Goal: Task Accomplishment & Management: Complete application form

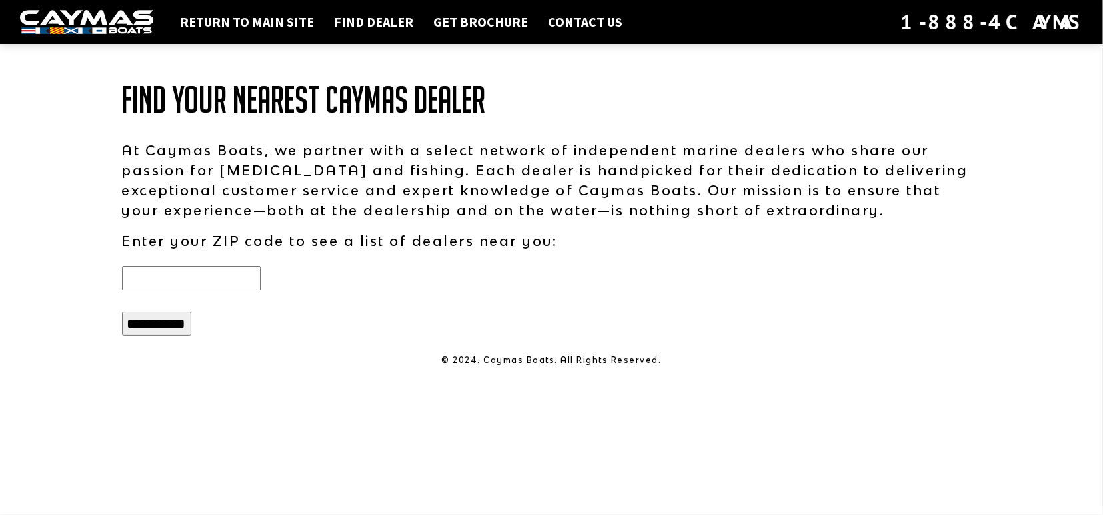
click at [151, 282] on input "text" at bounding box center [191, 279] width 139 height 24
click at [158, 327] on input "**********" at bounding box center [156, 324] width 69 height 24
drag, startPoint x: 159, startPoint y: 277, endPoint x: 2, endPoint y: 275, distance: 156.6
click at [122, 275] on input "*****" at bounding box center [191, 279] width 139 height 24
type input "*****"
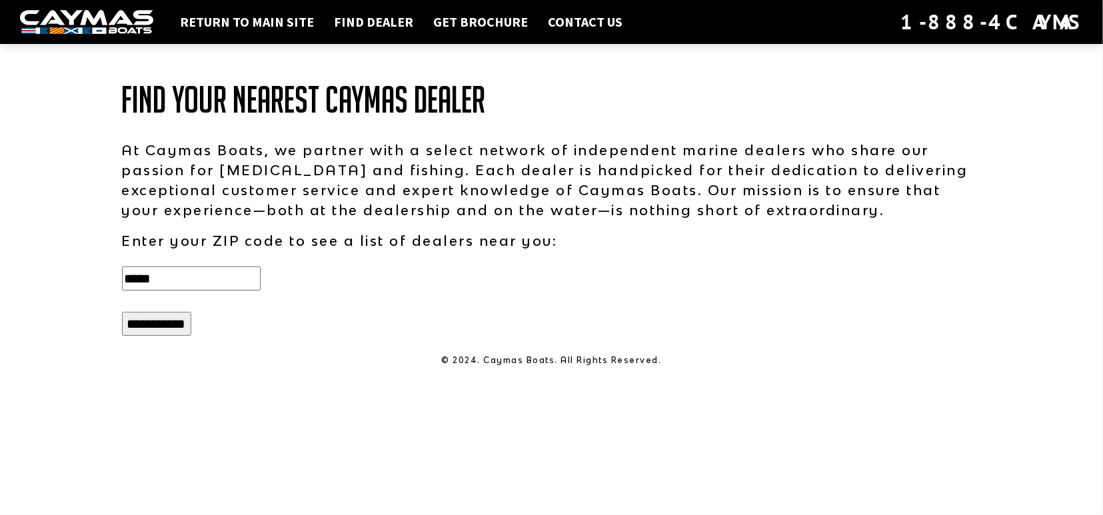
click at [138, 323] on input "**********" at bounding box center [156, 324] width 69 height 24
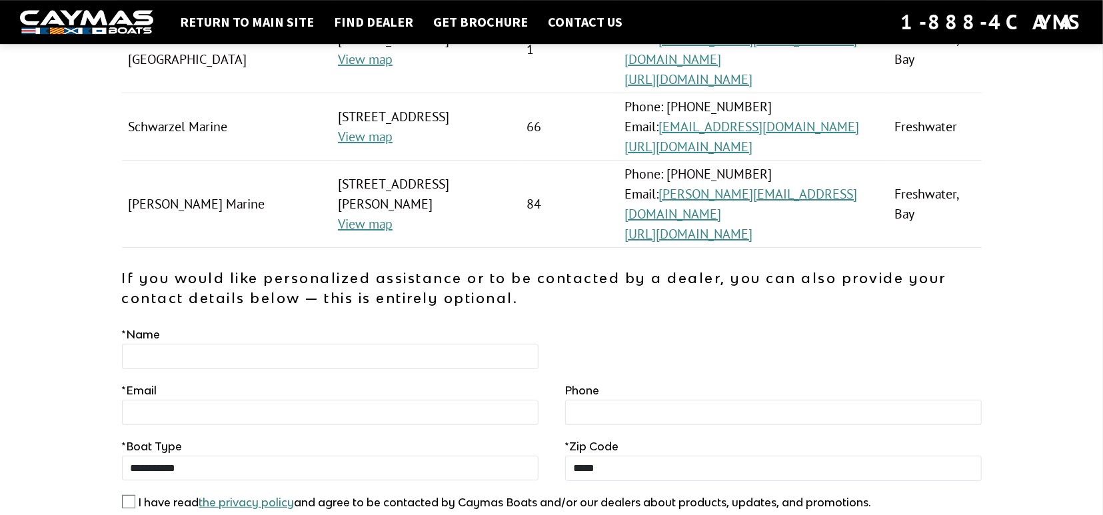
scroll to position [208, 0]
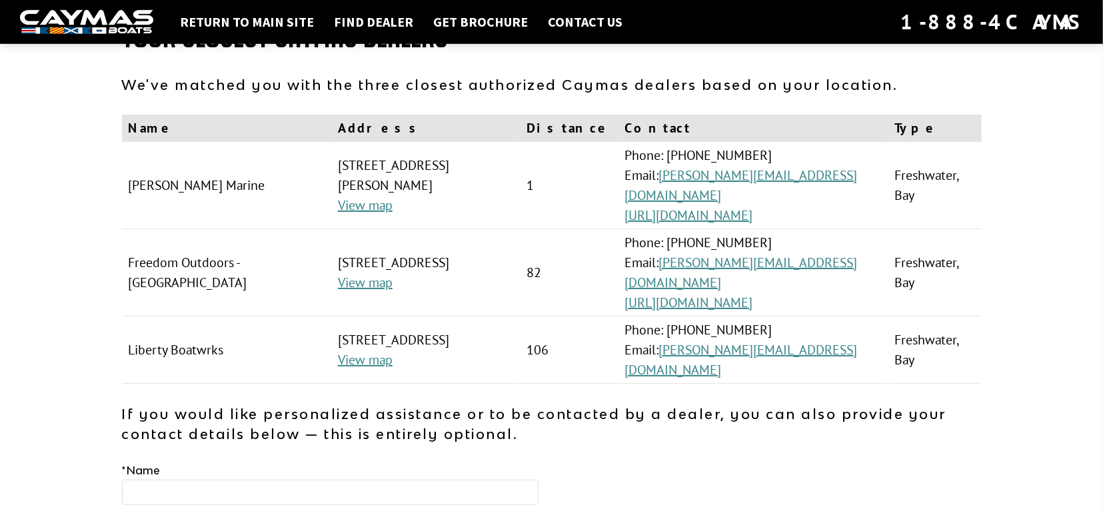
scroll to position [69, 0]
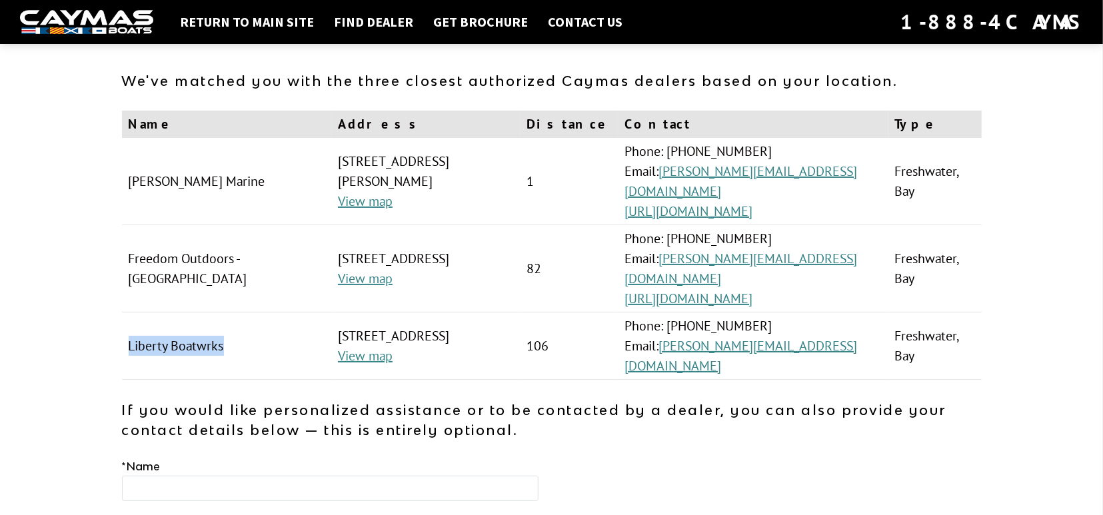
drag, startPoint x: 235, startPoint y: 343, endPoint x: 131, endPoint y: 343, distance: 104.0
click at [131, 343] on td "Liberty Boatwrks" at bounding box center [227, 346] width 210 height 67
copy td "Liberty Boatwrks"
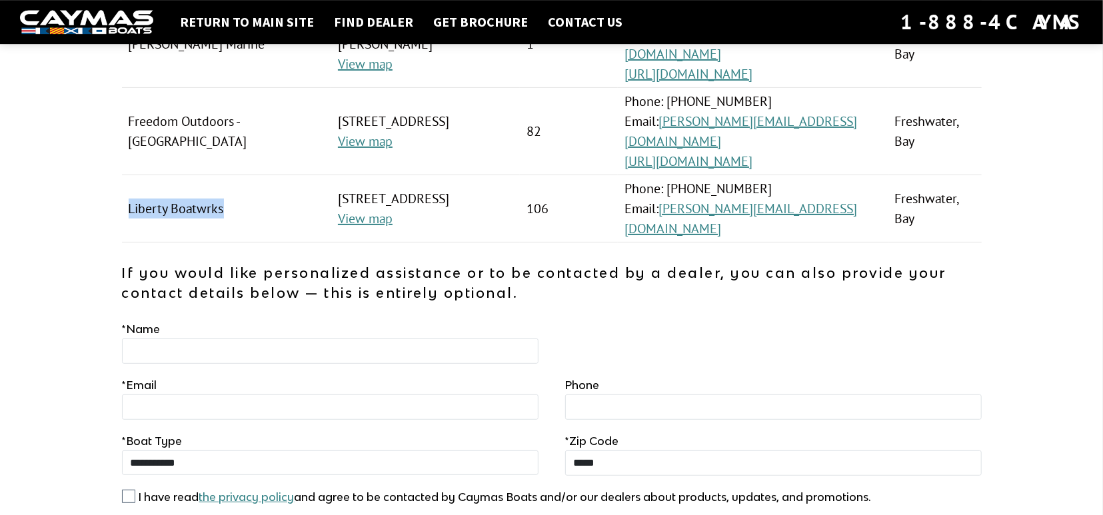
scroll to position [284, 0]
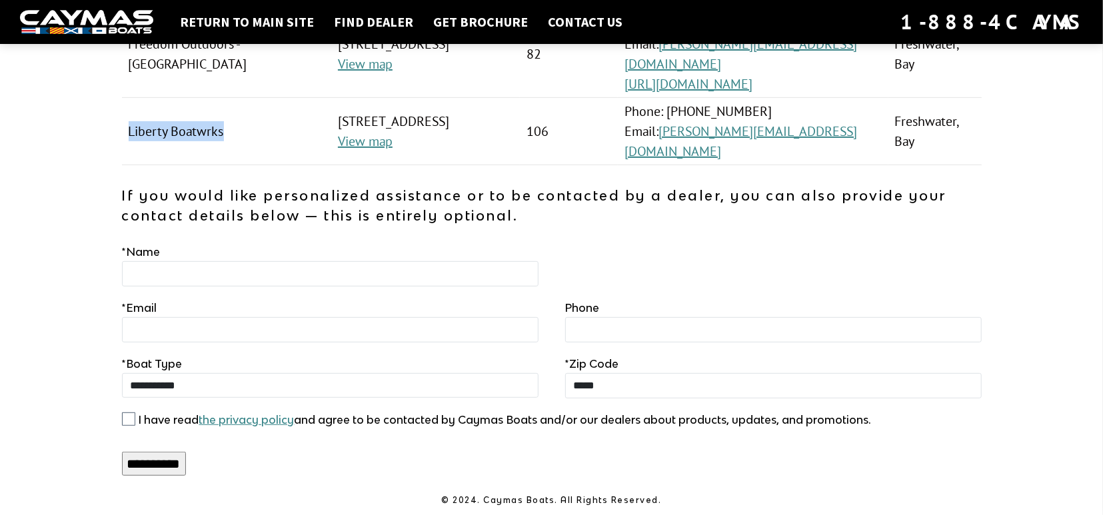
click at [100, 18] on img at bounding box center [86, 22] width 133 height 25
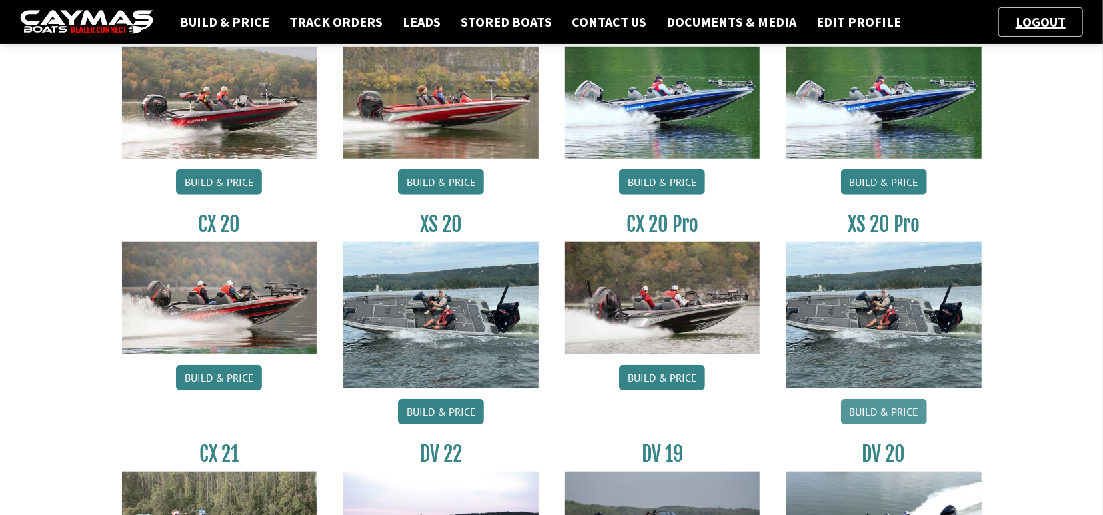
scroll to position [693, 0]
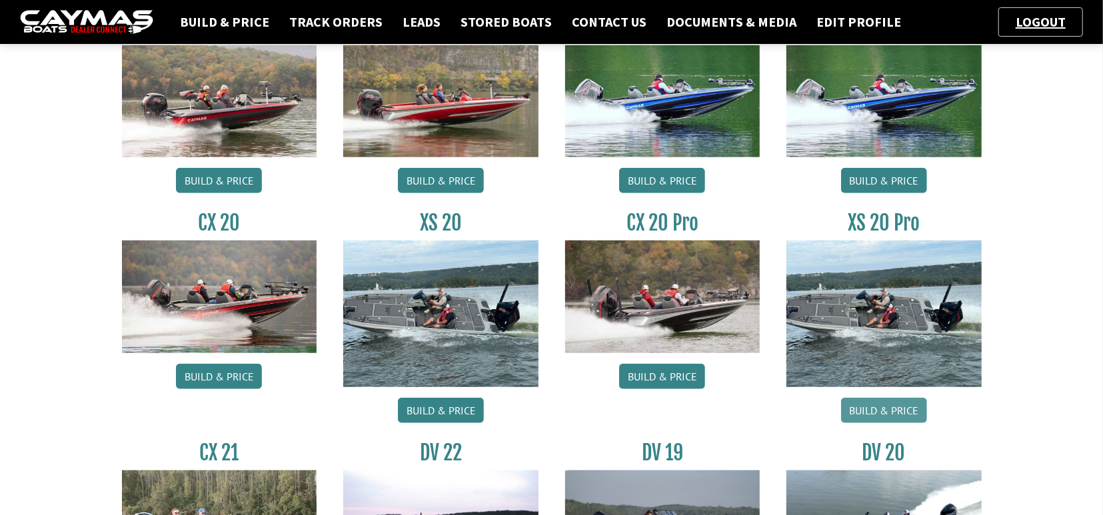
click at [883, 407] on link "Build & Price" at bounding box center [884, 410] width 86 height 25
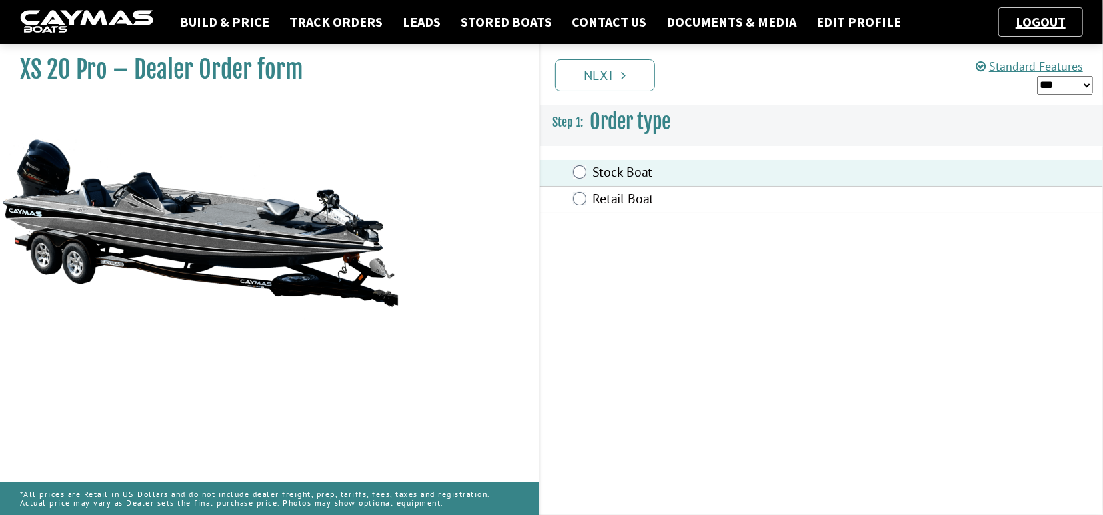
click at [1037, 76] on select "*** ****** ******" at bounding box center [1065, 85] width 56 height 19
select select "*"
click option "******" at bounding box center [0, 0] width 0 height 0
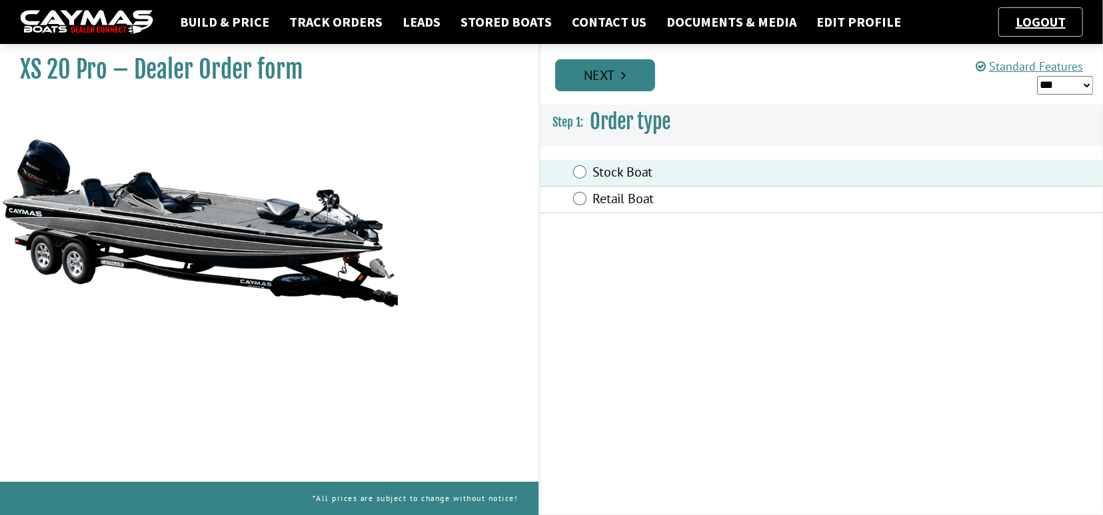
click at [601, 77] on link "Next" at bounding box center [605, 75] width 100 height 32
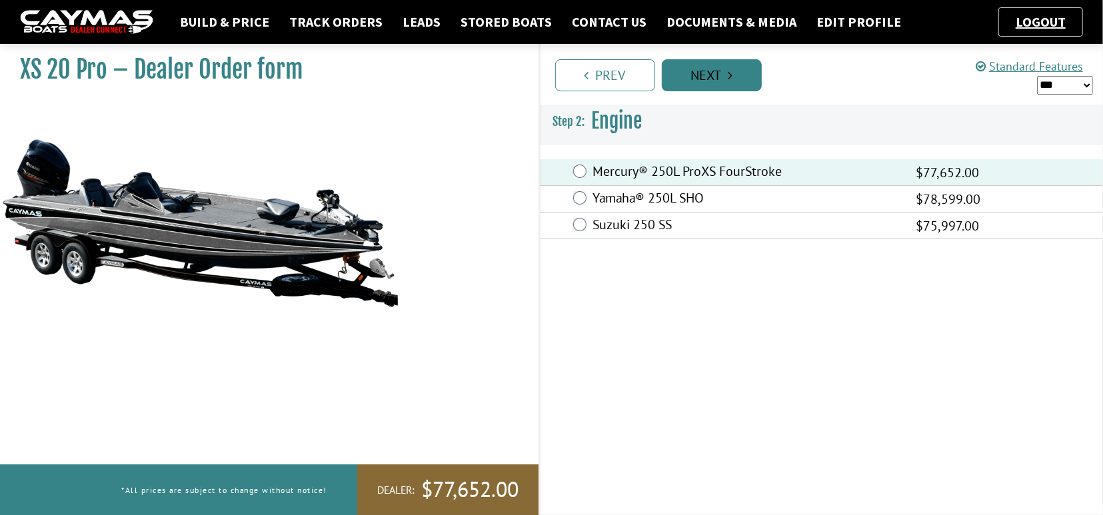
click at [706, 70] on link "Next" at bounding box center [712, 75] width 100 height 32
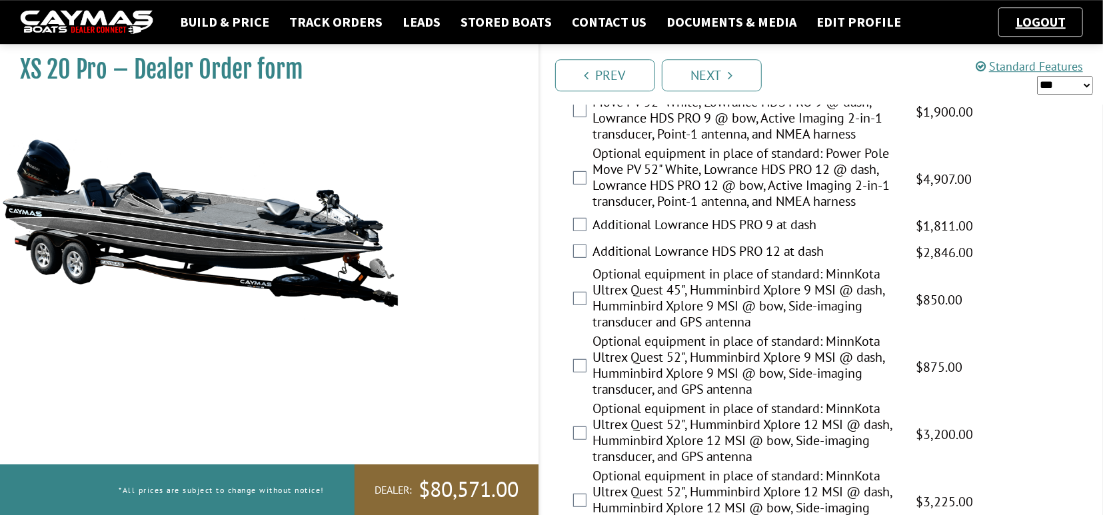
scroll to position [347, 0]
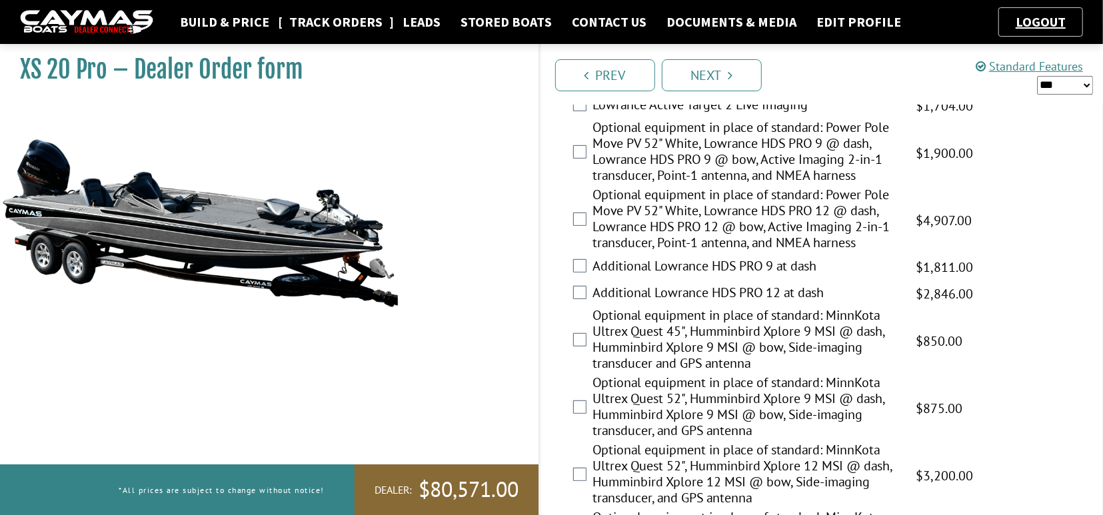
click at [314, 21] on link "Track Orders" at bounding box center [336, 21] width 107 height 17
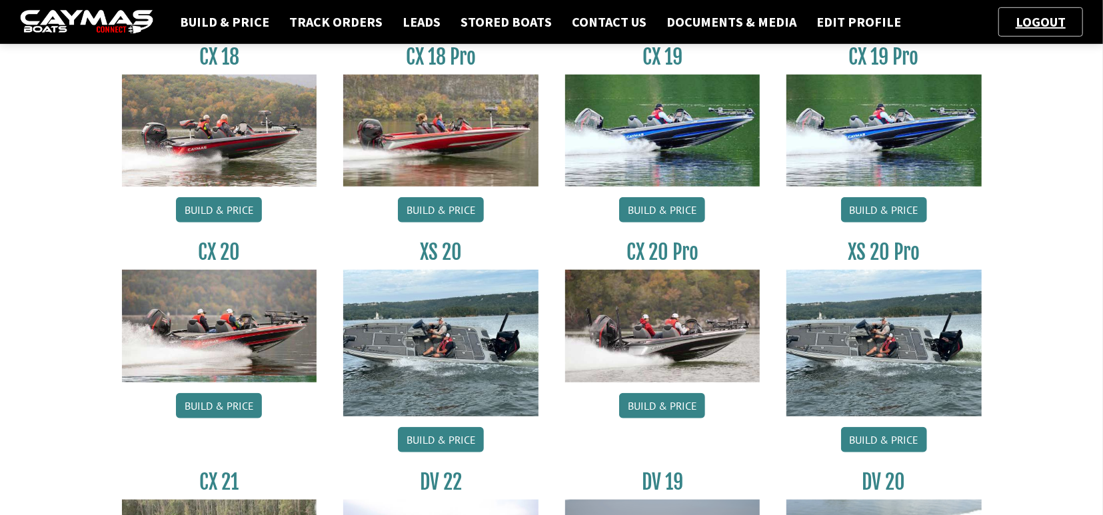
scroll to position [693, 0]
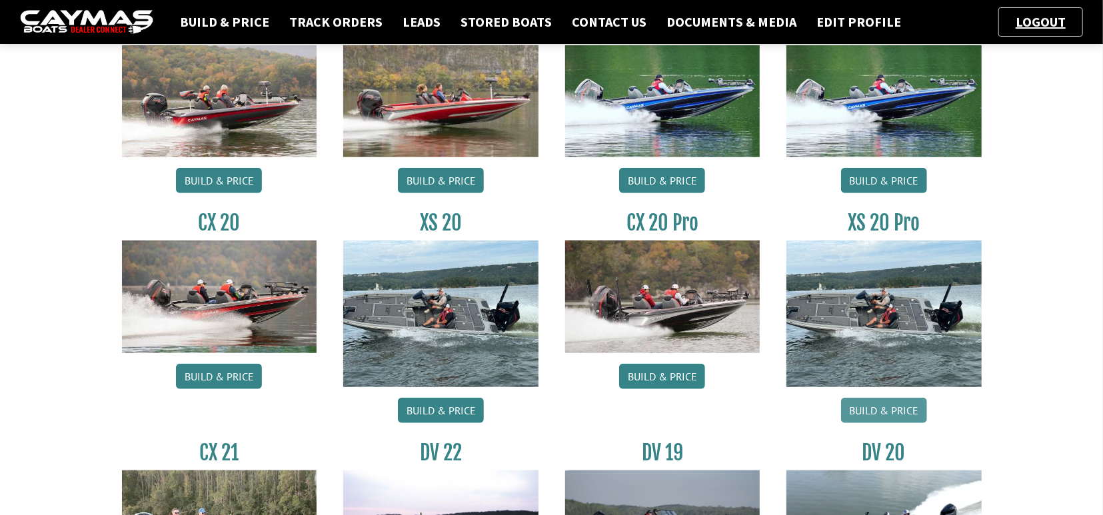
click at [876, 413] on link "Build & Price" at bounding box center [884, 410] width 86 height 25
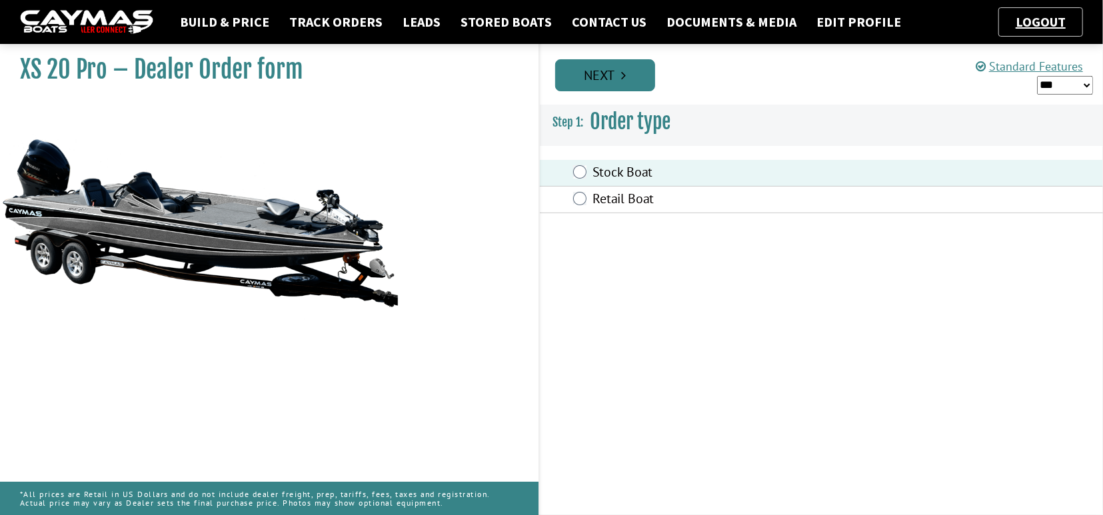
click at [603, 77] on link "Next" at bounding box center [605, 75] width 100 height 32
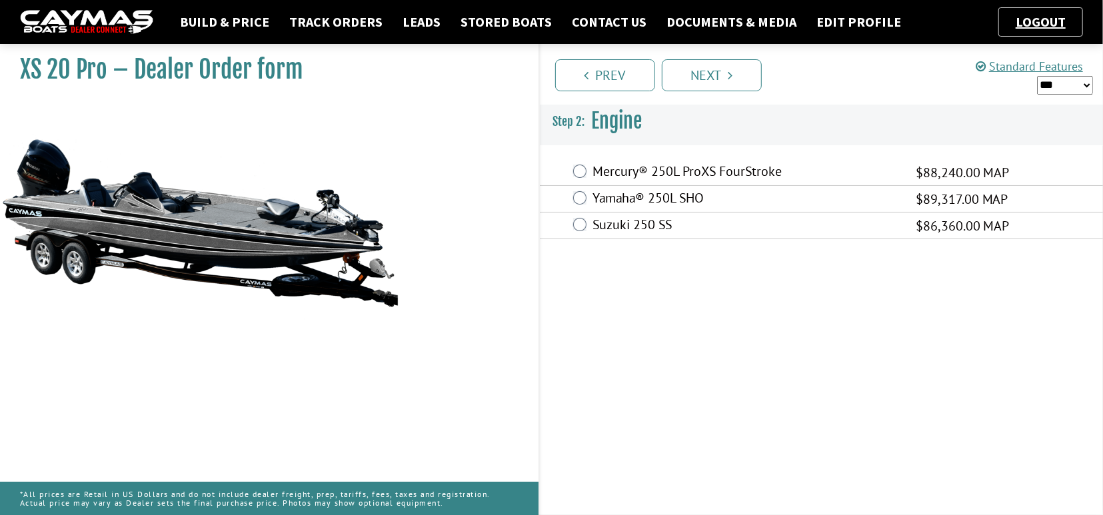
click at [1037, 76] on select "*** ****** ******" at bounding box center [1065, 85] width 56 height 19
select select "*"
click option "******" at bounding box center [0, 0] width 0 height 0
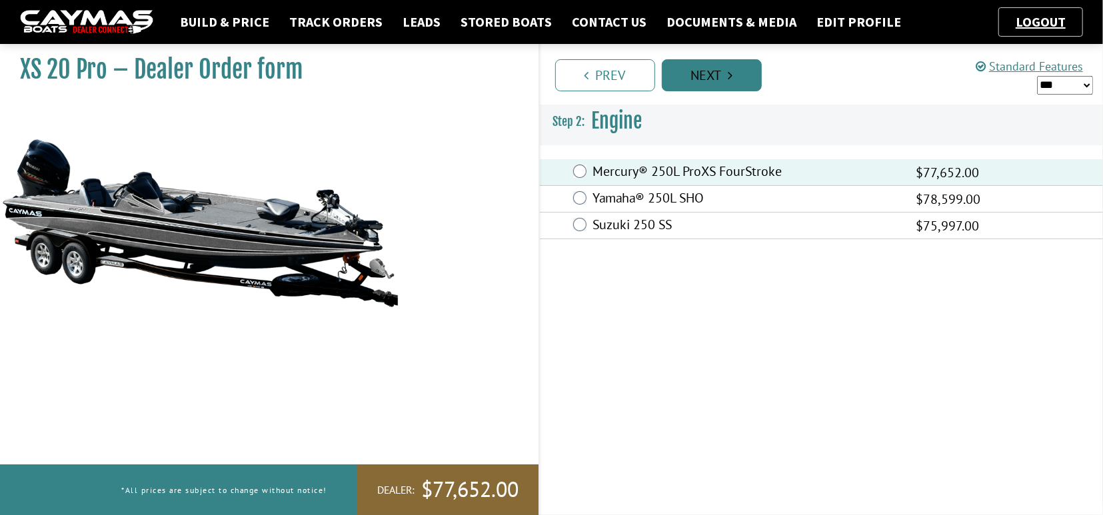
click at [710, 81] on link "Next" at bounding box center [712, 75] width 100 height 32
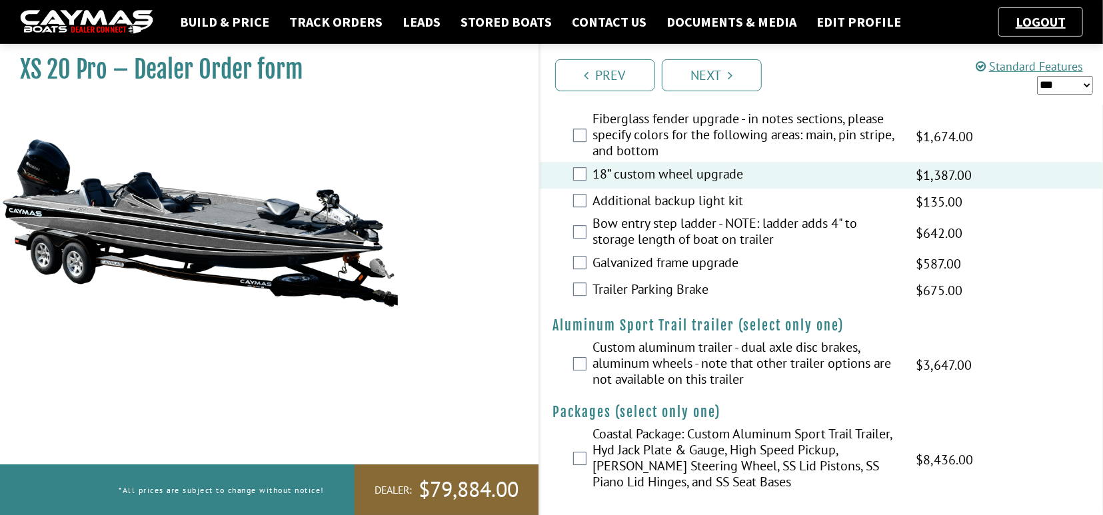
scroll to position [2545, 0]
click at [704, 78] on link "Next" at bounding box center [712, 75] width 100 height 32
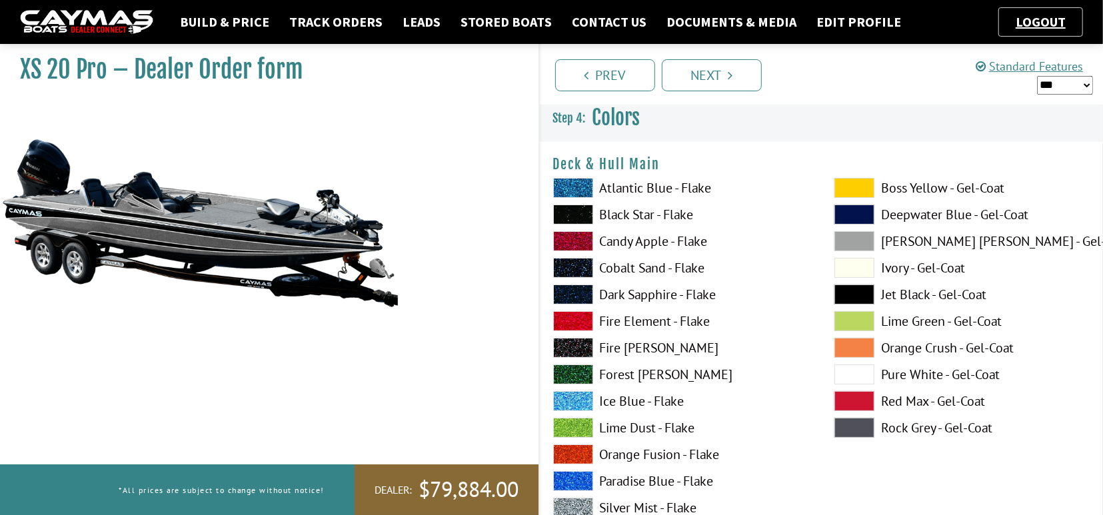
scroll to position [0, 0]
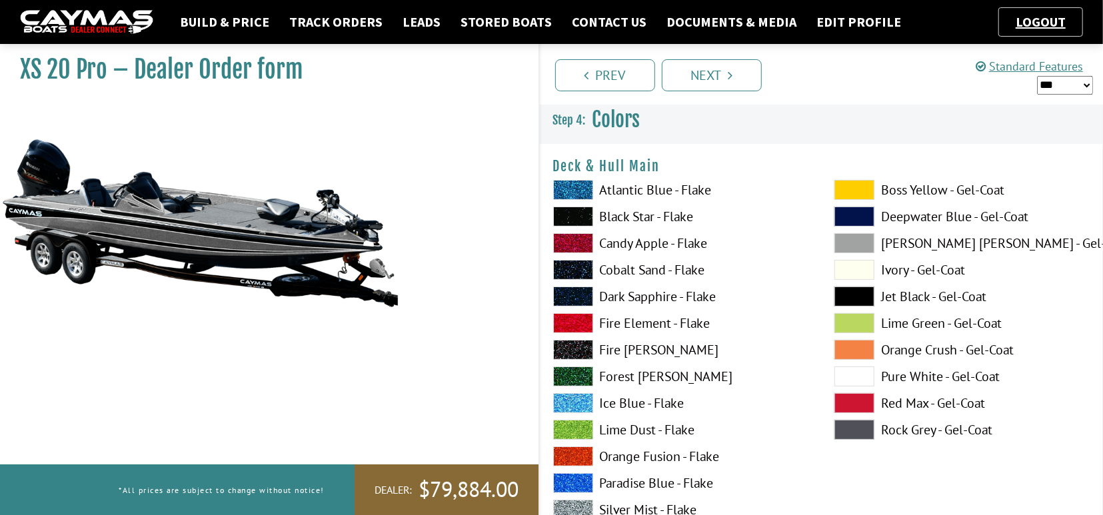
click at [567, 329] on span at bounding box center [573, 323] width 40 height 20
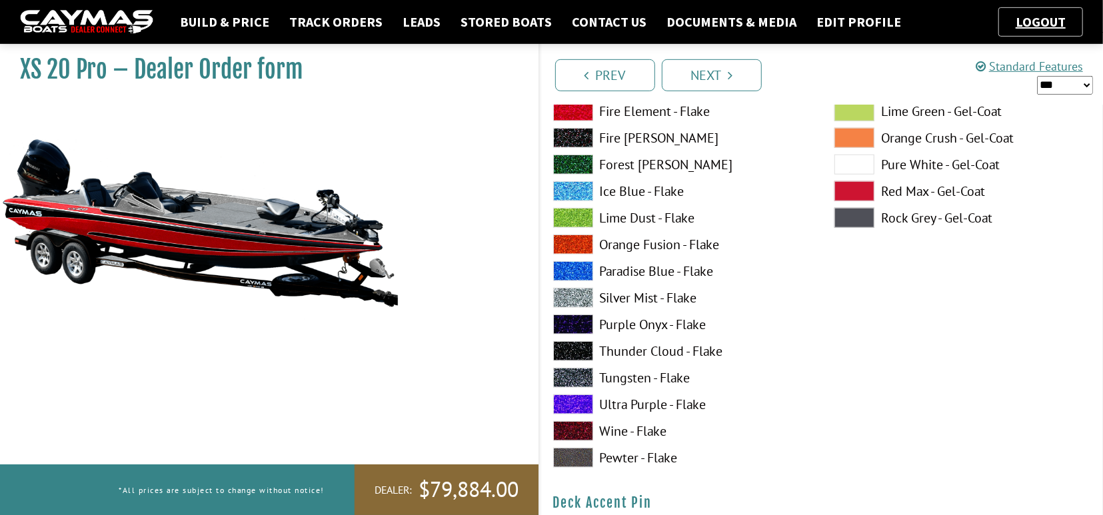
scroll to position [762, 0]
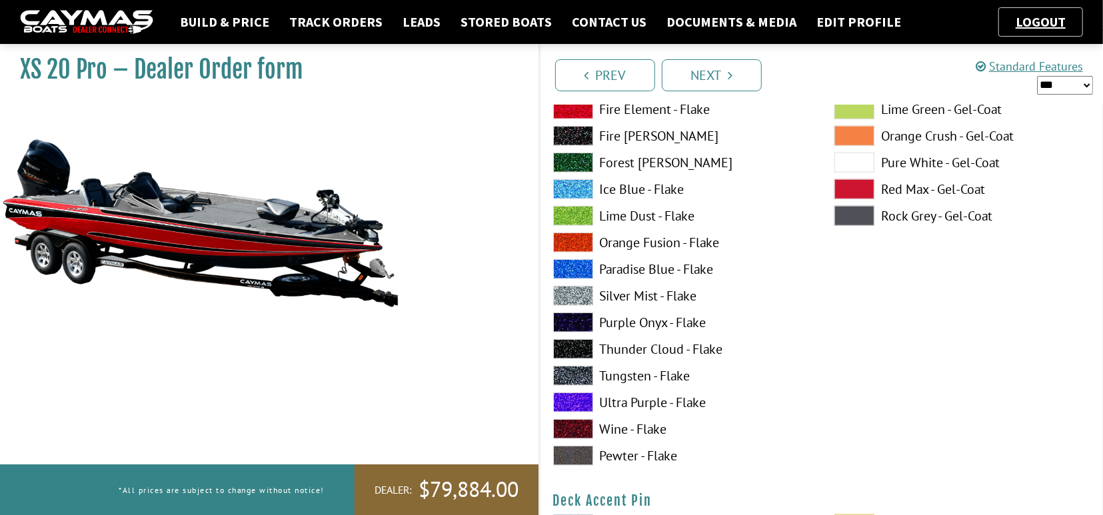
click at [578, 347] on span at bounding box center [573, 349] width 40 height 20
click at [570, 291] on span at bounding box center [573, 296] width 40 height 20
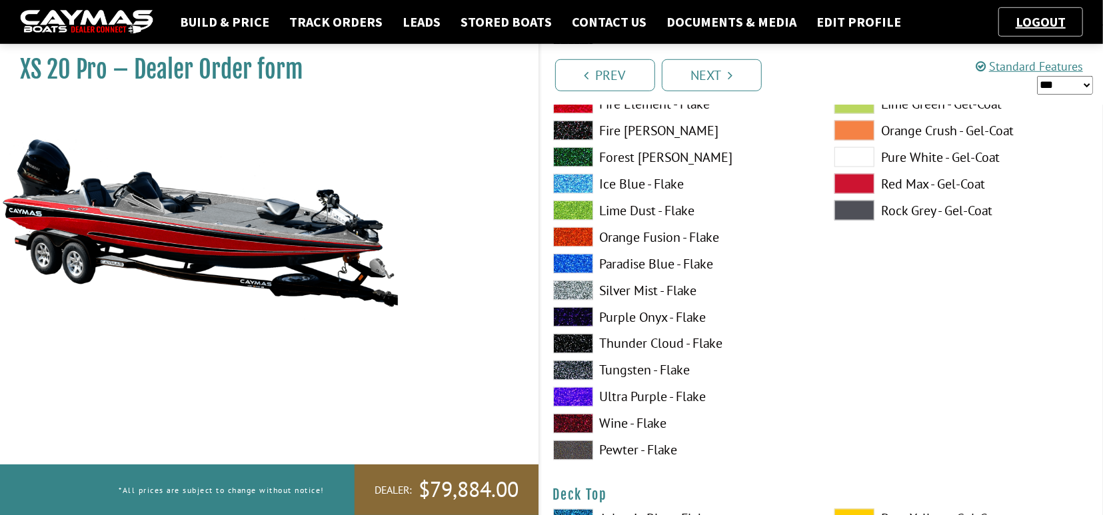
scroll to position [1317, 0]
click at [571, 374] on span at bounding box center [573, 370] width 40 height 20
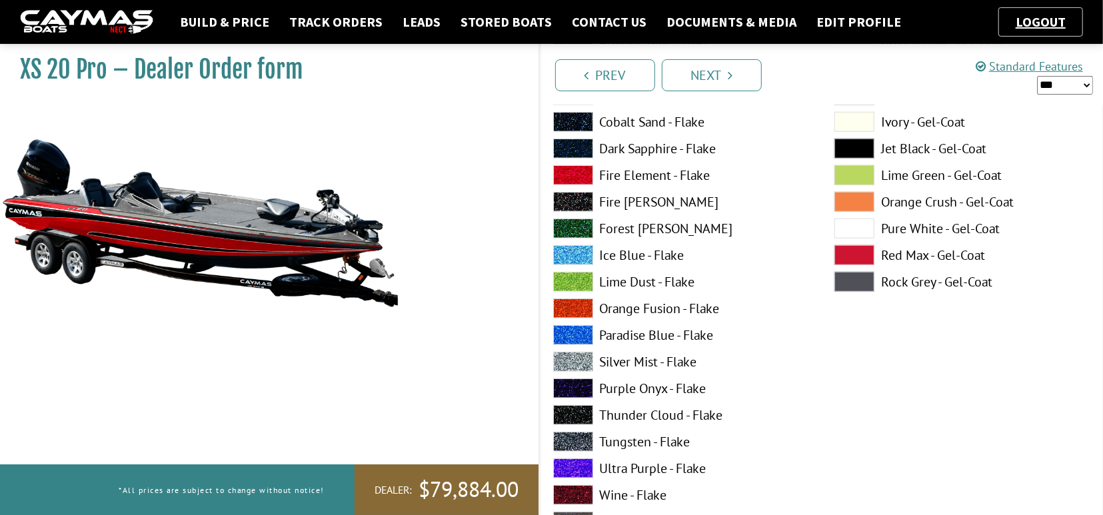
scroll to position [693, 0]
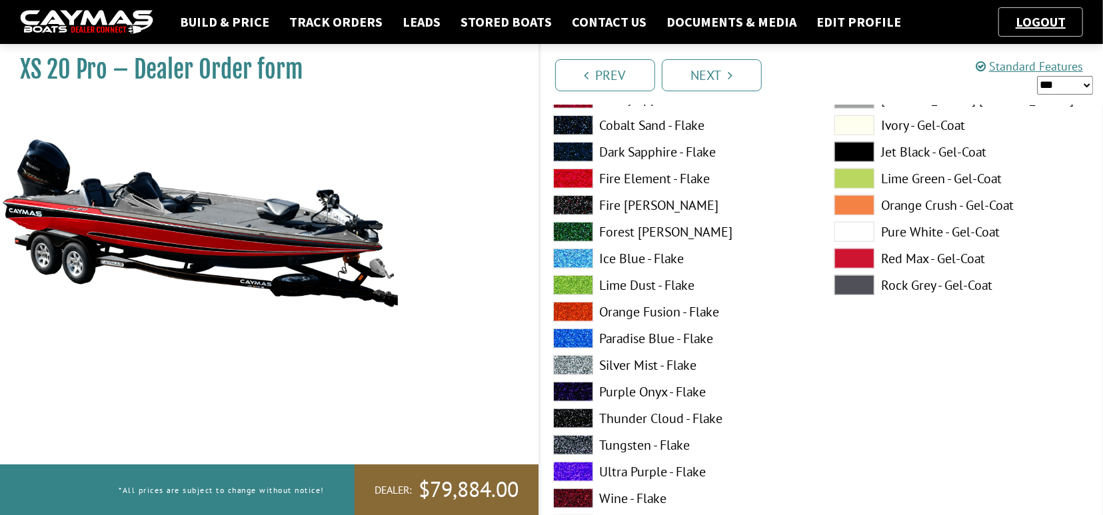
click at [573, 363] on span at bounding box center [573, 365] width 40 height 20
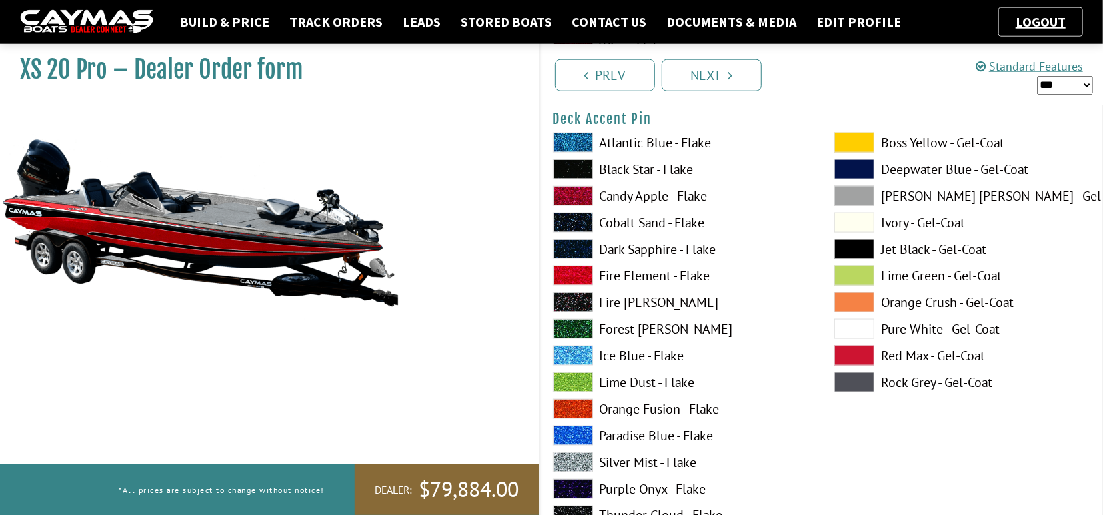
scroll to position [1178, 0]
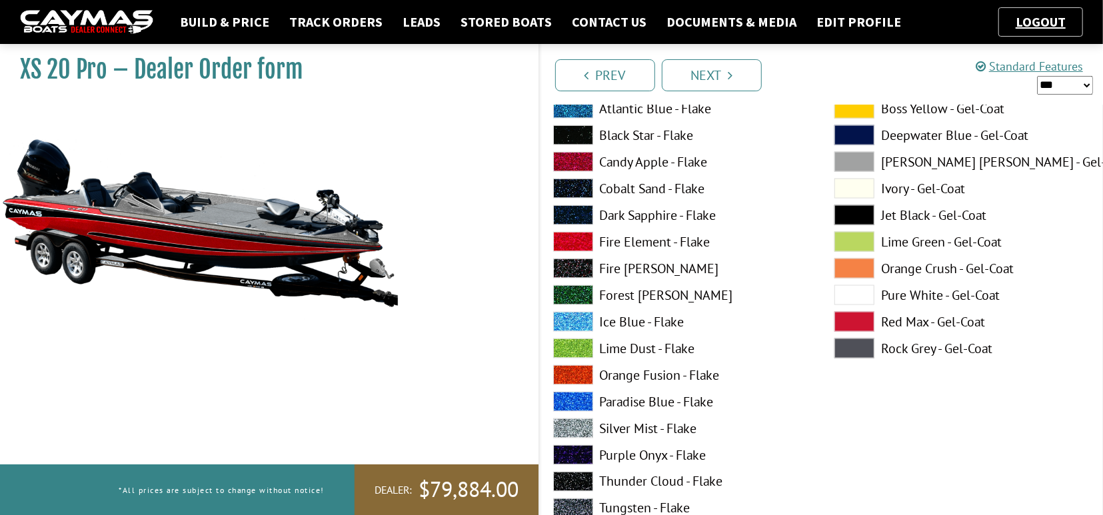
click at [571, 424] on span at bounding box center [573, 429] width 40 height 20
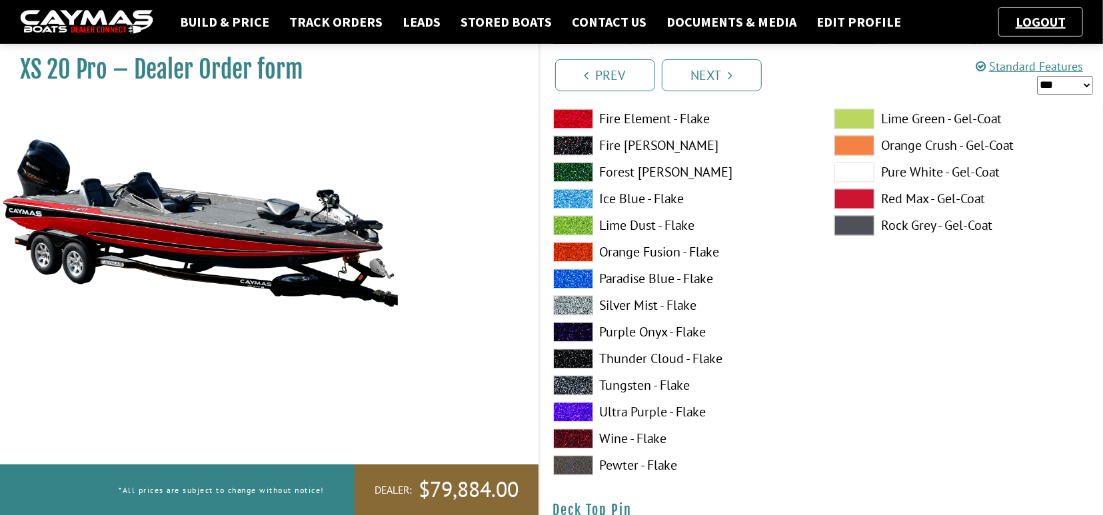
scroll to position [1872, 0]
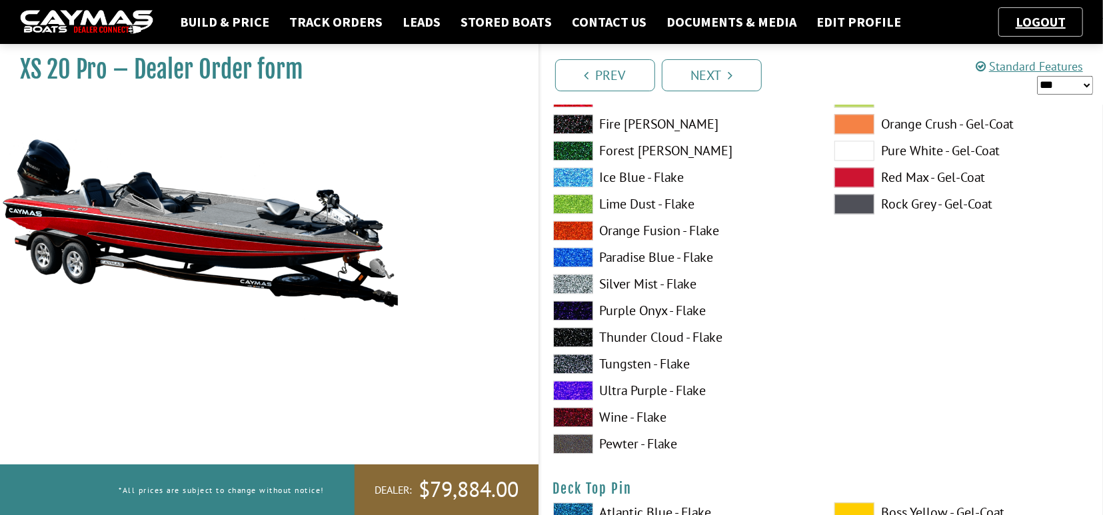
click at [575, 362] on span at bounding box center [573, 364] width 40 height 20
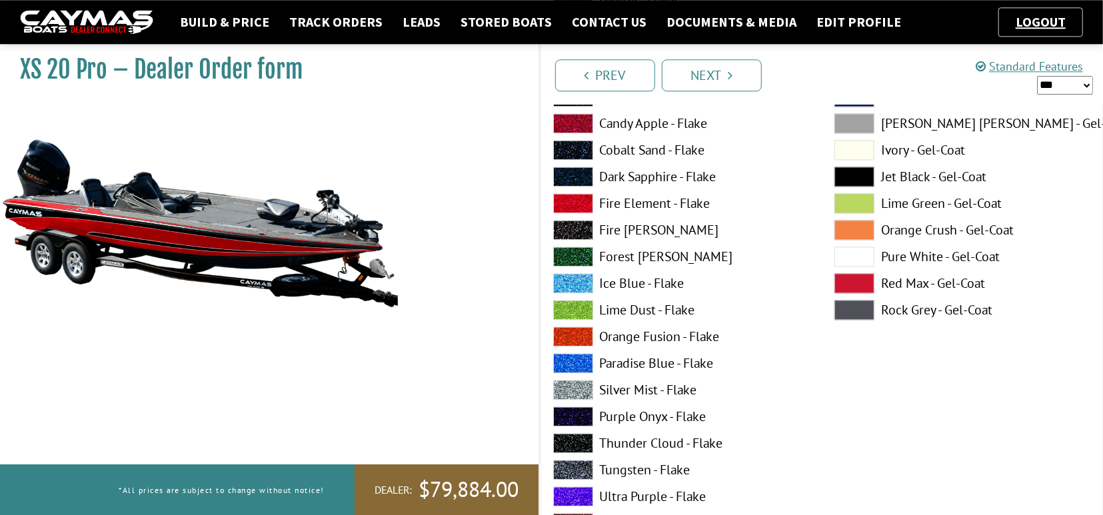
scroll to position [1733, 0]
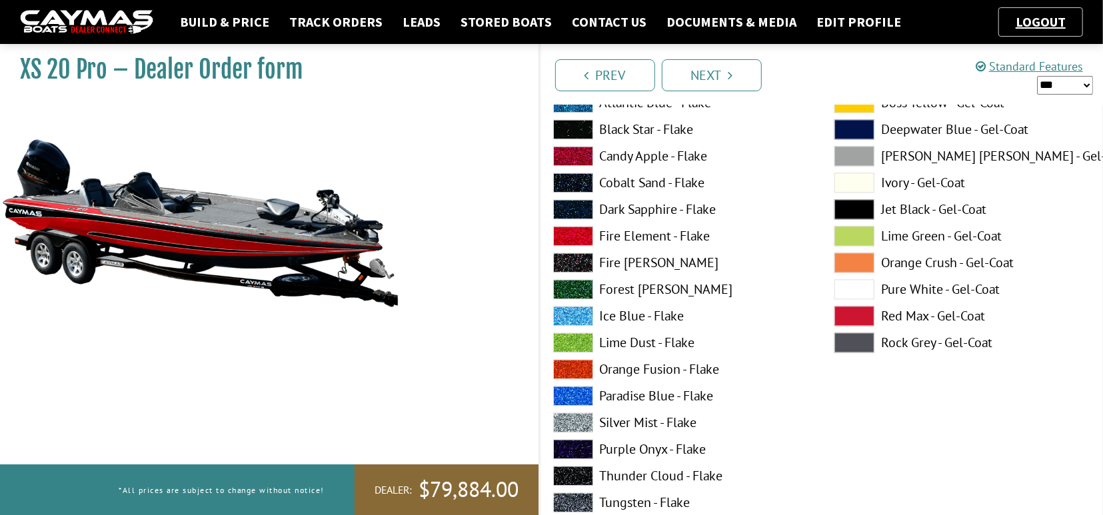
click at [576, 234] on span at bounding box center [573, 236] width 40 height 20
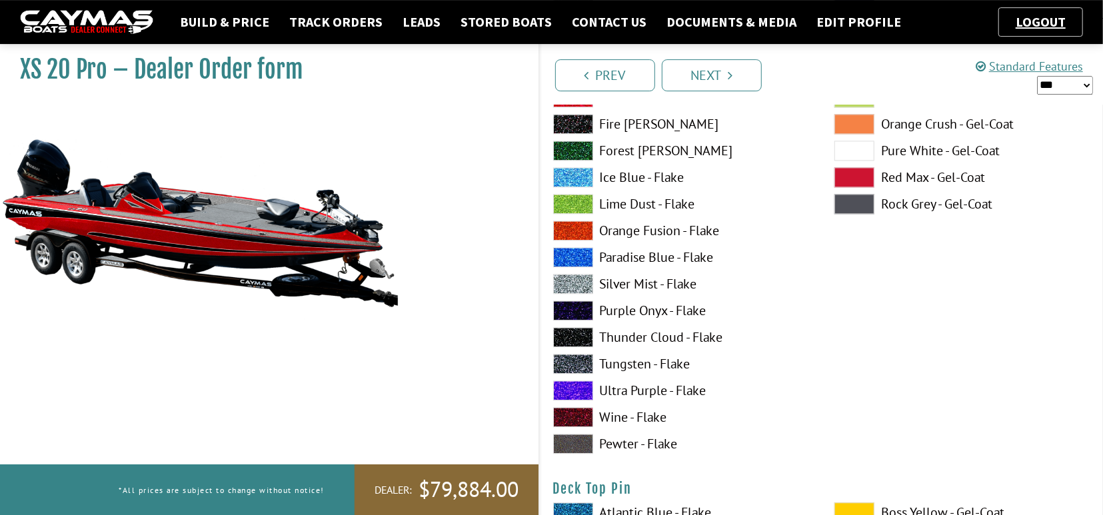
scroll to position [1941, 0]
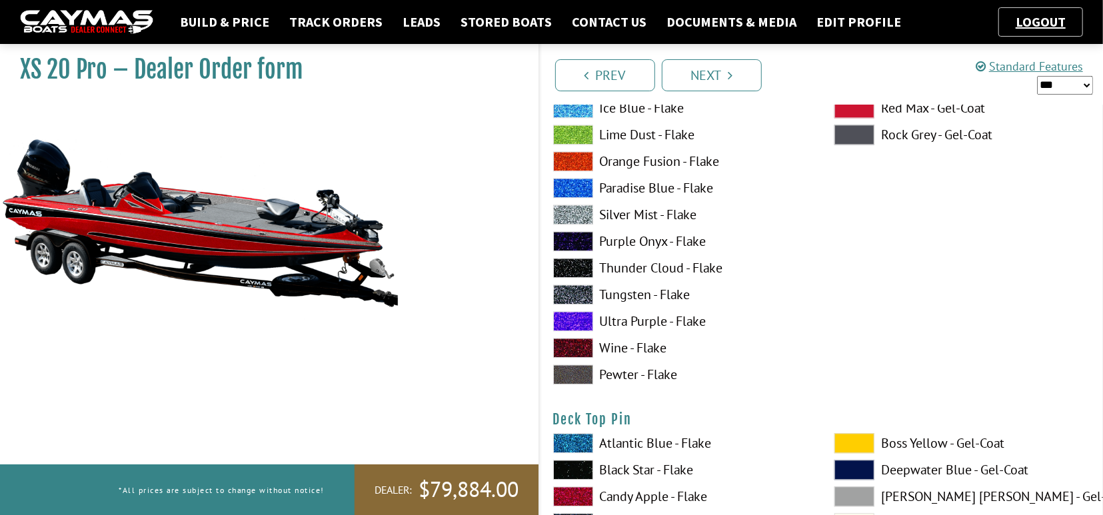
click at [566, 294] on span at bounding box center [573, 295] width 40 height 20
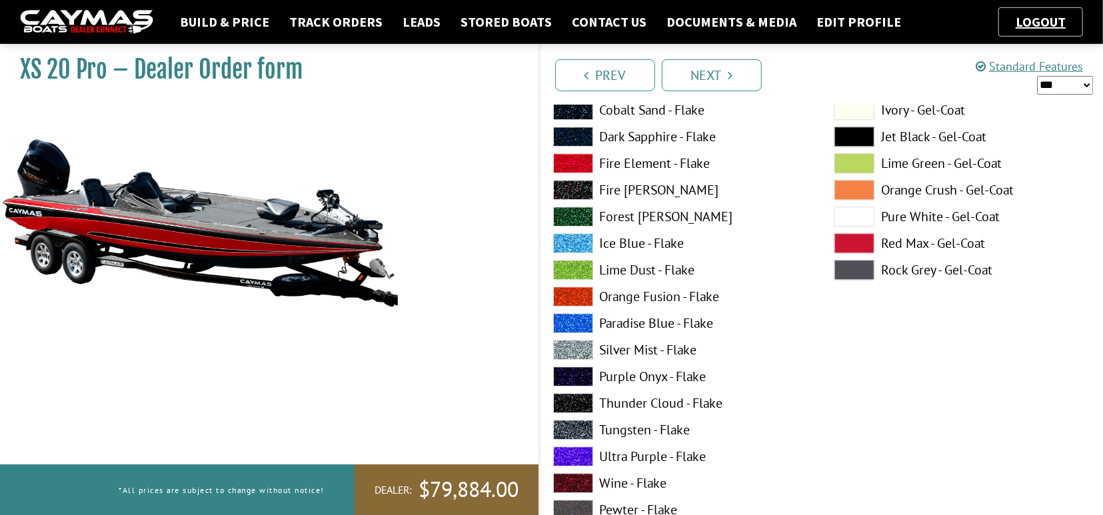
scroll to position [2357, 0]
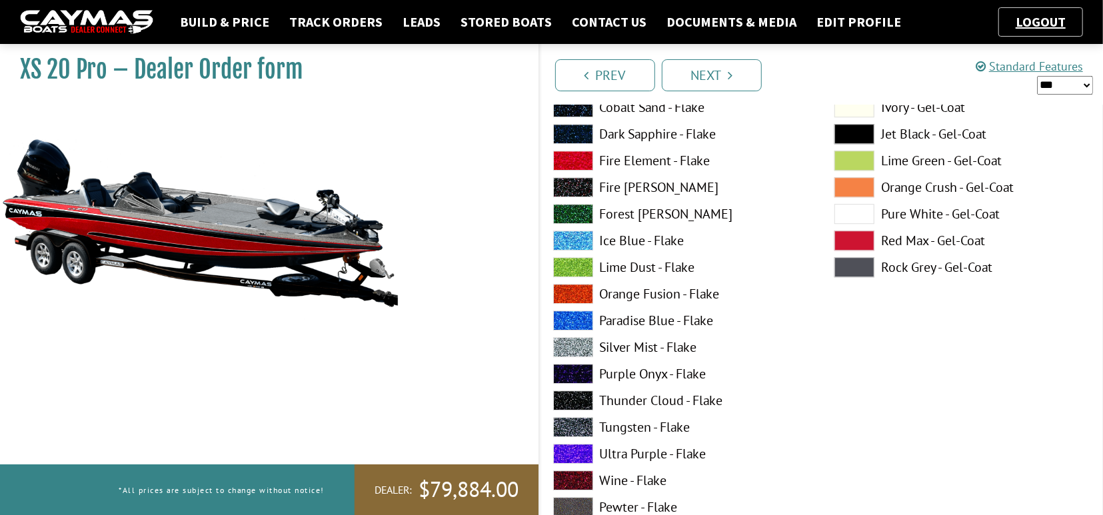
click at [572, 345] on span at bounding box center [573, 347] width 40 height 20
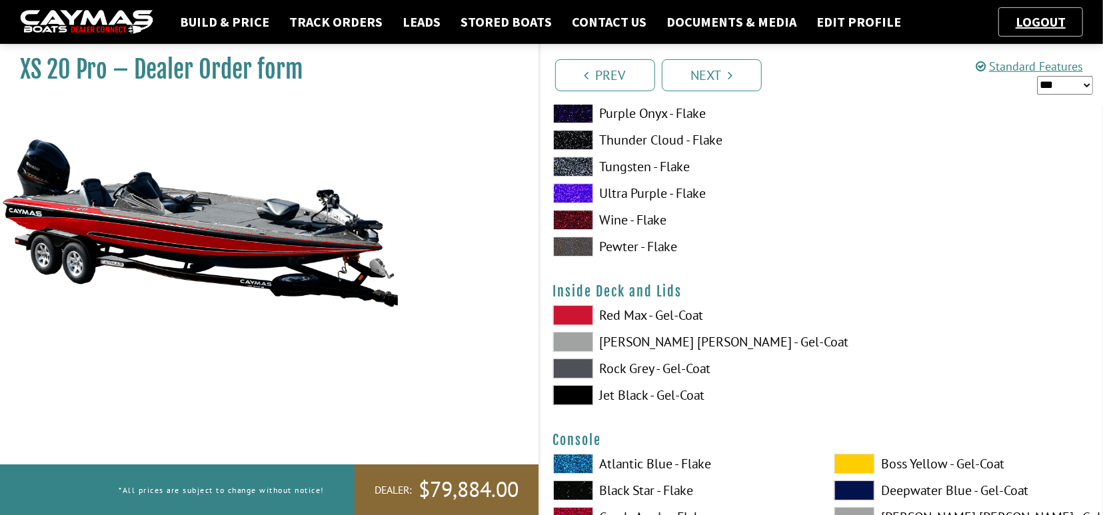
scroll to position [2703, 0]
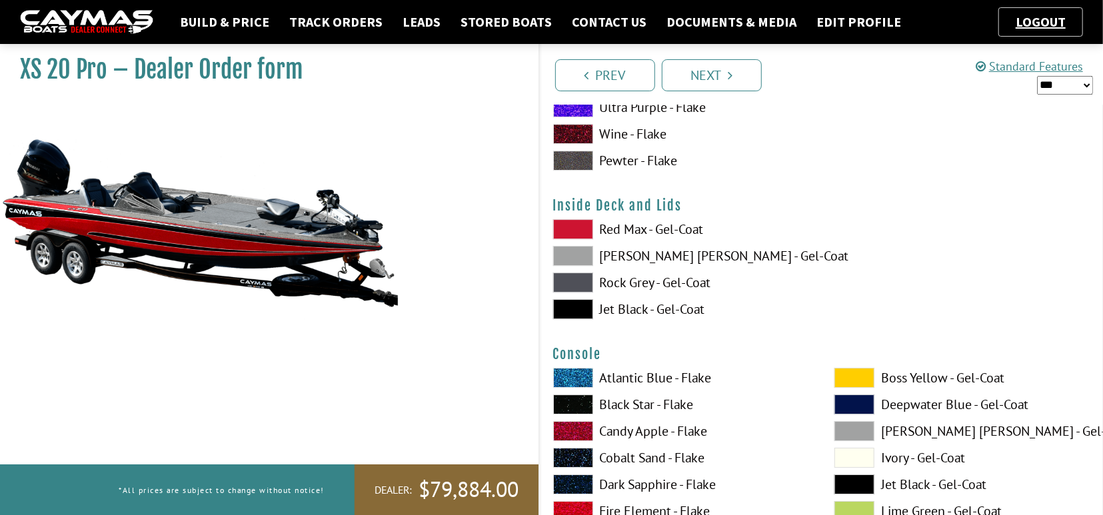
click at [569, 285] on span at bounding box center [573, 283] width 40 height 20
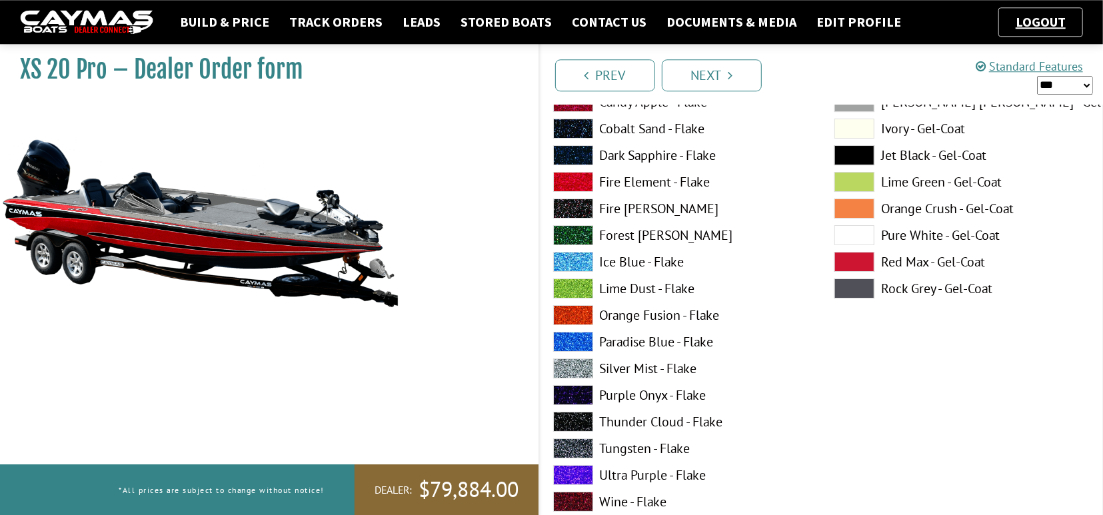
scroll to position [3050, 0]
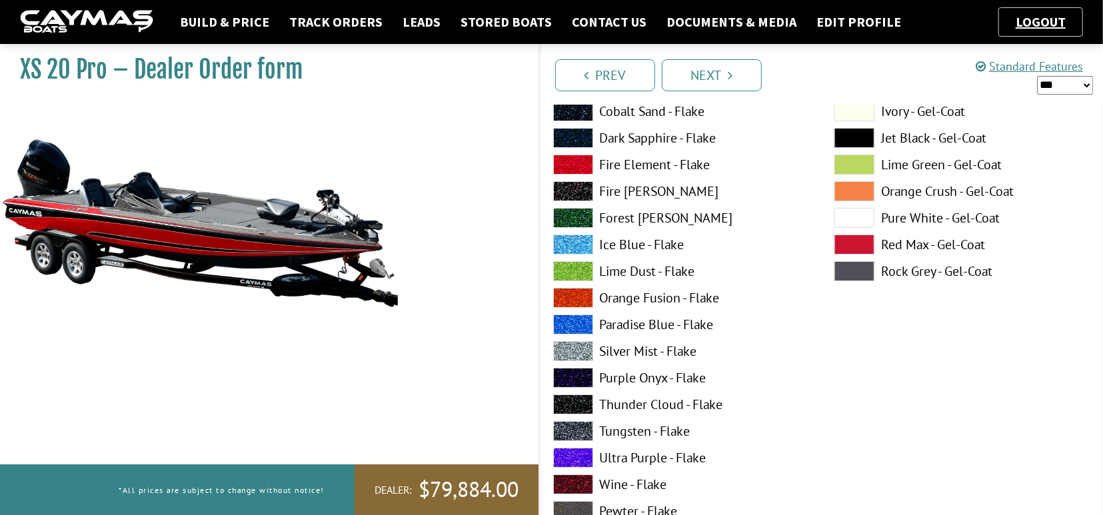
click at [566, 430] on span at bounding box center [573, 431] width 40 height 20
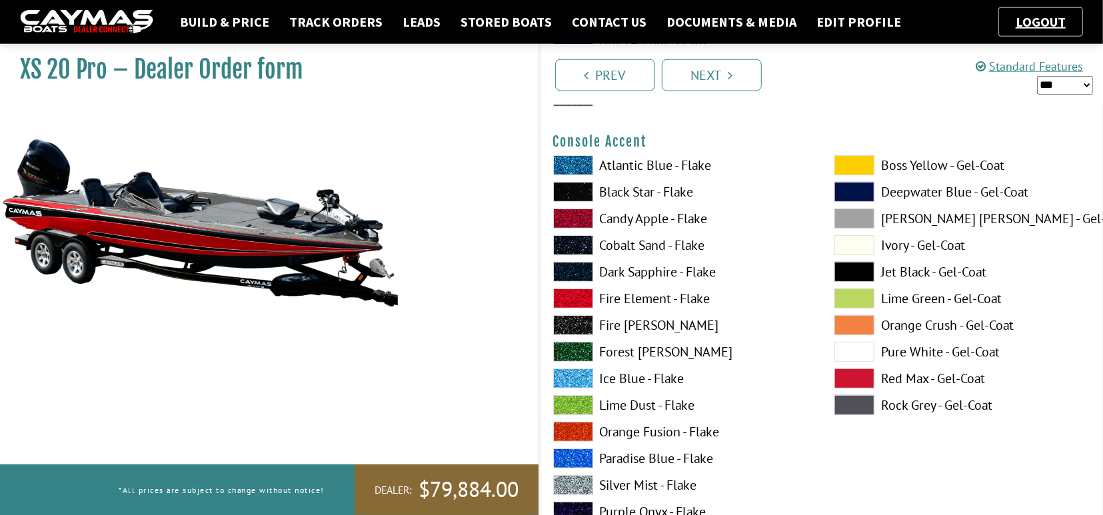
scroll to position [3466, 0]
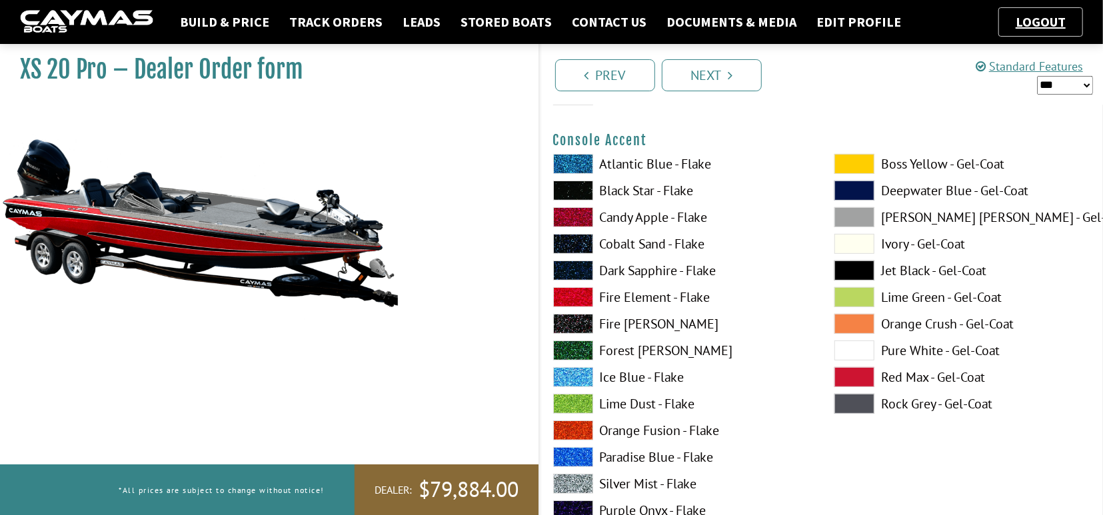
click at [570, 478] on span at bounding box center [573, 484] width 40 height 20
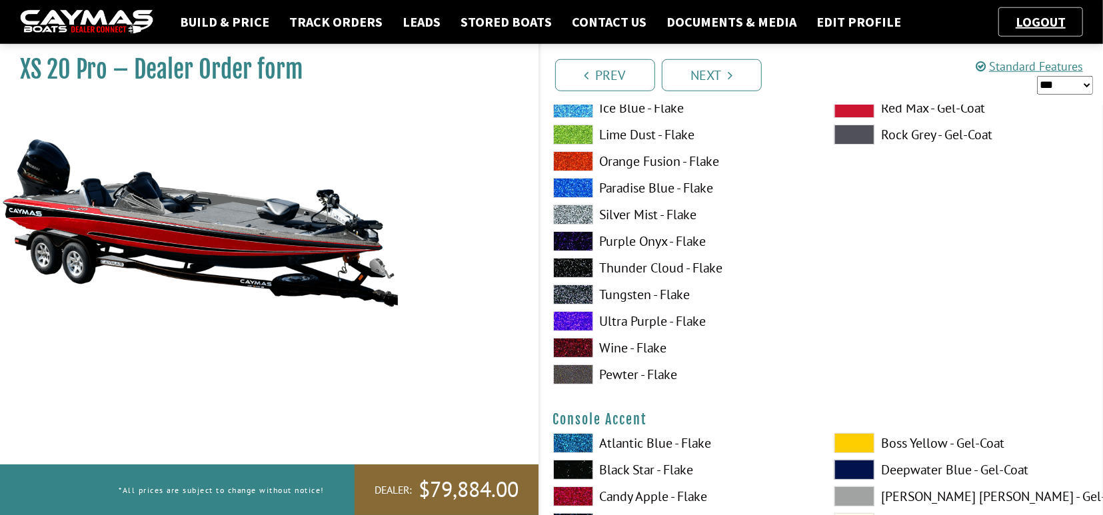
scroll to position [3189, 0]
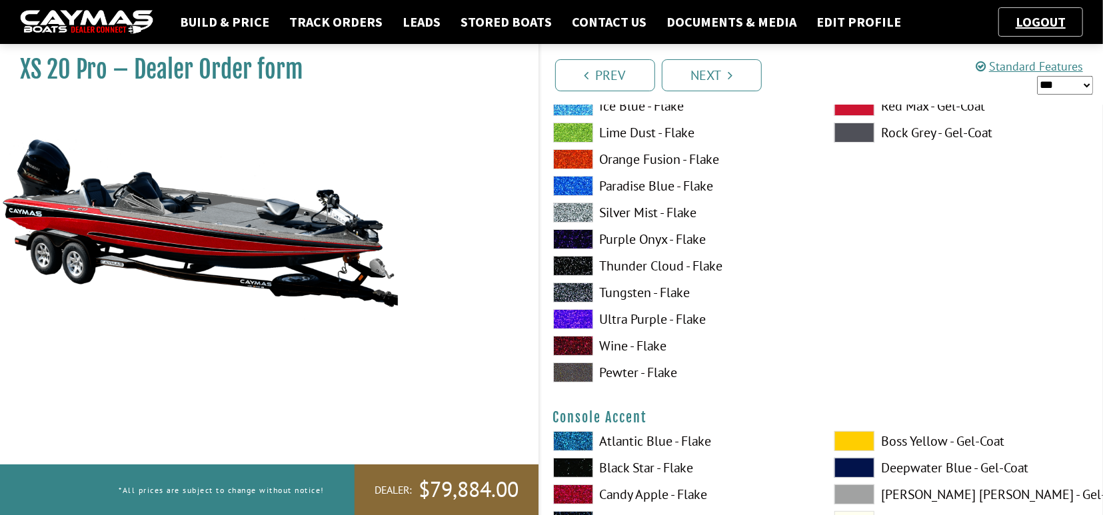
click at [569, 290] on span at bounding box center [573, 293] width 40 height 20
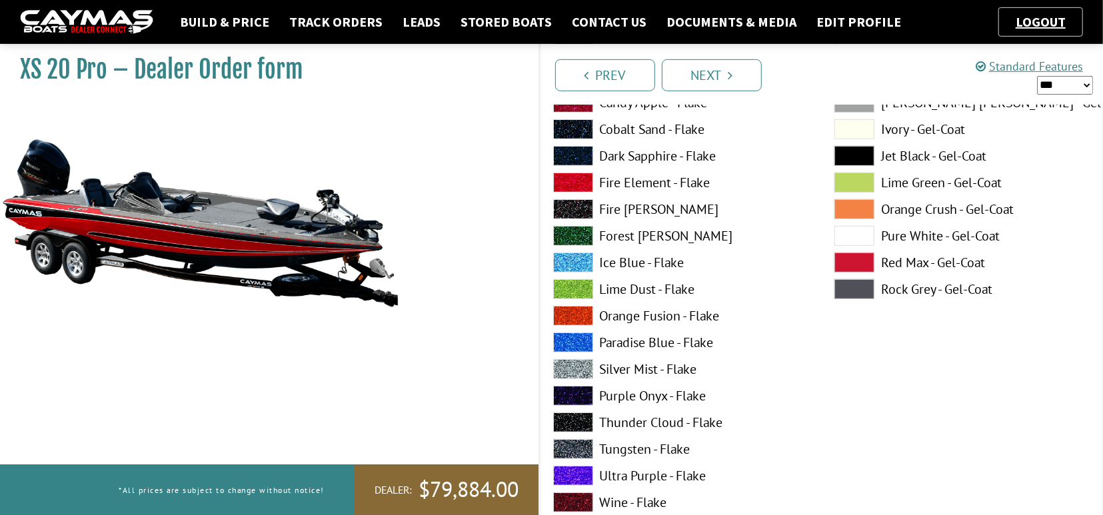
scroll to position [3674, 0]
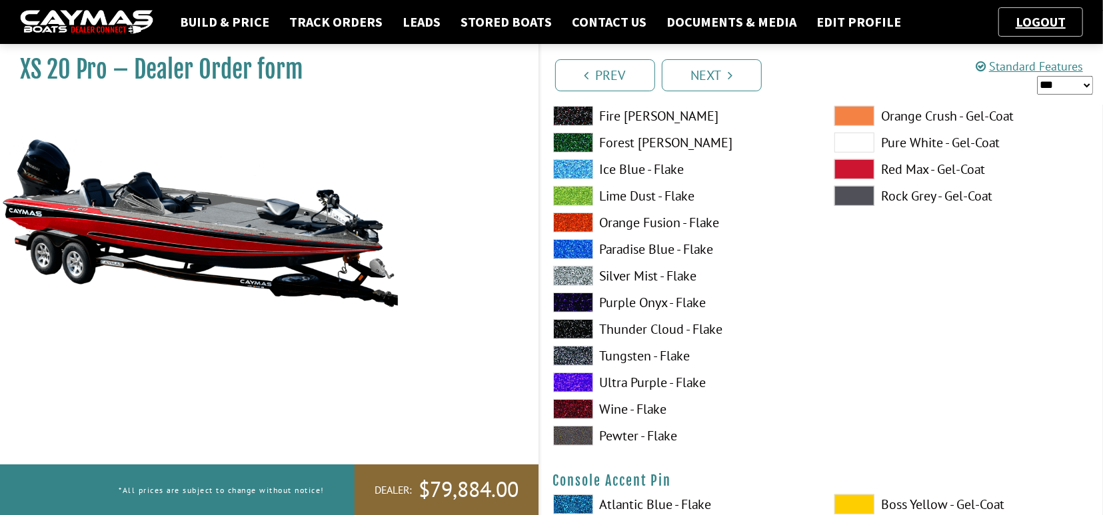
click at [569, 272] on span at bounding box center [573, 276] width 40 height 20
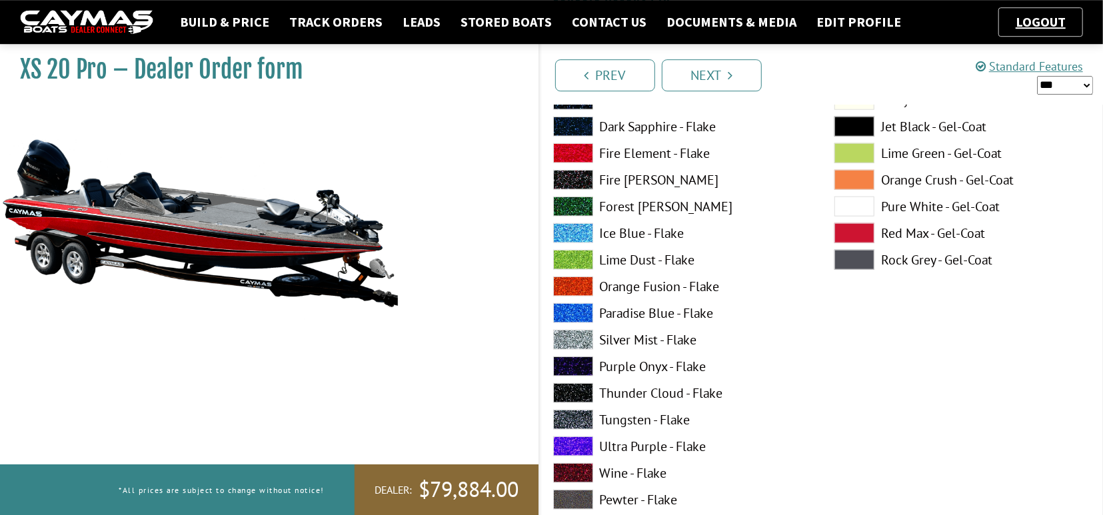
scroll to position [4159, 0]
click at [573, 153] on span at bounding box center [573, 153] width 40 height 20
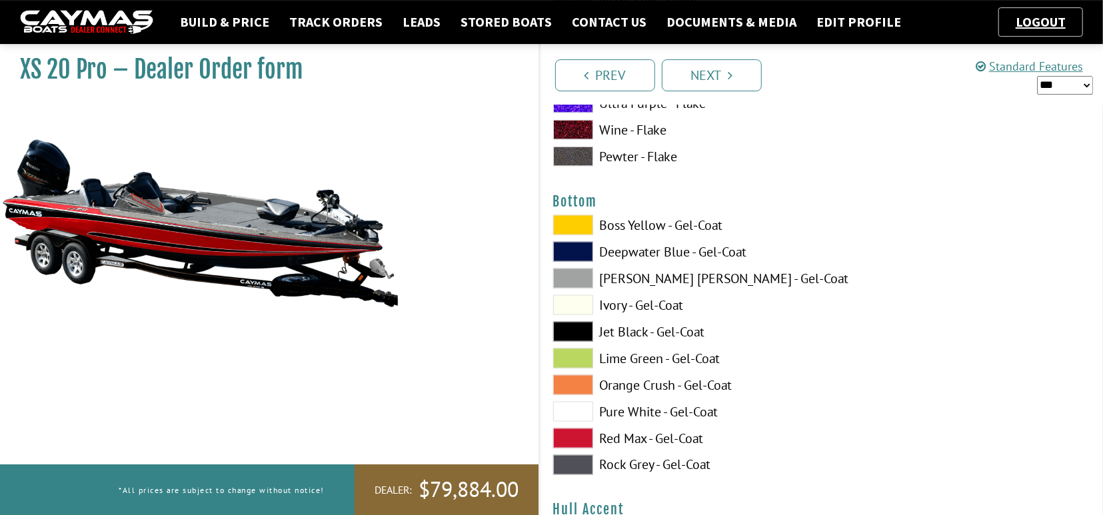
scroll to position [4505, 0]
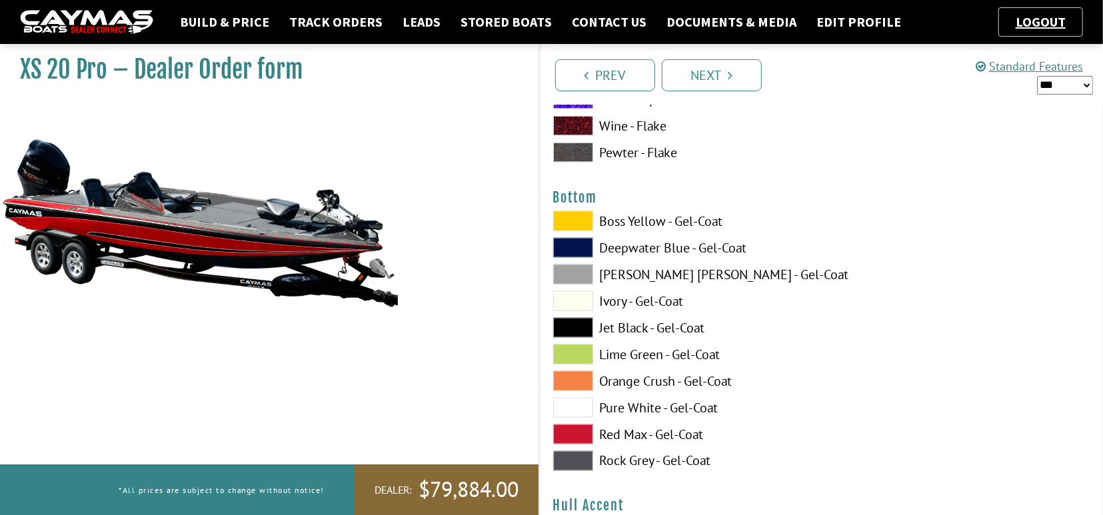
click at [571, 325] on span at bounding box center [573, 328] width 40 height 20
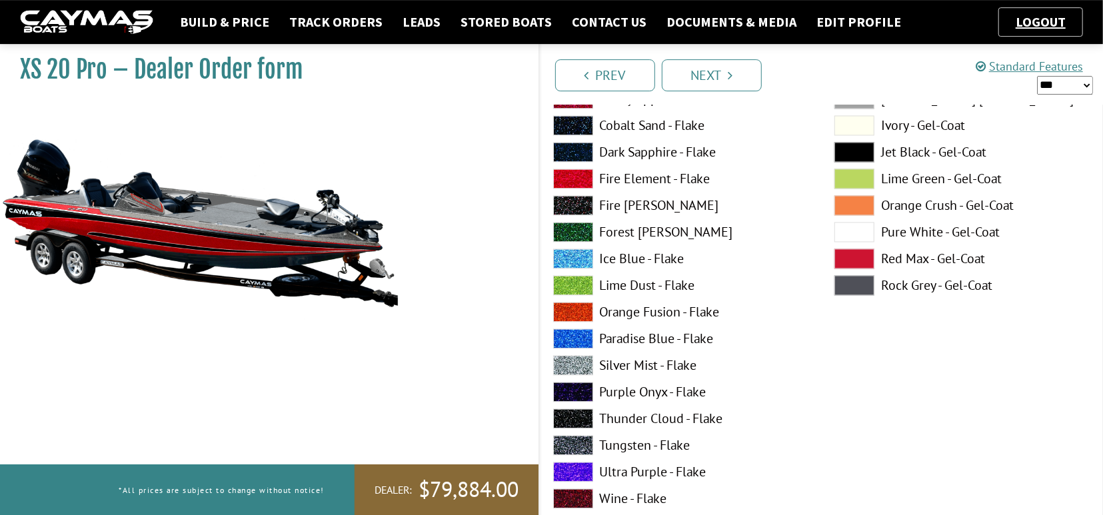
scroll to position [4991, 0]
click at [575, 443] on span at bounding box center [573, 445] width 40 height 20
click at [579, 361] on span at bounding box center [573, 365] width 40 height 20
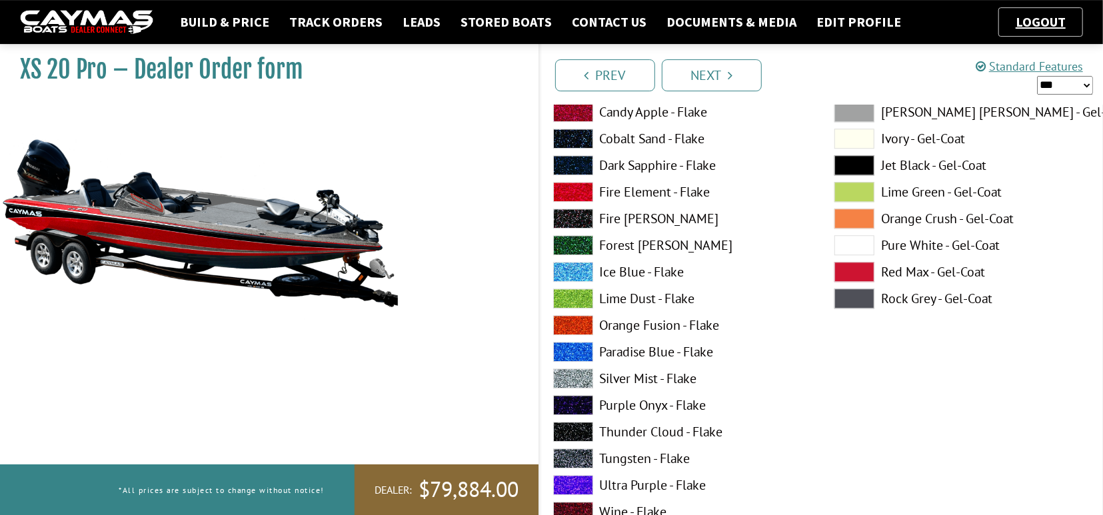
scroll to position [5545, 0]
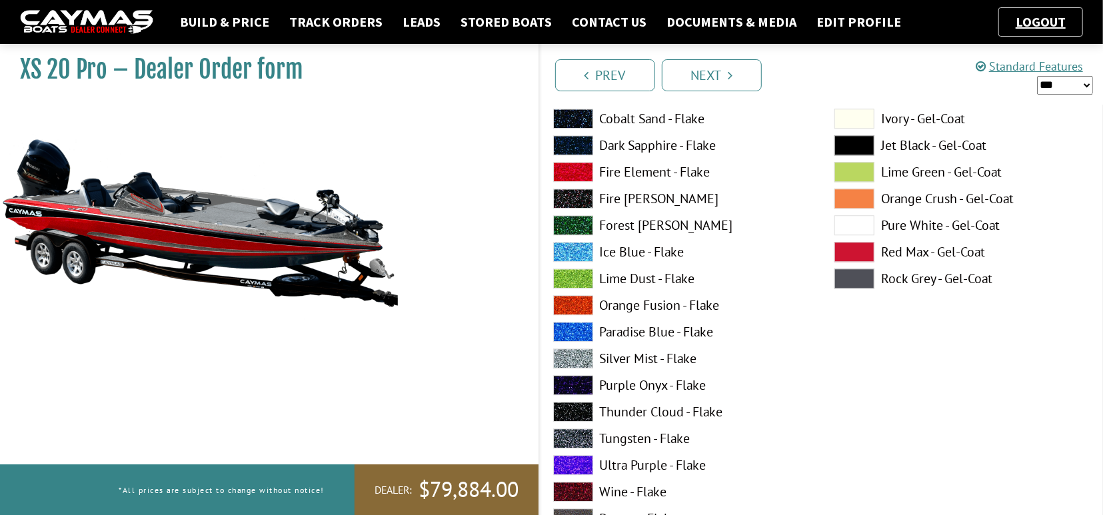
click at [574, 353] on span at bounding box center [573, 359] width 40 height 20
click at [578, 435] on span at bounding box center [573, 439] width 40 height 20
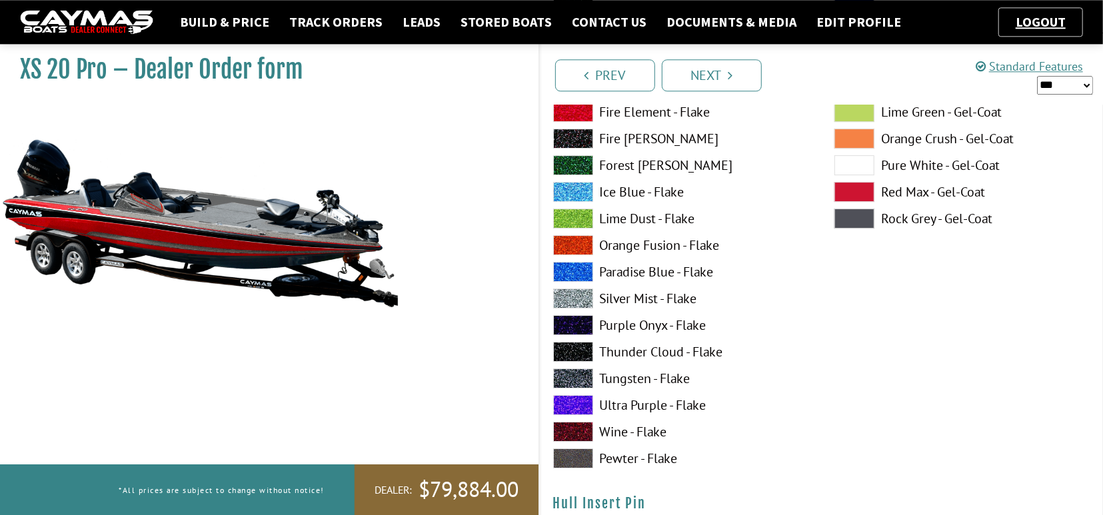
scroll to position [6169, 0]
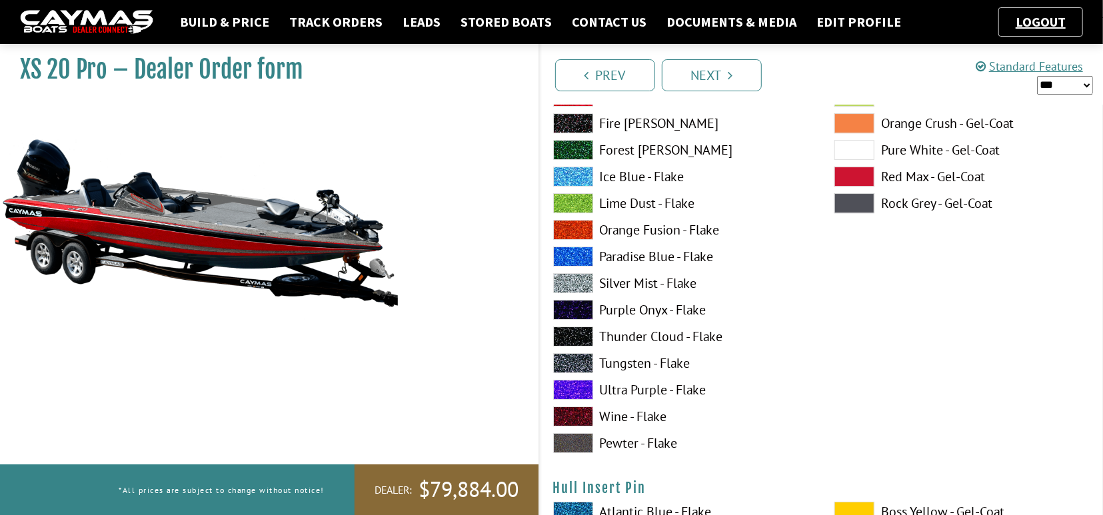
click at [571, 357] on span at bounding box center [573, 363] width 40 height 20
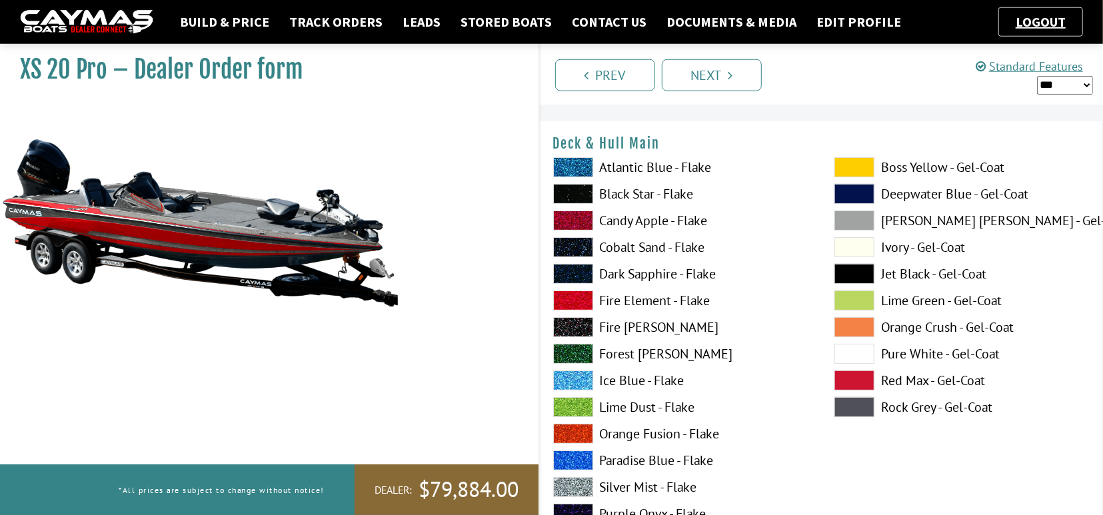
scroll to position [0, 0]
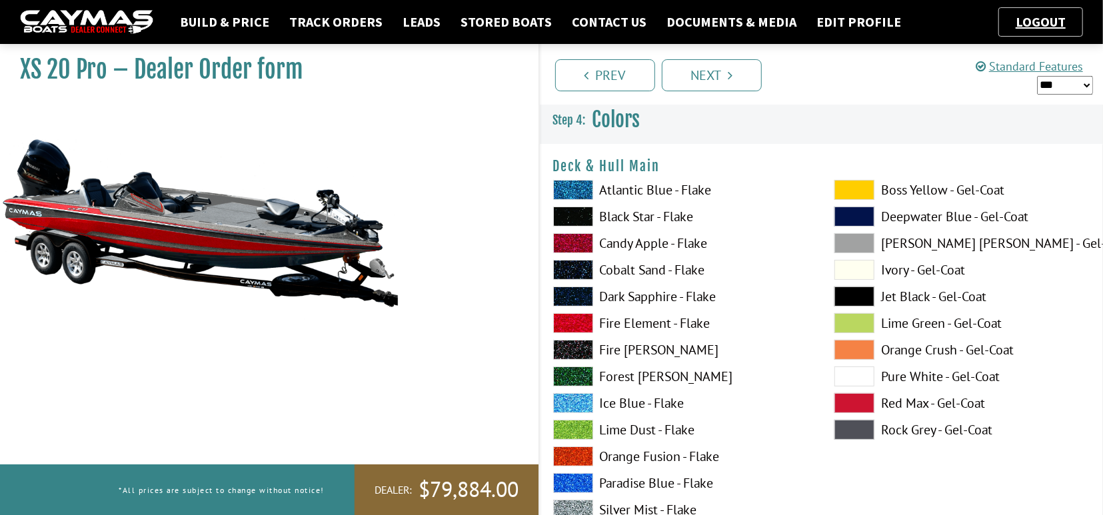
click at [576, 213] on span at bounding box center [573, 217] width 40 height 20
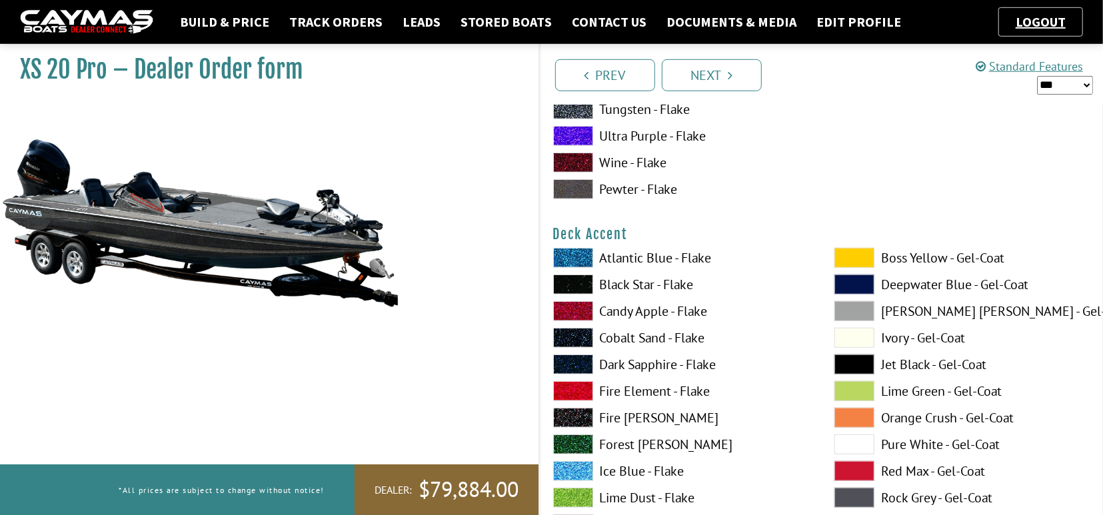
scroll to position [485, 0]
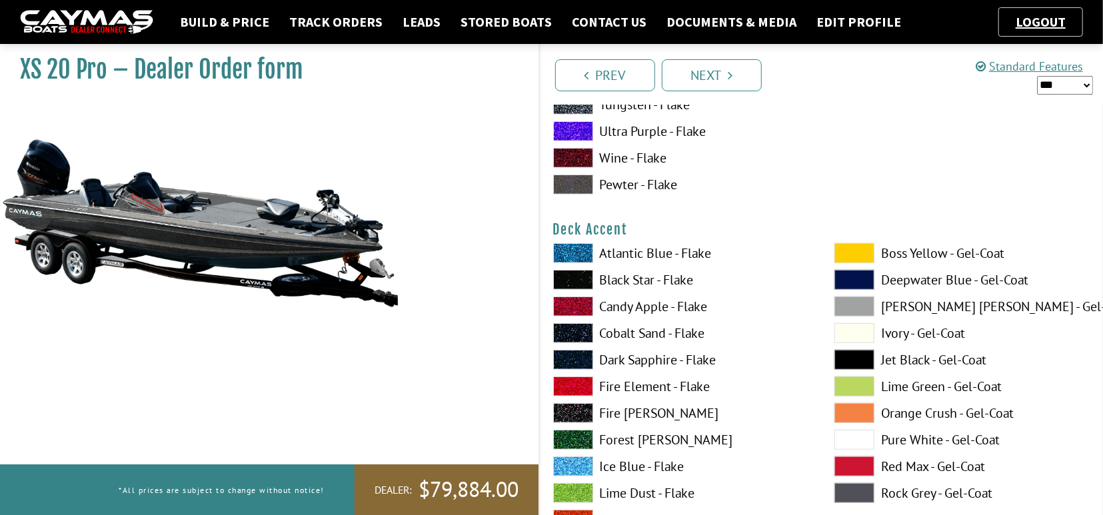
click at [570, 280] on span at bounding box center [573, 280] width 40 height 20
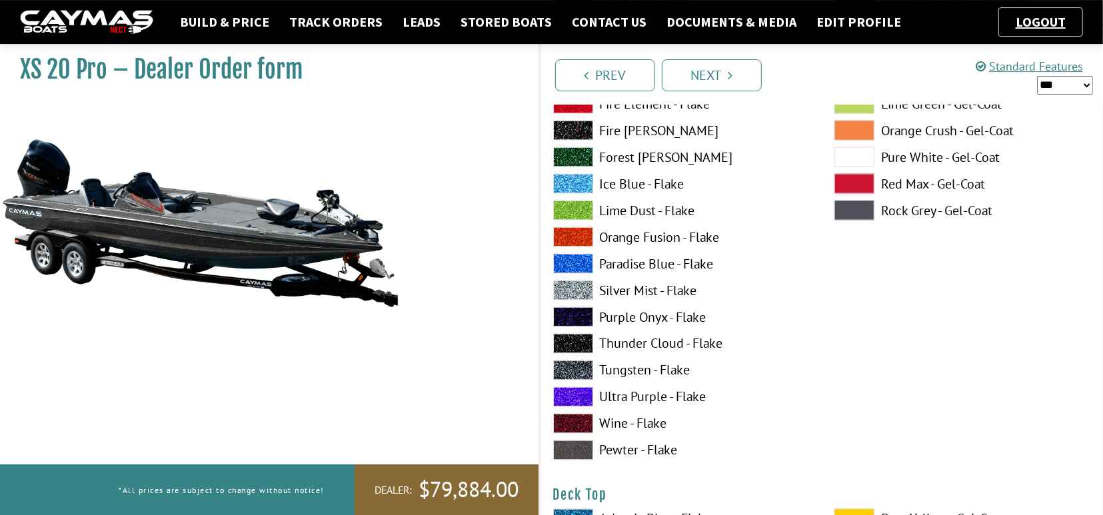
scroll to position [1317, 0]
click at [579, 368] on span at bounding box center [573, 370] width 40 height 20
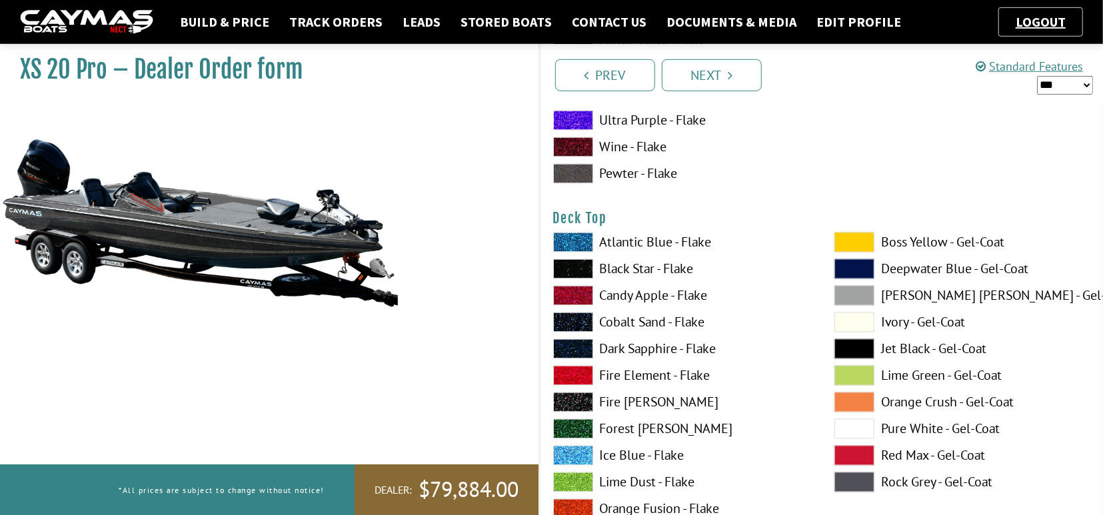
scroll to position [1594, 0]
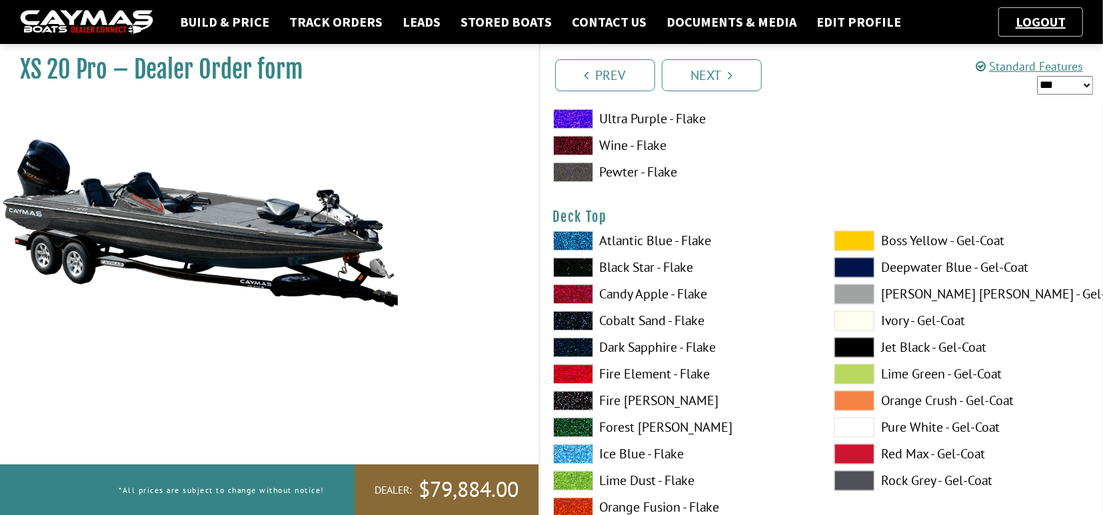
click at [567, 266] on span at bounding box center [573, 268] width 40 height 20
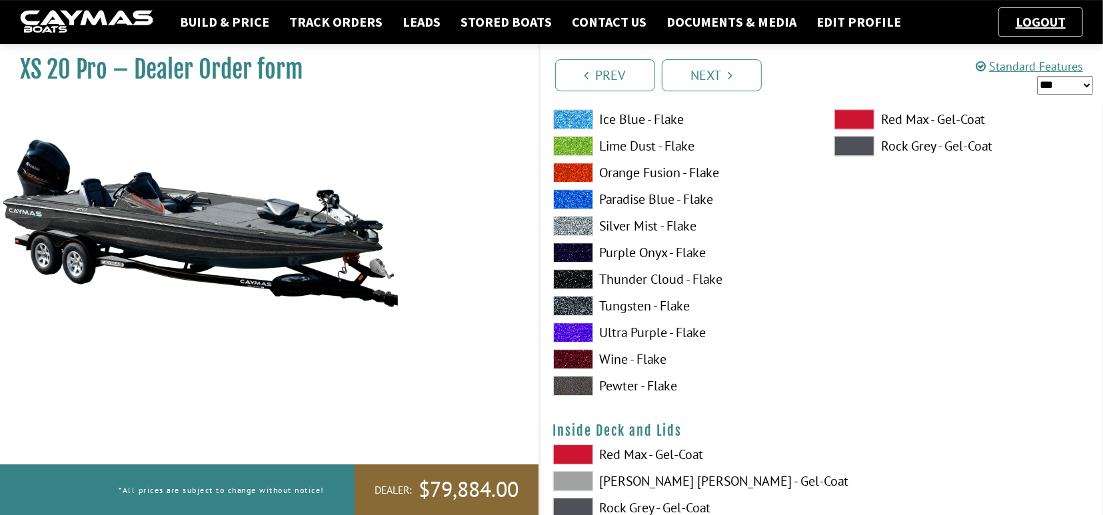
scroll to position [2495, 0]
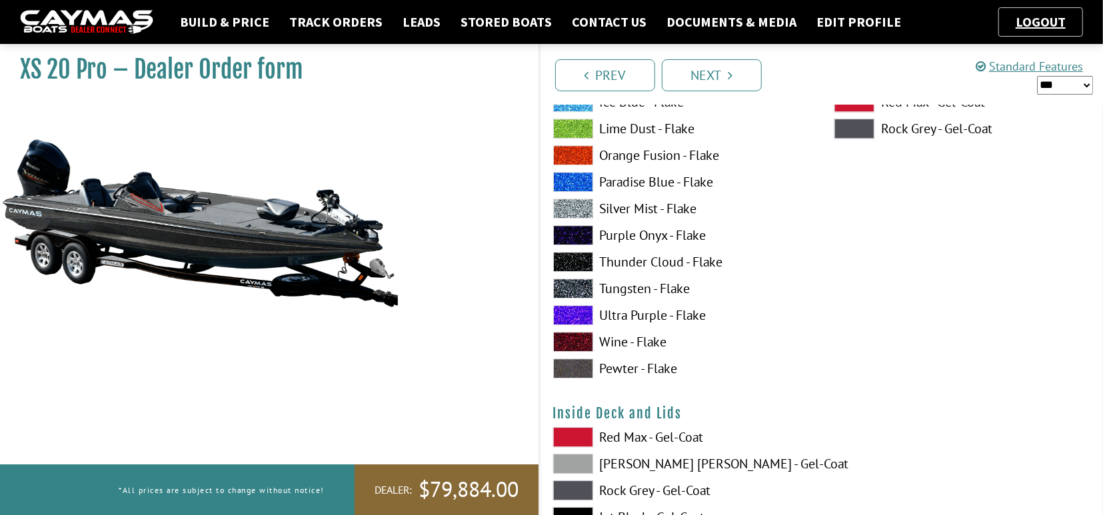
click at [566, 291] on span at bounding box center [573, 289] width 40 height 20
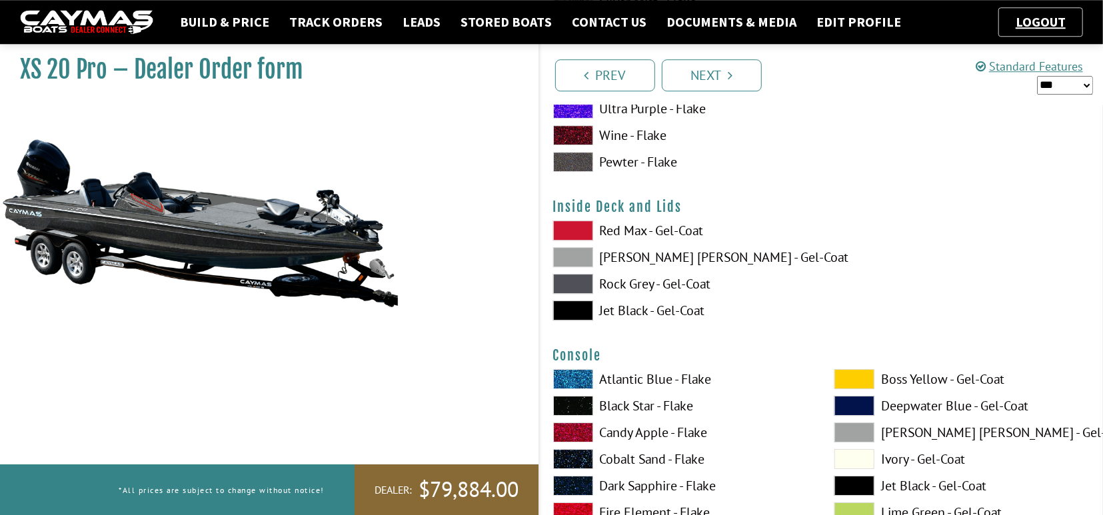
scroll to position [2703, 0]
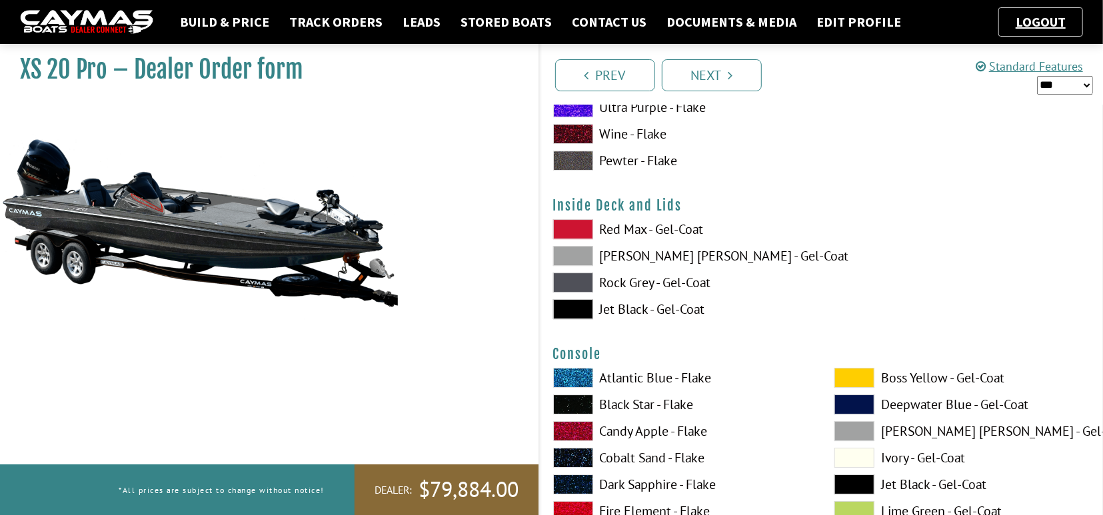
click at [573, 254] on span at bounding box center [573, 256] width 40 height 20
click at [577, 283] on span at bounding box center [573, 283] width 40 height 20
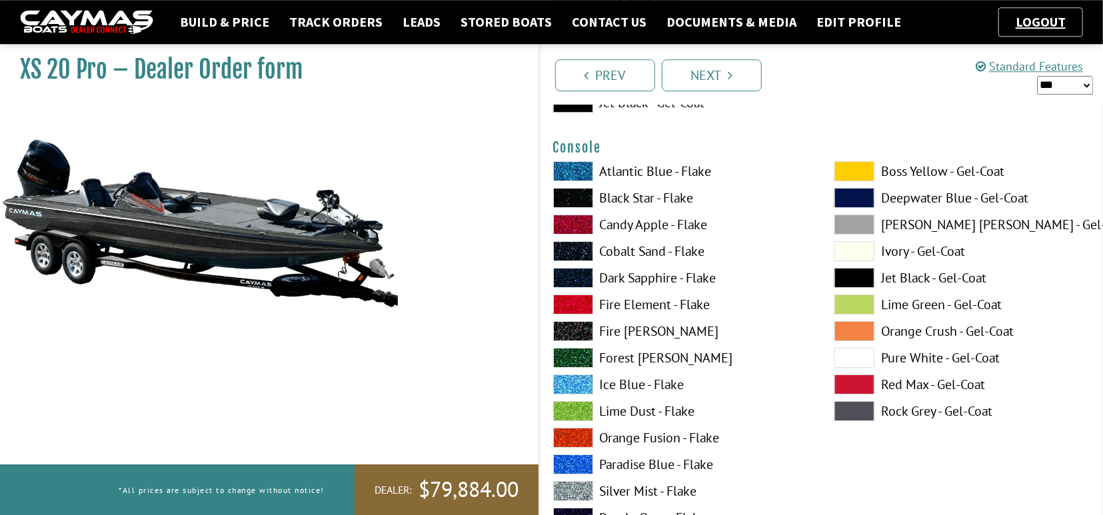
scroll to position [2911, 0]
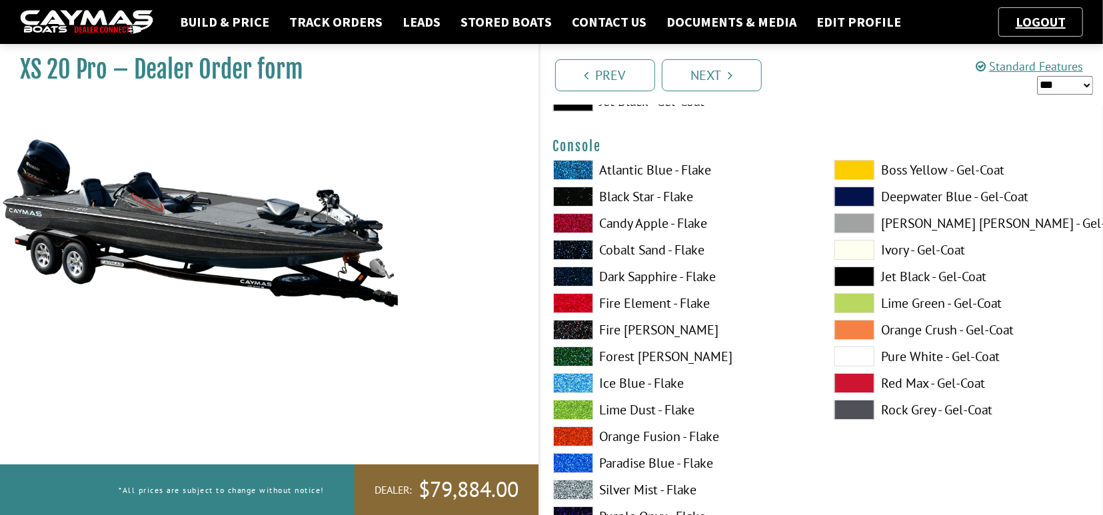
click at [564, 194] on span at bounding box center [573, 197] width 40 height 20
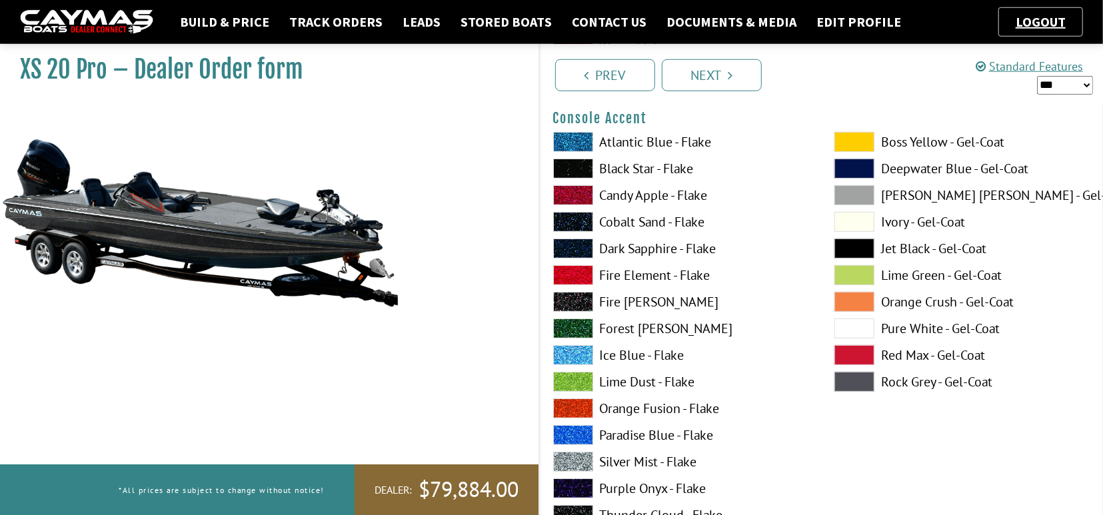
scroll to position [3535, 0]
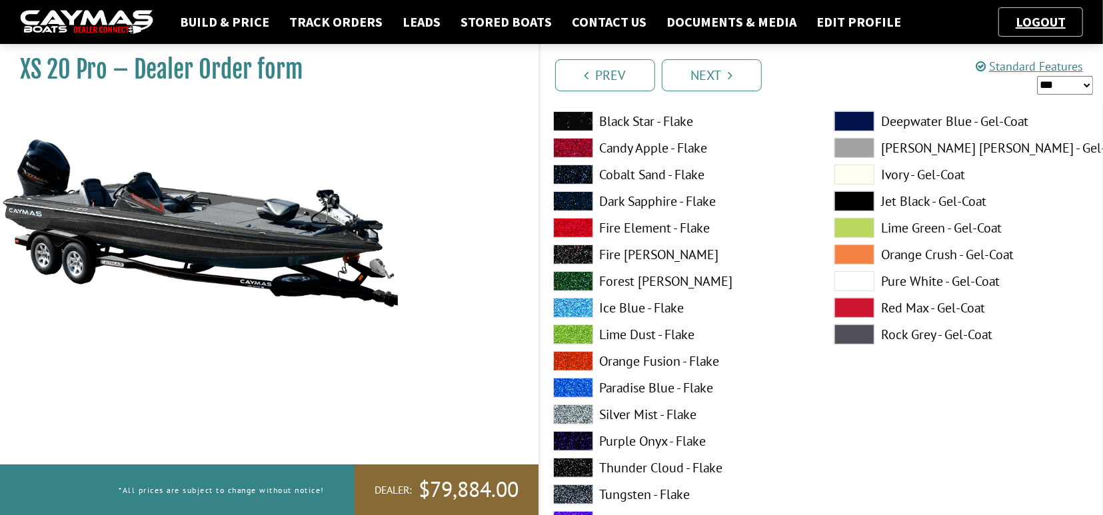
click at [575, 225] on span at bounding box center [573, 228] width 40 height 20
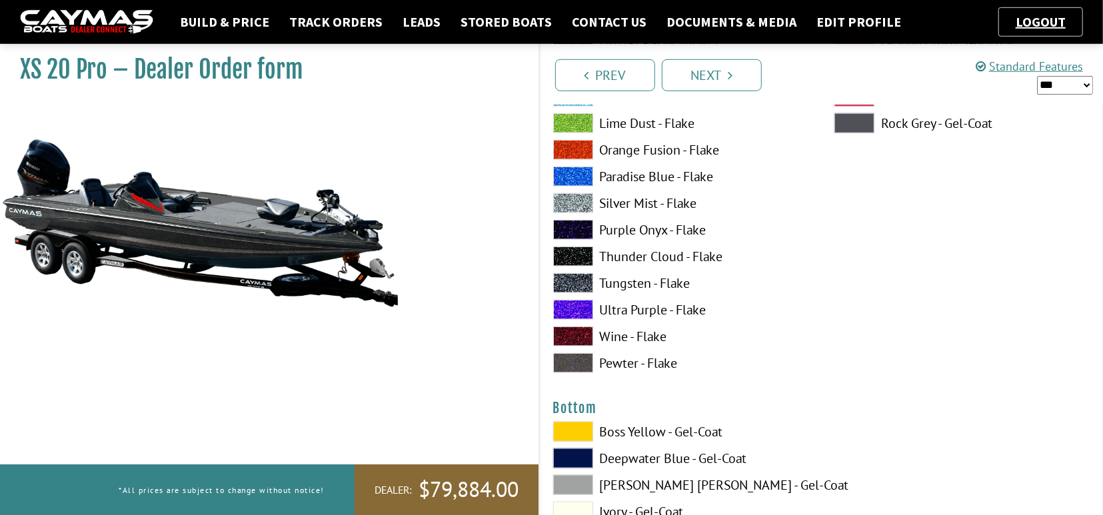
scroll to position [4298, 0]
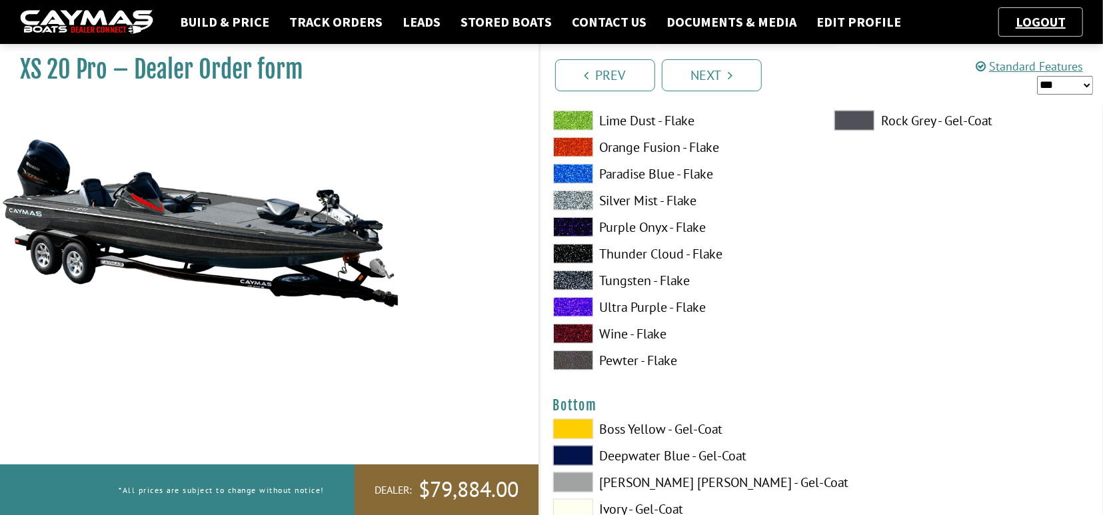
click at [569, 277] on span at bounding box center [573, 281] width 40 height 20
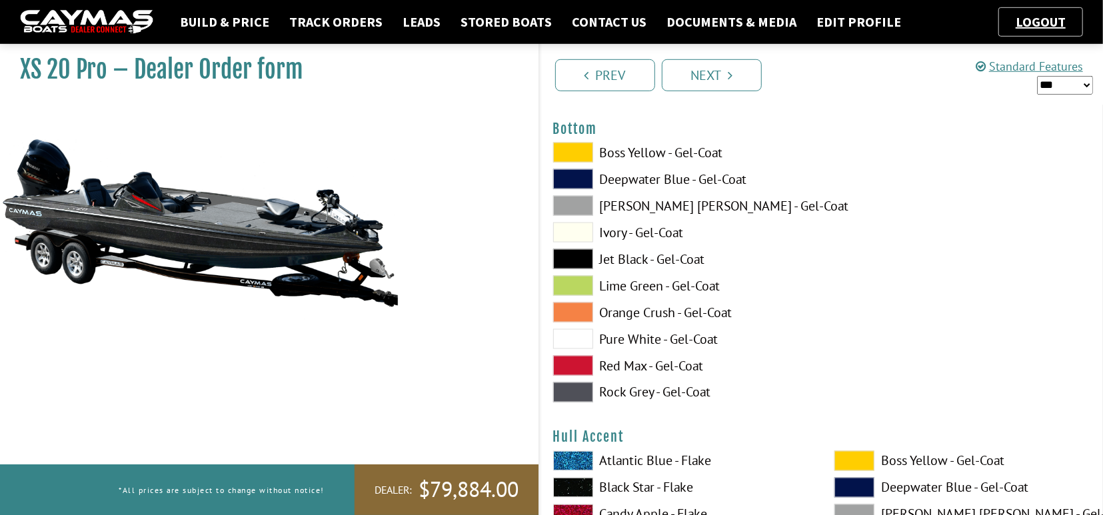
scroll to position [4575, 0]
click at [573, 256] on span at bounding box center [573, 259] width 40 height 20
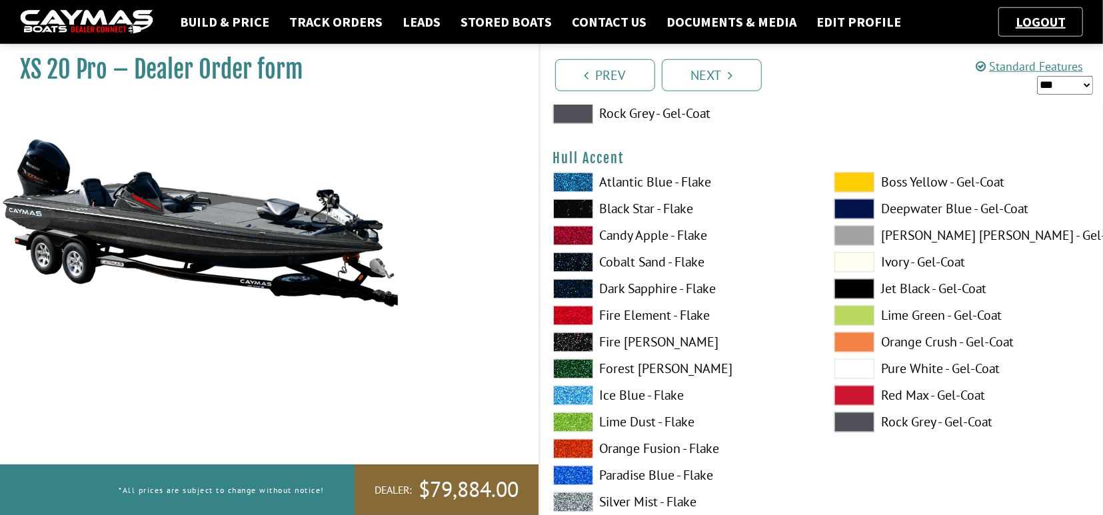
scroll to position [4852, 0]
click at [577, 315] on span at bounding box center [573, 317] width 40 height 20
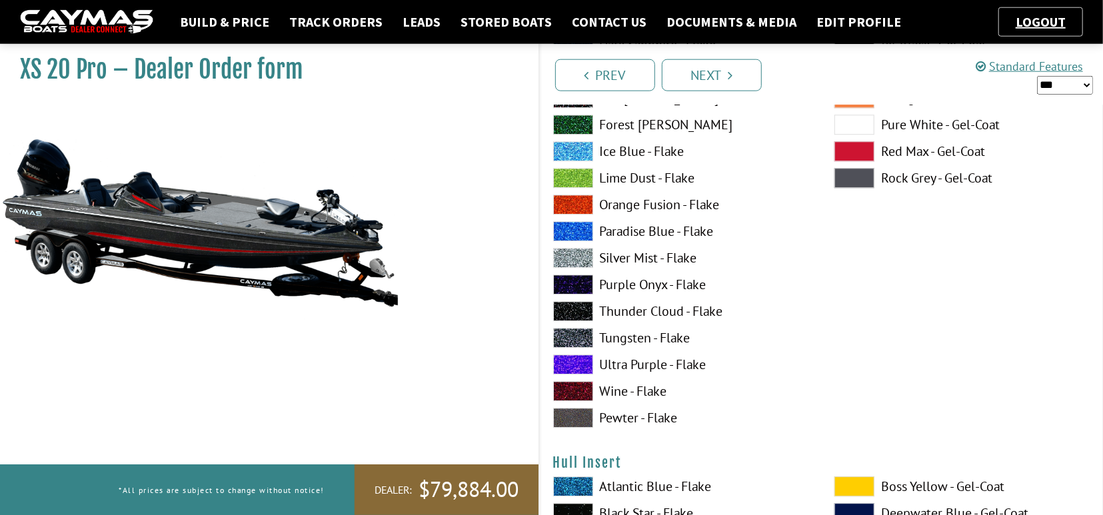
scroll to position [5684, 0]
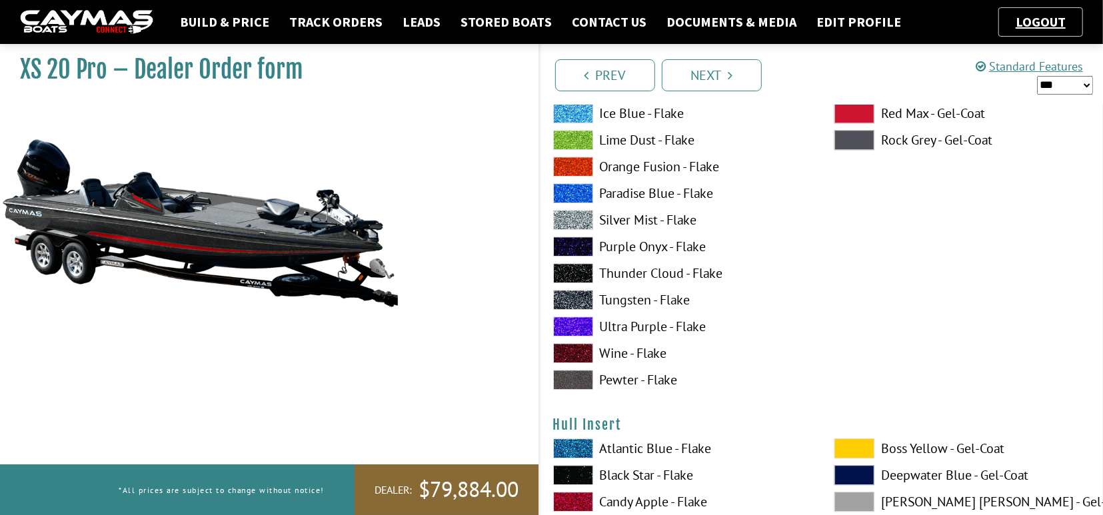
click at [567, 298] on span at bounding box center [573, 300] width 40 height 20
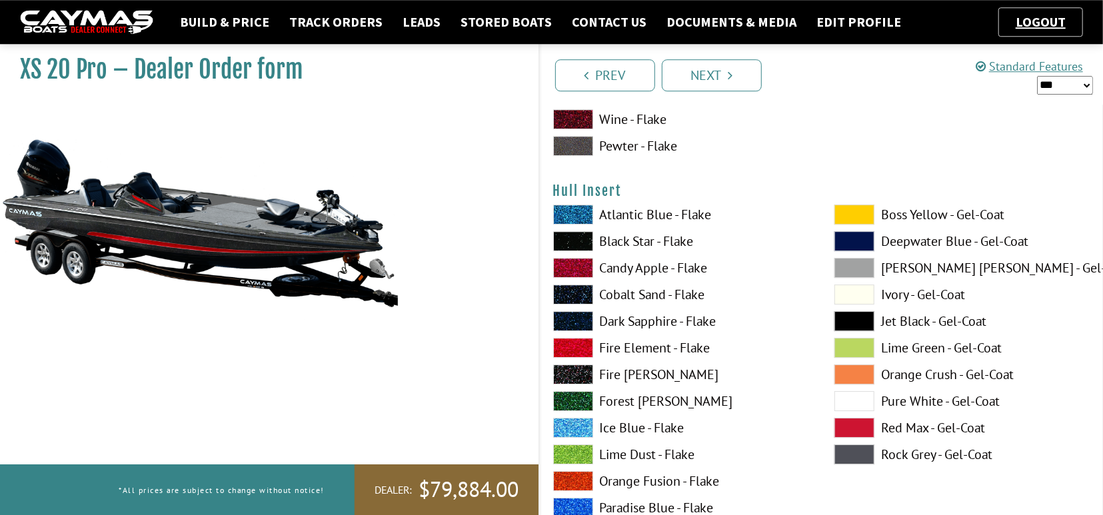
scroll to position [5961, 0]
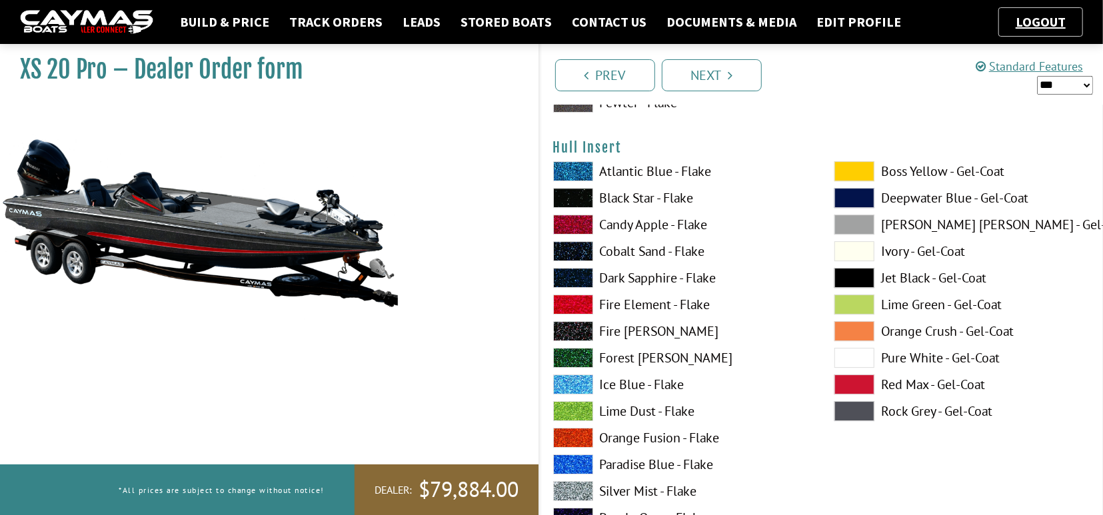
click at [575, 197] on span at bounding box center [573, 198] width 40 height 20
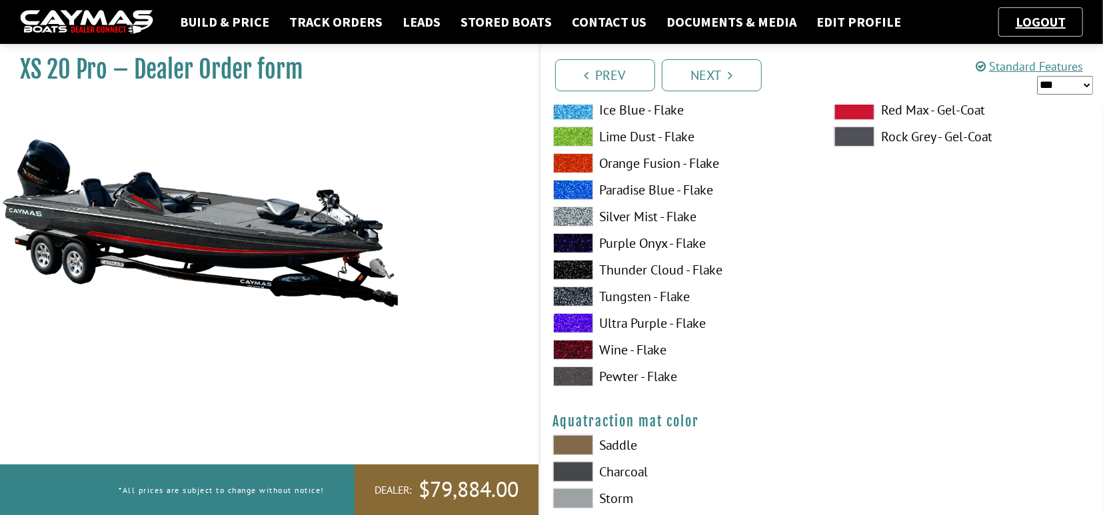
scroll to position [6793, 0]
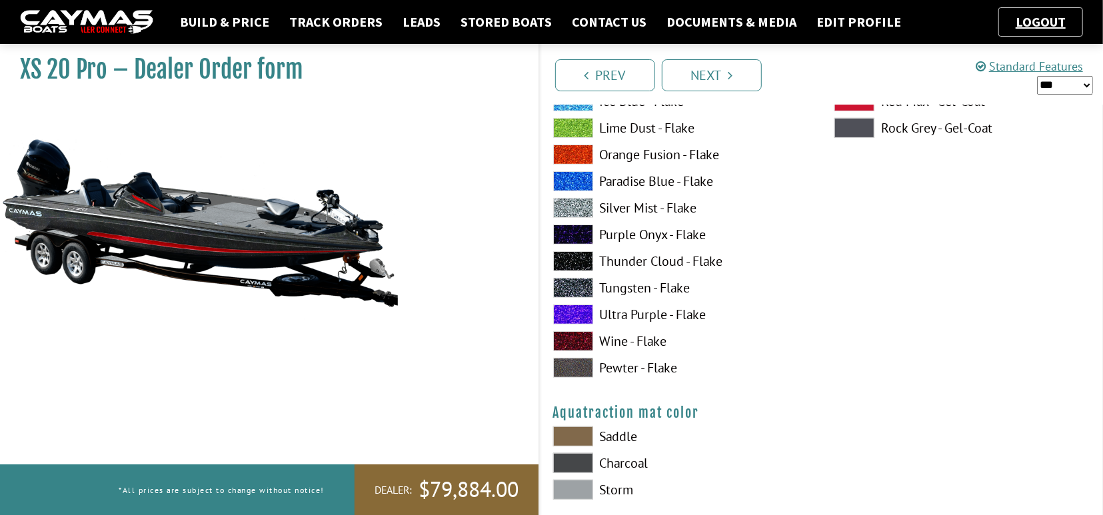
click at [575, 289] on span at bounding box center [573, 288] width 40 height 20
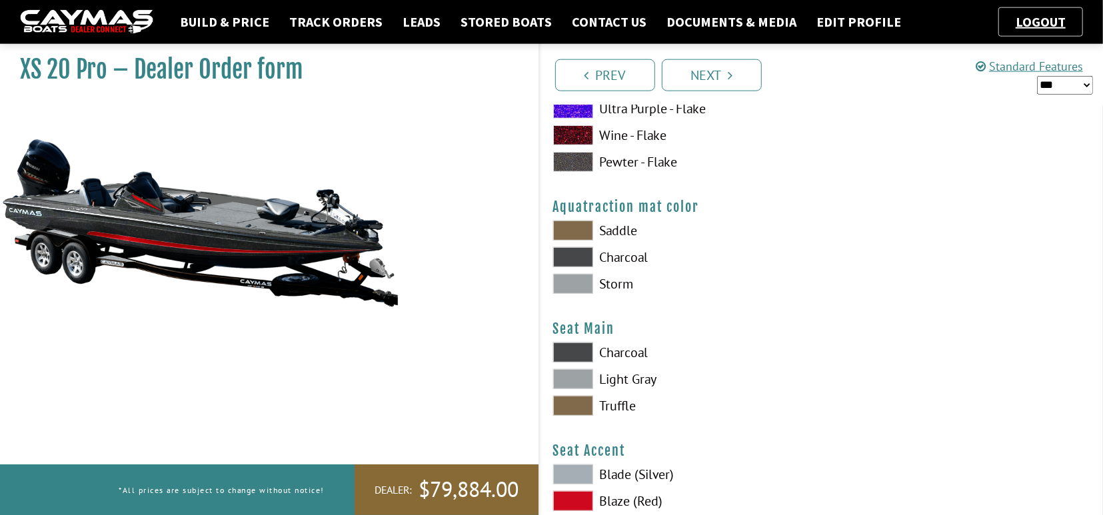
scroll to position [7001, 0]
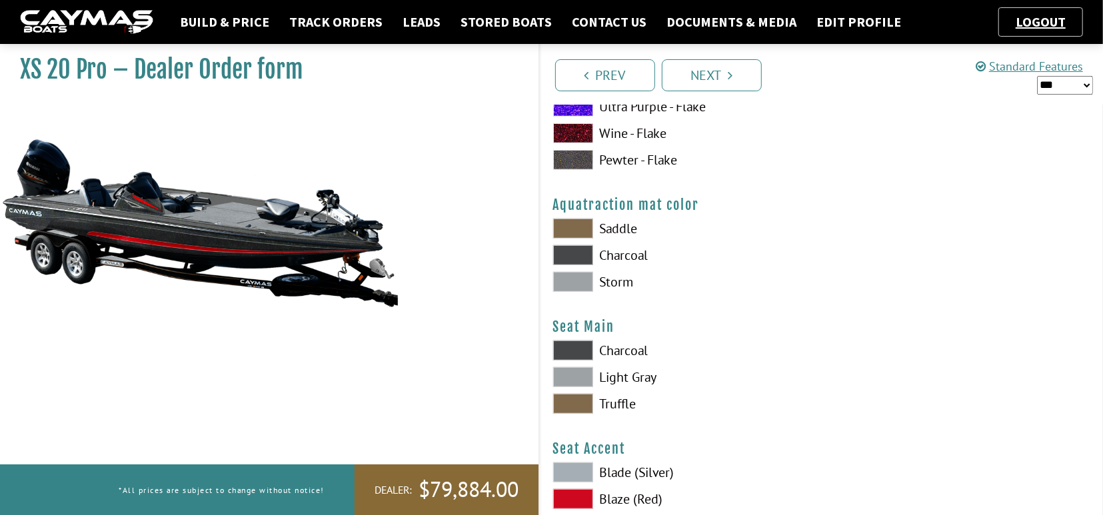
click at [576, 250] on span at bounding box center [573, 255] width 40 height 20
click at [573, 283] on span at bounding box center [573, 282] width 40 height 20
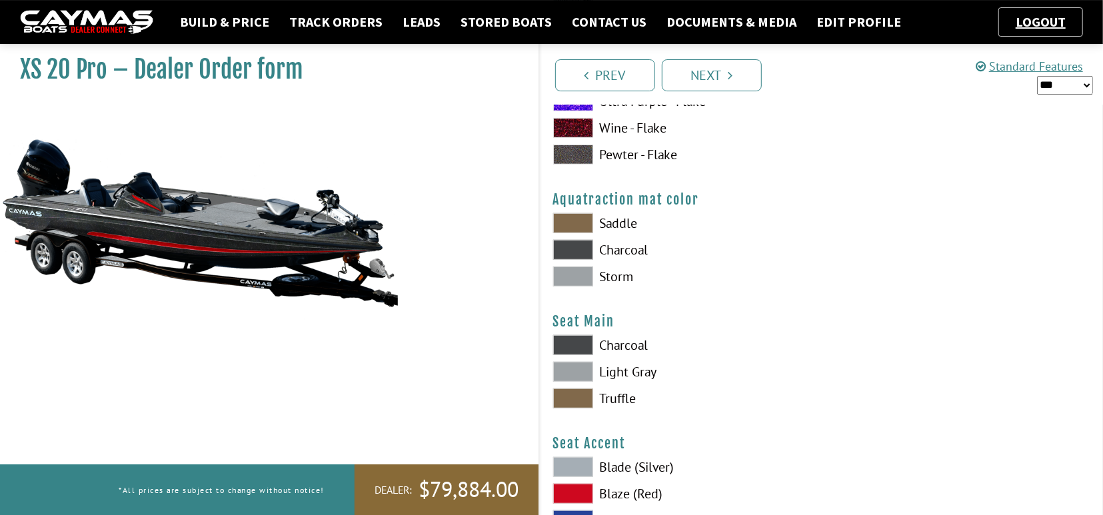
scroll to position [7070, 0]
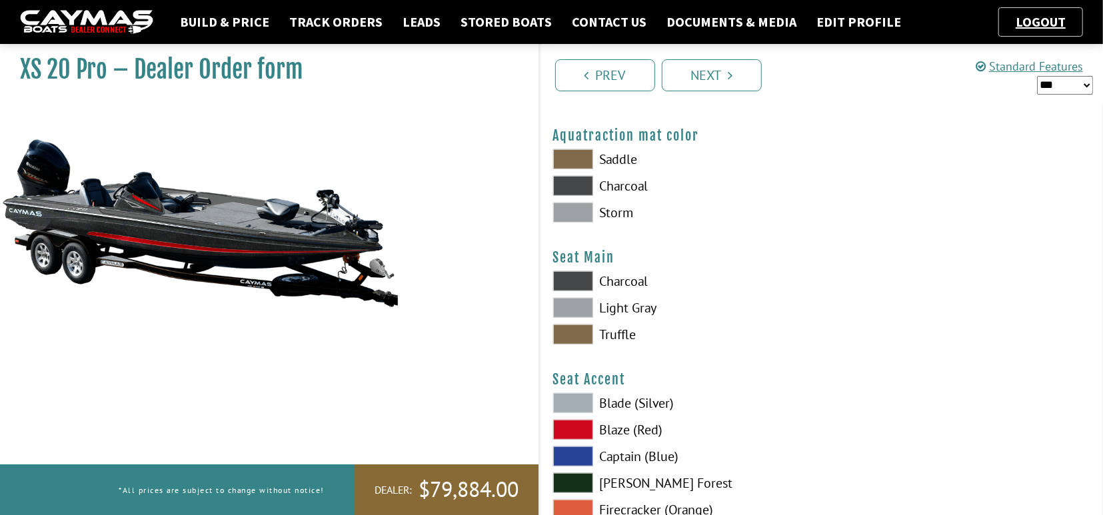
click at [567, 278] on span at bounding box center [573, 281] width 40 height 20
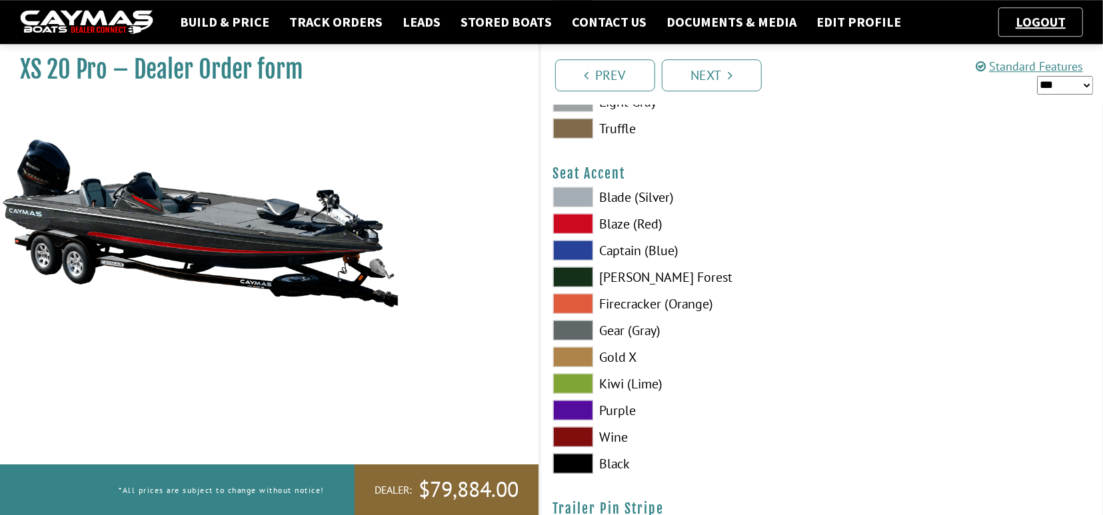
scroll to position [7278, 0]
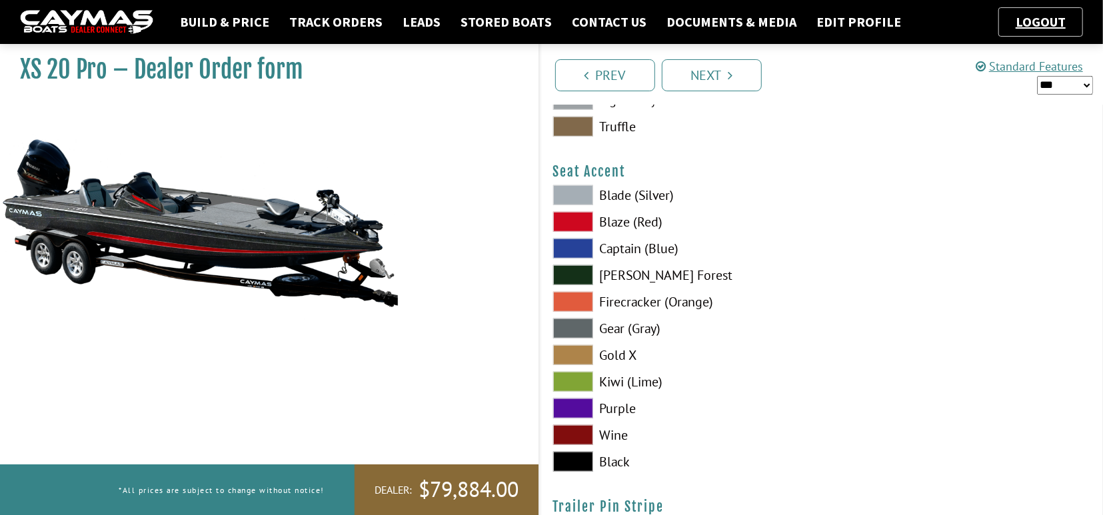
click at [565, 219] on span at bounding box center [573, 222] width 40 height 20
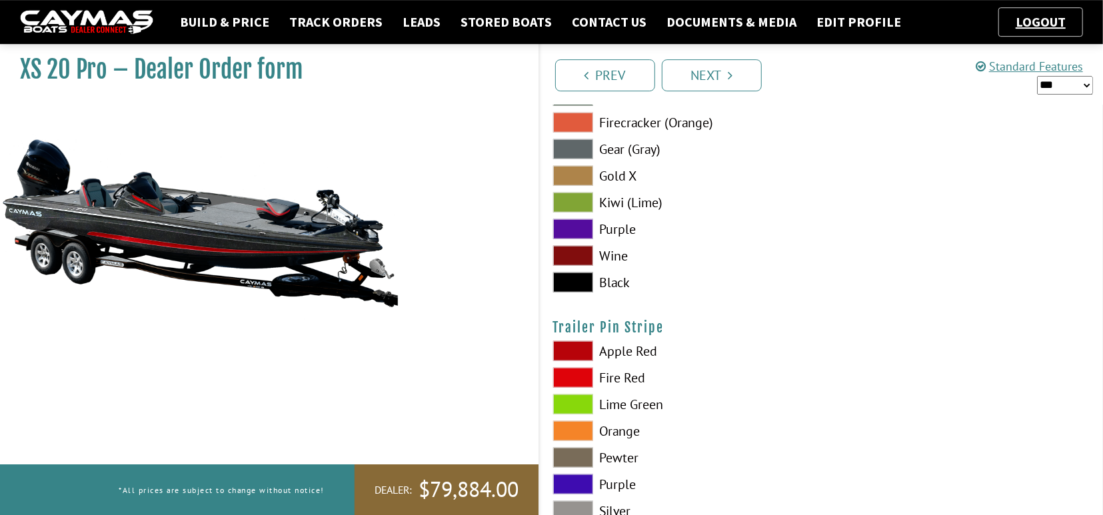
scroll to position [7555, 0]
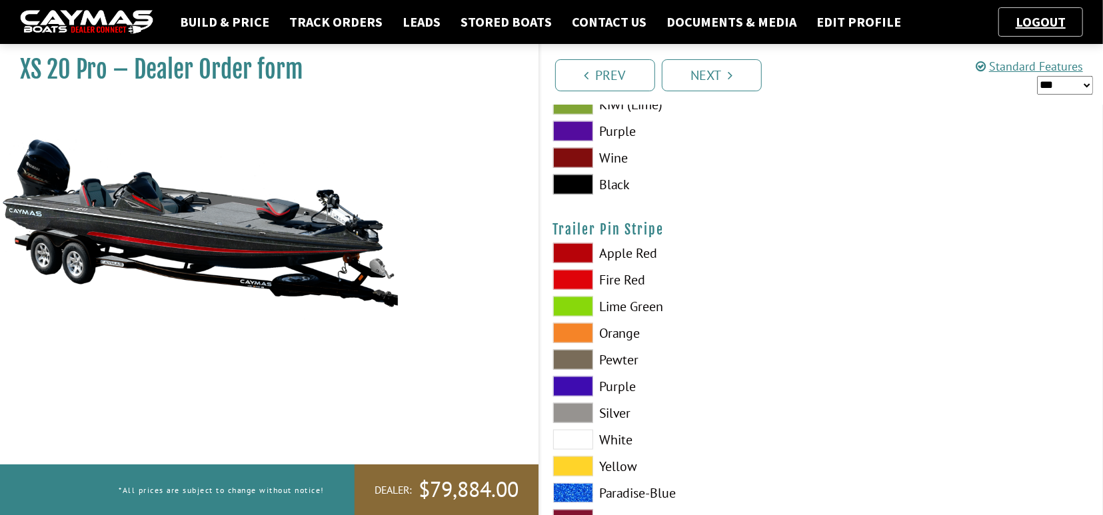
click at [569, 277] on span at bounding box center [573, 280] width 40 height 20
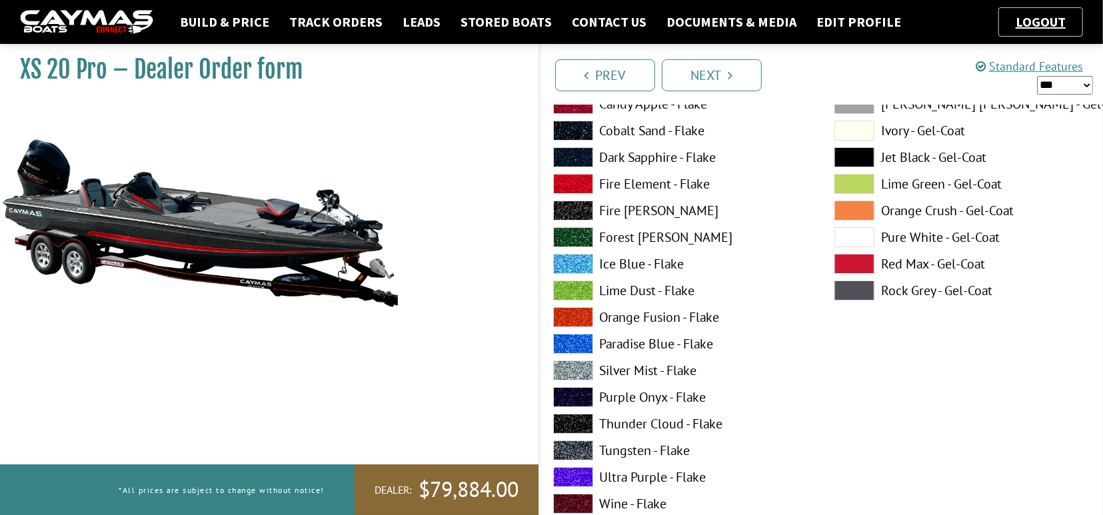
scroll to position [3030, 0]
click at [221, 19] on link "Build & Price" at bounding box center [224, 21] width 103 height 17
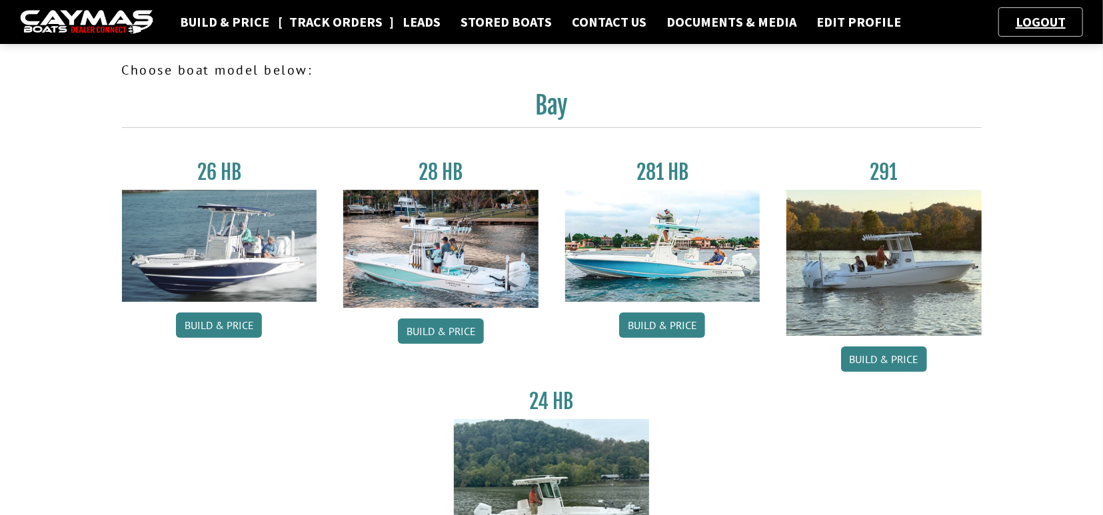
click at [311, 25] on link "Track Orders" at bounding box center [336, 21] width 107 height 17
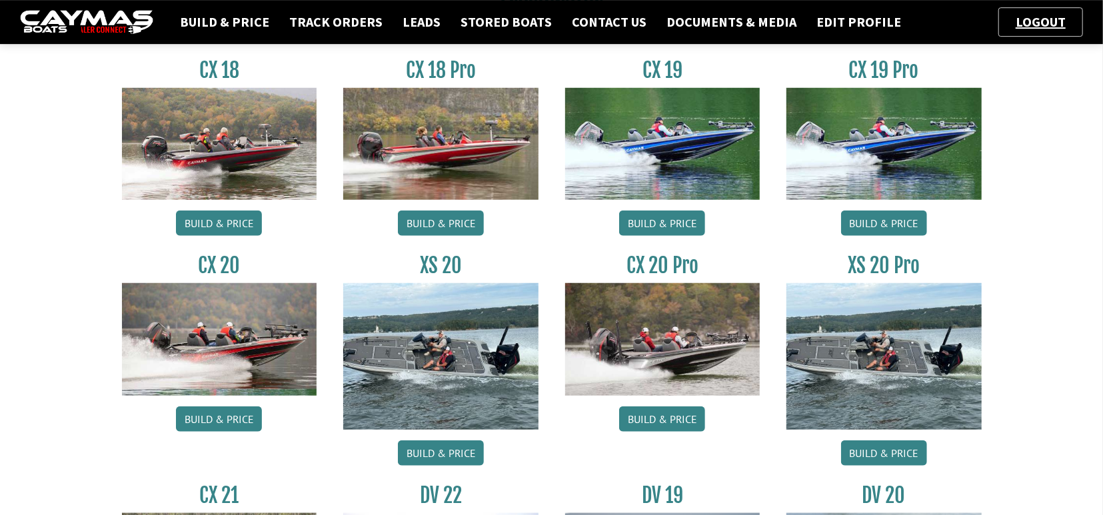
scroll to position [693, 0]
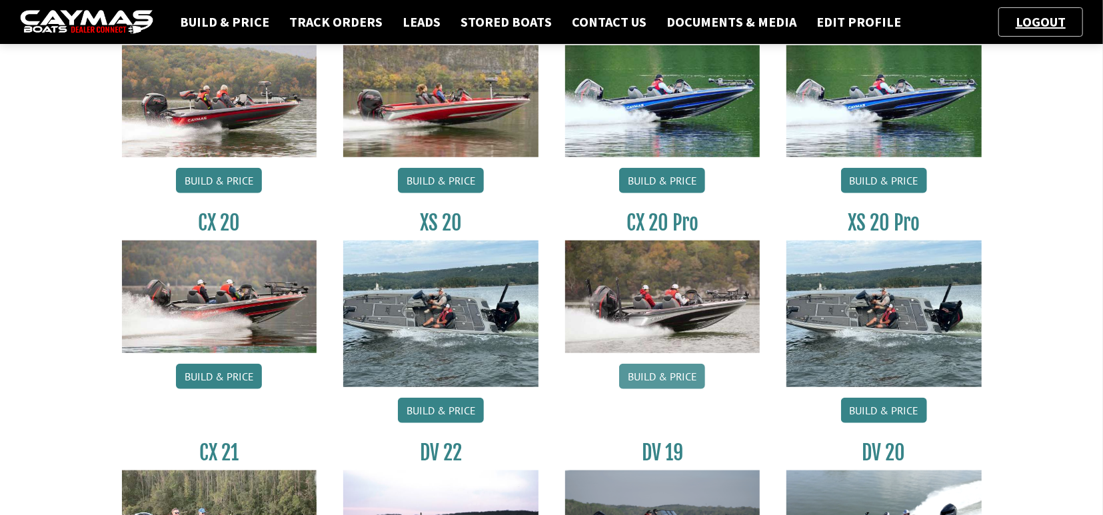
click at [654, 376] on link "Build & Price" at bounding box center [662, 376] width 86 height 25
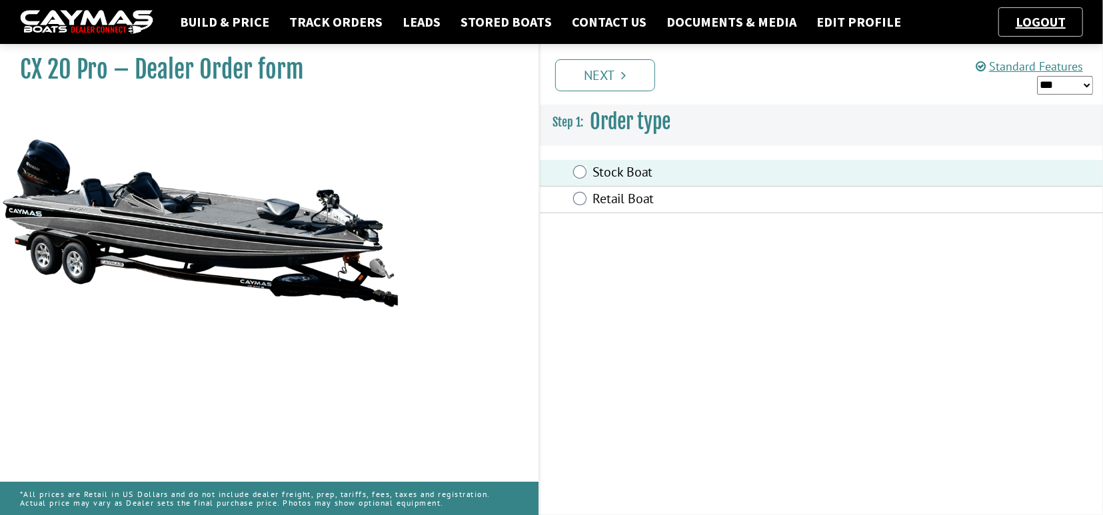
click at [1037, 76] on select "*** ****** ******" at bounding box center [1065, 85] width 56 height 19
select select "*"
click option "******" at bounding box center [0, 0] width 0 height 0
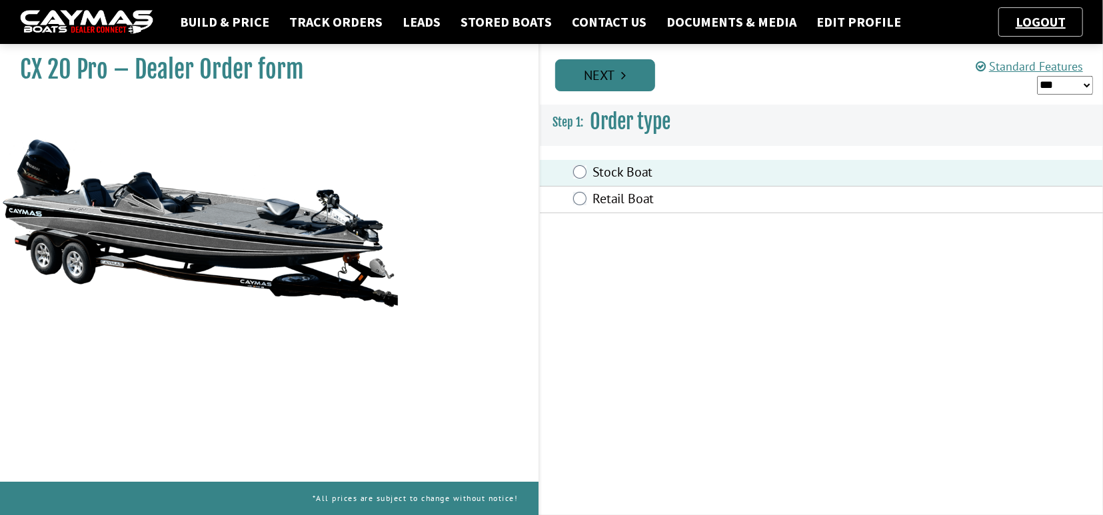
click at [604, 69] on link "Next" at bounding box center [605, 75] width 100 height 32
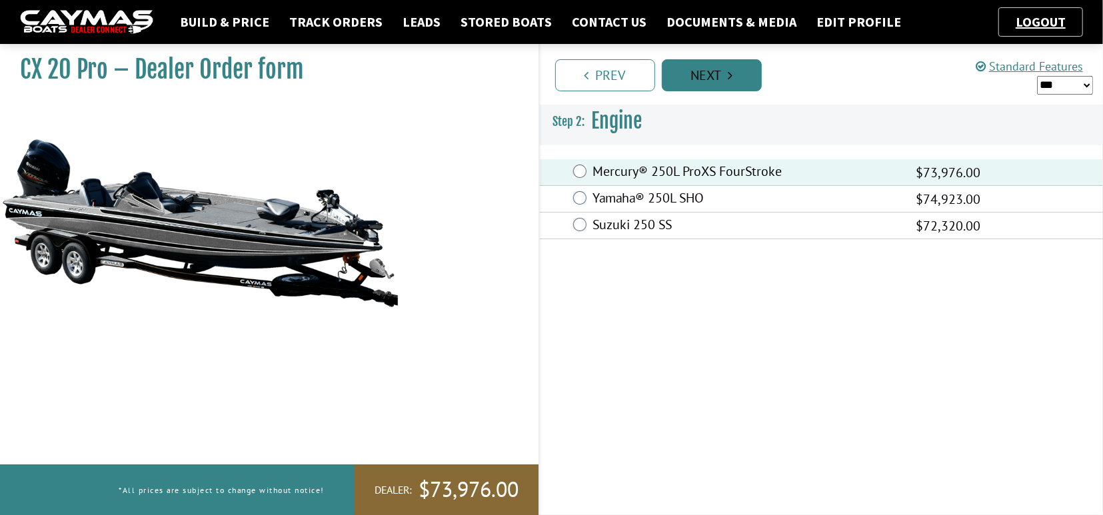
click at [705, 71] on link "Next" at bounding box center [712, 75] width 100 height 32
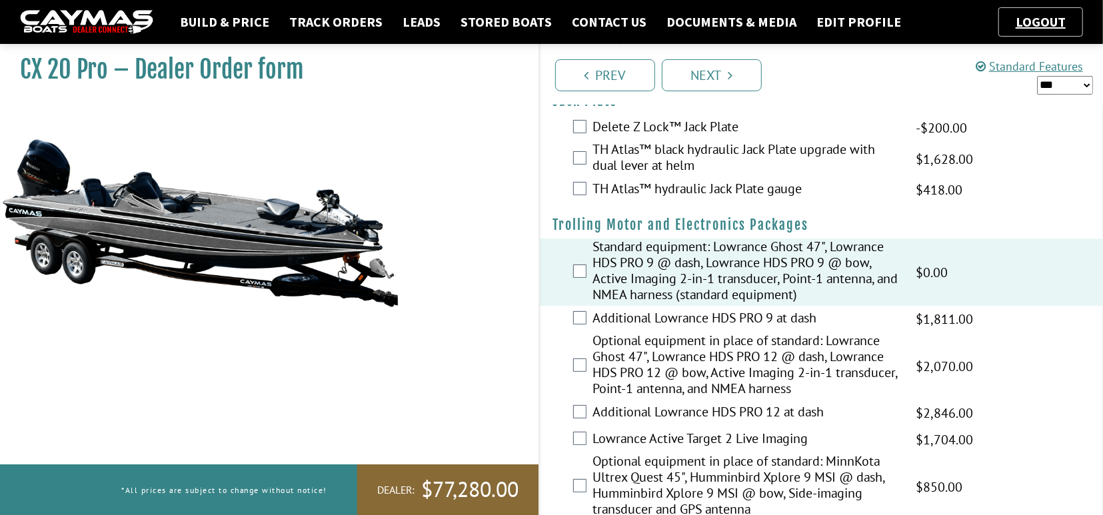
scroll to position [69, 0]
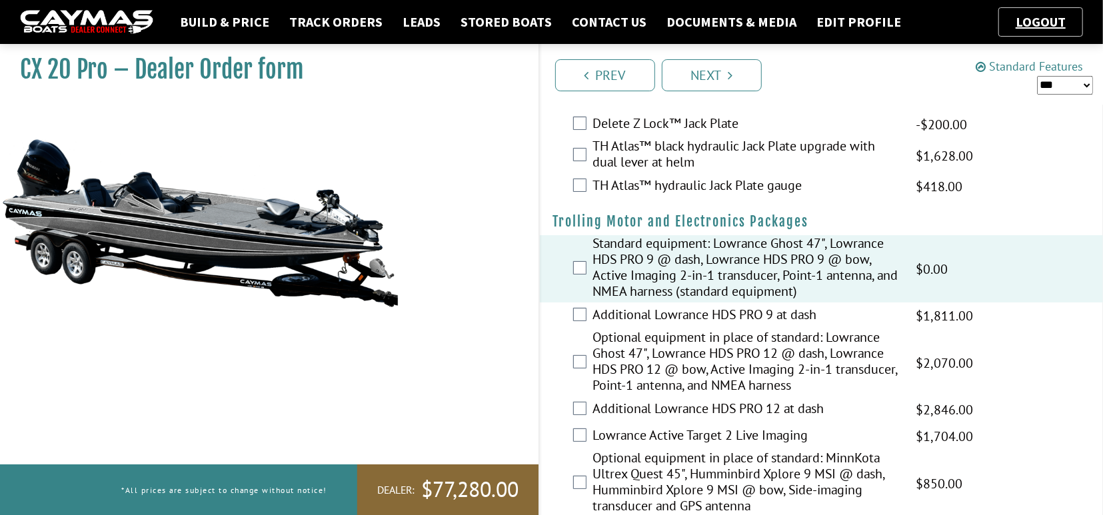
click at [999, 69] on link "Standard Features" at bounding box center [1029, 66] width 107 height 15
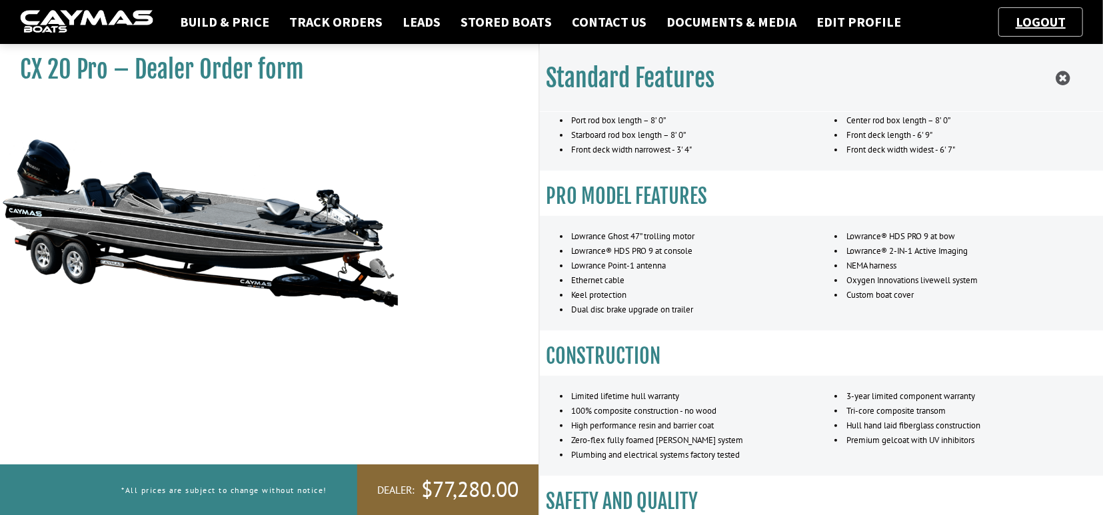
scroll to position [104, 0]
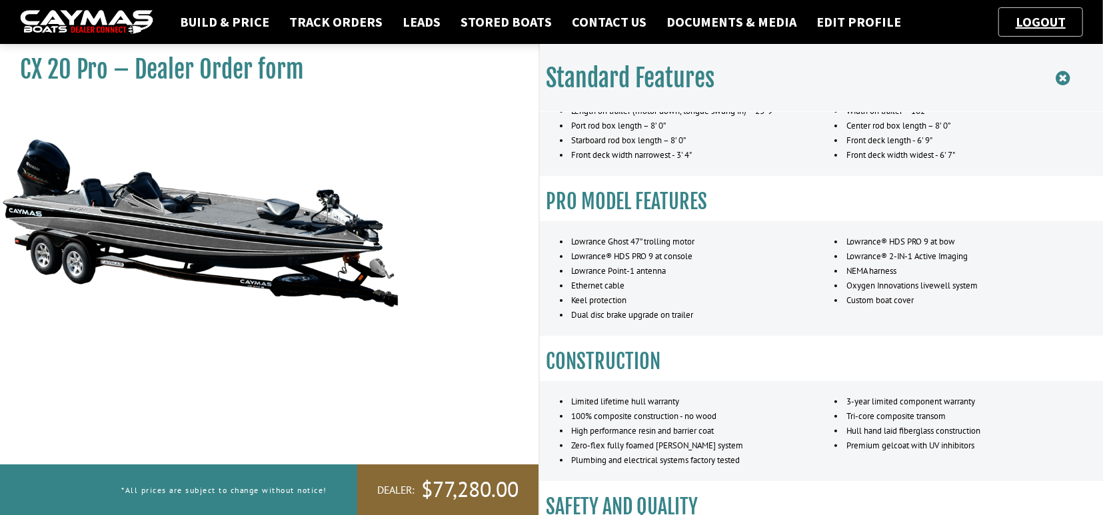
click at [1059, 73] on icon at bounding box center [1063, 78] width 14 height 17
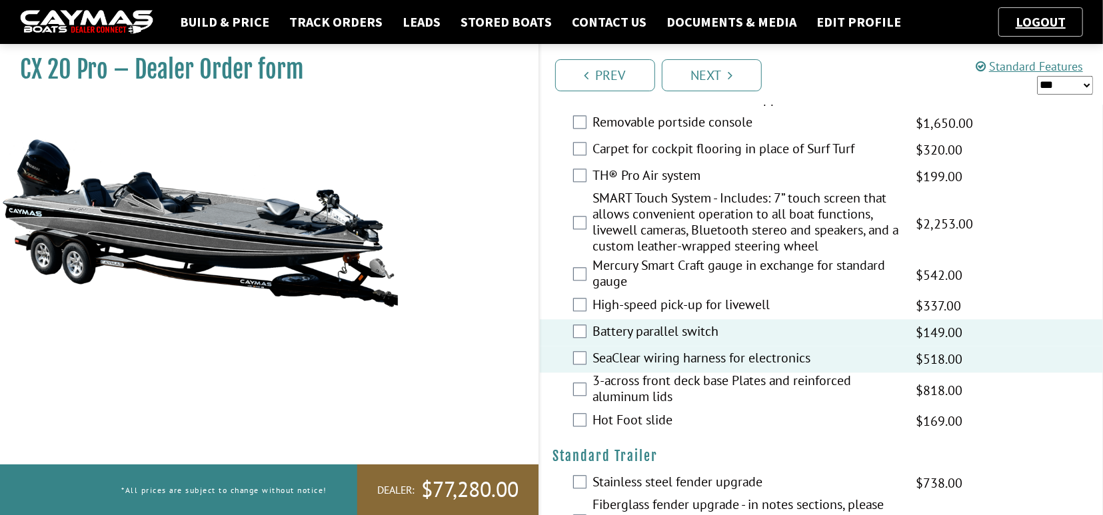
scroll to position [2224, 0]
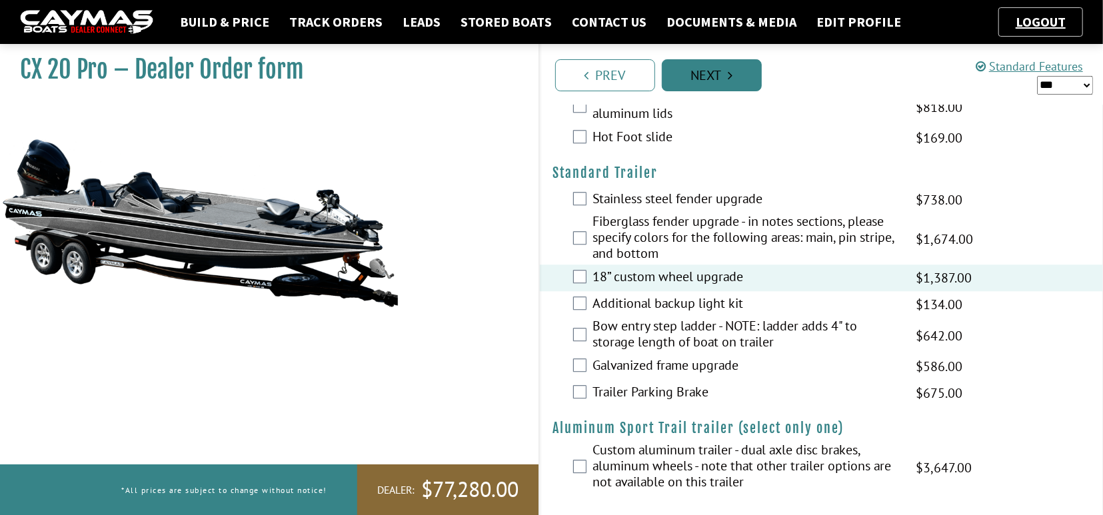
click at [709, 75] on link "Next" at bounding box center [712, 75] width 100 height 32
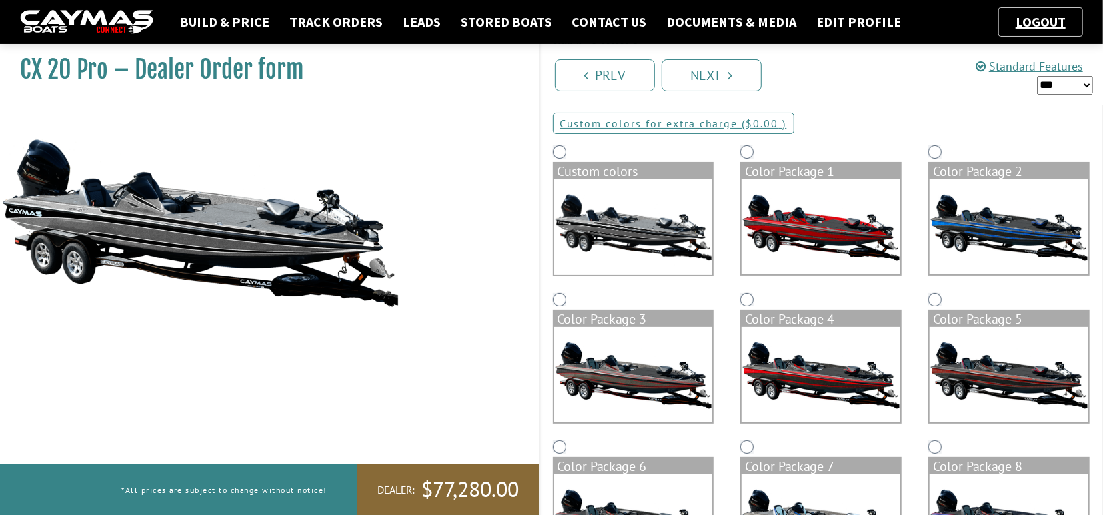
scroll to position [0, 0]
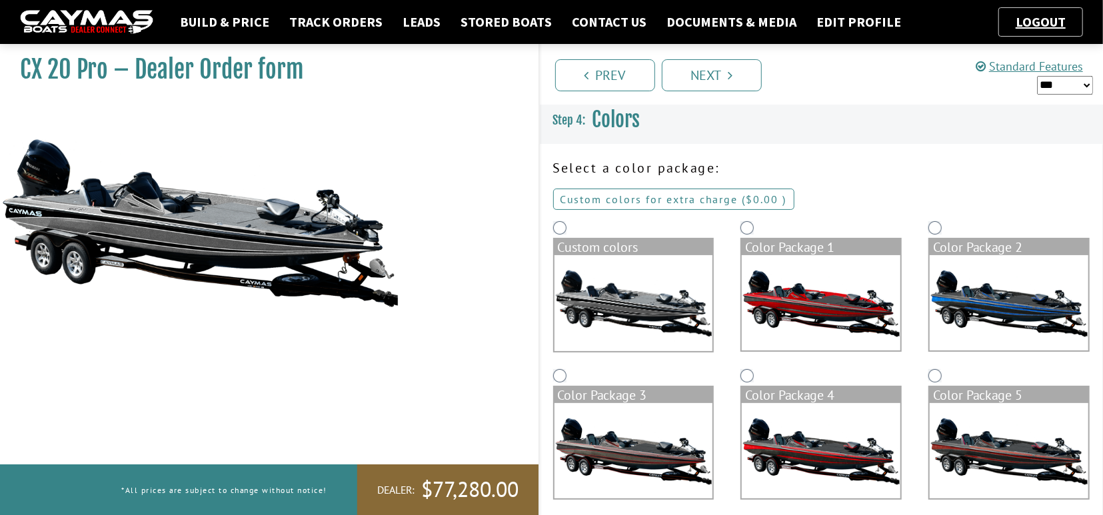
click at [650, 199] on link "Custom colors for extra charge ( $0.00 $0.00 MSRP $0.00 MAP $0.00 )" at bounding box center [673, 199] width 241 height 21
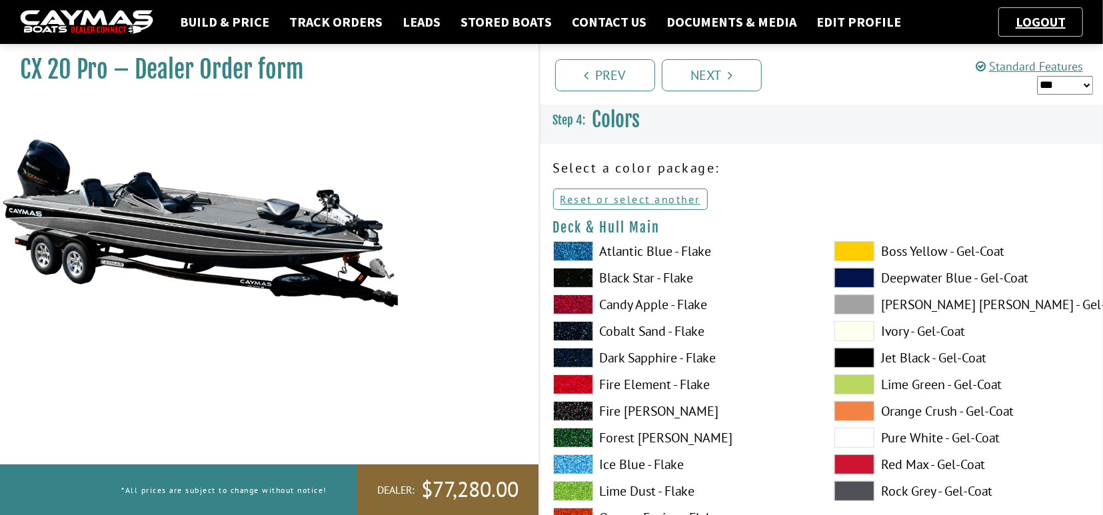
click at [569, 275] on span at bounding box center [573, 278] width 40 height 20
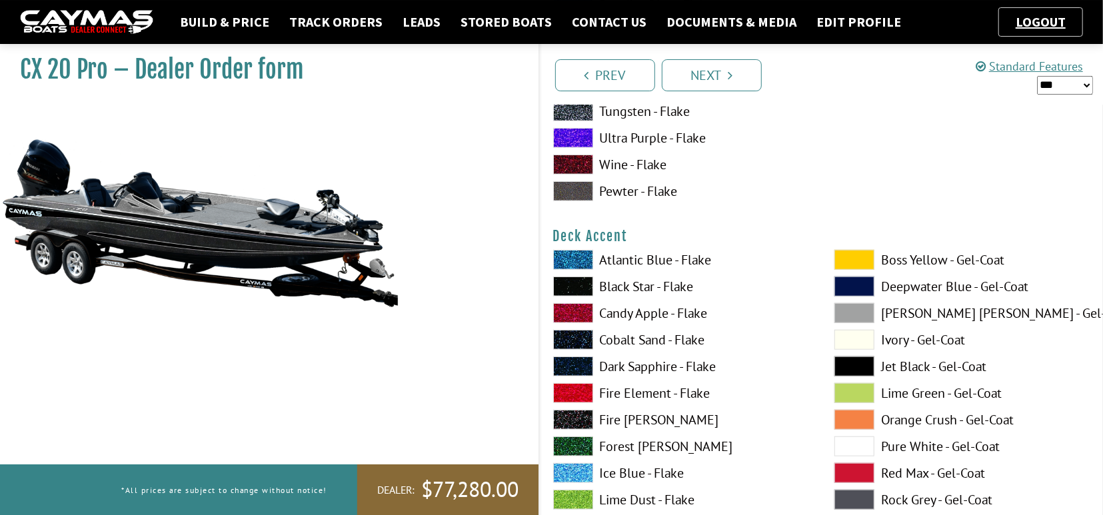
scroll to position [555, 0]
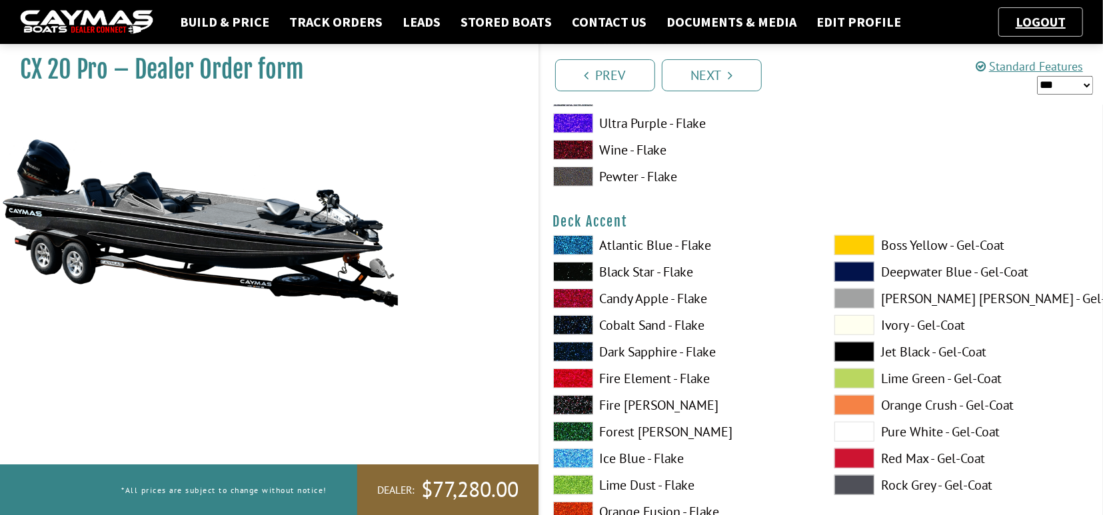
click at [573, 272] on span at bounding box center [573, 272] width 40 height 20
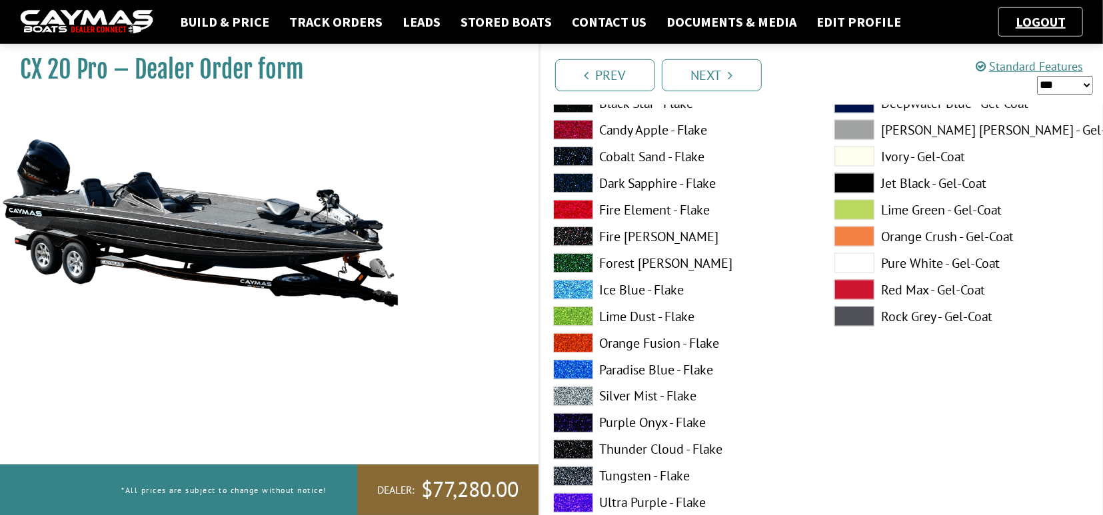
scroll to position [1317, 0]
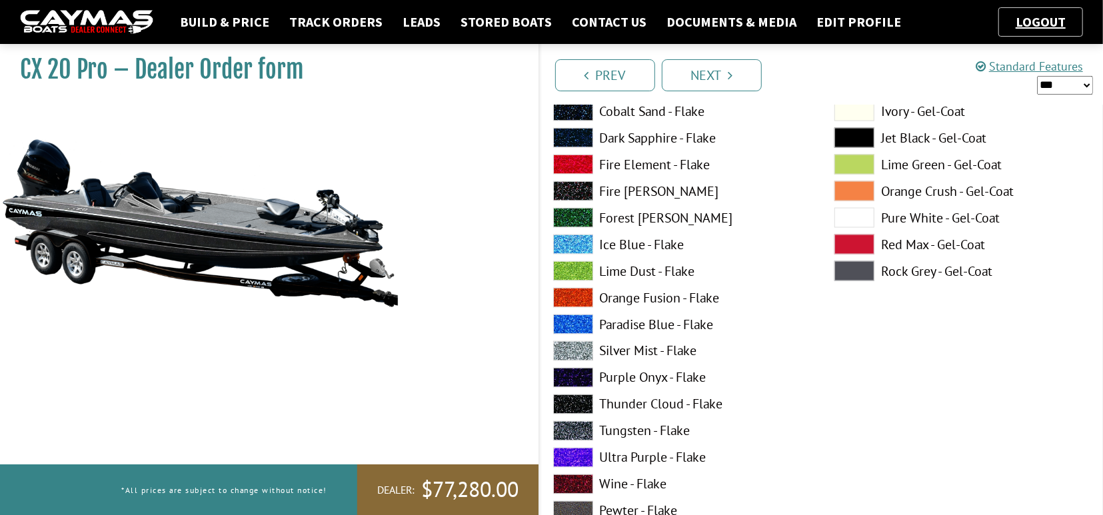
click at [571, 433] on span at bounding box center [573, 431] width 40 height 20
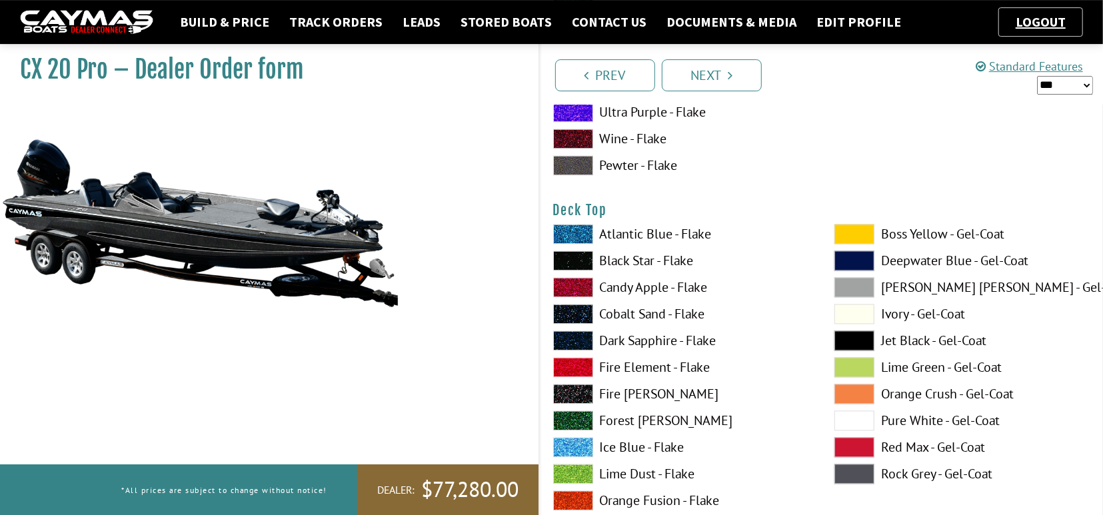
scroll to position [1664, 0]
click at [567, 259] on span at bounding box center [573, 260] width 40 height 20
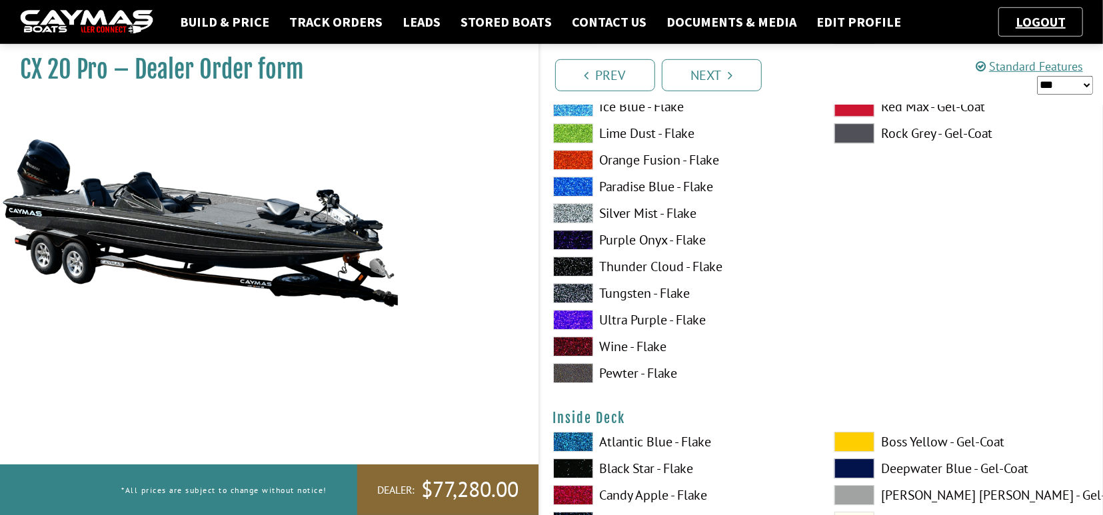
scroll to position [2565, 0]
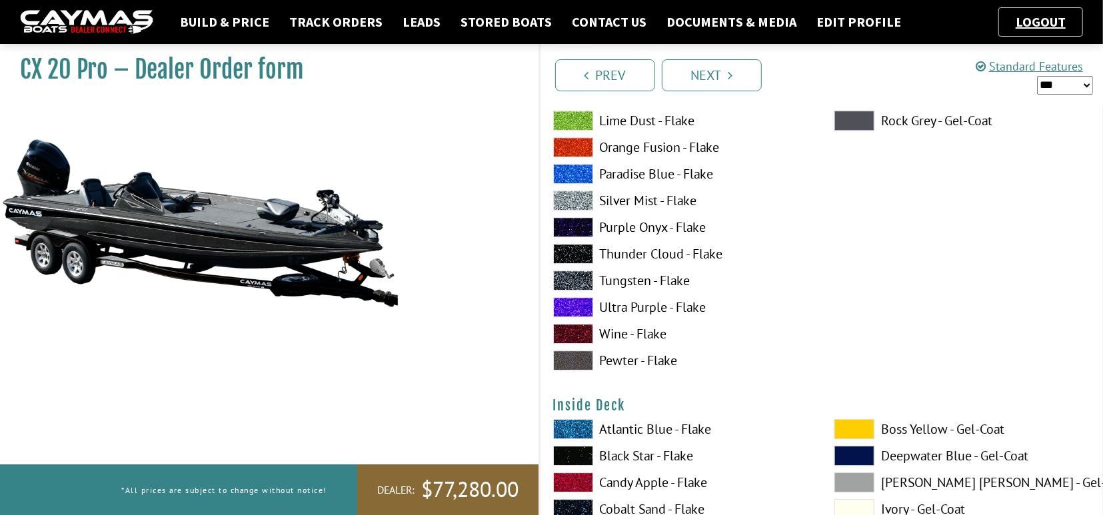
click at [567, 277] on span at bounding box center [573, 281] width 40 height 20
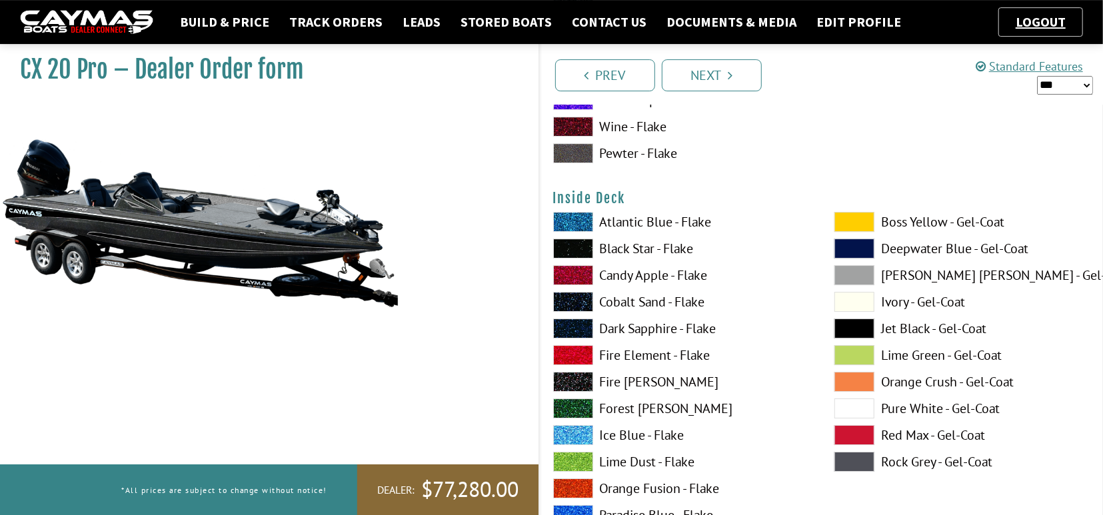
scroll to position [2773, 0]
click at [581, 243] on span at bounding box center [573, 248] width 40 height 20
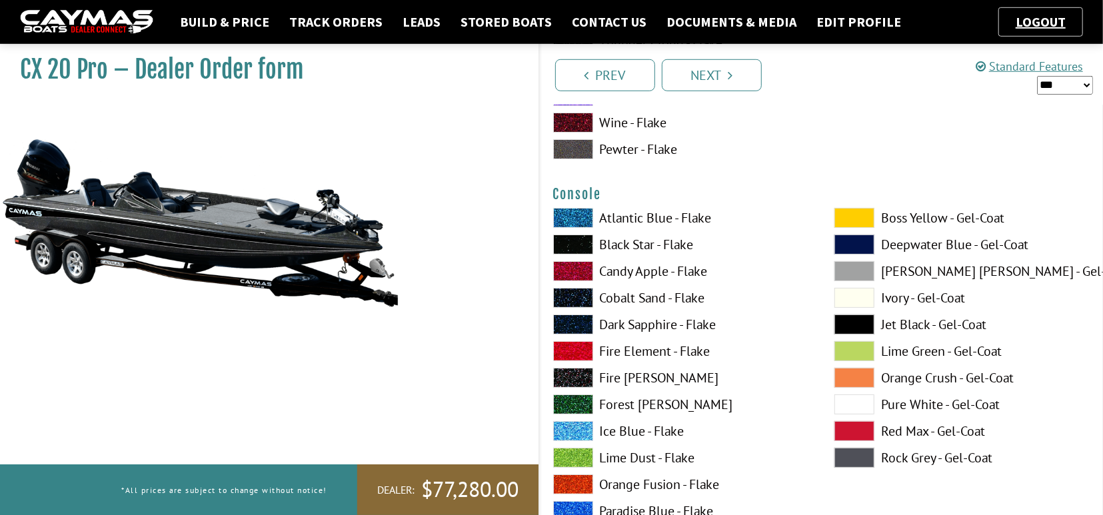
scroll to position [3327, 0]
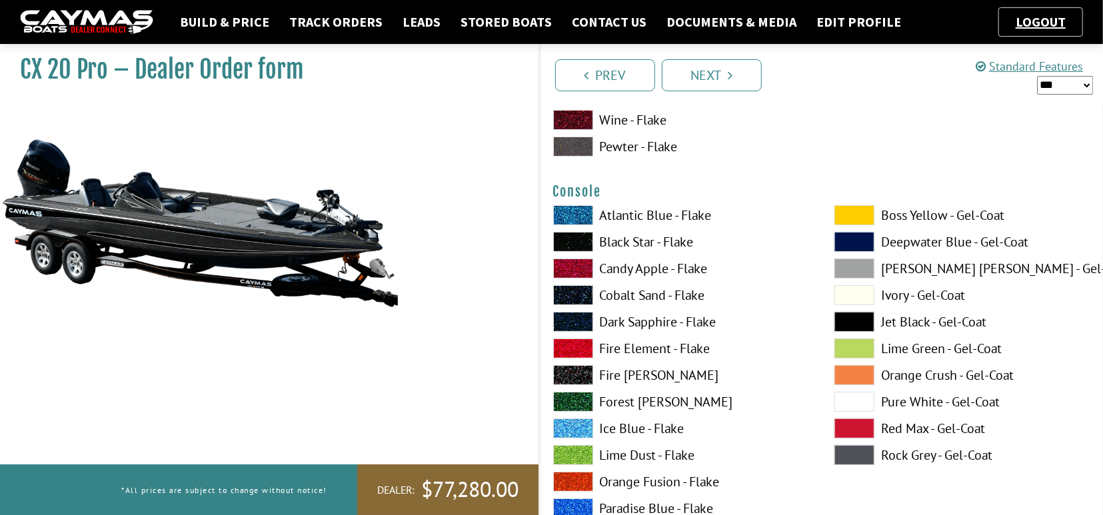
click at [571, 241] on span at bounding box center [573, 242] width 40 height 20
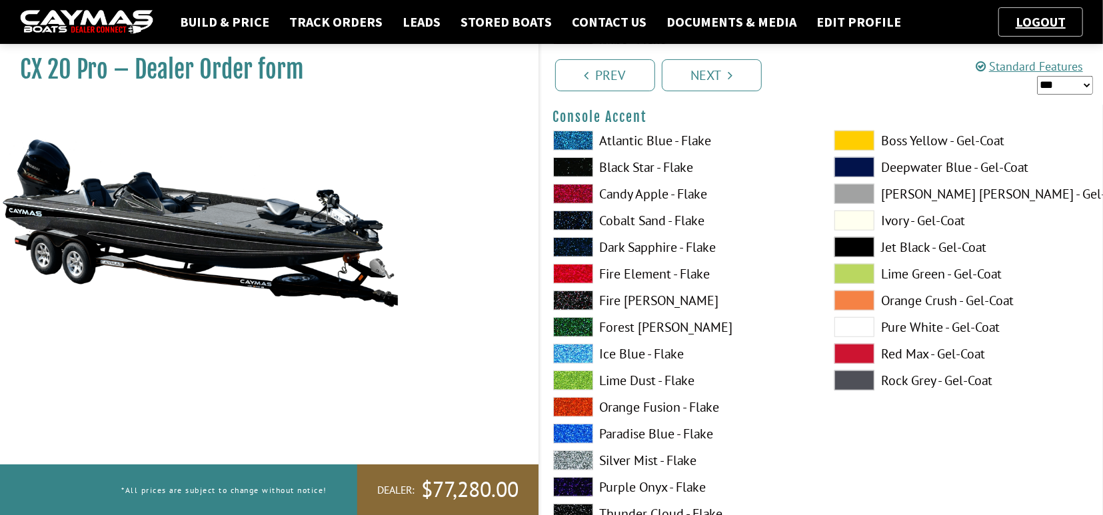
scroll to position [3951, 0]
click at [574, 270] on span at bounding box center [573, 273] width 40 height 20
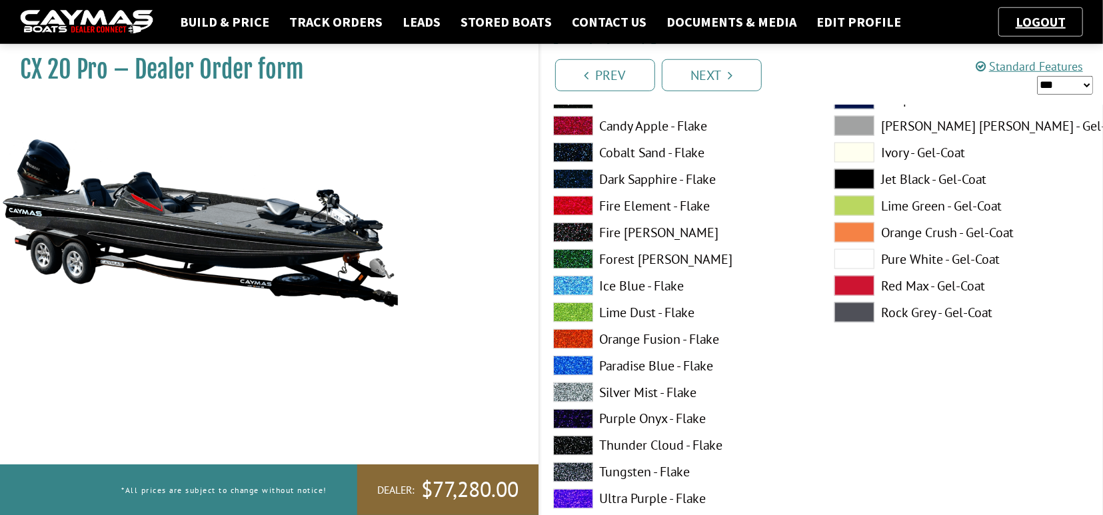
scroll to position [4644, 0]
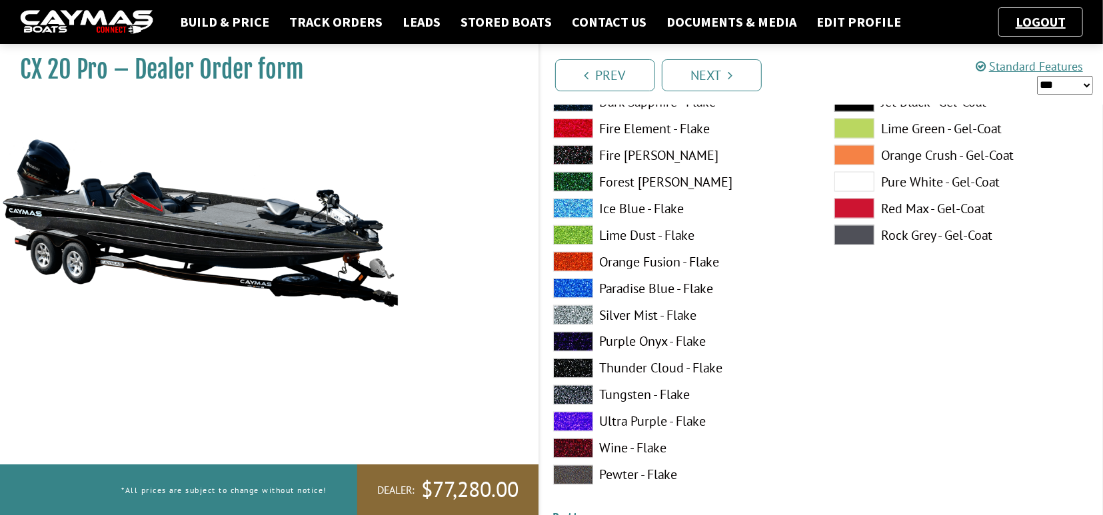
click at [576, 394] on span at bounding box center [573, 395] width 40 height 20
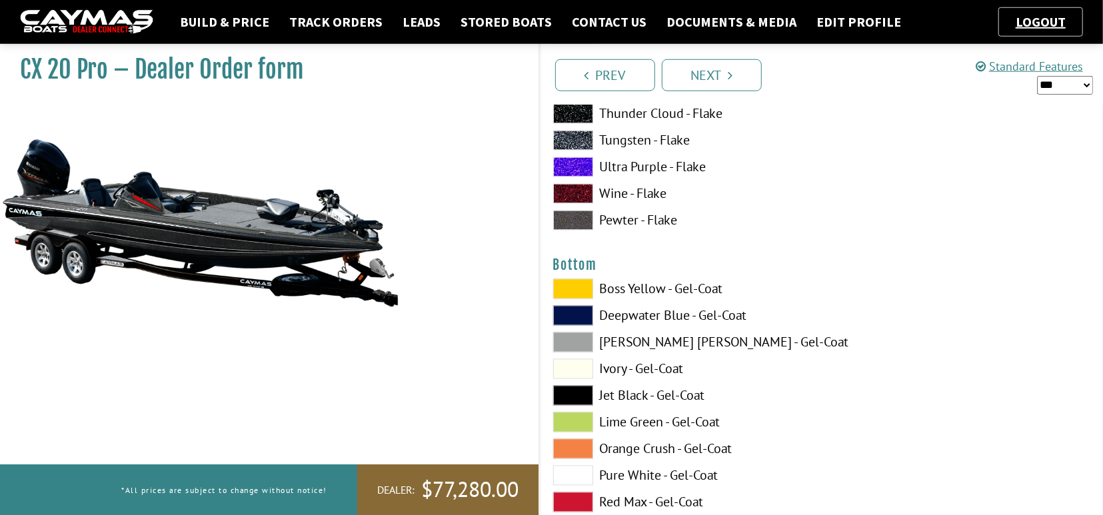
scroll to position [4921, 0]
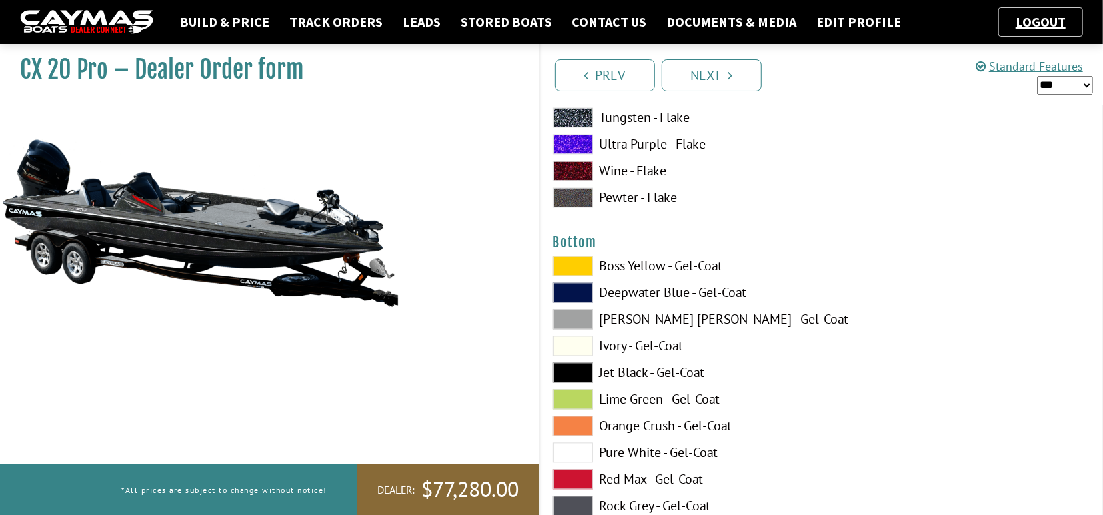
click at [574, 373] on span at bounding box center [573, 373] width 40 height 20
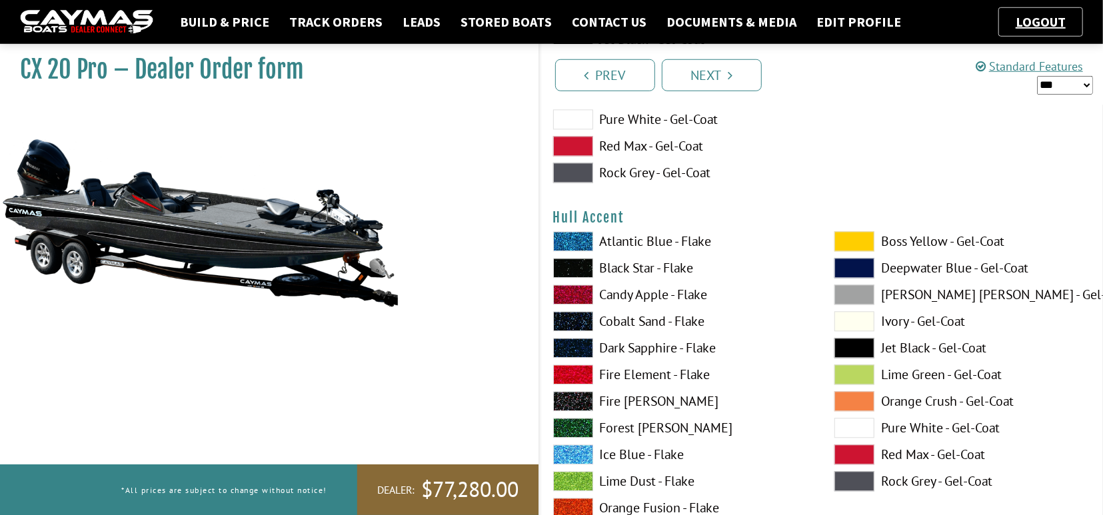
scroll to position [5268, 0]
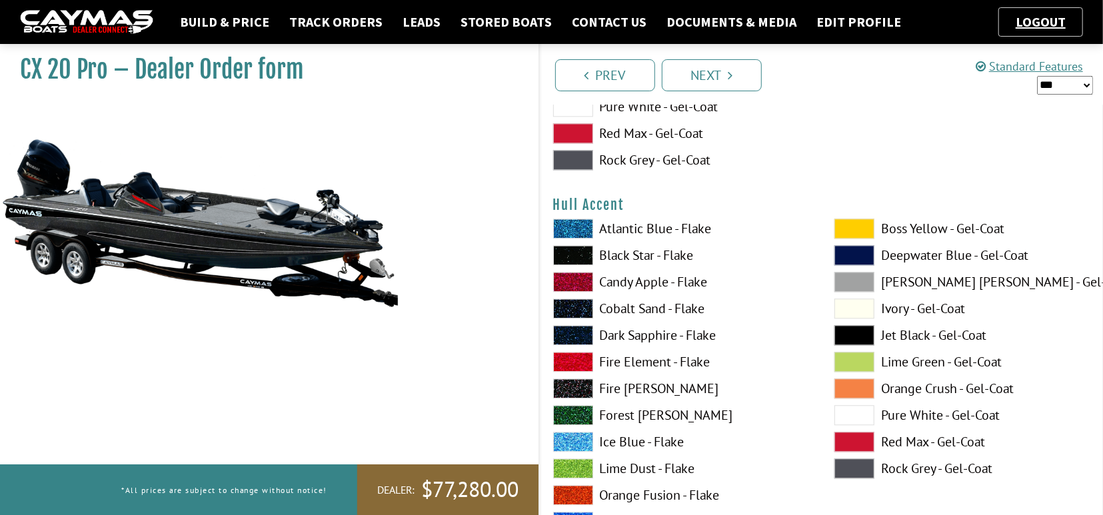
click at [573, 361] on span at bounding box center [573, 362] width 40 height 20
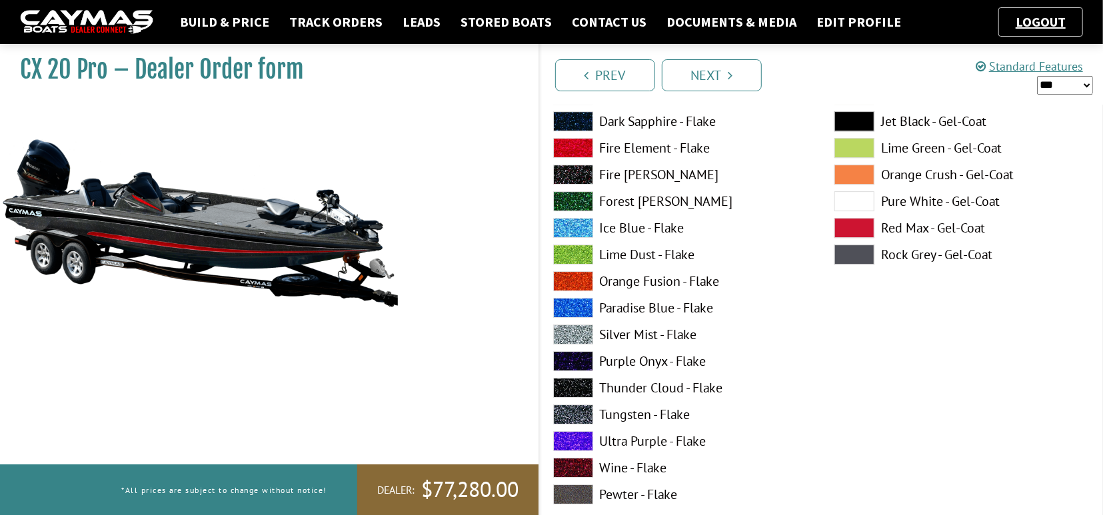
scroll to position [6100, 0]
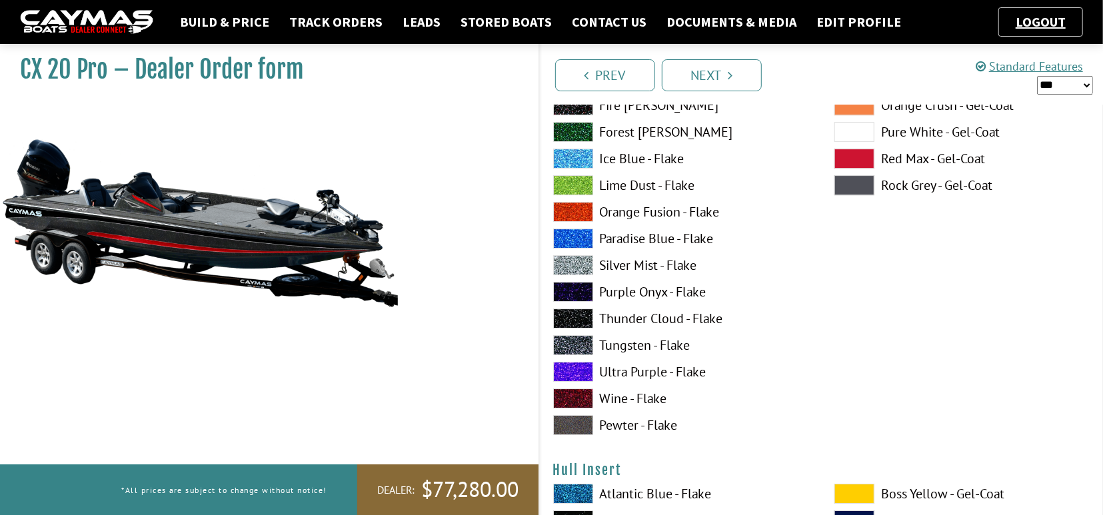
click at [569, 343] on span at bounding box center [573, 345] width 40 height 20
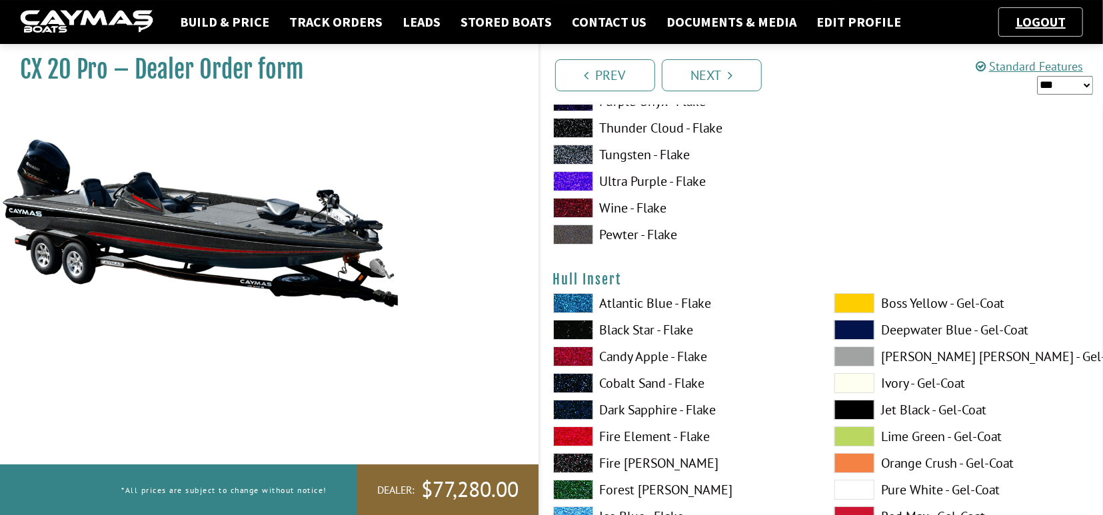
scroll to position [6308, 0]
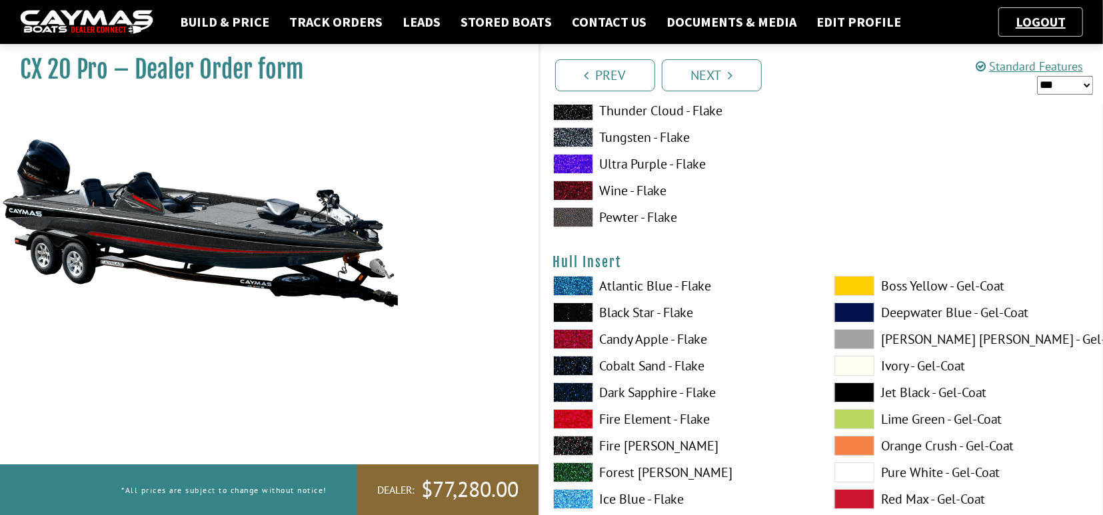
click at [575, 305] on span at bounding box center [573, 313] width 40 height 20
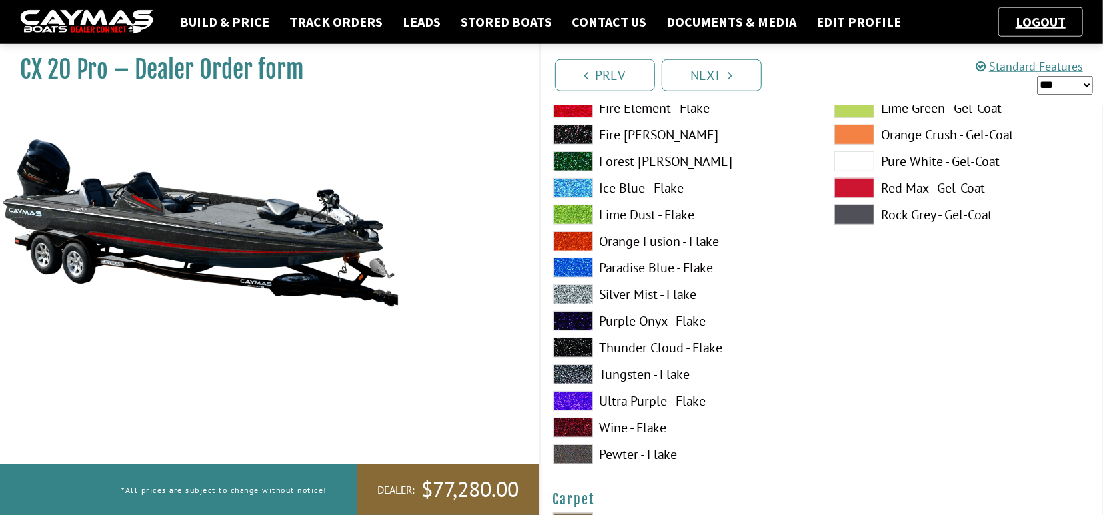
scroll to position [7209, 0]
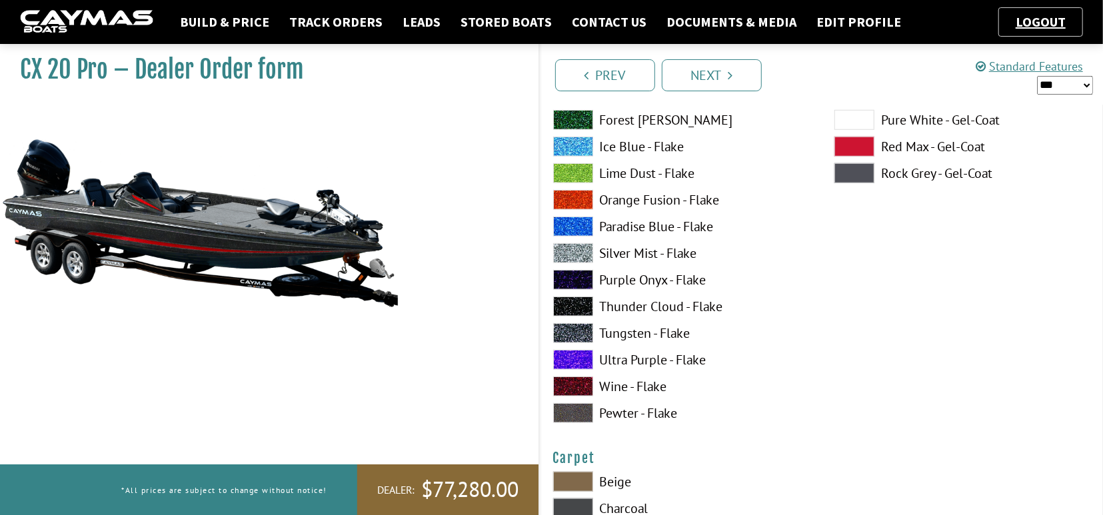
click at [567, 327] on span at bounding box center [573, 333] width 40 height 20
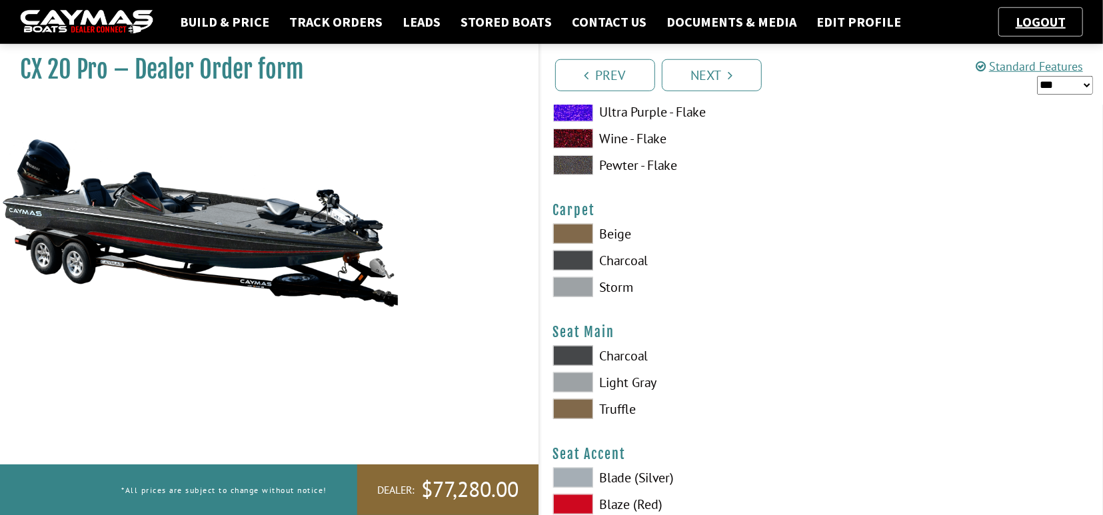
scroll to position [7486, 0]
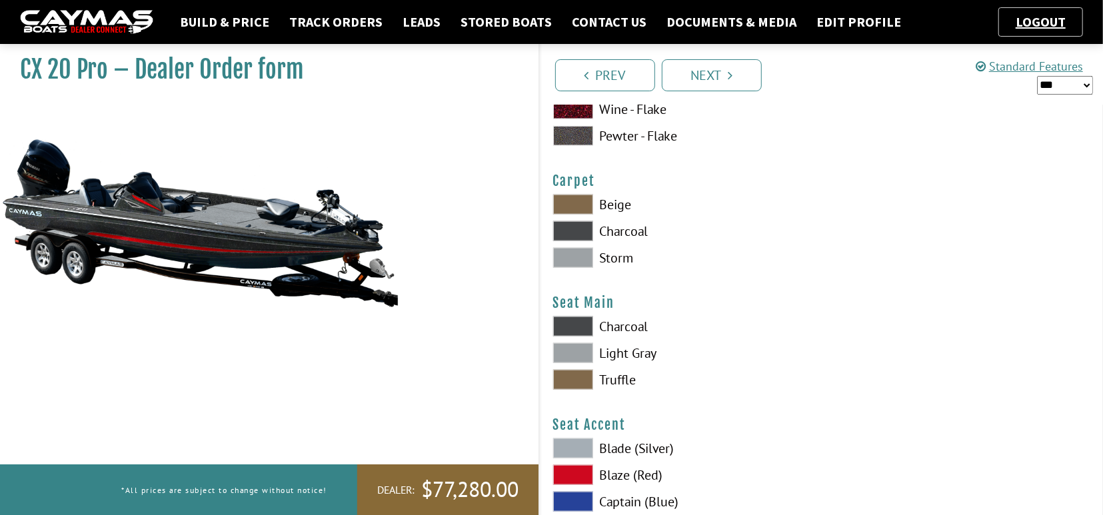
click at [569, 230] on span at bounding box center [573, 231] width 40 height 20
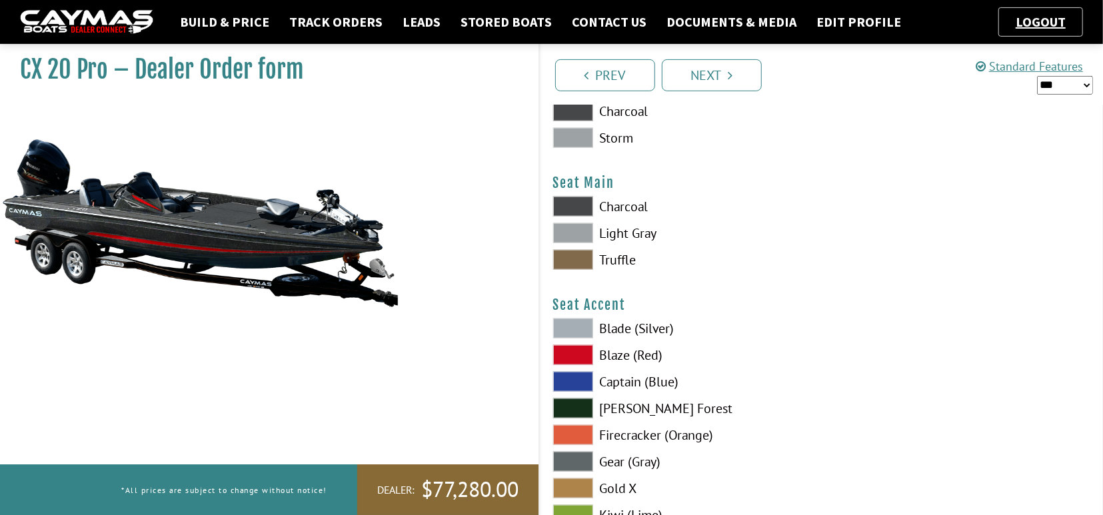
scroll to position [7625, 0]
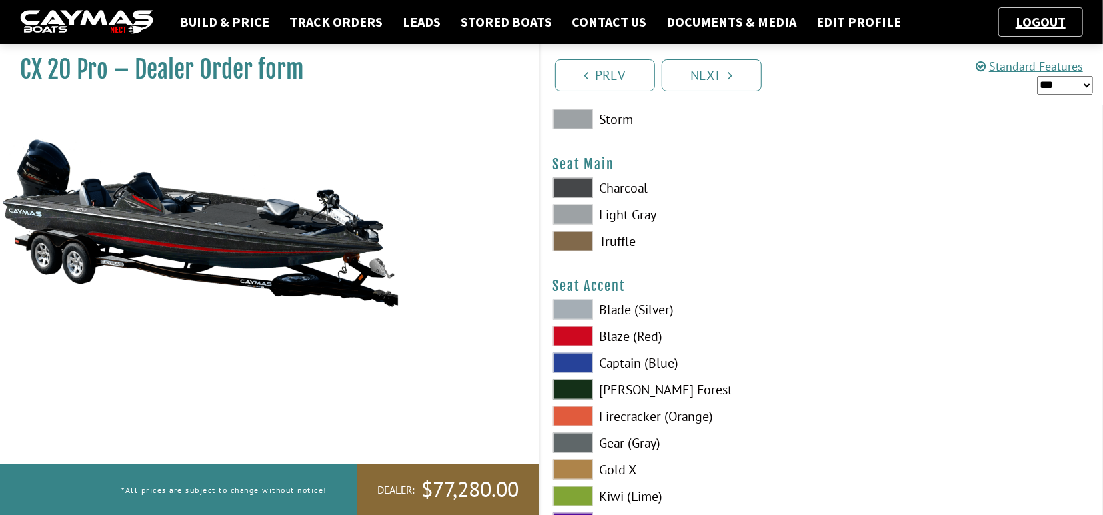
click at [569, 184] on span at bounding box center [573, 188] width 40 height 20
click at [577, 335] on span at bounding box center [573, 337] width 40 height 20
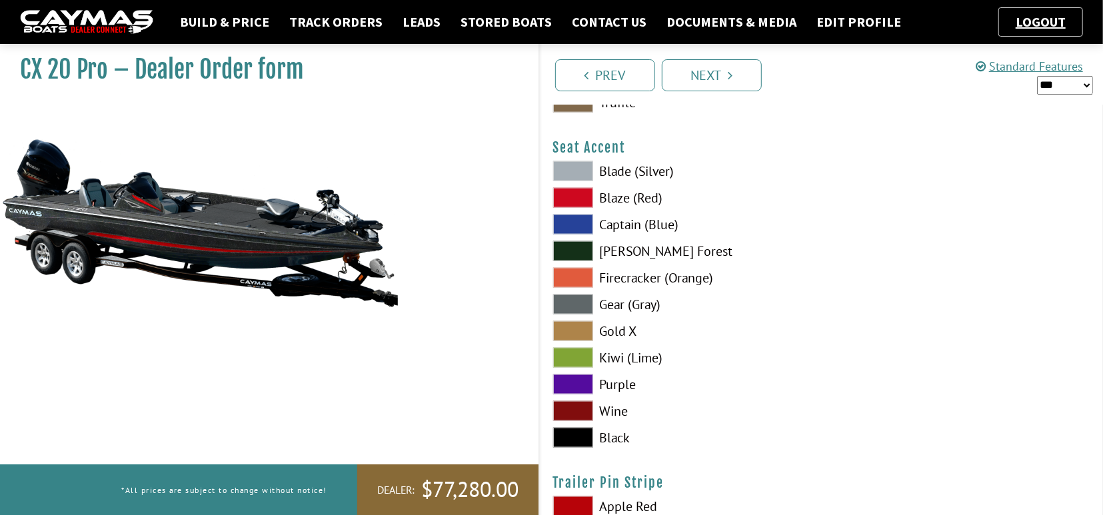
scroll to position [7971, 0]
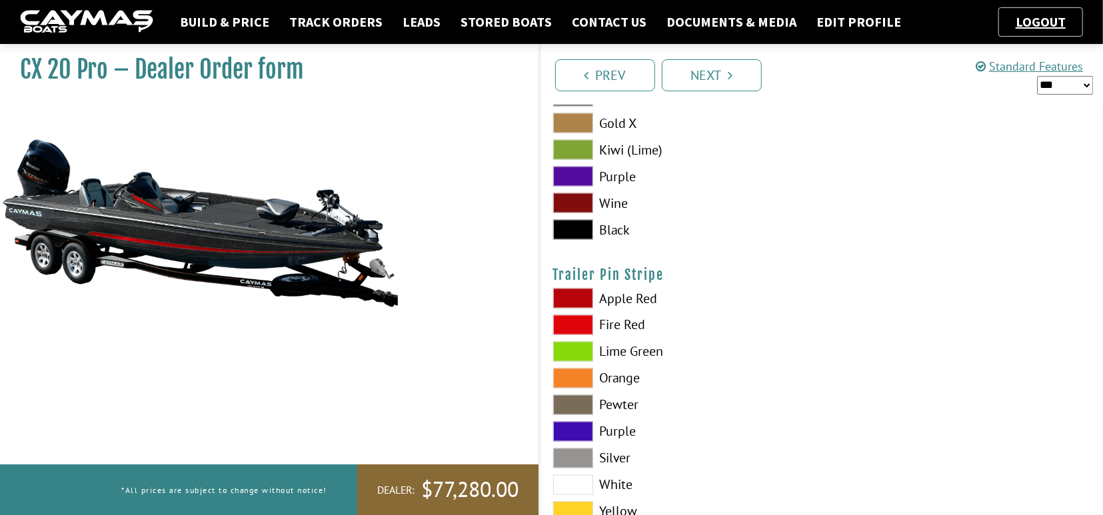
click at [569, 322] on span at bounding box center [573, 325] width 40 height 20
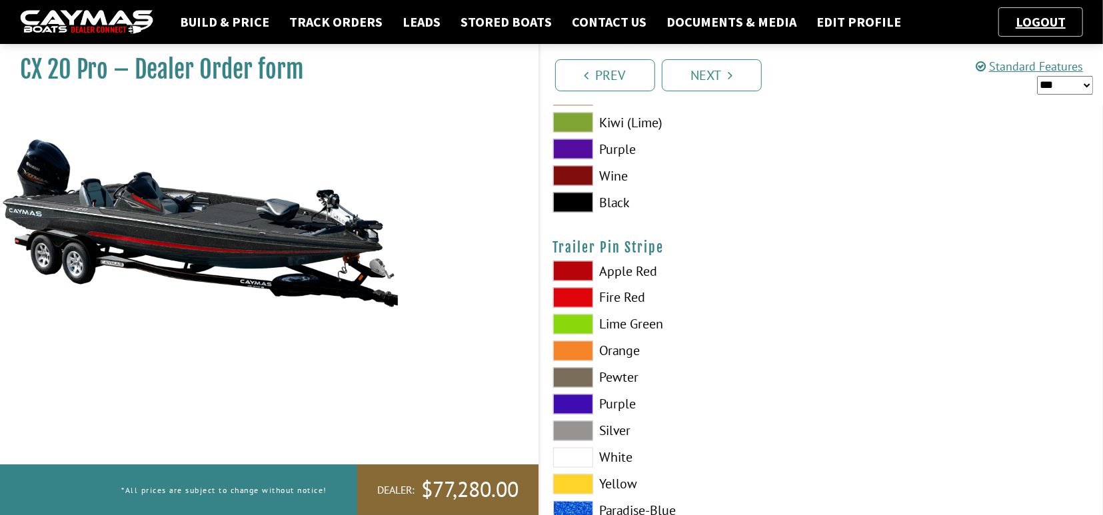
scroll to position [7997, 0]
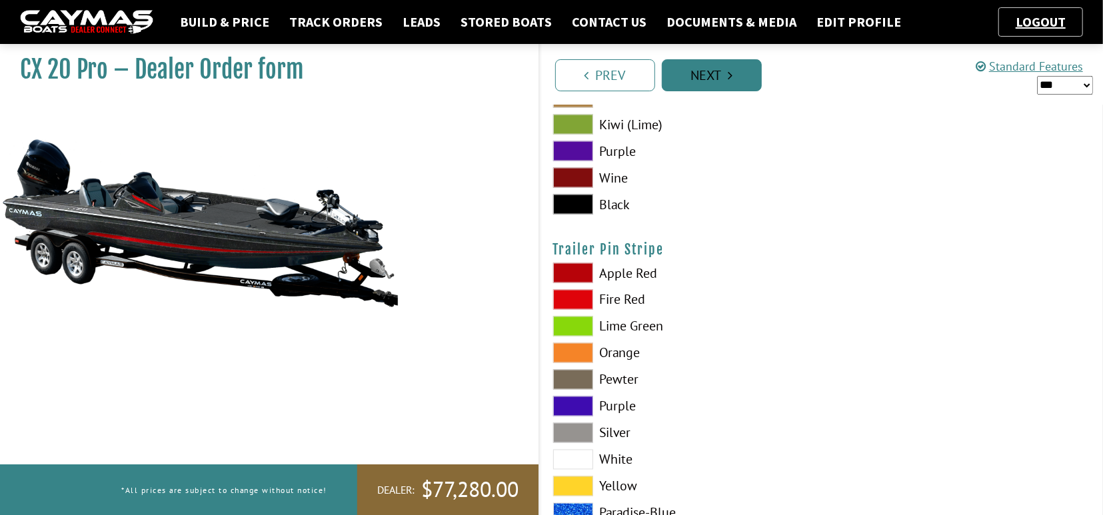
click at [718, 73] on link "Next" at bounding box center [712, 75] width 100 height 32
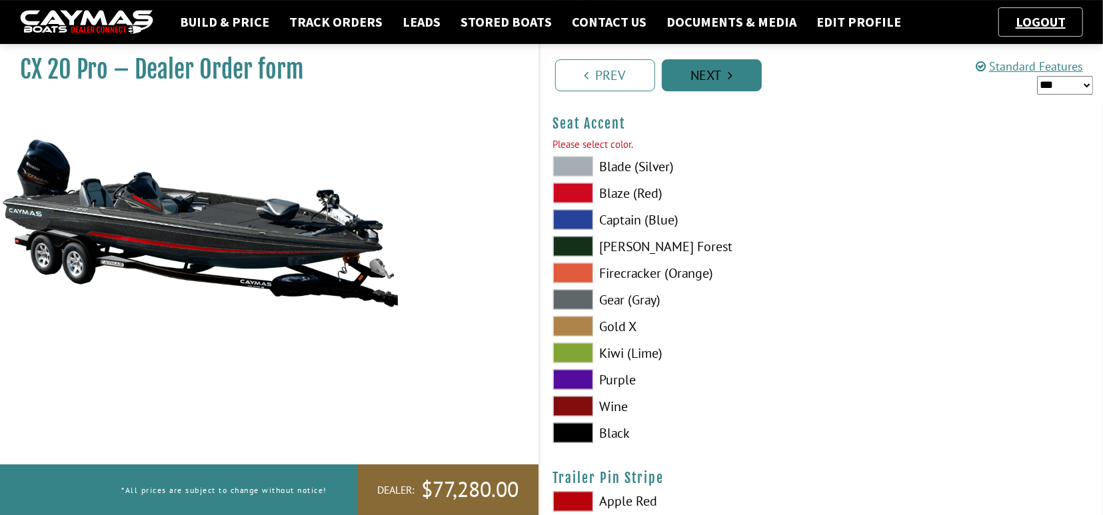
scroll to position [7787, 0]
click at [572, 192] on span at bounding box center [573, 193] width 40 height 20
click at [696, 72] on link "Next" at bounding box center [712, 75] width 100 height 32
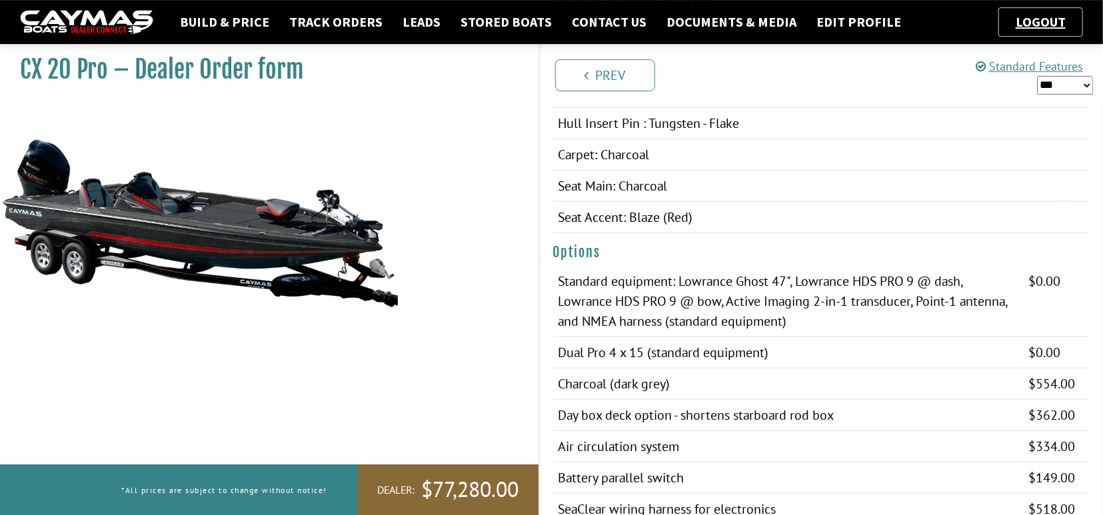
scroll to position [717, 0]
click at [602, 73] on link "Prev" at bounding box center [605, 75] width 100 height 32
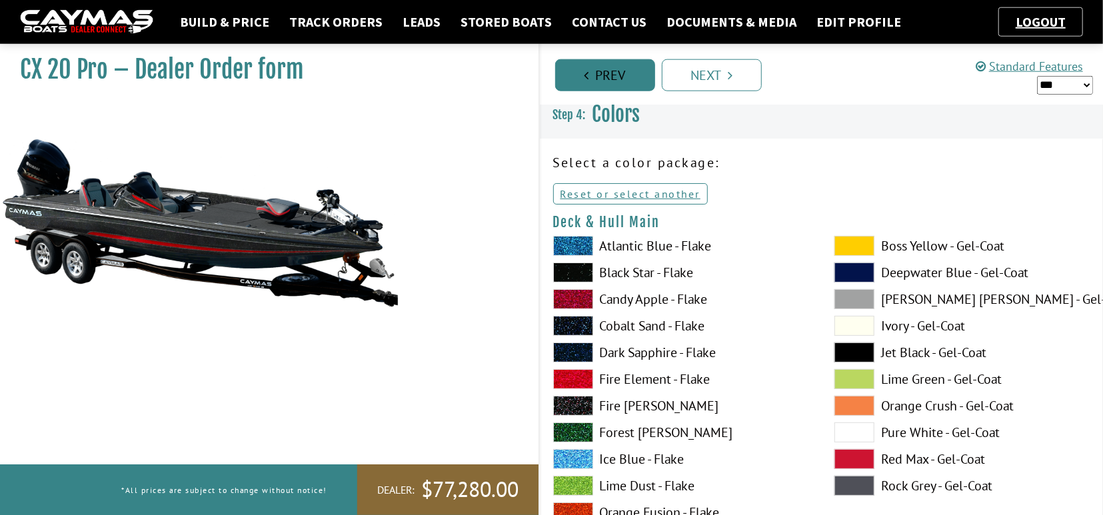
scroll to position [1, 0]
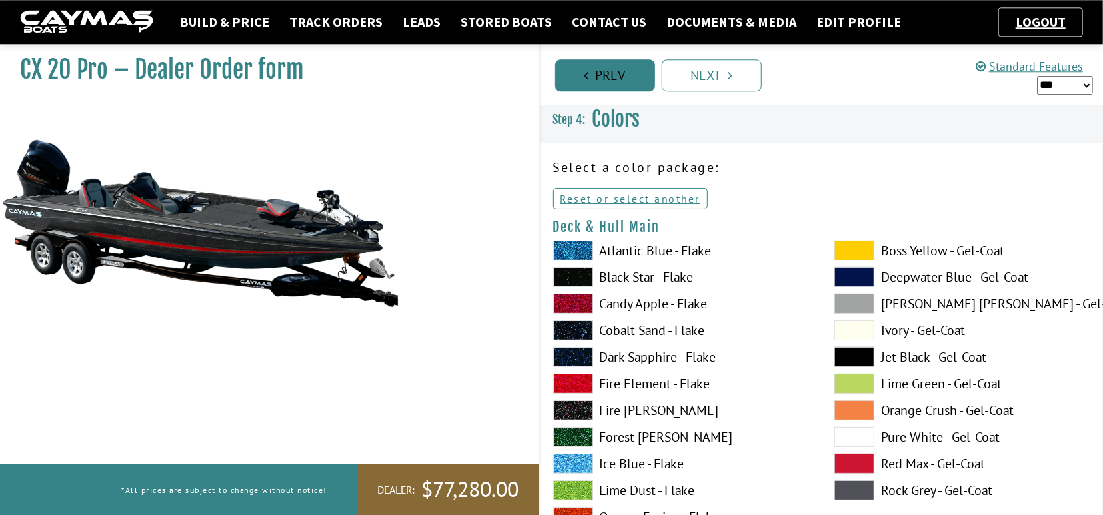
click at [602, 73] on link "Prev" at bounding box center [605, 75] width 100 height 32
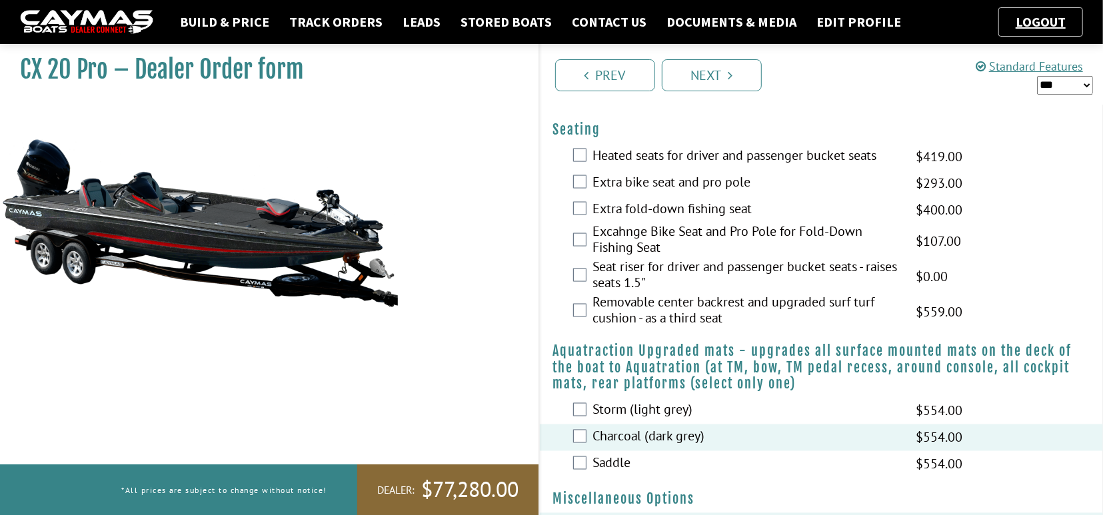
scroll to position [1184, 0]
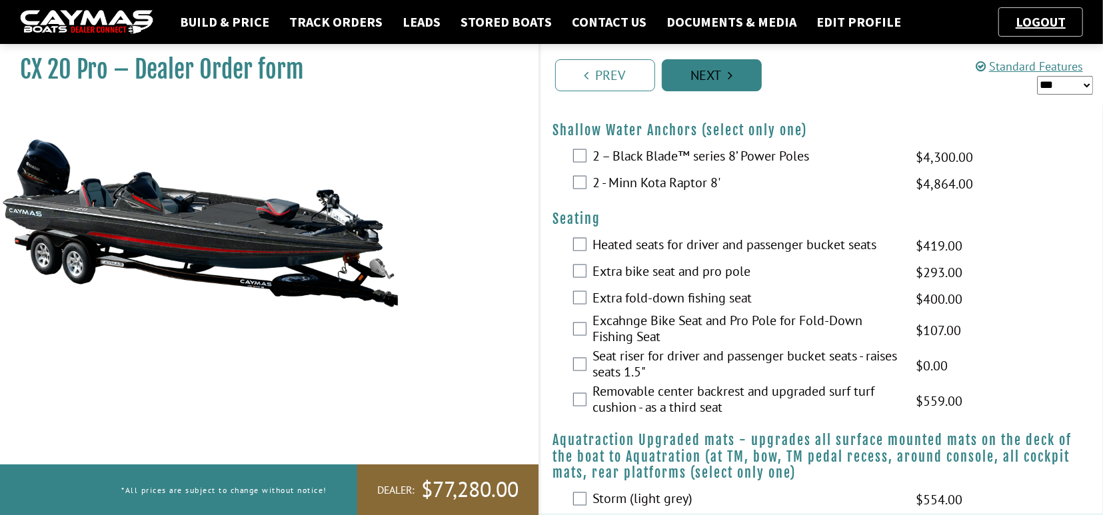
click at [714, 78] on link "Next" at bounding box center [712, 75] width 100 height 32
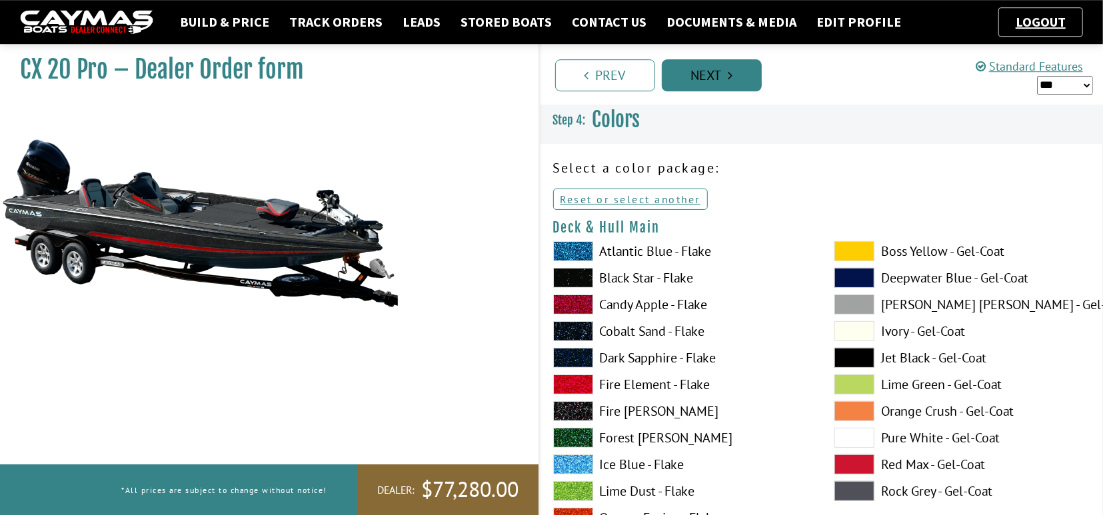
scroll to position [0, 0]
click at [710, 75] on link "Next" at bounding box center [712, 75] width 100 height 32
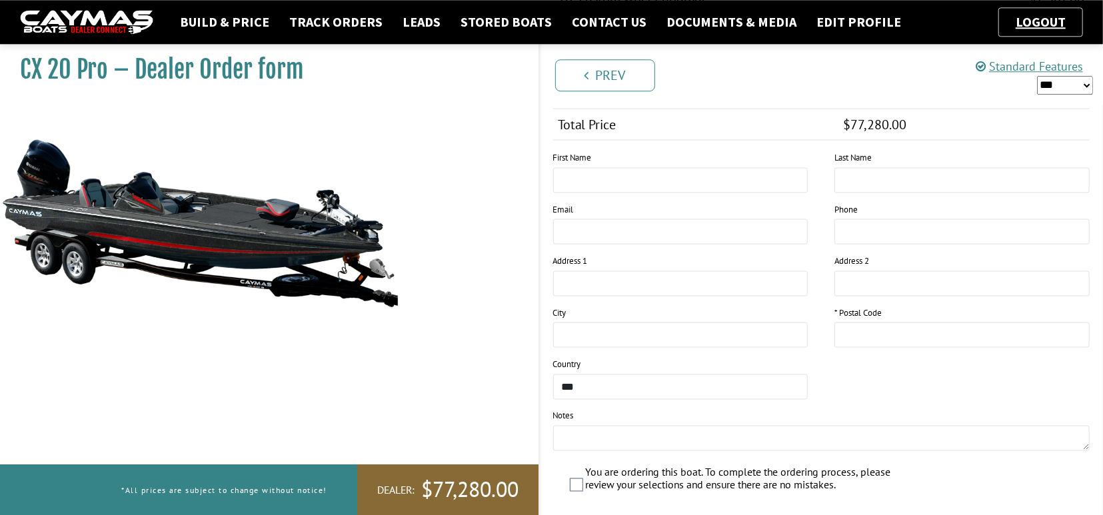
scroll to position [1202, 0]
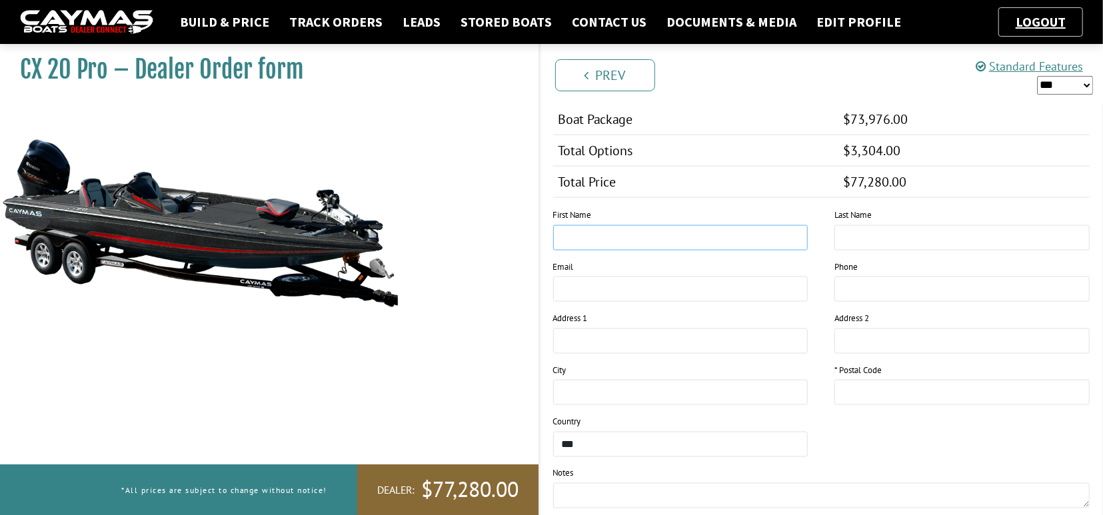
click at [576, 231] on input "text" at bounding box center [680, 237] width 255 height 25
type input "******"
drag, startPoint x: 870, startPoint y: 236, endPoint x: 886, endPoint y: 232, distance: 16.5
click at [871, 235] on input "text" at bounding box center [961, 237] width 255 height 25
type input "*****"
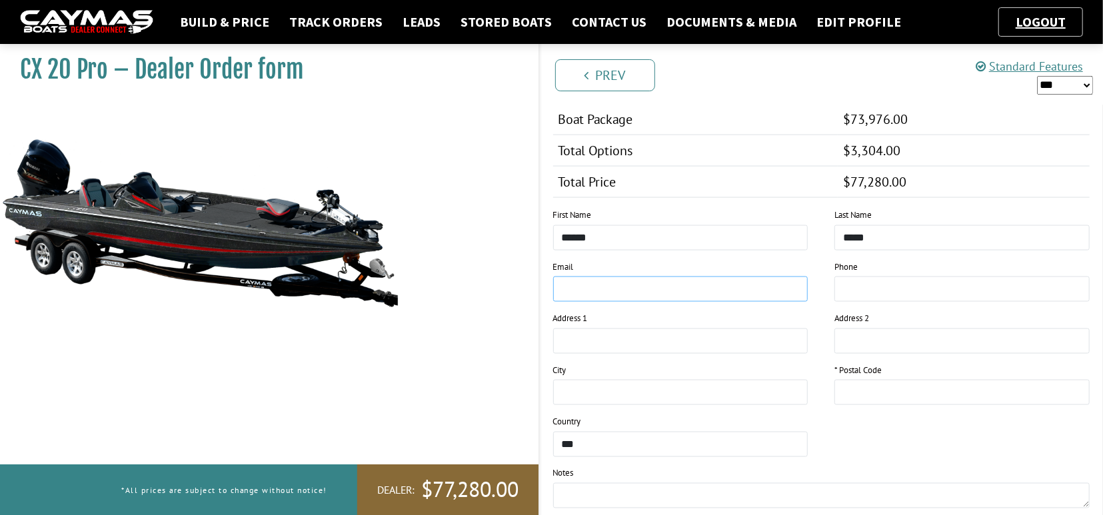
click at [566, 282] on input "email" at bounding box center [680, 289] width 255 height 25
type input "**********"
click at [585, 337] on input "text" at bounding box center [680, 341] width 255 height 25
type input "**********"
click at [482, 355] on div "CX 20 Pro – Dealer Order form" at bounding box center [263, 295] width 552 height 515
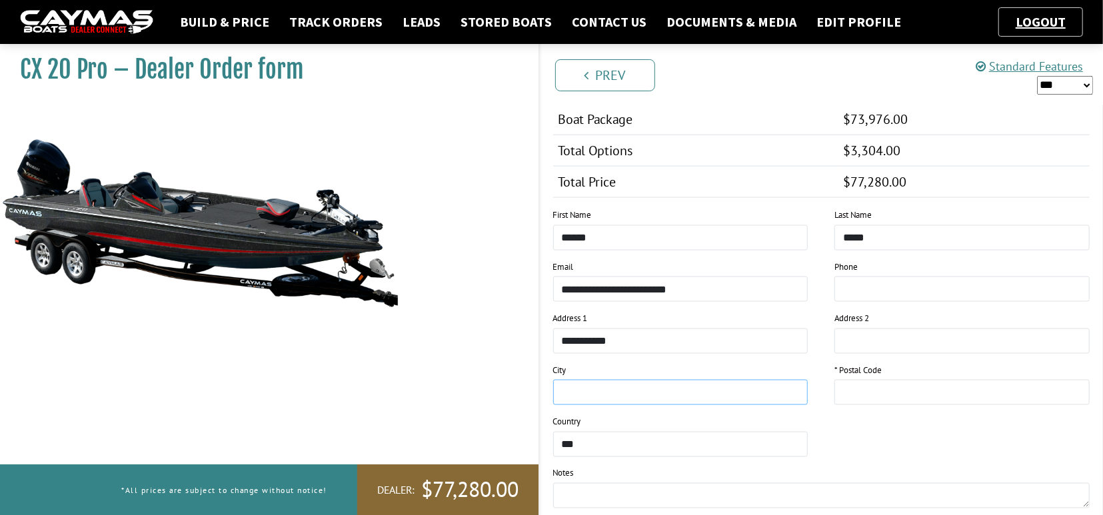
click at [585, 389] on input "text" at bounding box center [680, 392] width 255 height 25
type input "**********"
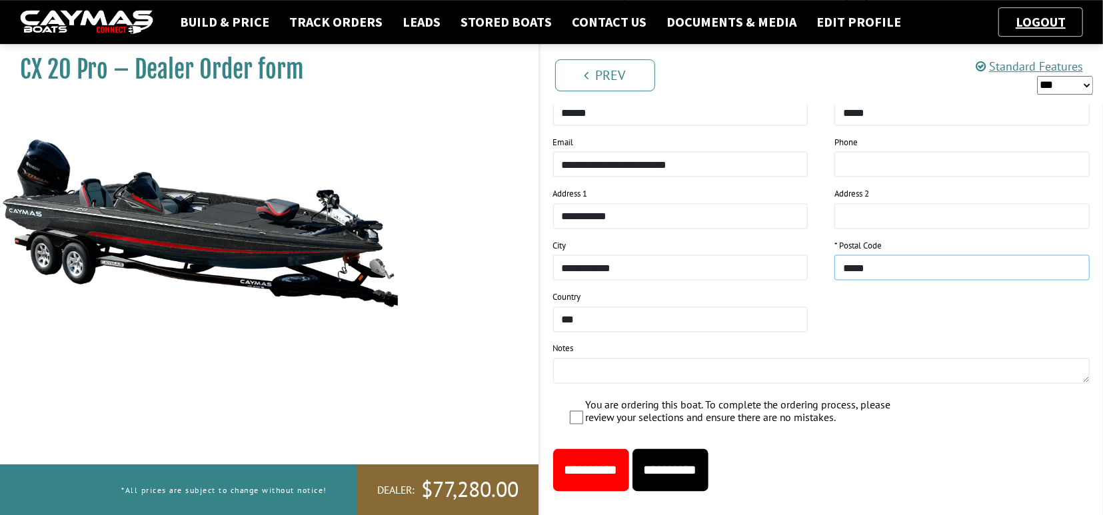
scroll to position [1341, 0]
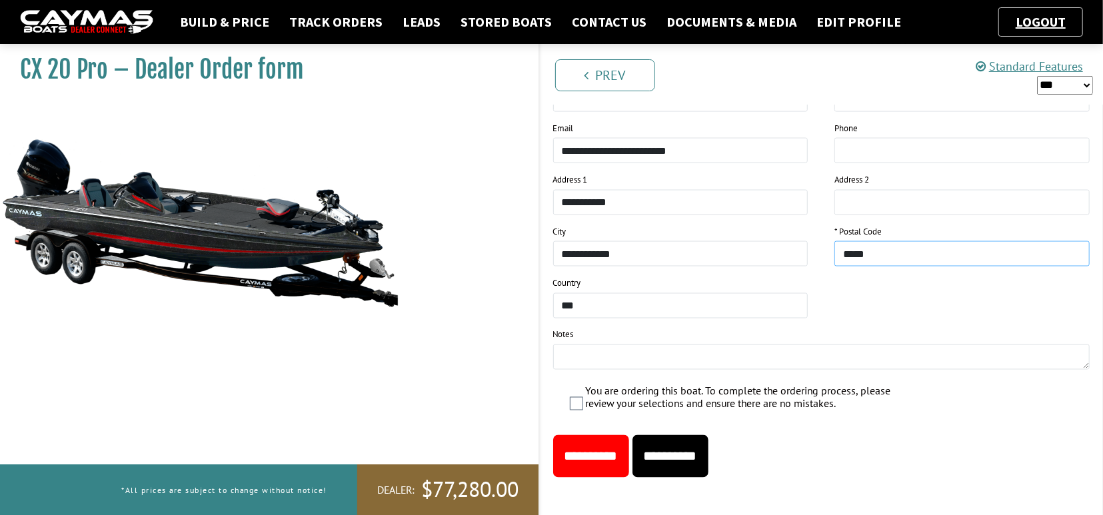
type input "*****"
click at [851, 142] on input "tel" at bounding box center [961, 150] width 255 height 25
type input "**********"
click at [573, 345] on textarea at bounding box center [821, 357] width 537 height 25
type textarea "**********"
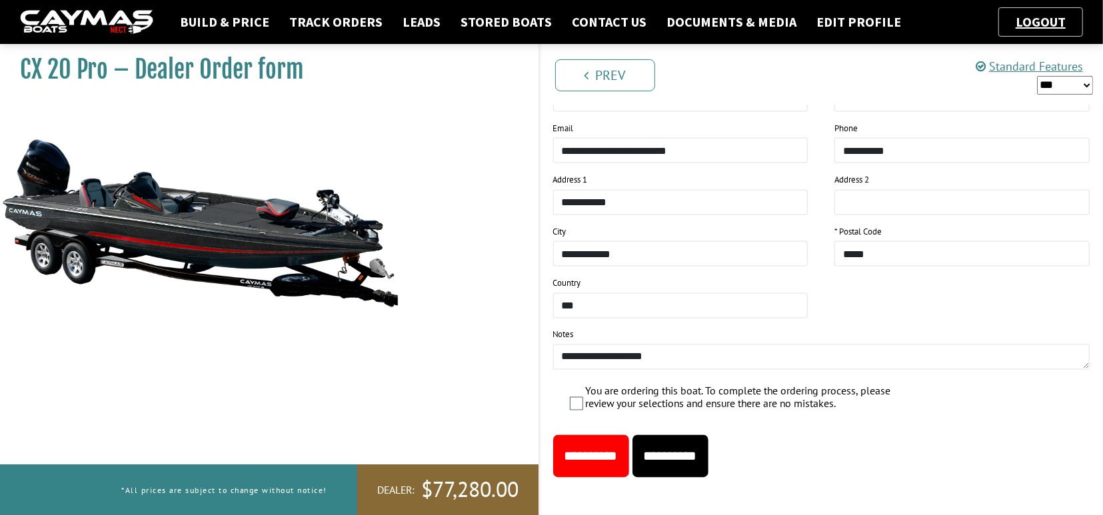
click at [585, 450] on input "**********" at bounding box center [591, 456] width 76 height 43
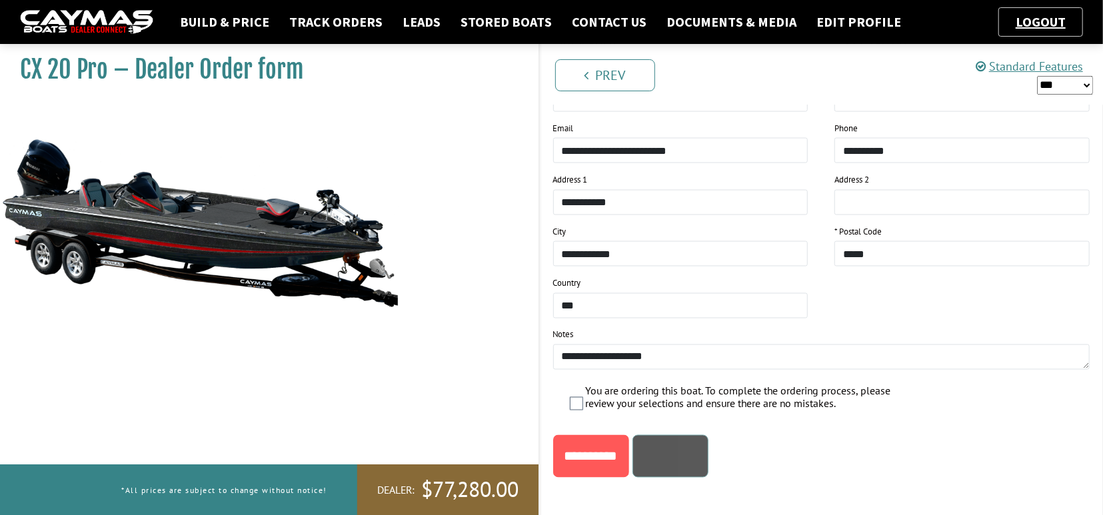
scroll to position [0, 0]
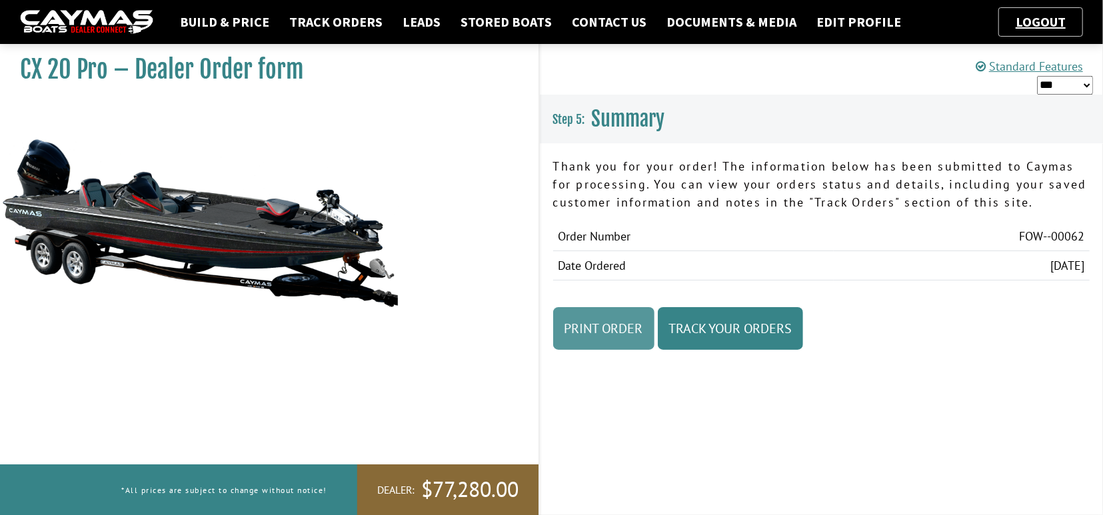
click at [627, 335] on link "Print Order" at bounding box center [603, 328] width 101 height 43
click at [225, 27] on link "Build & Price" at bounding box center [224, 21] width 103 height 17
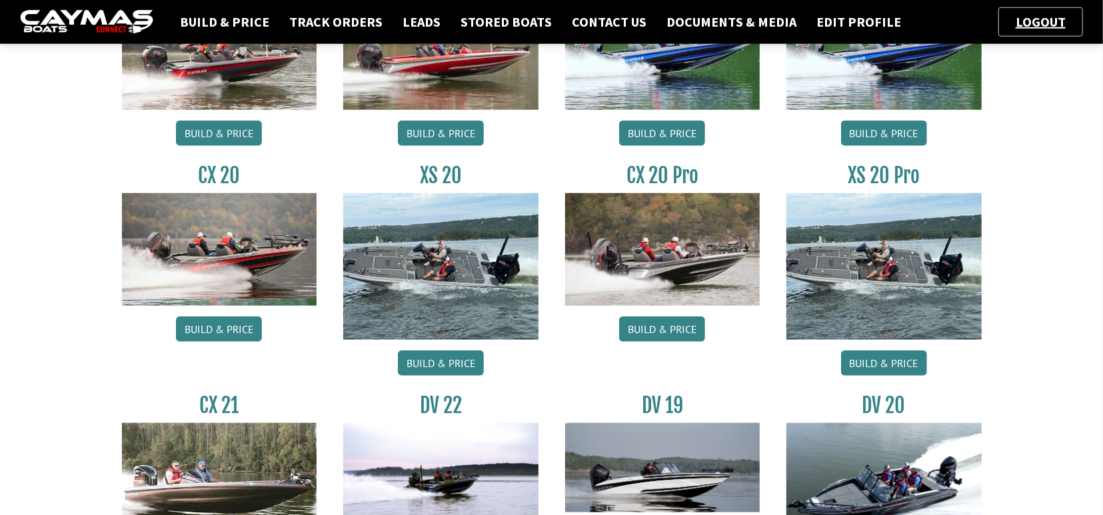
scroll to position [762, 0]
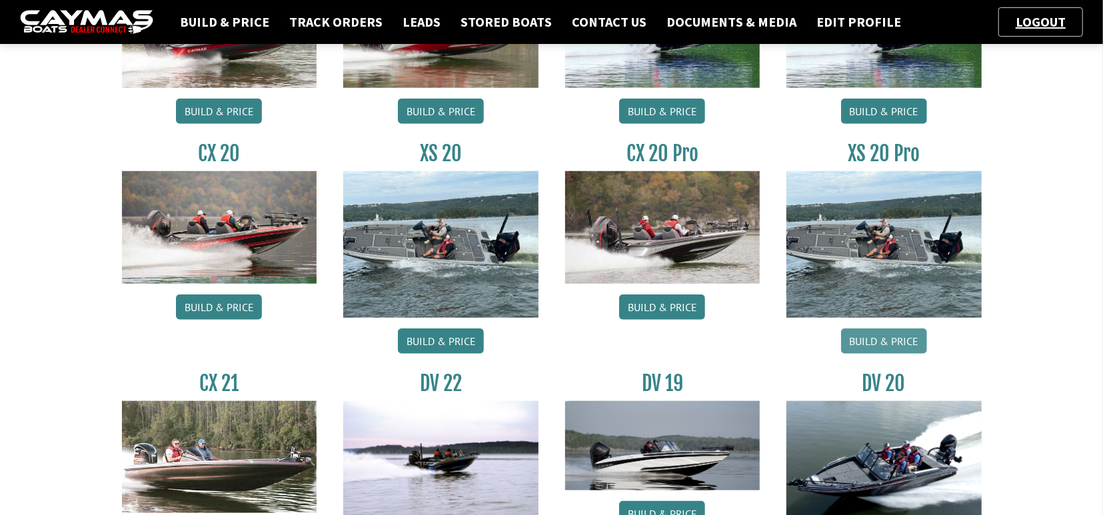
click at [885, 343] on link "Build & Price" at bounding box center [884, 341] width 86 height 25
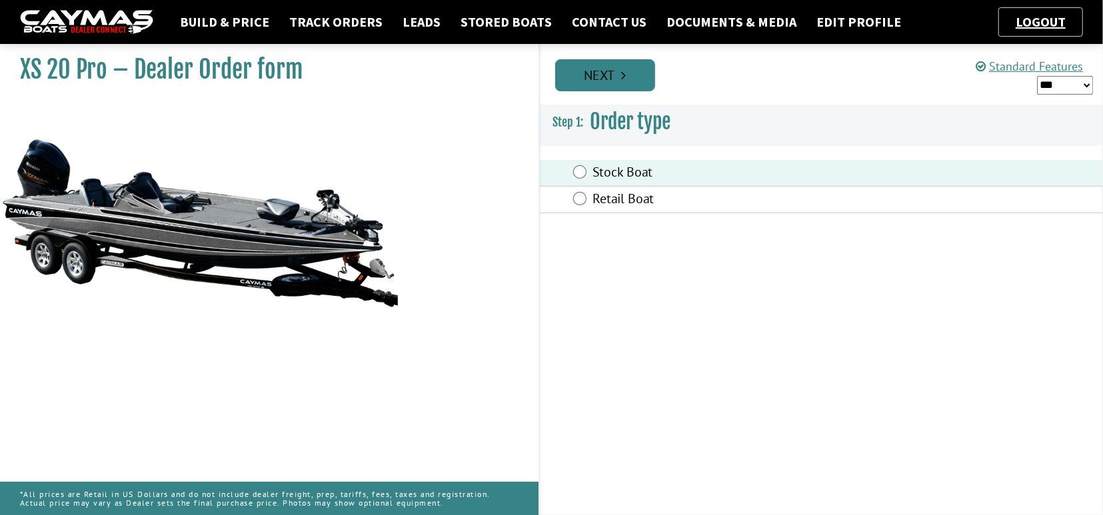
click at [603, 70] on link "Next" at bounding box center [605, 75] width 100 height 32
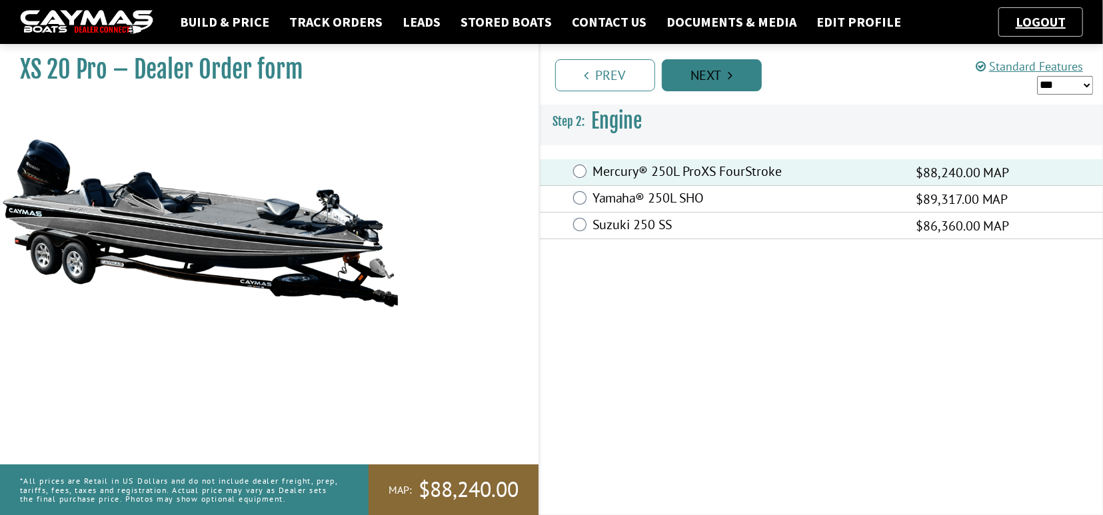
click at [716, 69] on link "Next" at bounding box center [712, 75] width 100 height 32
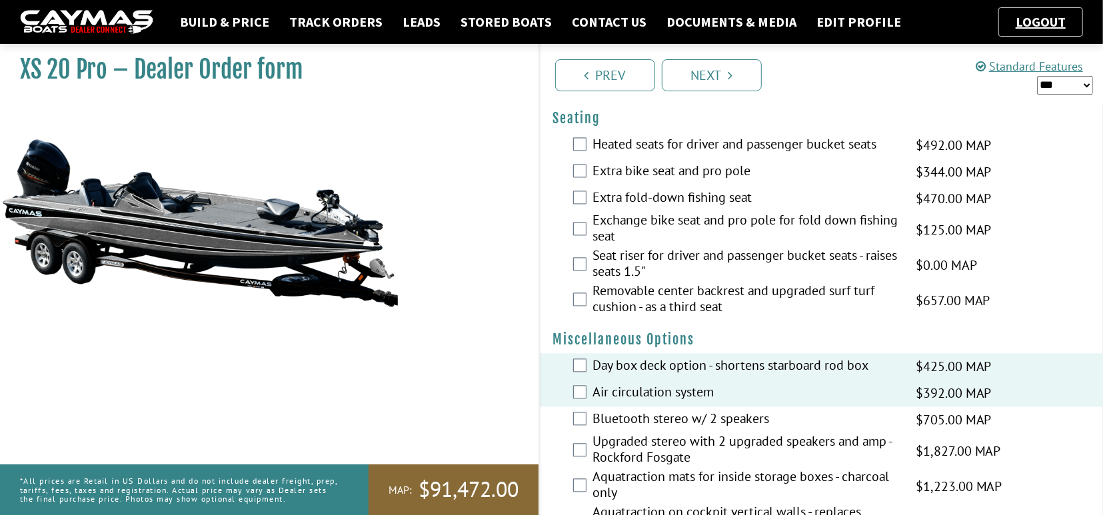
scroll to position [1436, 0]
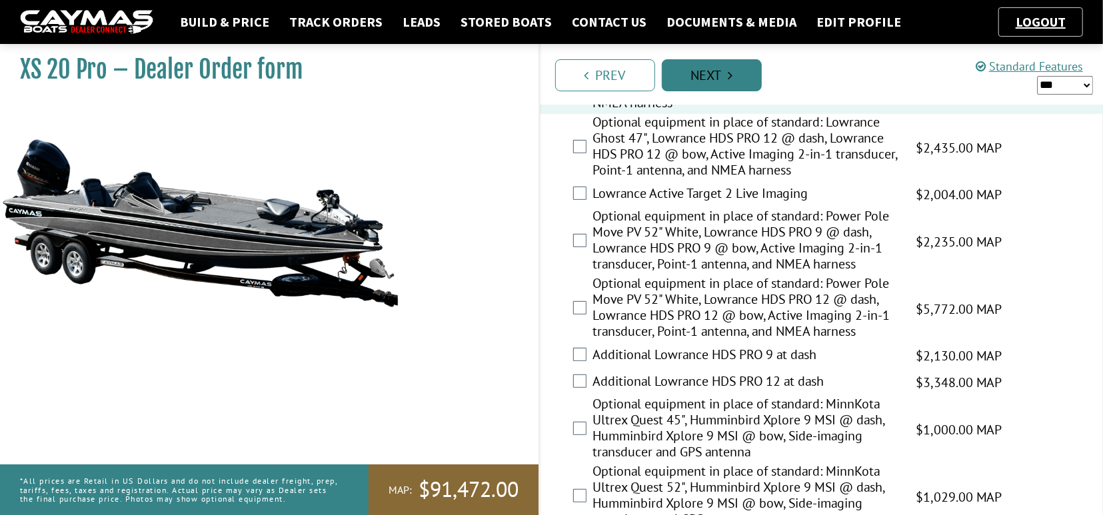
click at [704, 74] on link "Next" at bounding box center [712, 75] width 100 height 32
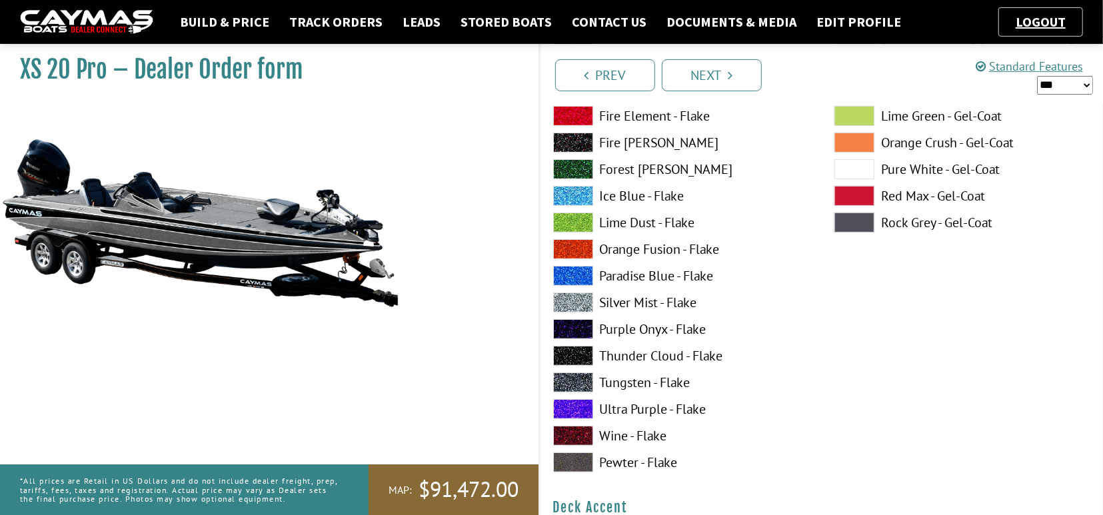
scroll to position [208, 0]
click at [858, 223] on span at bounding box center [854, 222] width 40 height 20
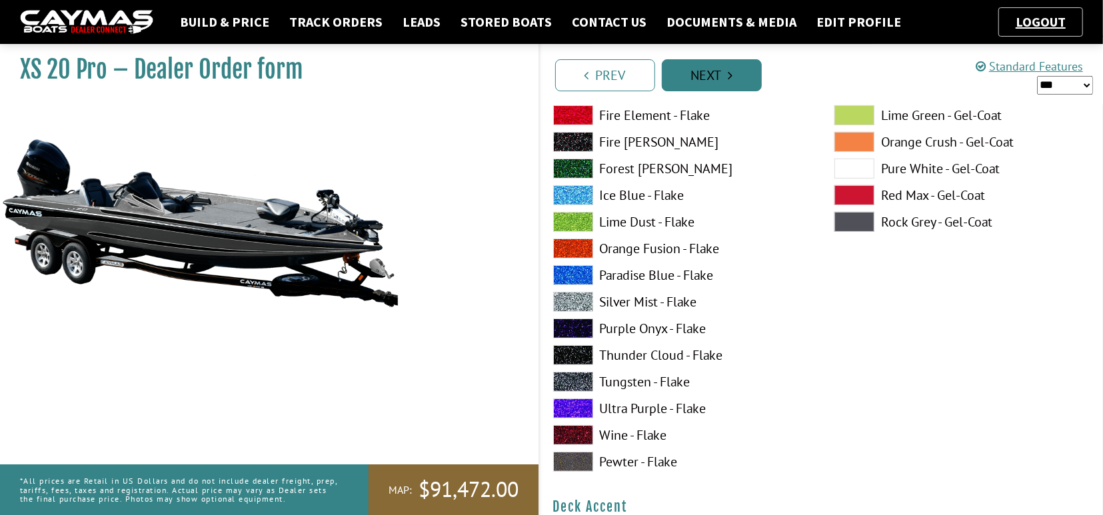
click at [702, 73] on link "Next" at bounding box center [712, 75] width 100 height 32
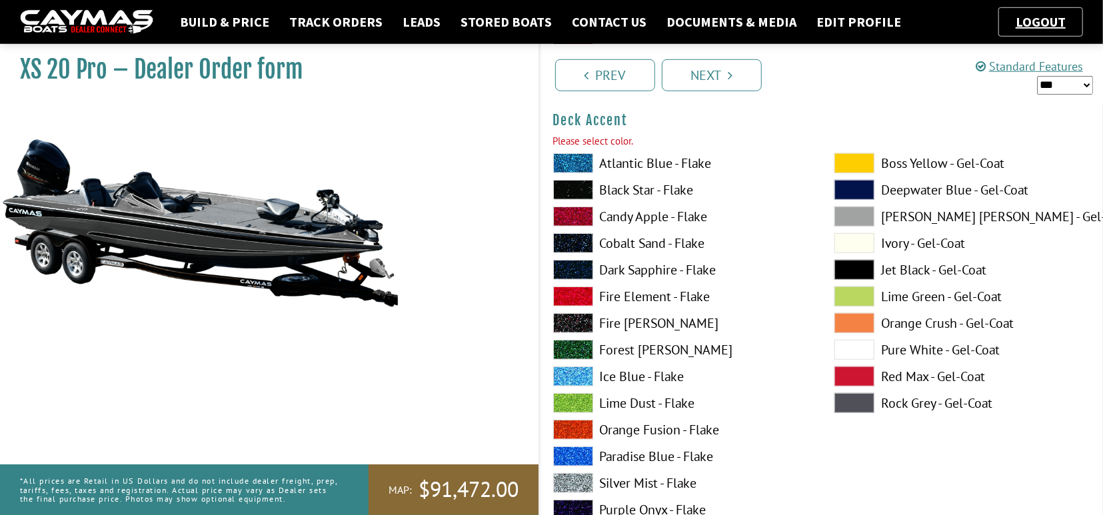
scroll to position [595, 0]
click at [860, 401] on span at bounding box center [854, 403] width 40 height 20
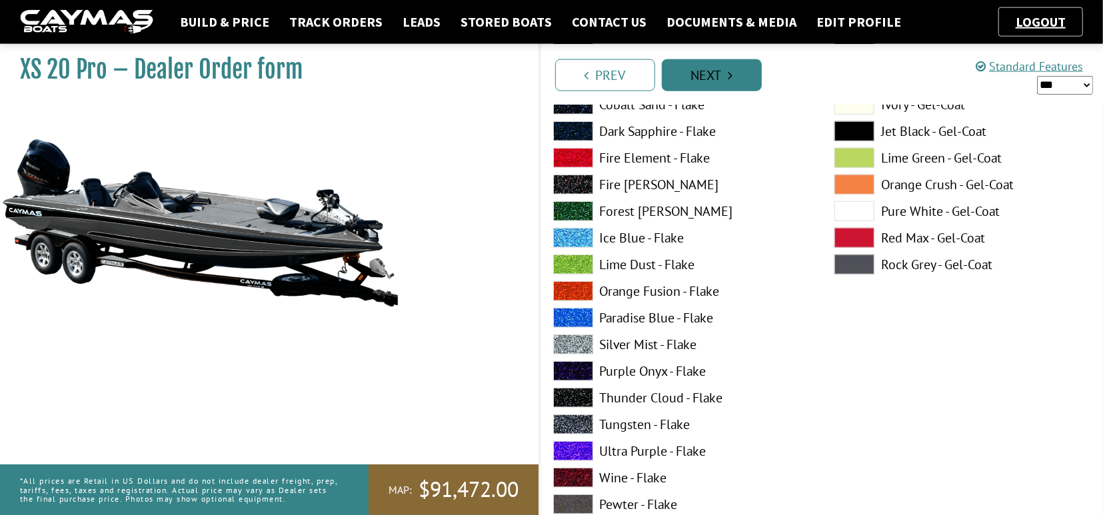
click at [702, 78] on link "Next" at bounding box center [712, 75] width 100 height 32
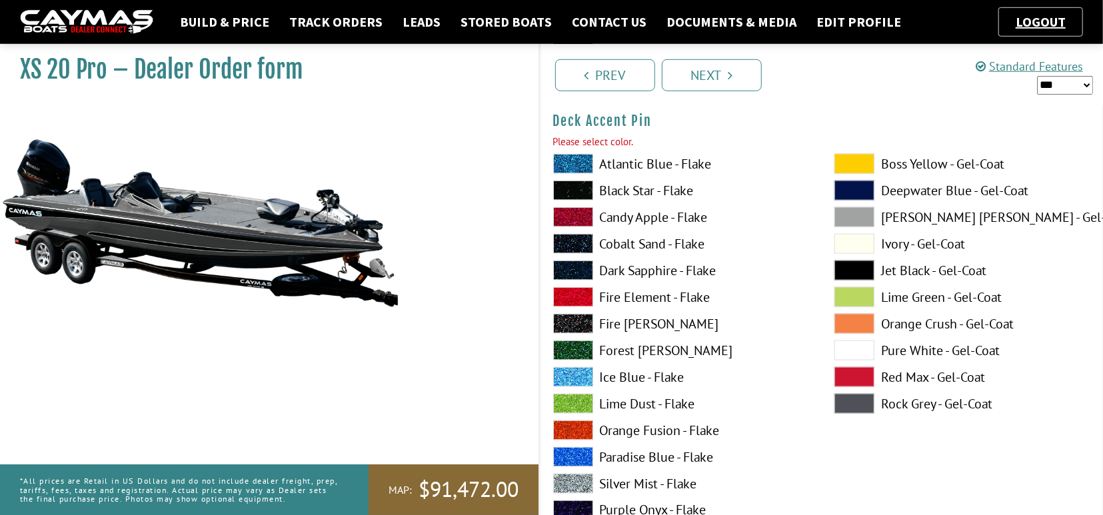
scroll to position [1143, 0]
click at [857, 404] on span at bounding box center [854, 403] width 40 height 20
click at [712, 74] on link "Next" at bounding box center [712, 75] width 100 height 32
click at [865, 407] on span at bounding box center [854, 403] width 40 height 20
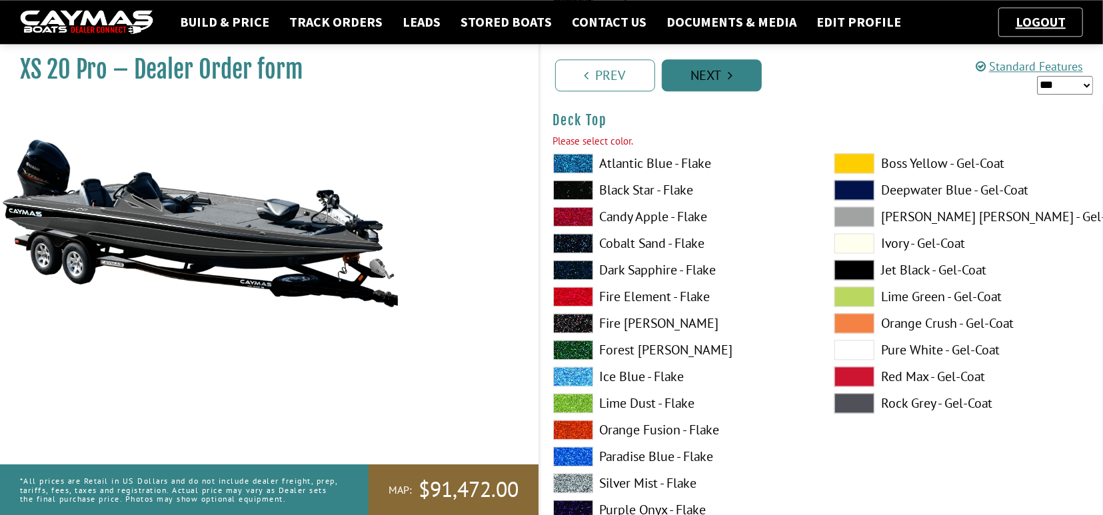
click at [708, 75] on link "Next" at bounding box center [712, 75] width 100 height 32
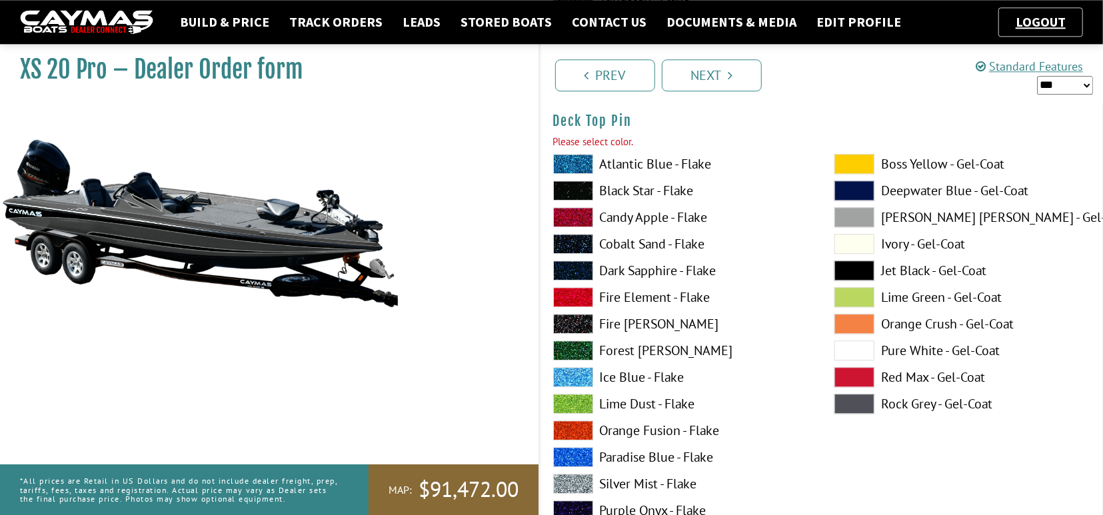
click at [856, 403] on span at bounding box center [854, 404] width 40 height 20
click at [706, 77] on link "Next" at bounding box center [712, 75] width 100 height 32
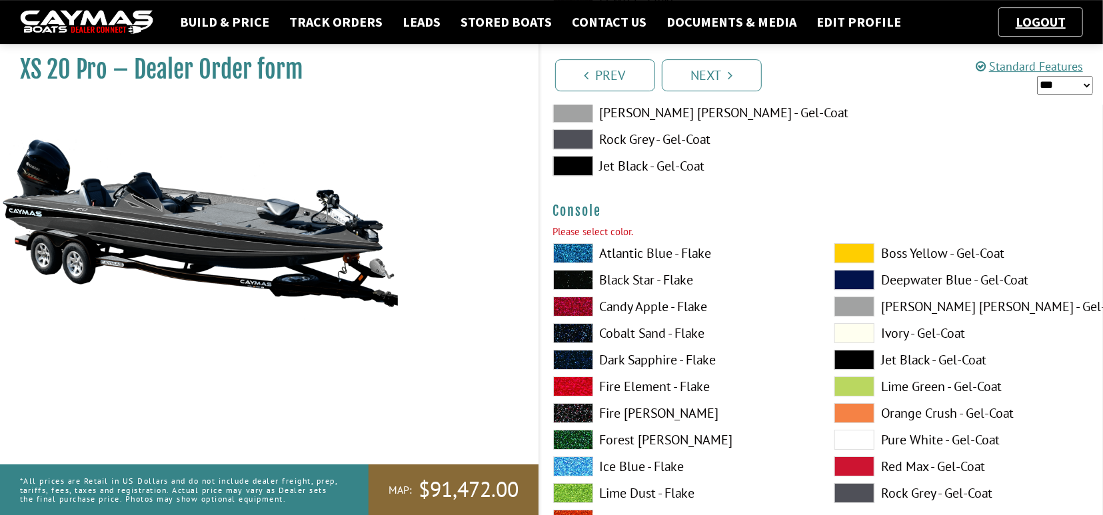
scroll to position [2927, 0]
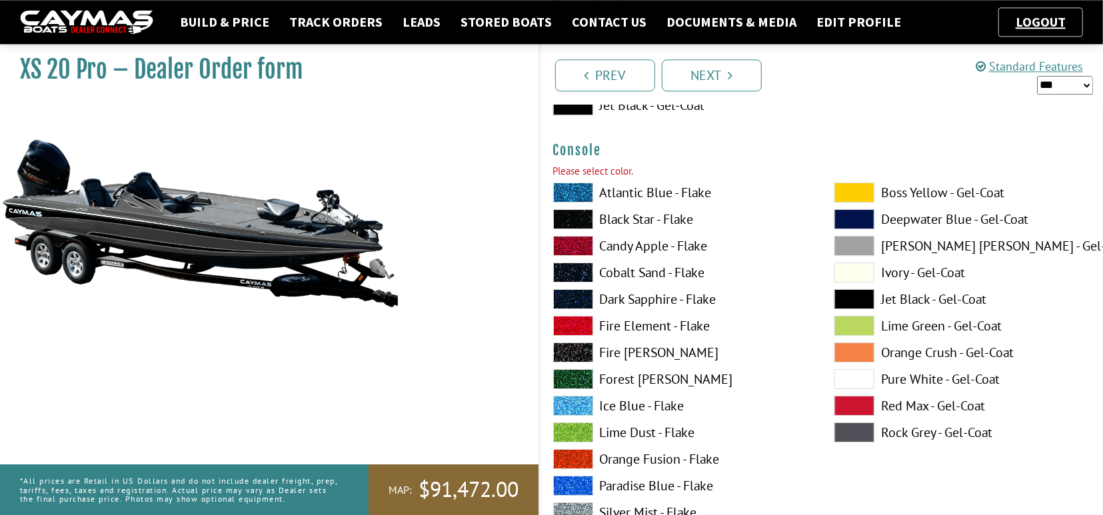
click at [854, 433] on span at bounding box center [854, 433] width 40 height 20
click at [728, 65] on link "Next" at bounding box center [712, 75] width 100 height 32
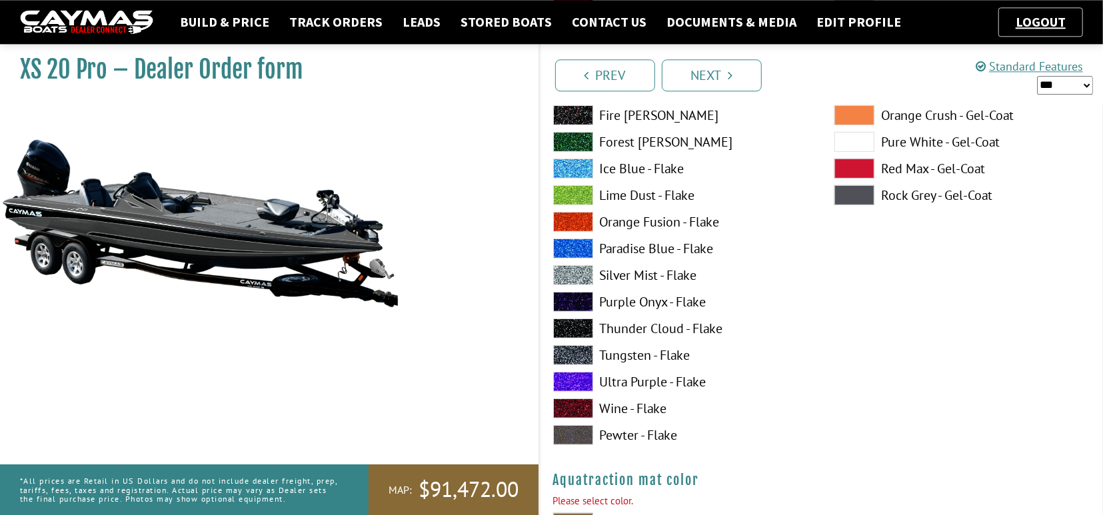
scroll to position [7155, 0]
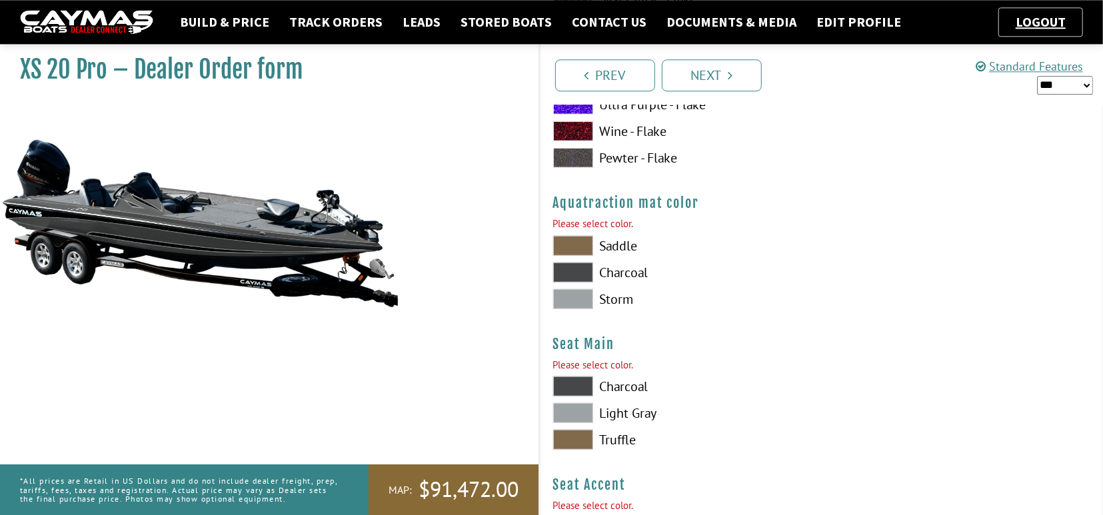
click at [573, 265] on span at bounding box center [573, 273] width 40 height 20
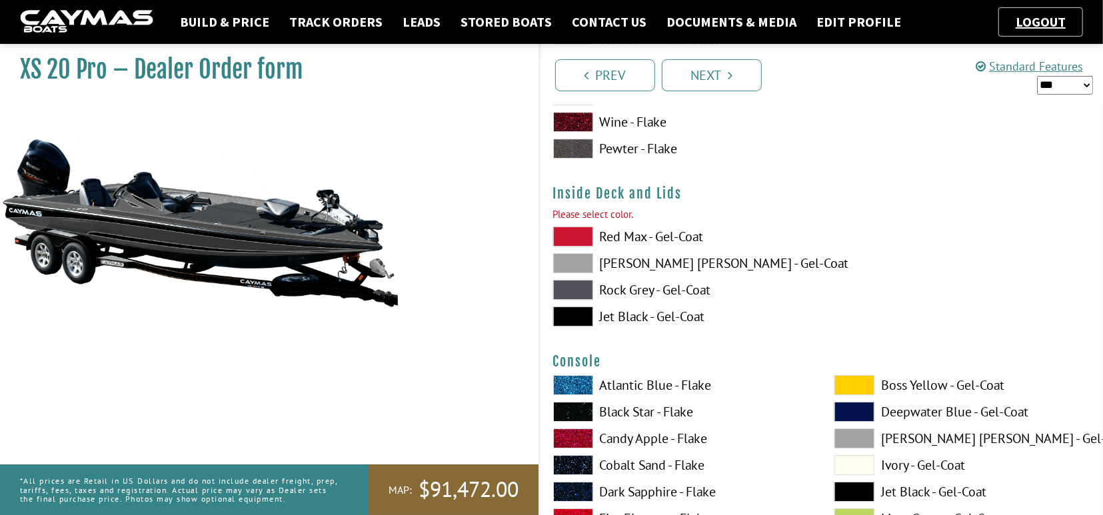
scroll to position [2719, 0]
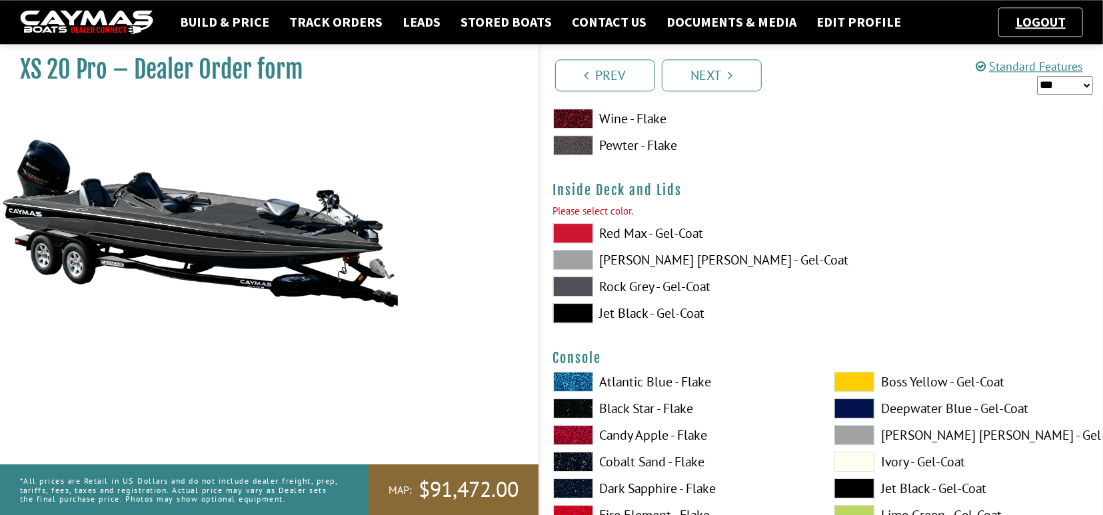
click at [566, 255] on span at bounding box center [573, 260] width 40 height 20
click at [573, 288] on span at bounding box center [573, 287] width 40 height 20
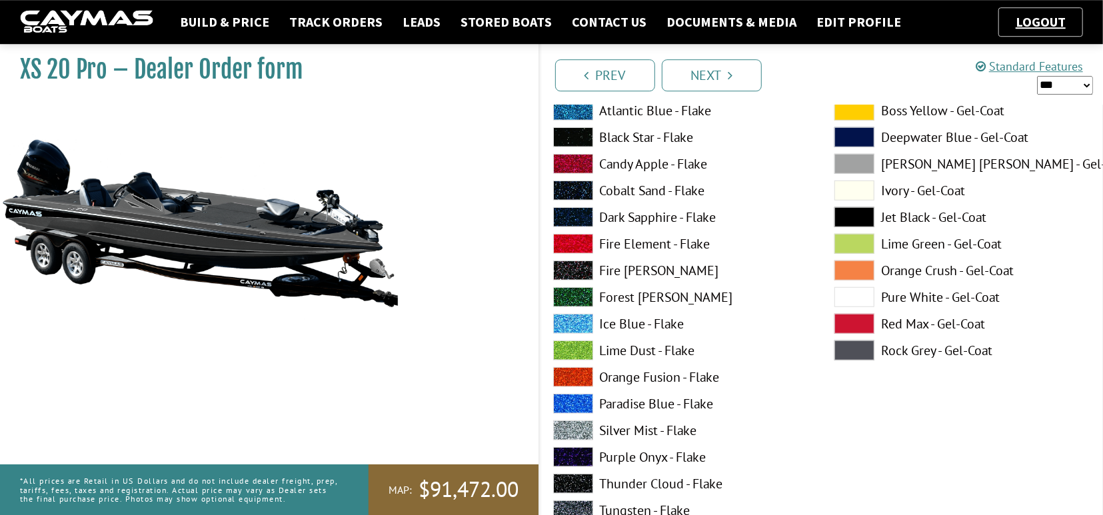
scroll to position [624, 0]
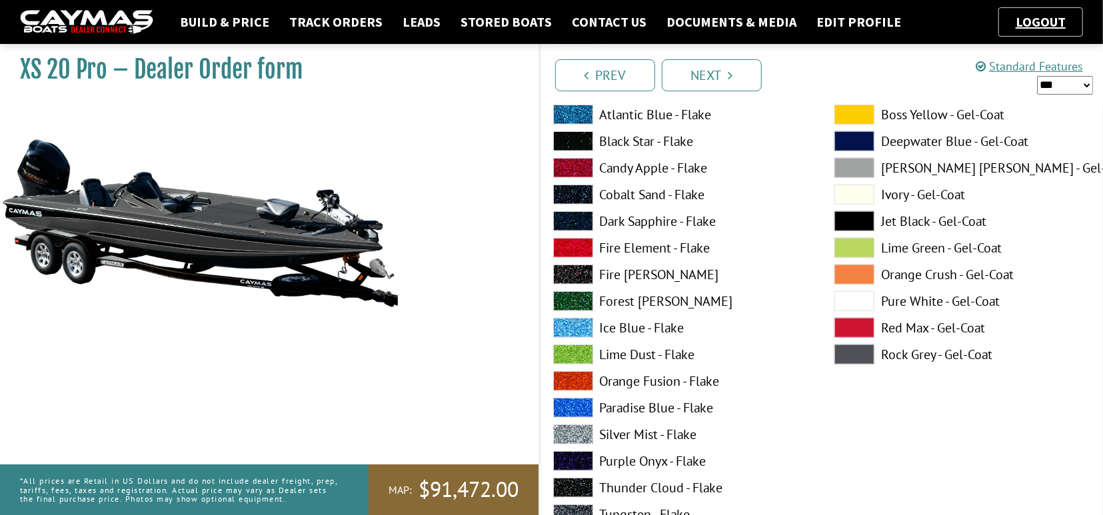
click at [576, 142] on span at bounding box center [573, 141] width 40 height 20
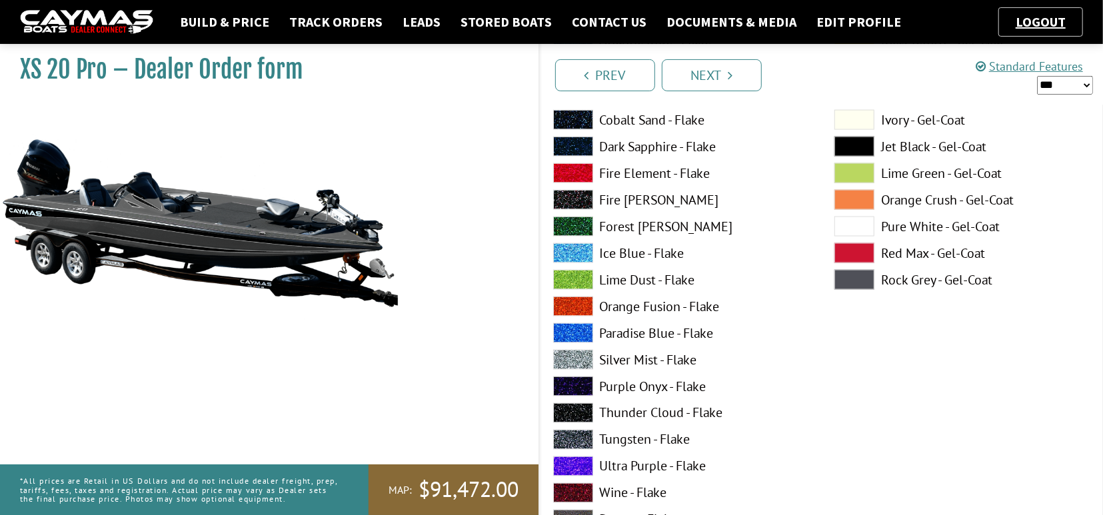
scroll to position [1248, 0]
click at [577, 357] on span at bounding box center [573, 359] width 40 height 20
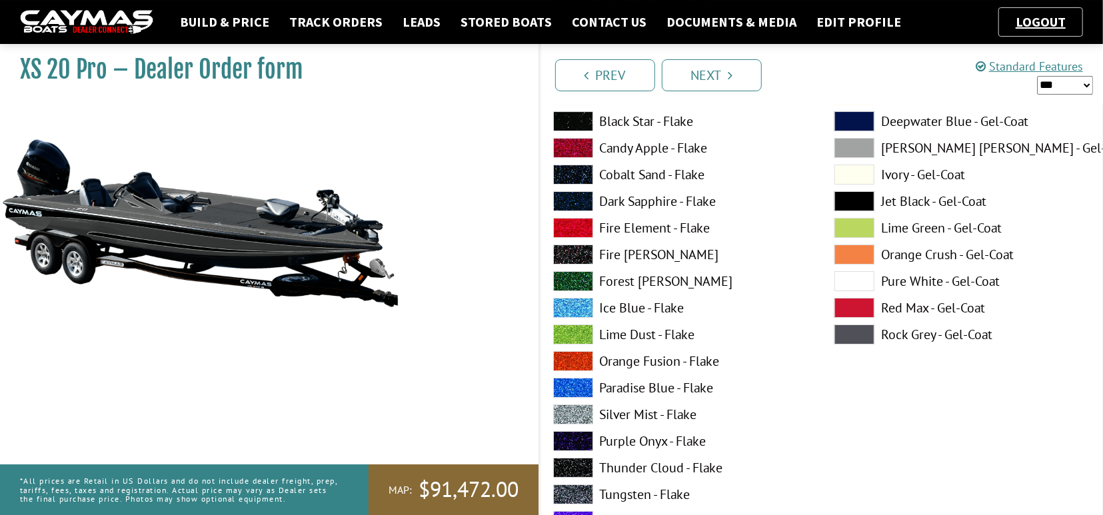
scroll to position [2911, 0]
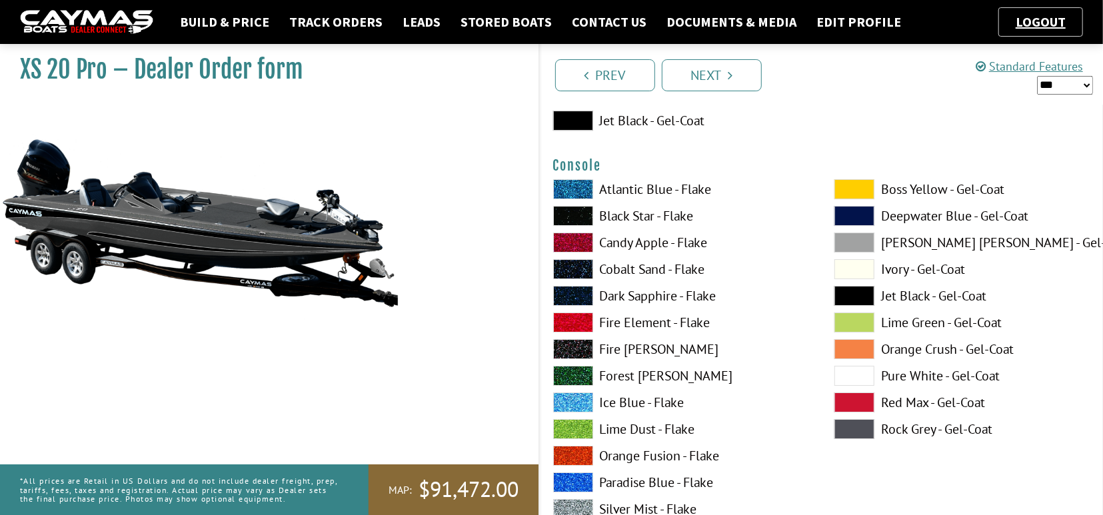
click at [577, 210] on span at bounding box center [573, 216] width 40 height 20
click at [858, 427] on span at bounding box center [854, 429] width 40 height 20
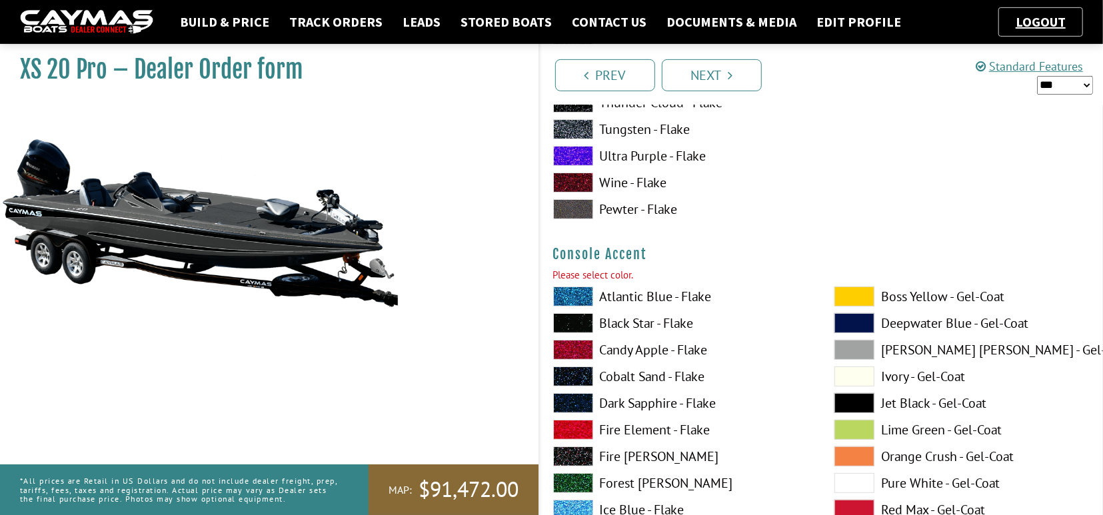
scroll to position [3396, 0]
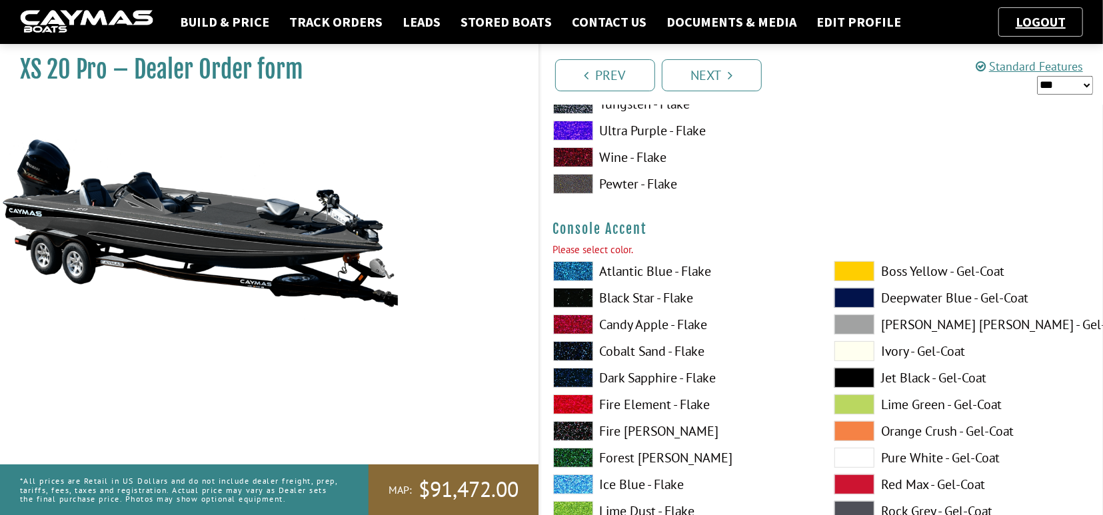
click at [579, 296] on span at bounding box center [573, 298] width 40 height 20
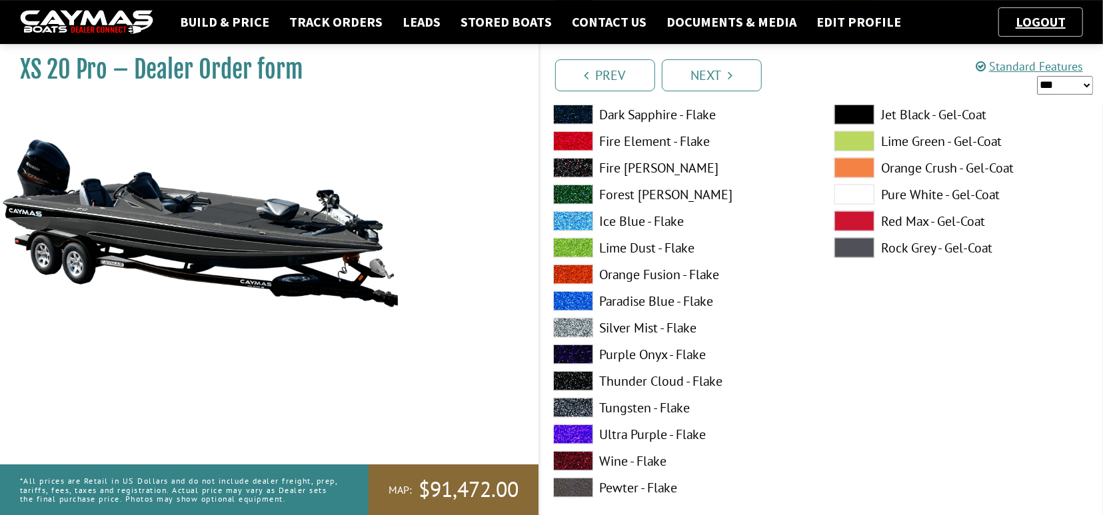
scroll to position [4228, 0]
click at [575, 322] on span at bounding box center [573, 327] width 40 height 20
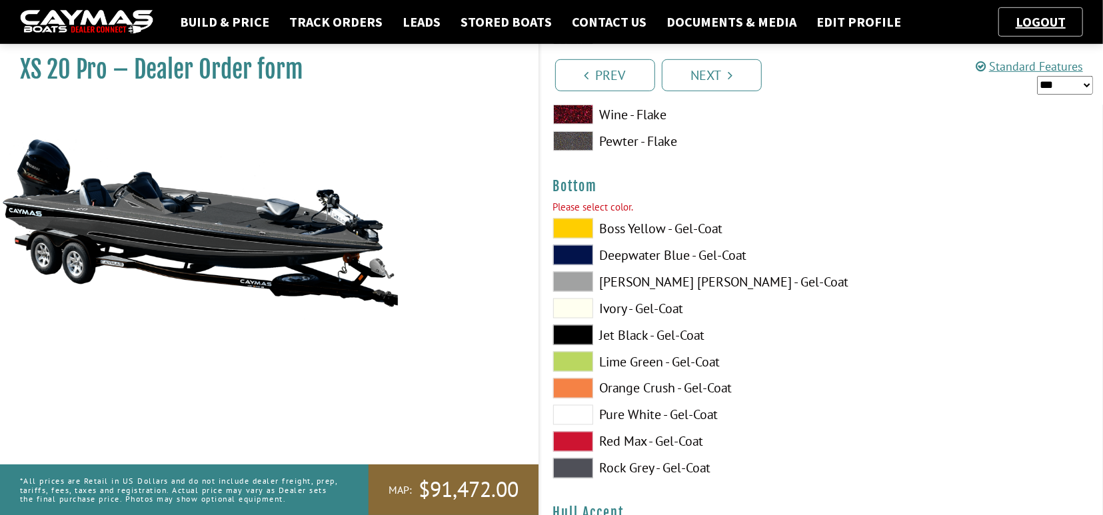
scroll to position [4575, 0]
click at [575, 335] on span at bounding box center [573, 335] width 40 height 20
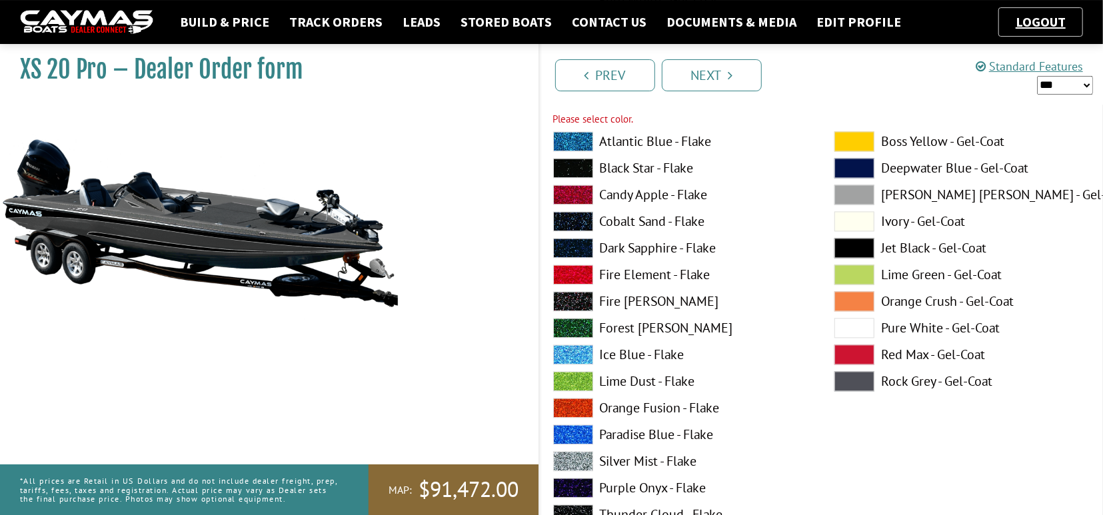
scroll to position [4991, 0]
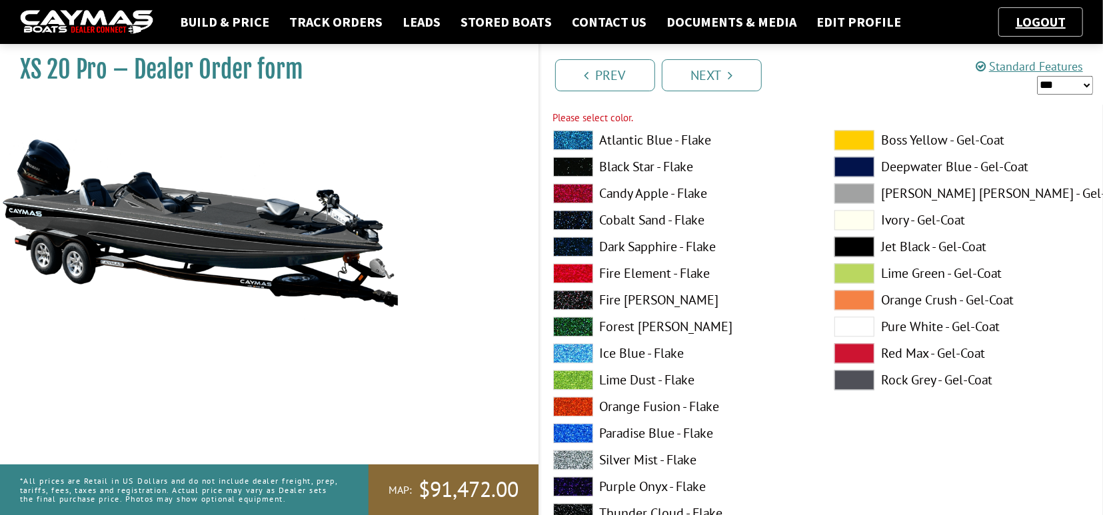
click at [855, 371] on span at bounding box center [854, 380] width 40 height 20
click at [579, 166] on span at bounding box center [573, 167] width 40 height 20
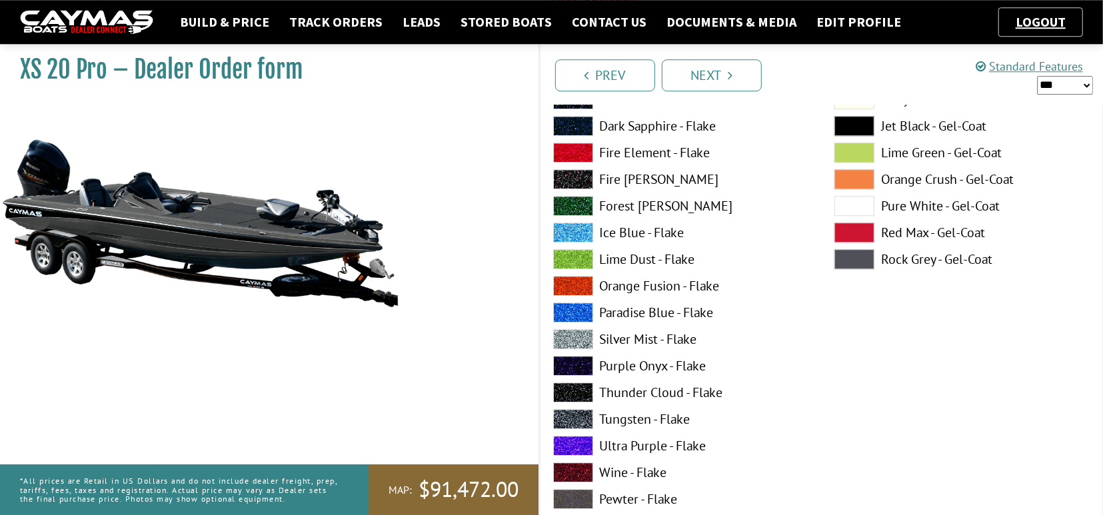
scroll to position [5684, 0]
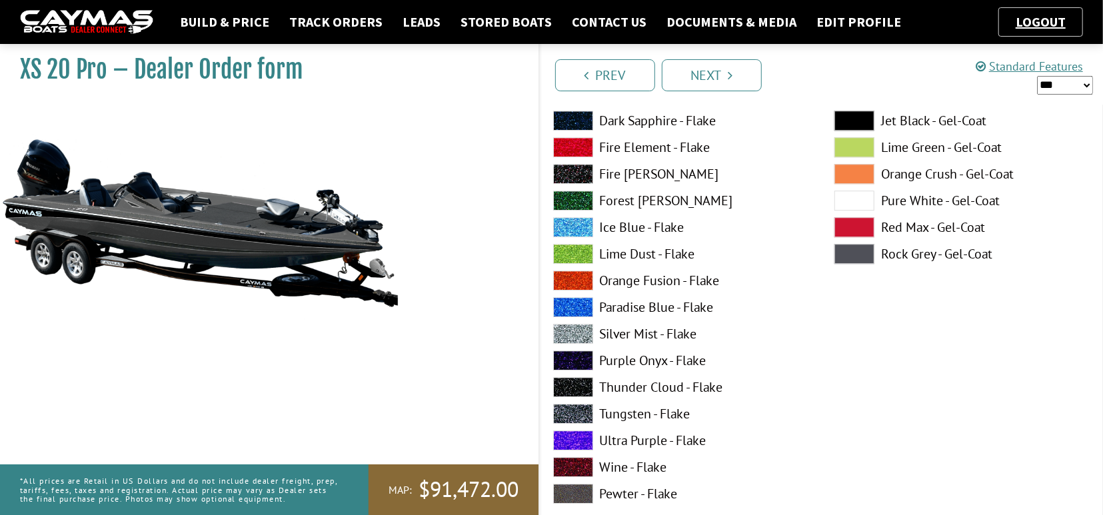
click at [564, 334] on span at bounding box center [573, 334] width 40 height 20
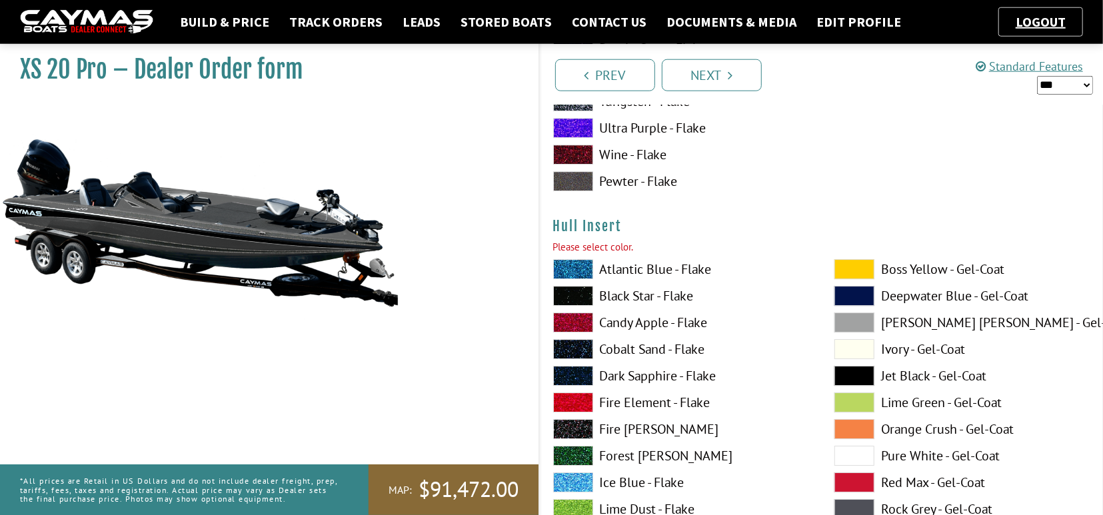
scroll to position [6030, 0]
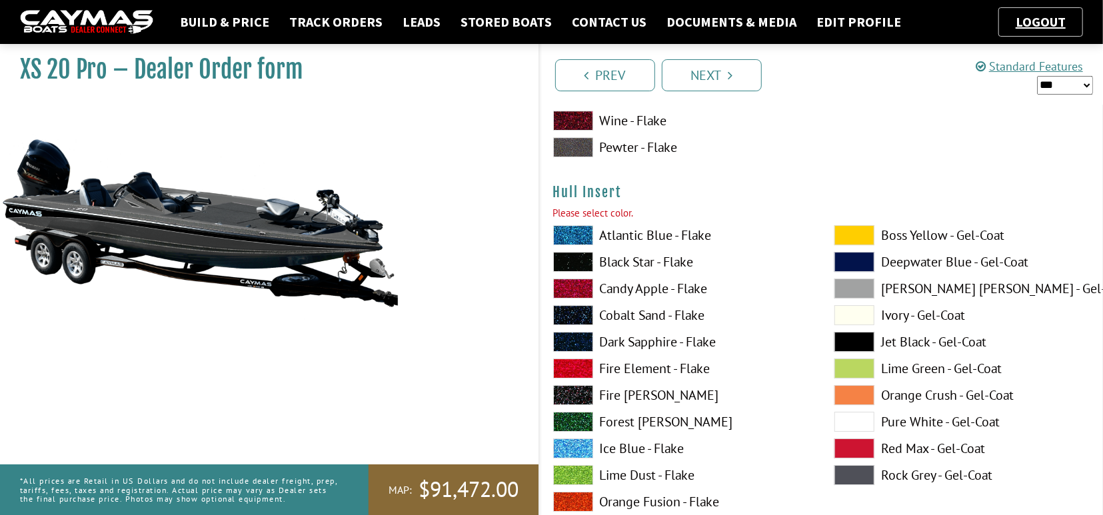
click at [573, 257] on span at bounding box center [573, 262] width 40 height 20
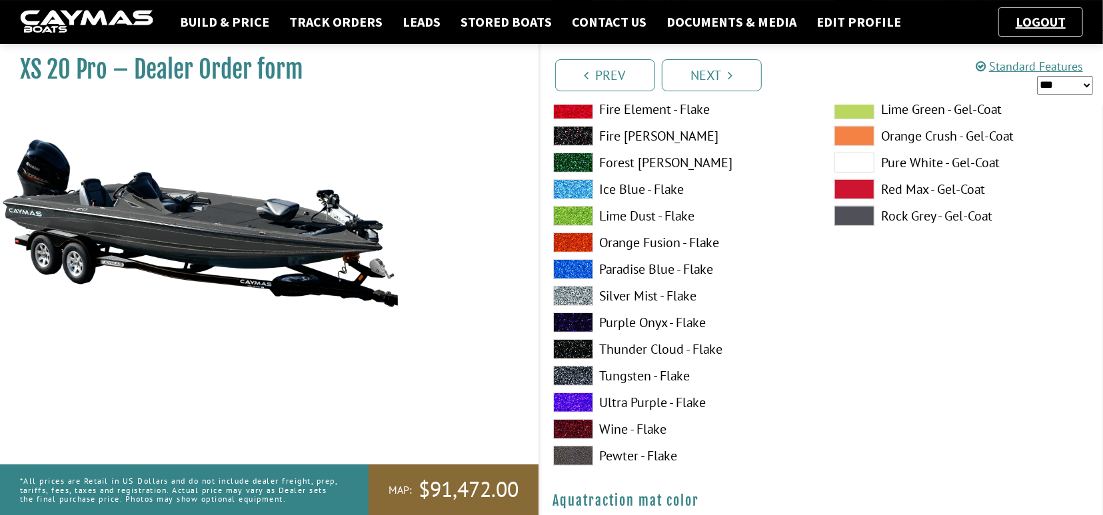
scroll to position [6862, 0]
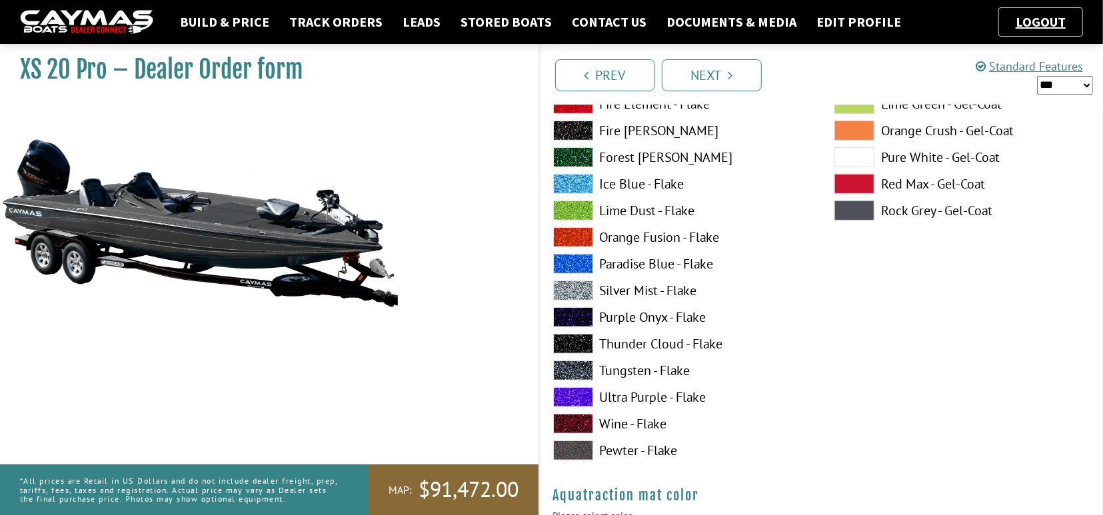
click at [573, 287] on span at bounding box center [573, 291] width 40 height 20
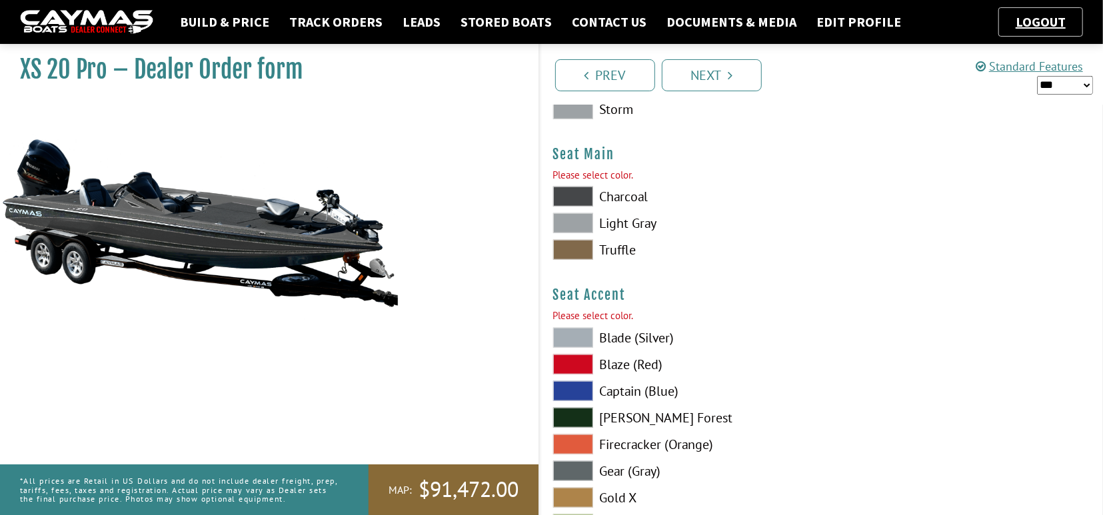
scroll to position [7347, 0]
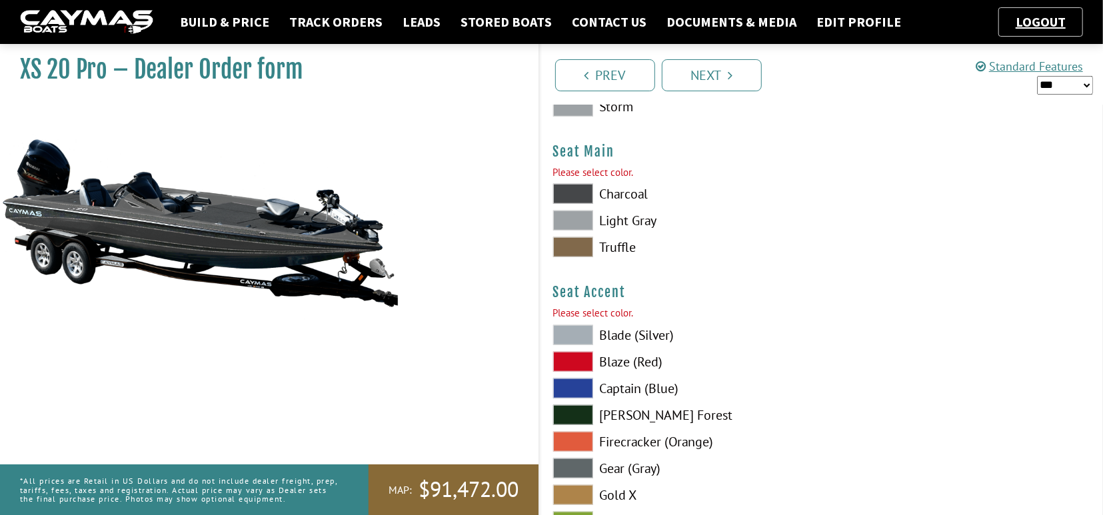
click at [574, 187] on span at bounding box center [573, 194] width 40 height 20
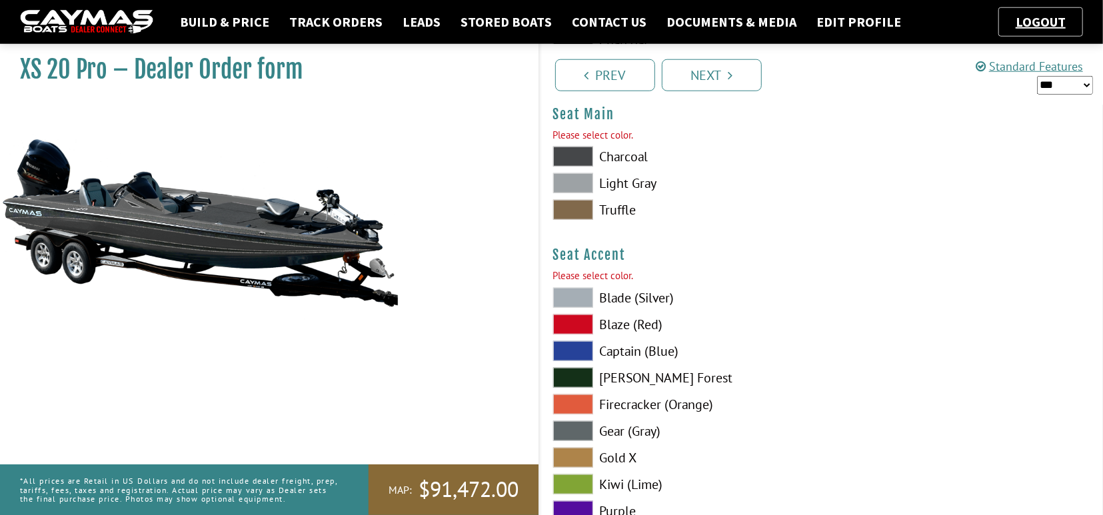
scroll to position [7486, 0]
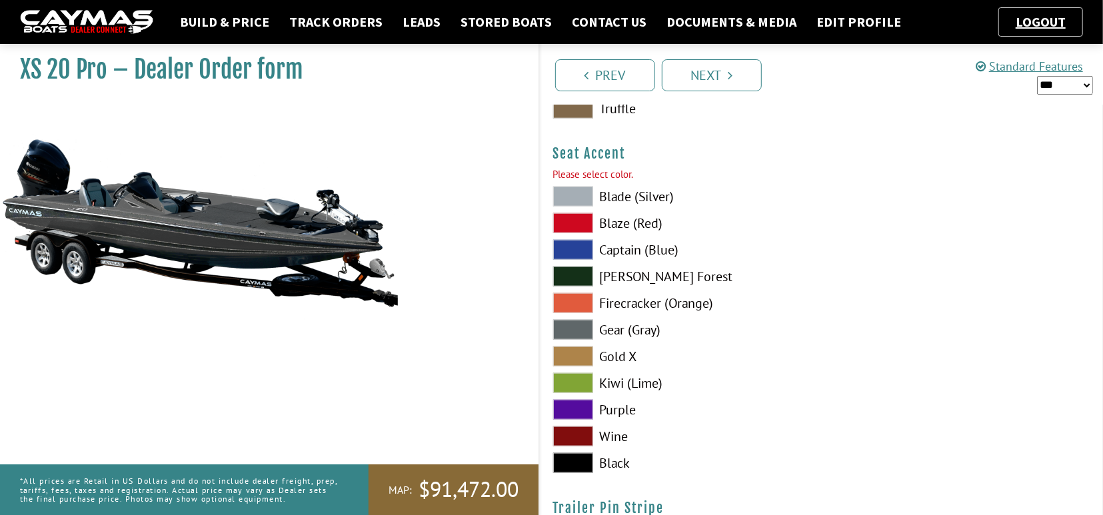
click at [581, 458] on span at bounding box center [573, 463] width 40 height 20
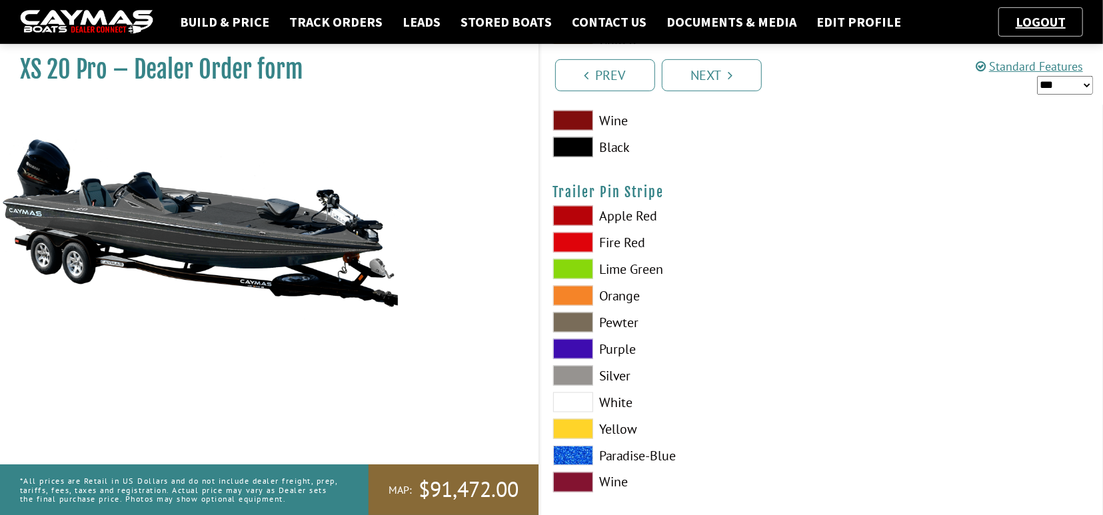
scroll to position [7814, 0]
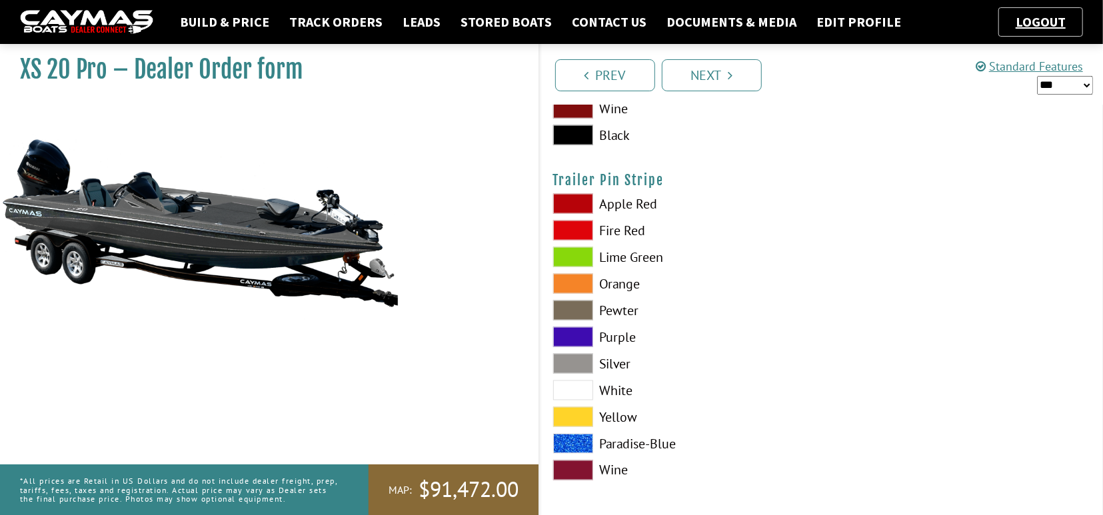
click at [572, 363] on span at bounding box center [573, 364] width 40 height 20
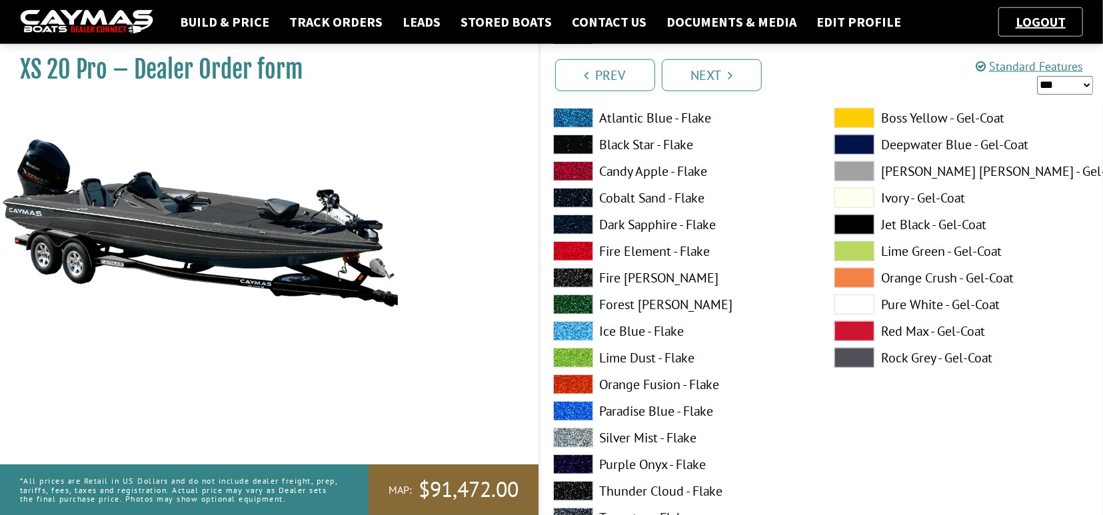
scroll to position [624, 0]
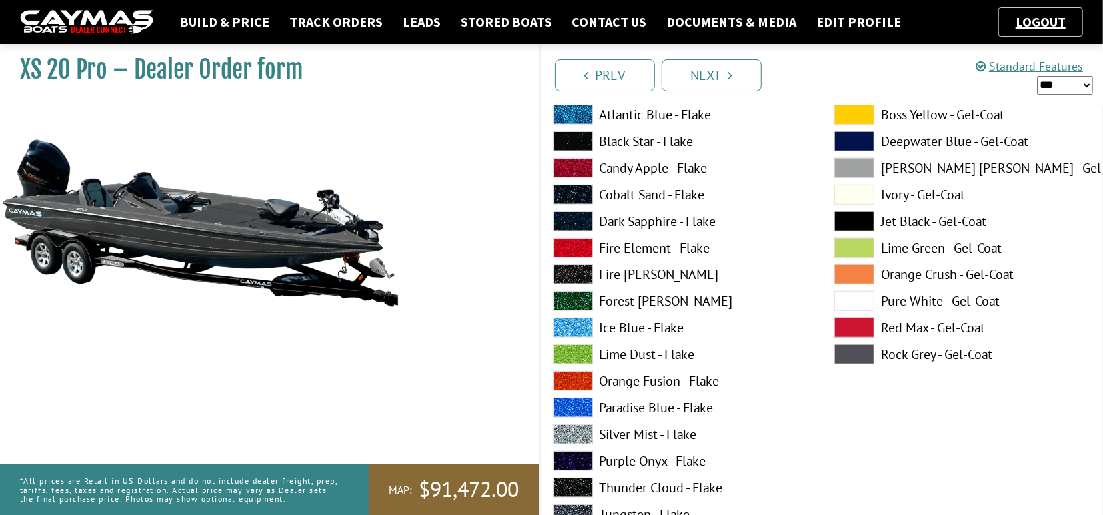
click at [568, 410] on span at bounding box center [573, 408] width 40 height 20
click at [577, 139] on span at bounding box center [573, 141] width 40 height 20
click at [577, 249] on span at bounding box center [573, 248] width 40 height 20
click at [569, 139] on span at bounding box center [573, 141] width 40 height 20
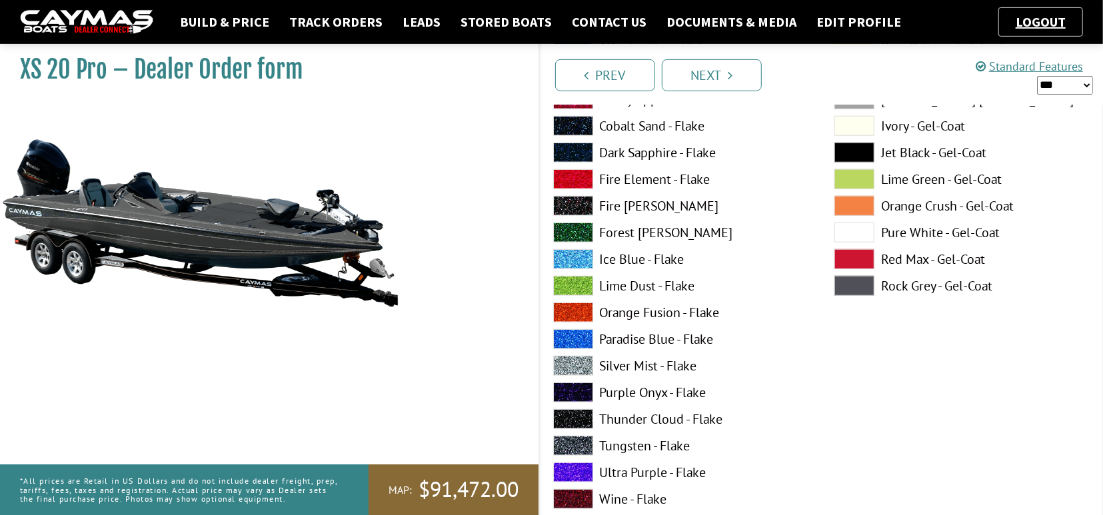
scroll to position [693, 0]
click at [570, 281] on span at bounding box center [573, 285] width 40 height 20
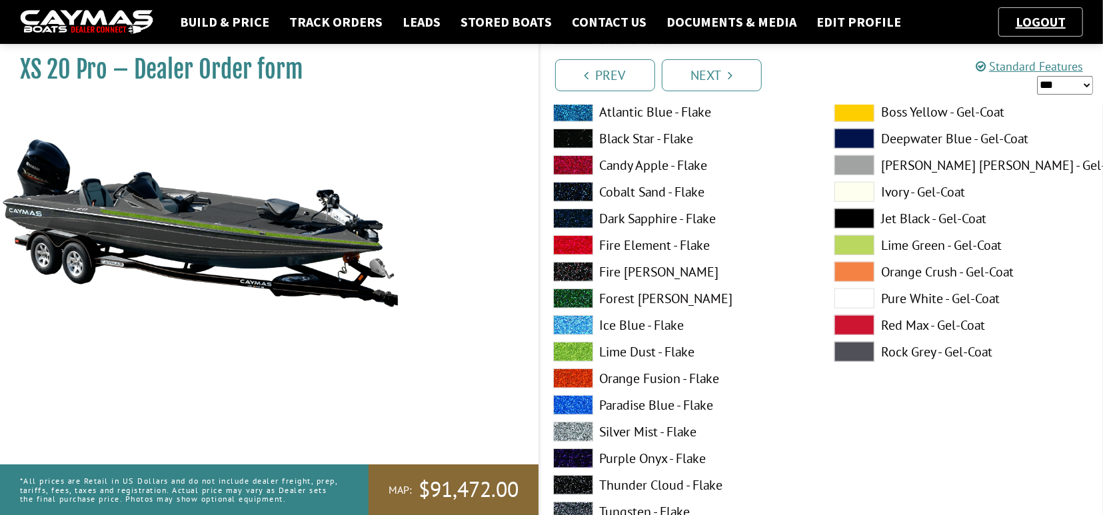
scroll to position [624, 0]
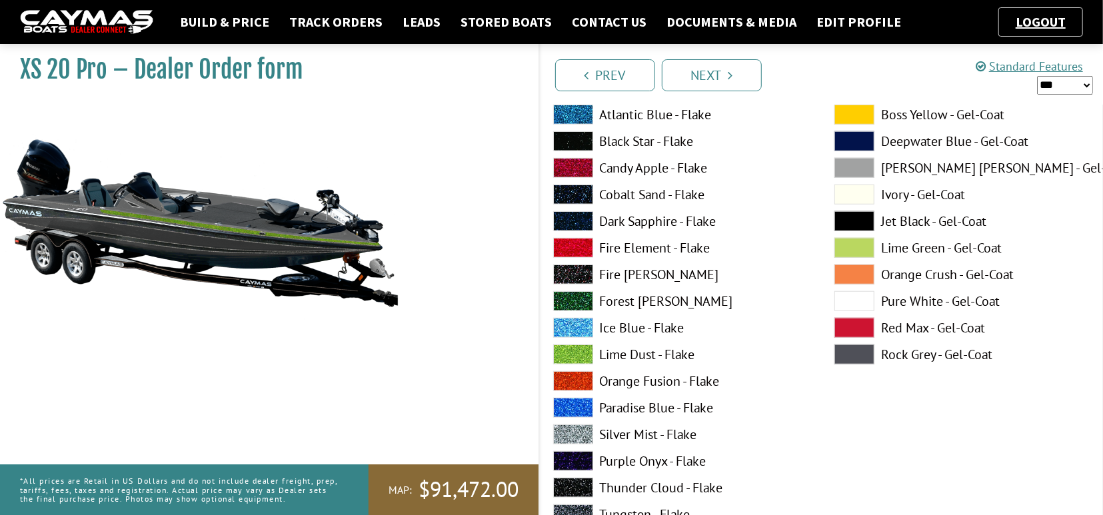
click at [573, 137] on span at bounding box center [573, 141] width 40 height 20
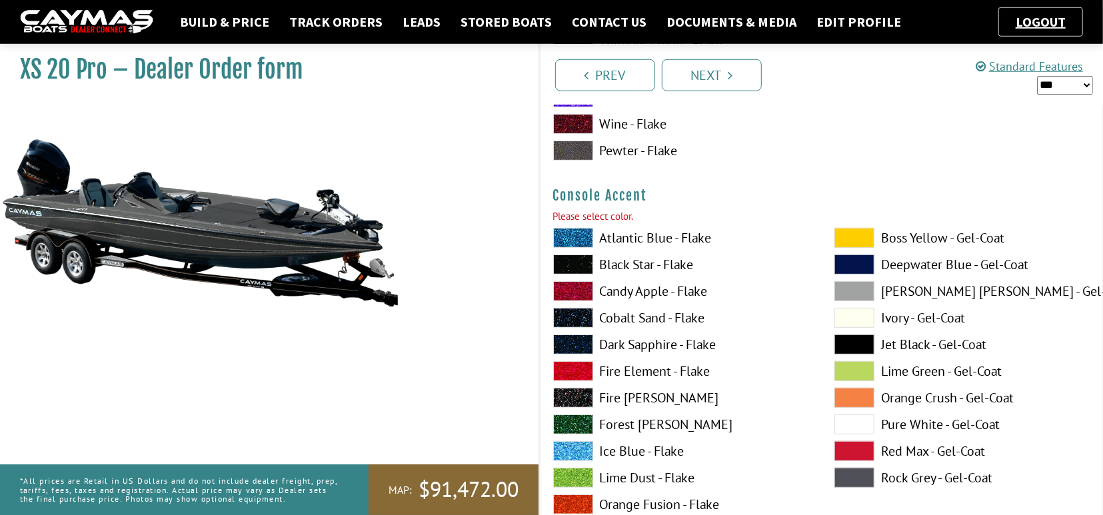
scroll to position [3466, 0]
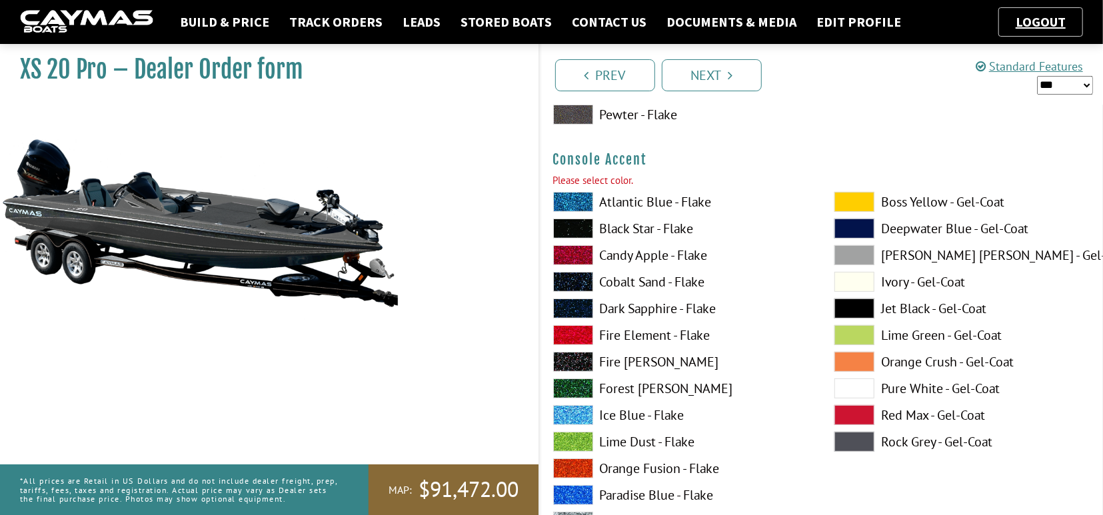
click at [573, 335] on span at bounding box center [573, 335] width 40 height 20
click at [571, 227] on span at bounding box center [573, 229] width 40 height 20
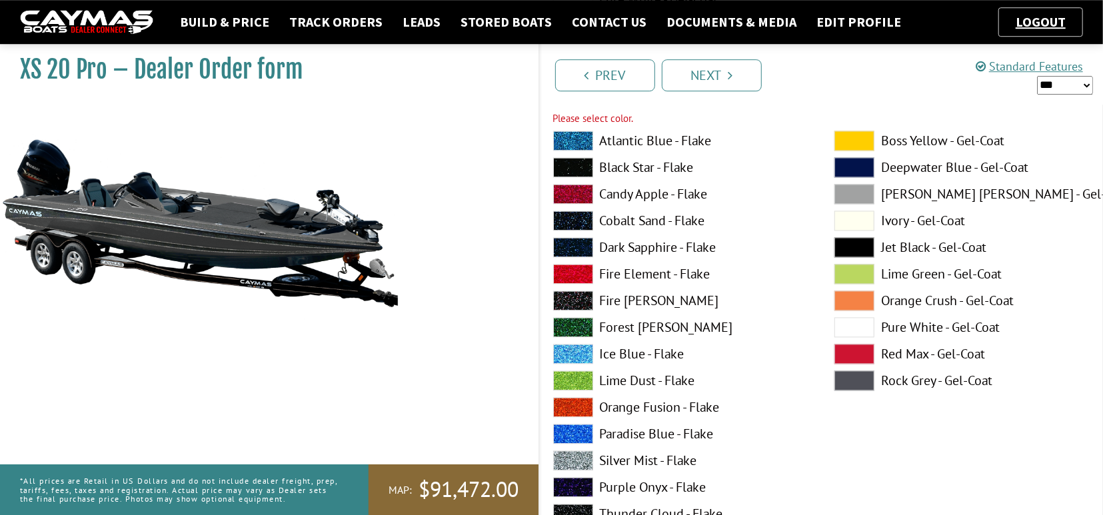
scroll to position [4991, 0]
click at [581, 267] on span at bounding box center [573, 273] width 40 height 20
click at [569, 163] on span at bounding box center [573, 167] width 40 height 20
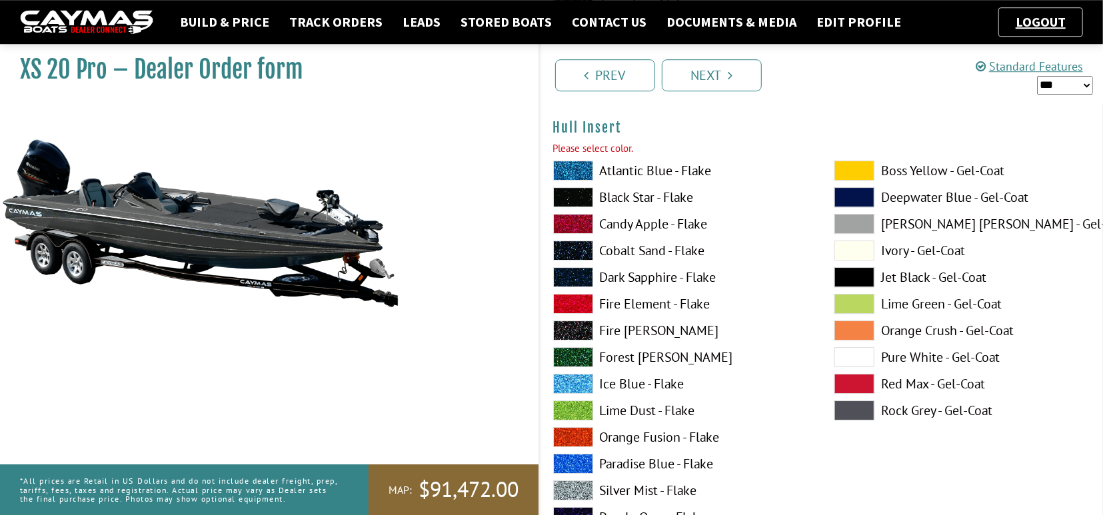
scroll to position [6100, 0]
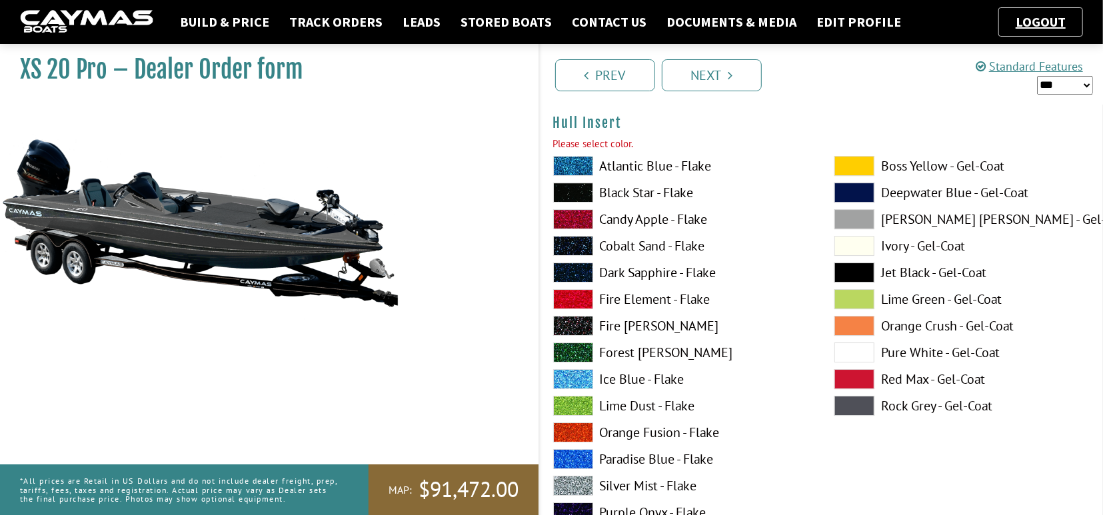
click at [571, 294] on span at bounding box center [573, 299] width 40 height 20
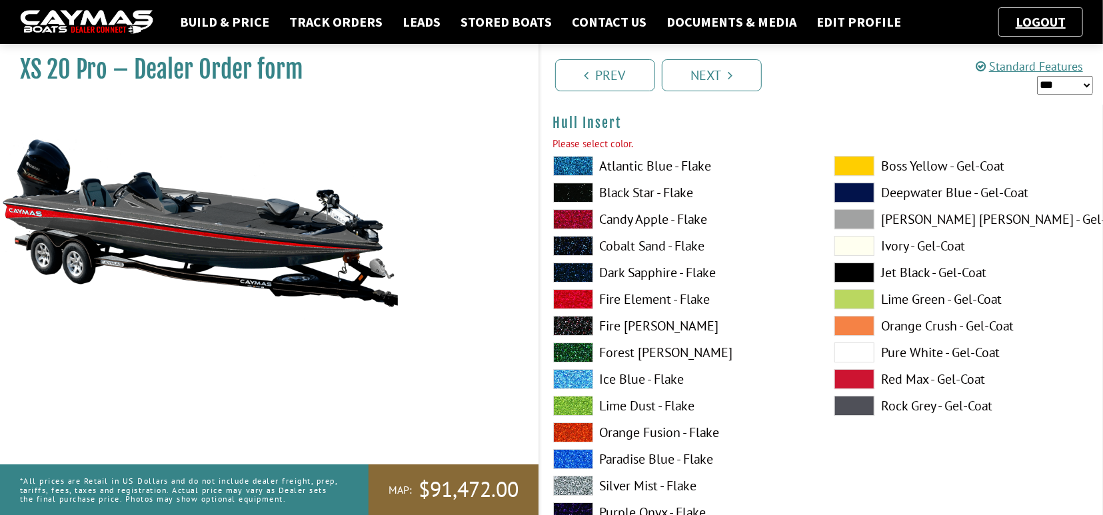
click at [574, 453] on span at bounding box center [573, 459] width 40 height 20
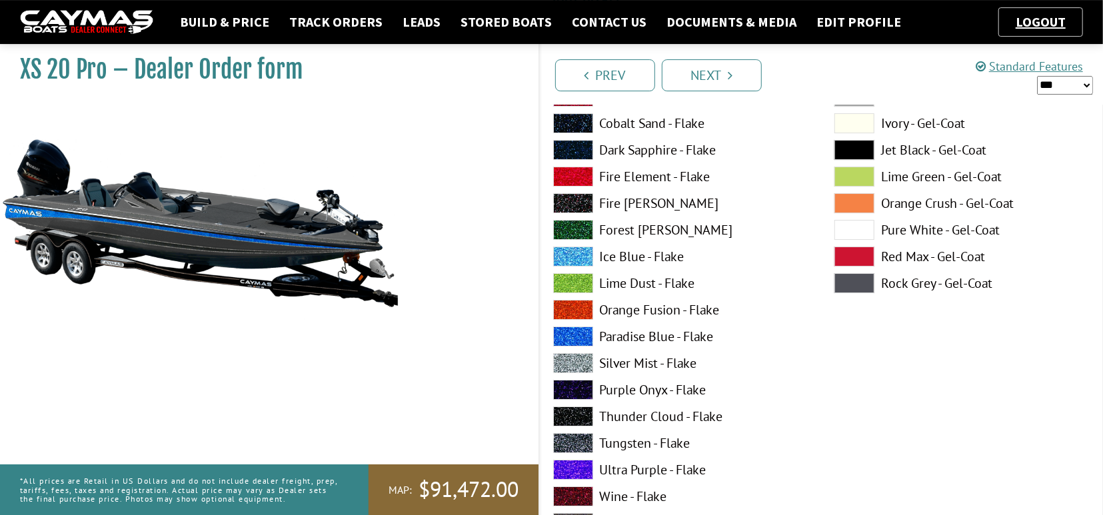
scroll to position [6238, 0]
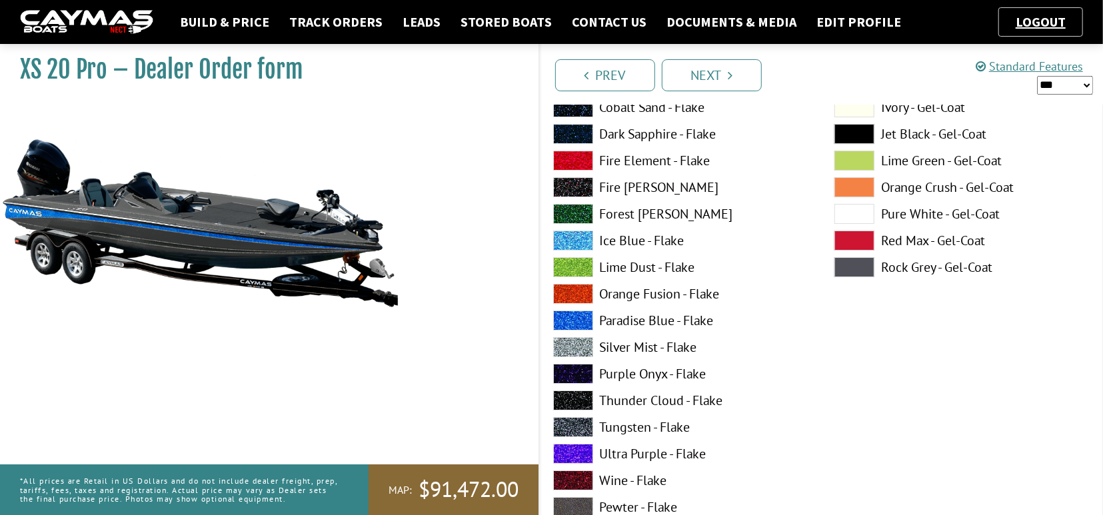
click at [573, 422] on span at bounding box center [573, 427] width 40 height 20
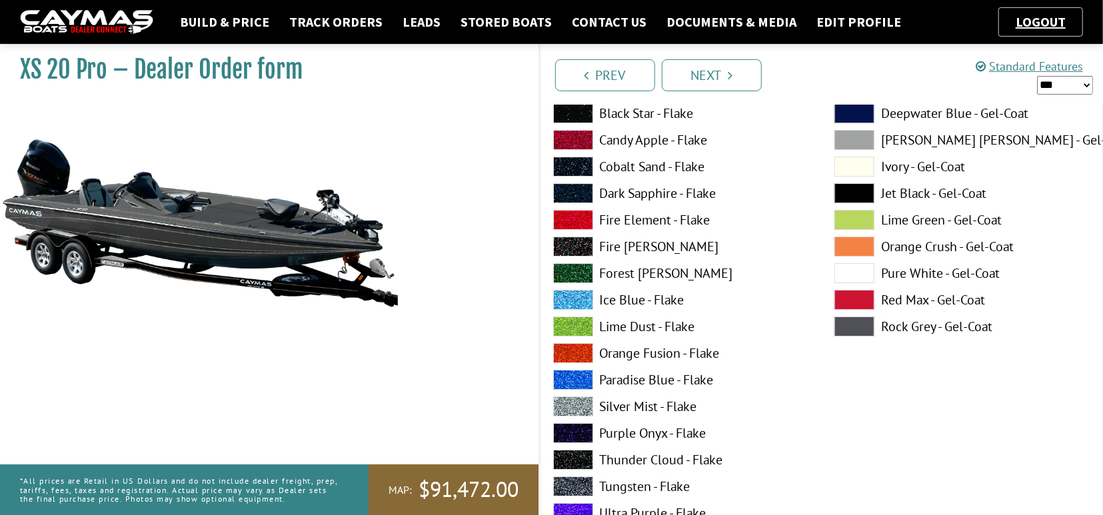
scroll to position [6169, 0]
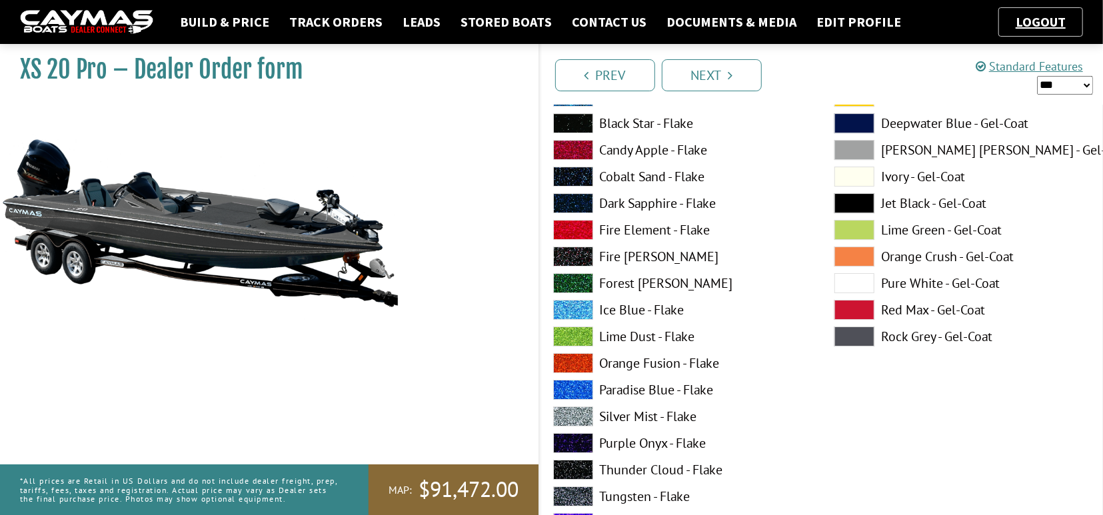
click at [579, 123] on span at bounding box center [573, 123] width 40 height 20
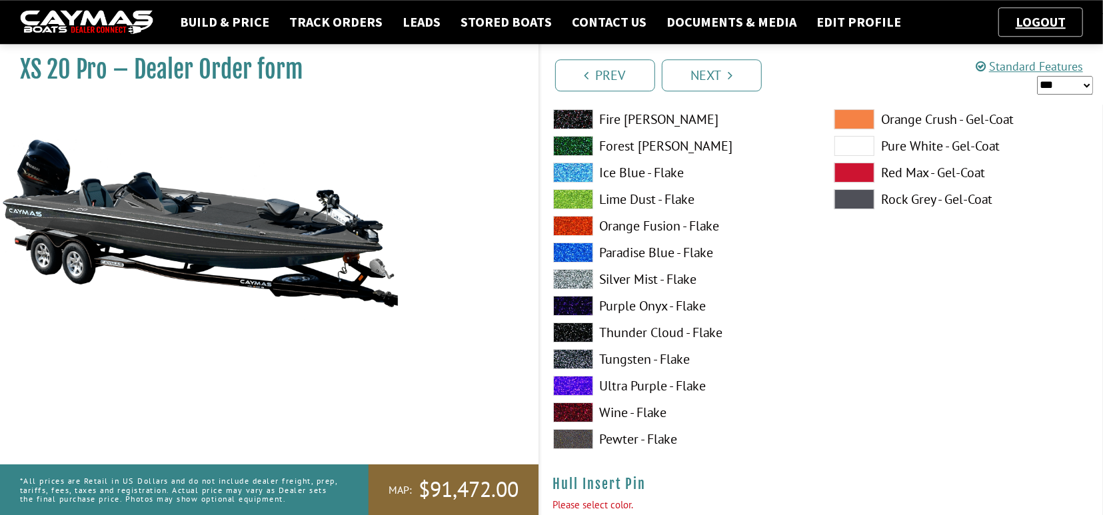
scroll to position [6308, 0]
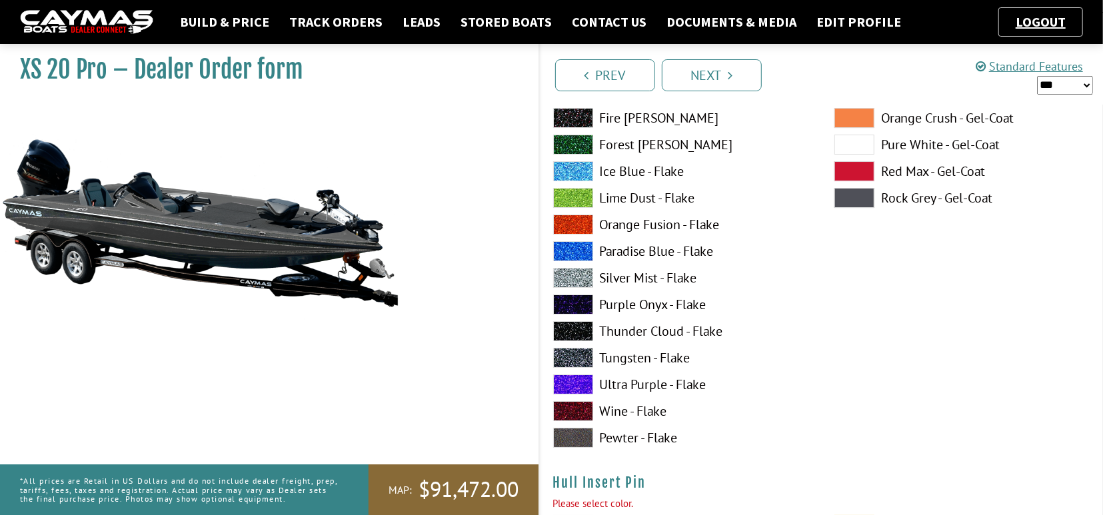
click at [575, 355] on span at bounding box center [573, 358] width 40 height 20
click at [580, 351] on span at bounding box center [573, 358] width 40 height 20
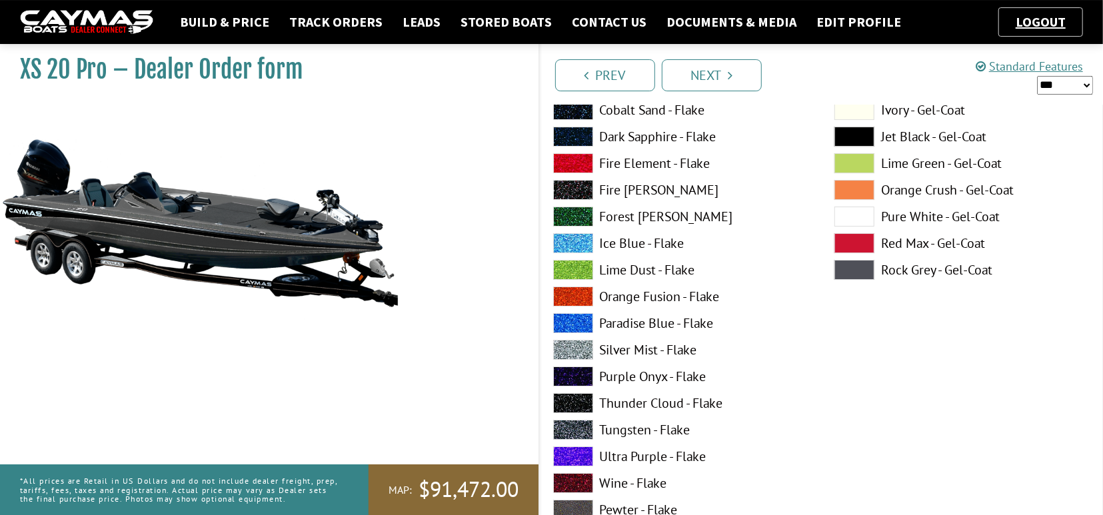
scroll to position [6169, 0]
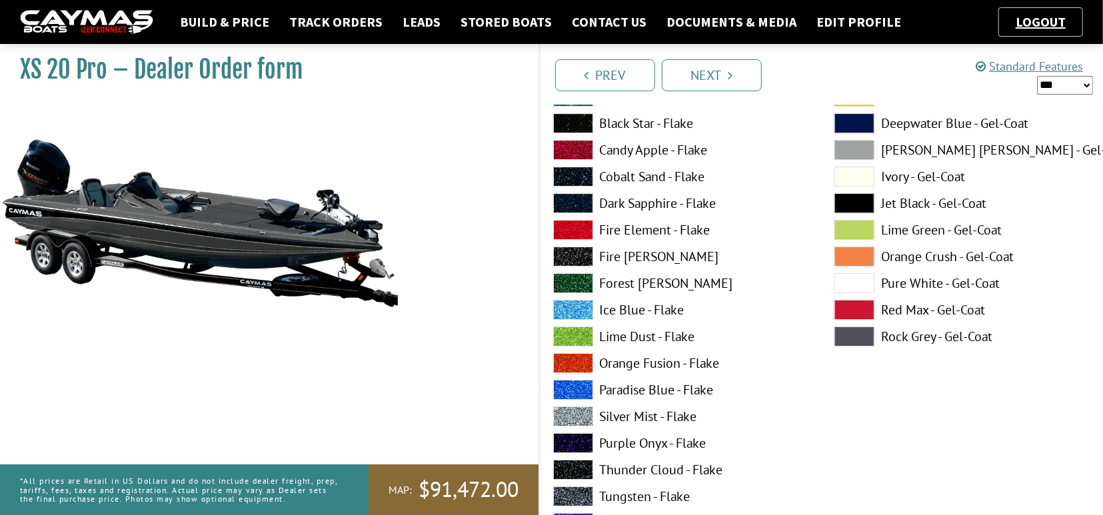
click at [575, 119] on span at bounding box center [573, 123] width 40 height 20
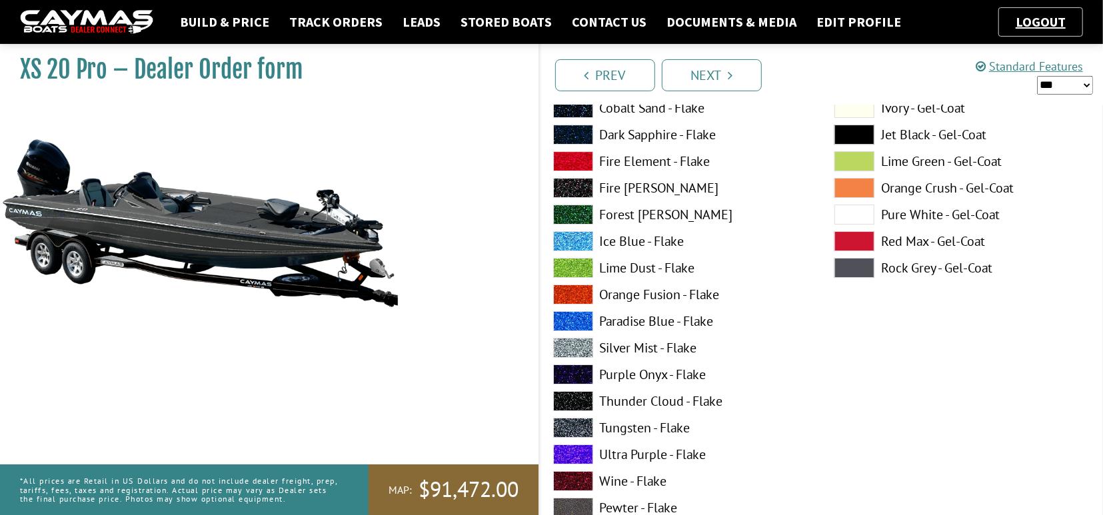
scroll to position [6238, 0]
click at [580, 316] on span at bounding box center [573, 321] width 40 height 20
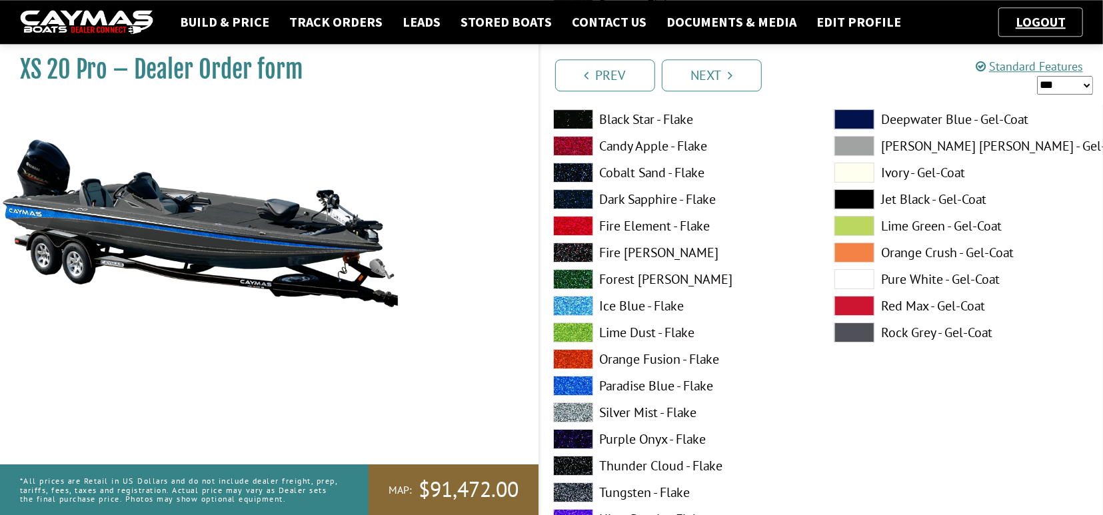
scroll to position [6169, 0]
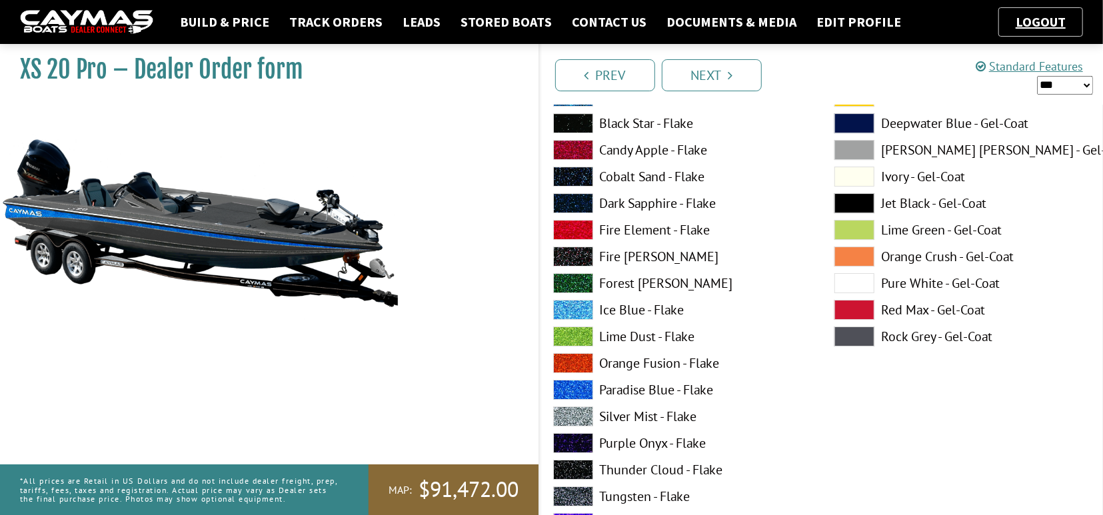
click at [562, 120] on span at bounding box center [573, 123] width 40 height 20
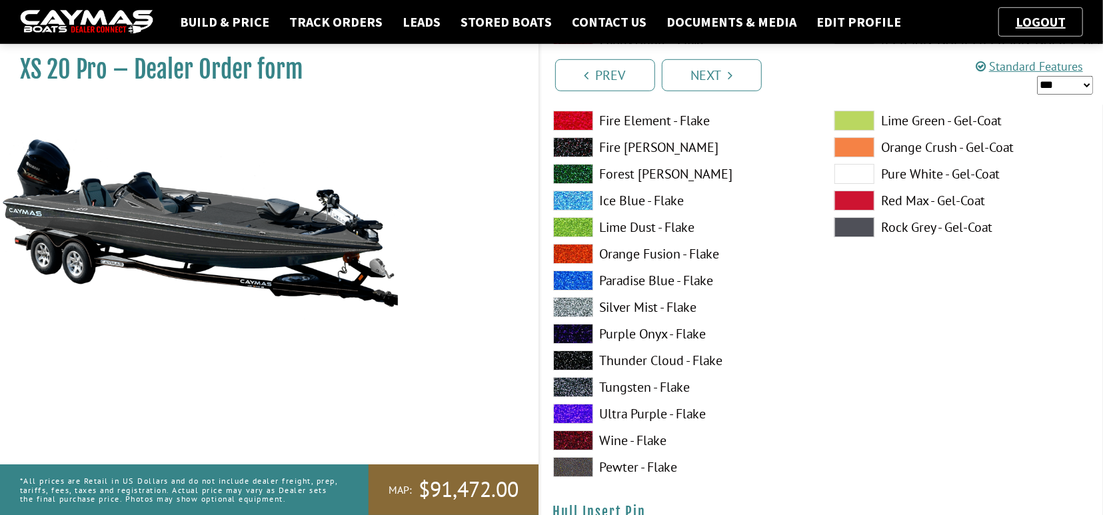
scroll to position [6289, 0]
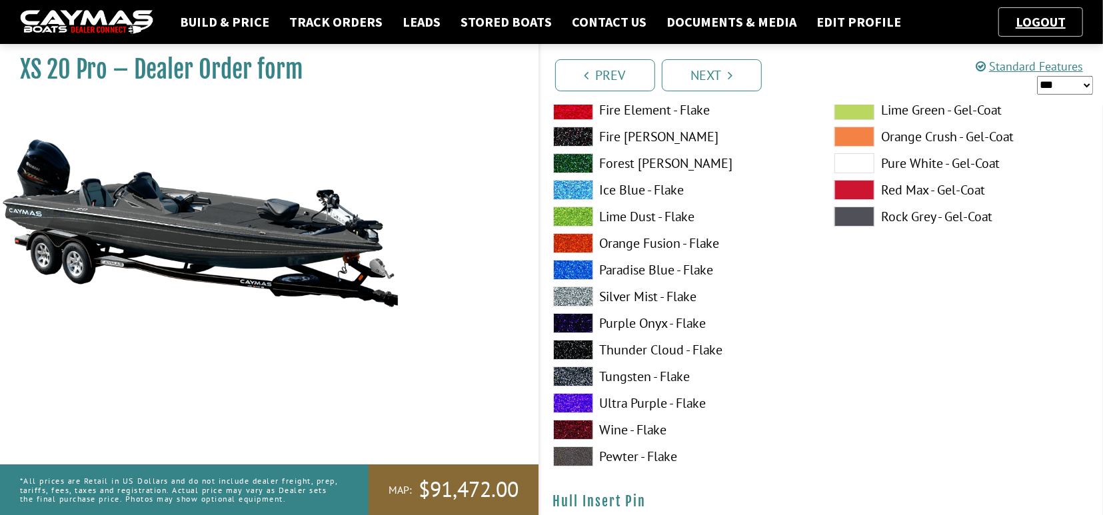
click at [573, 289] on span at bounding box center [573, 297] width 40 height 20
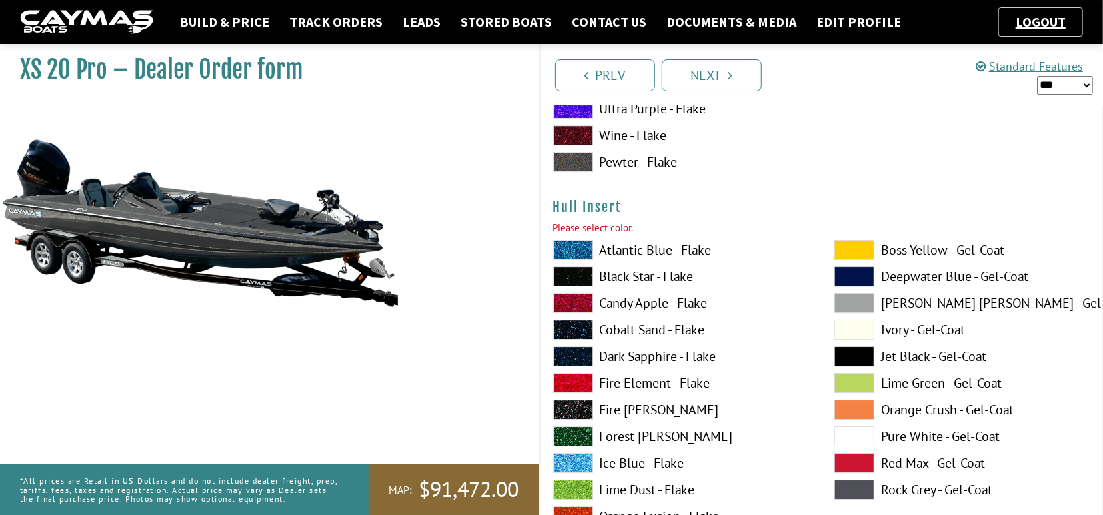
scroll to position [6012, 0]
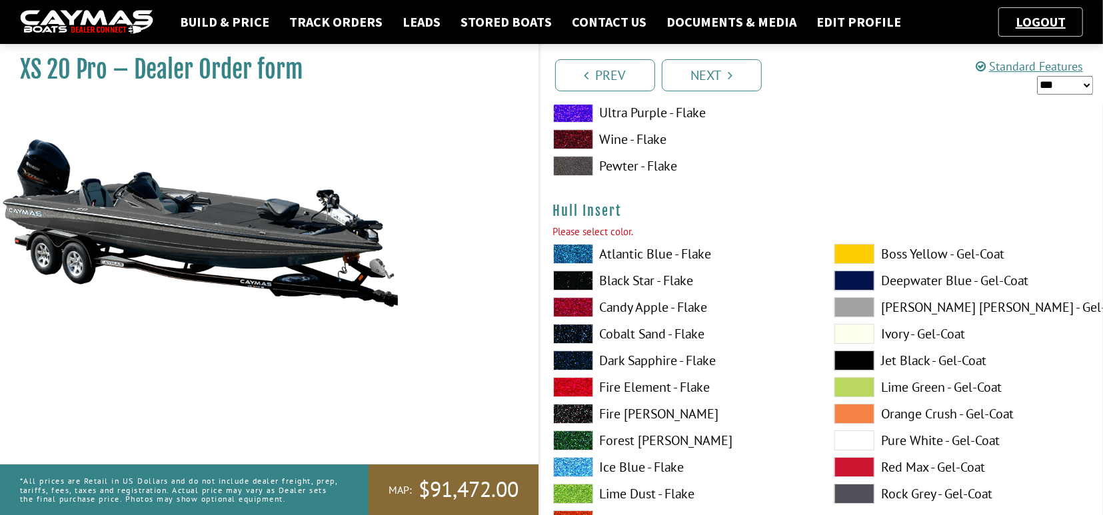
click at [572, 281] on span at bounding box center [573, 281] width 40 height 20
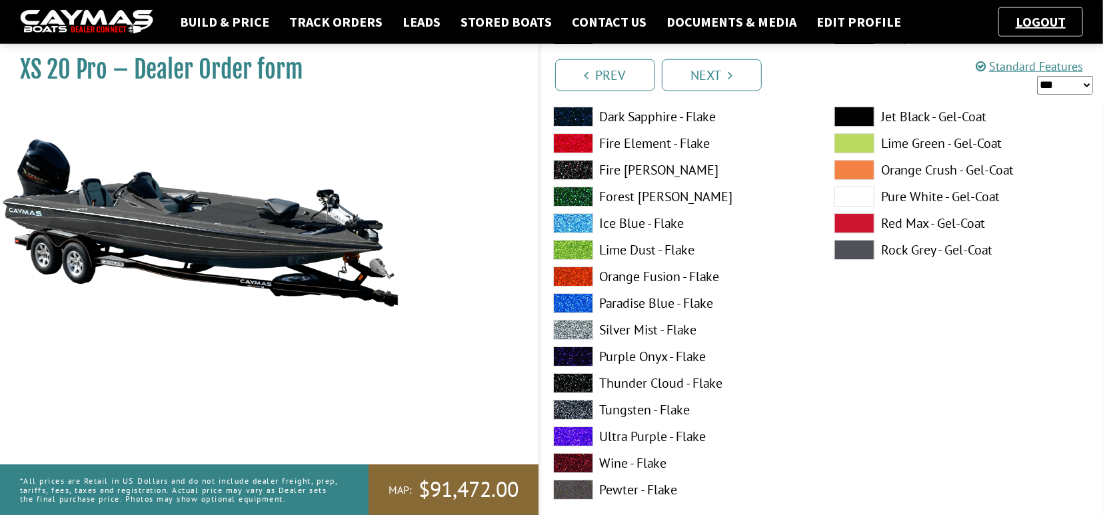
scroll to position [6289, 0]
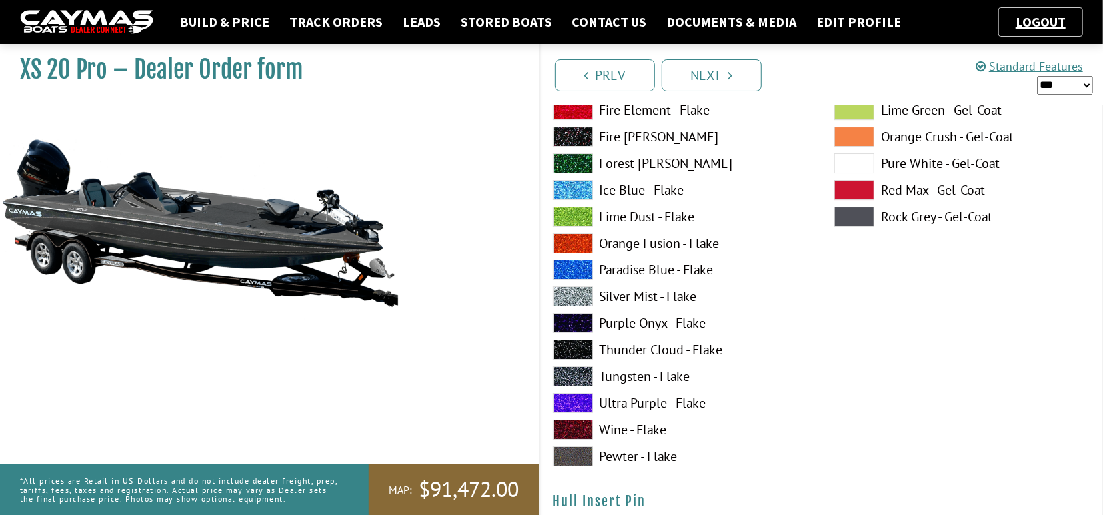
click at [567, 371] on span at bounding box center [573, 377] width 40 height 20
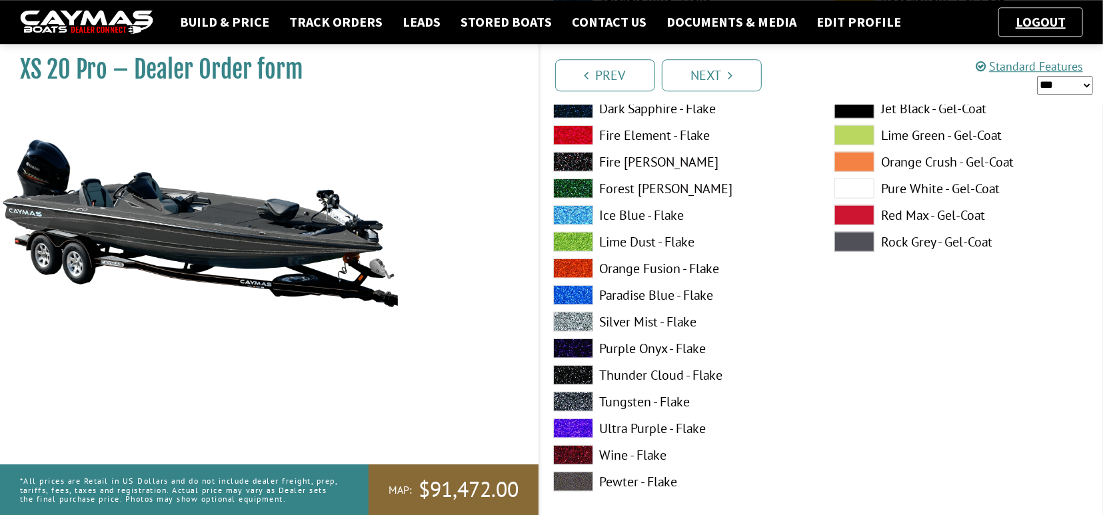
scroll to position [762, 0]
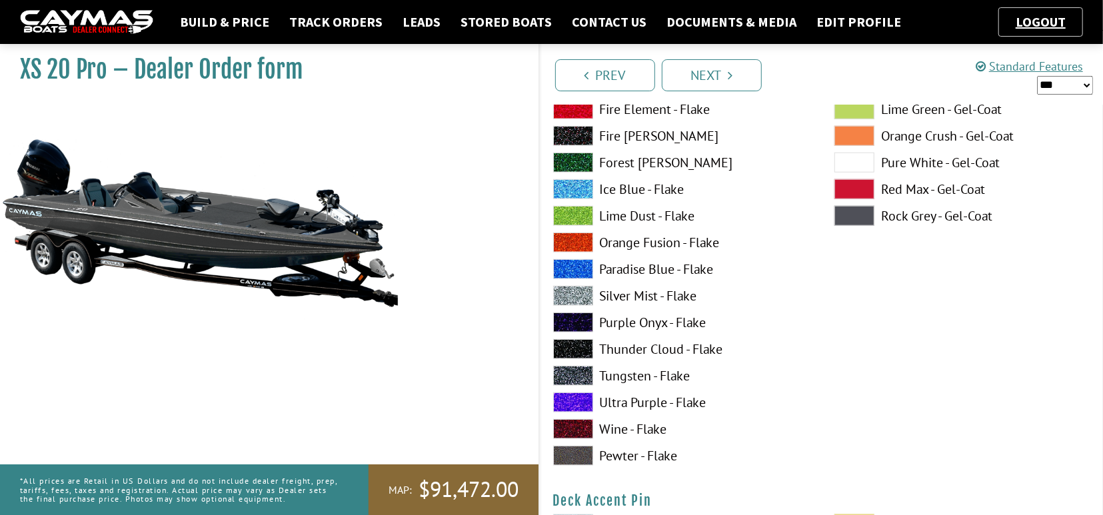
click at [573, 377] on span at bounding box center [573, 376] width 40 height 20
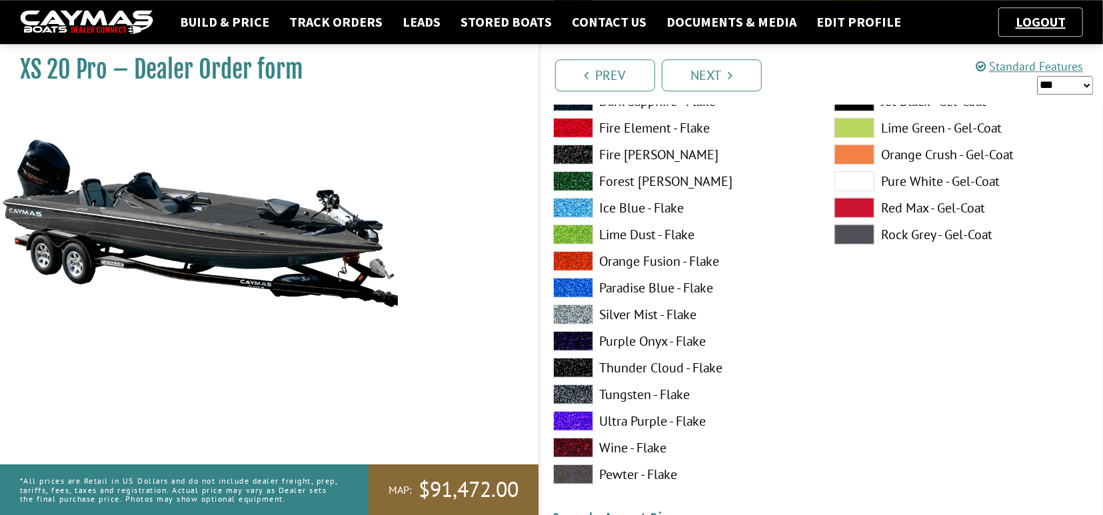
scroll to position [3674, 0]
click at [566, 387] on span at bounding box center [573, 394] width 40 height 20
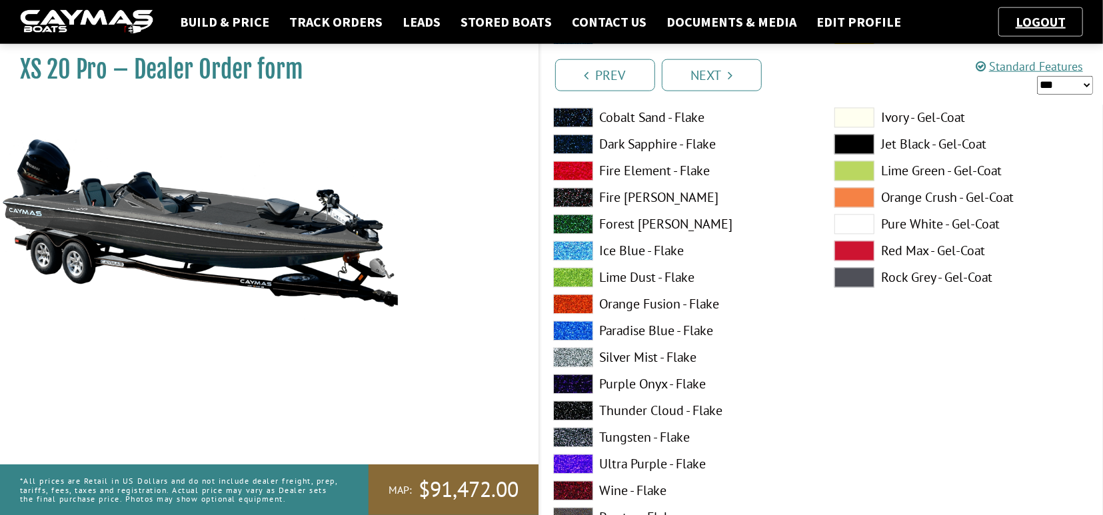
scroll to position [5129, 0]
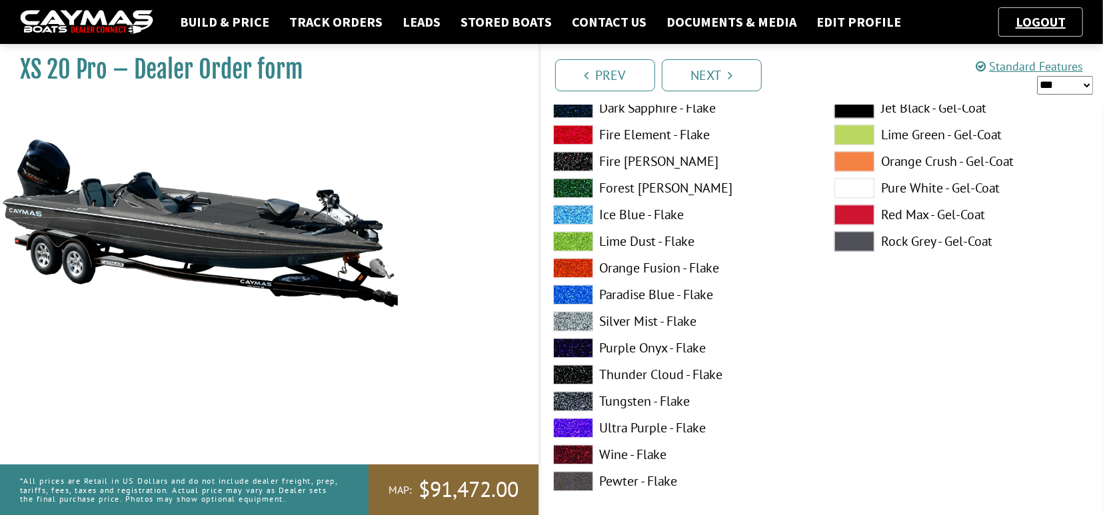
click at [579, 401] on span at bounding box center [573, 401] width 40 height 20
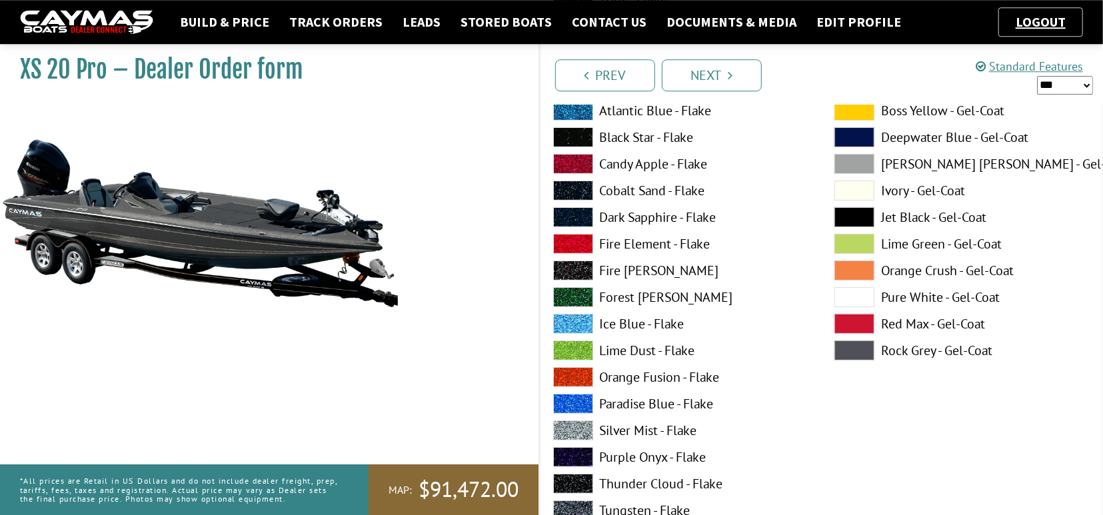
scroll to position [6724, 0]
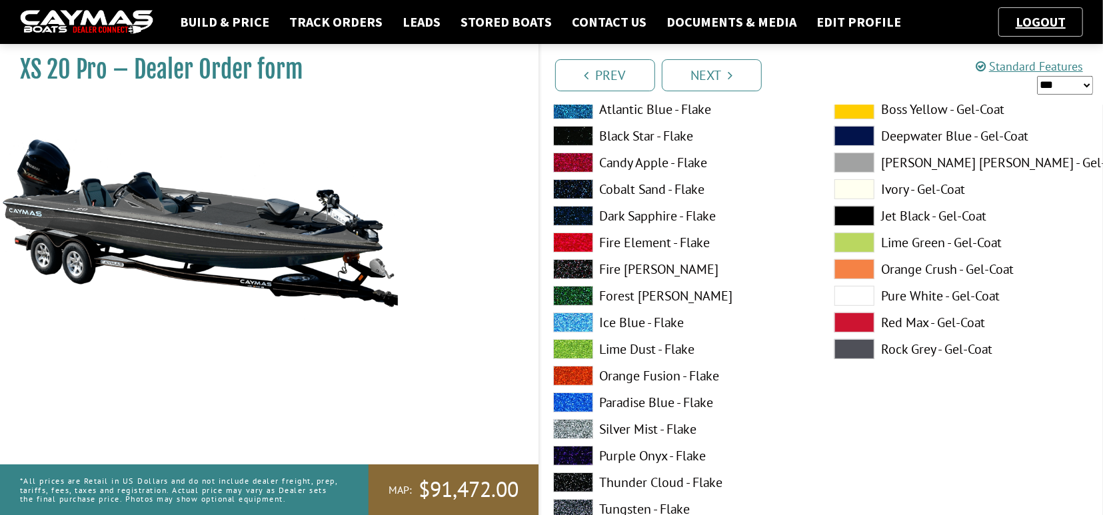
click at [1037, 76] on select "*** ****** ******" at bounding box center [1065, 85] width 56 height 19
select select "*"
click option "******" at bounding box center [0, 0] width 0 height 0
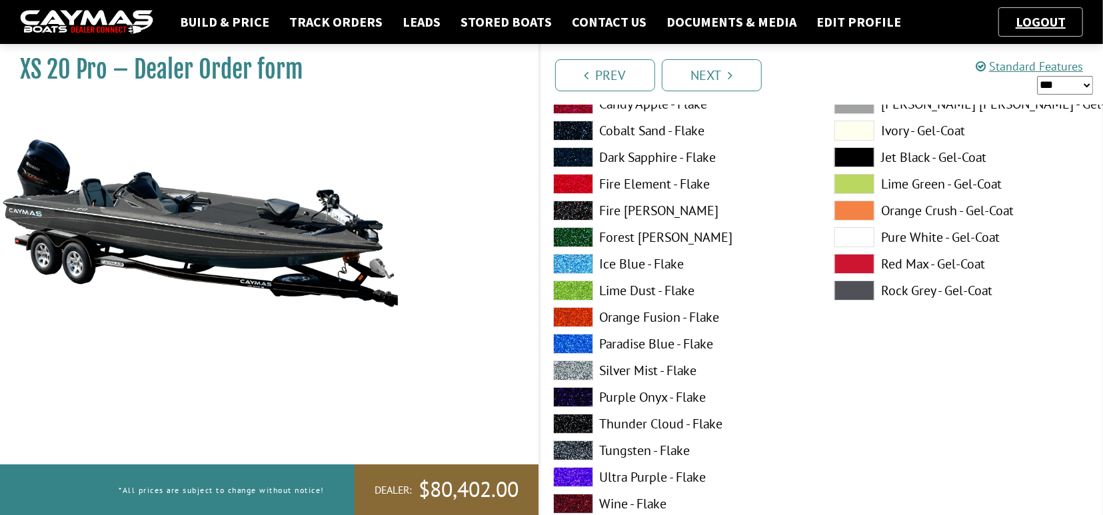
scroll to position [2773, 0]
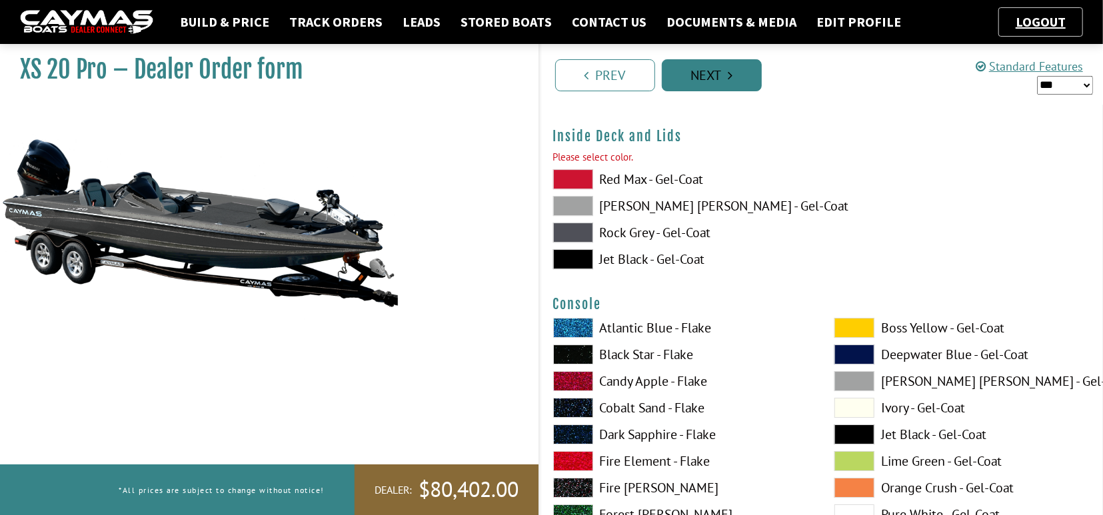
click at [726, 74] on link "Next" at bounding box center [712, 75] width 100 height 32
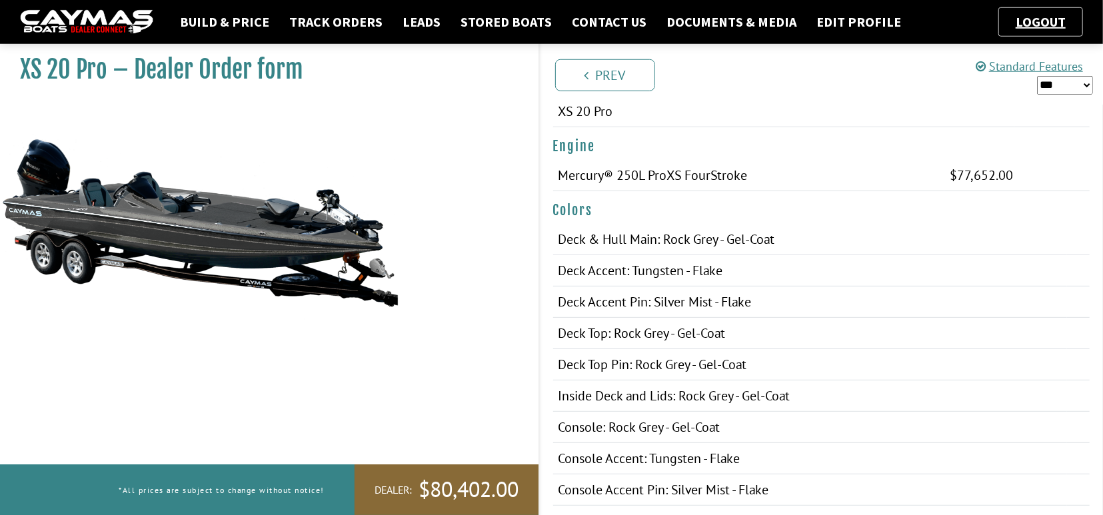
scroll to position [0, 0]
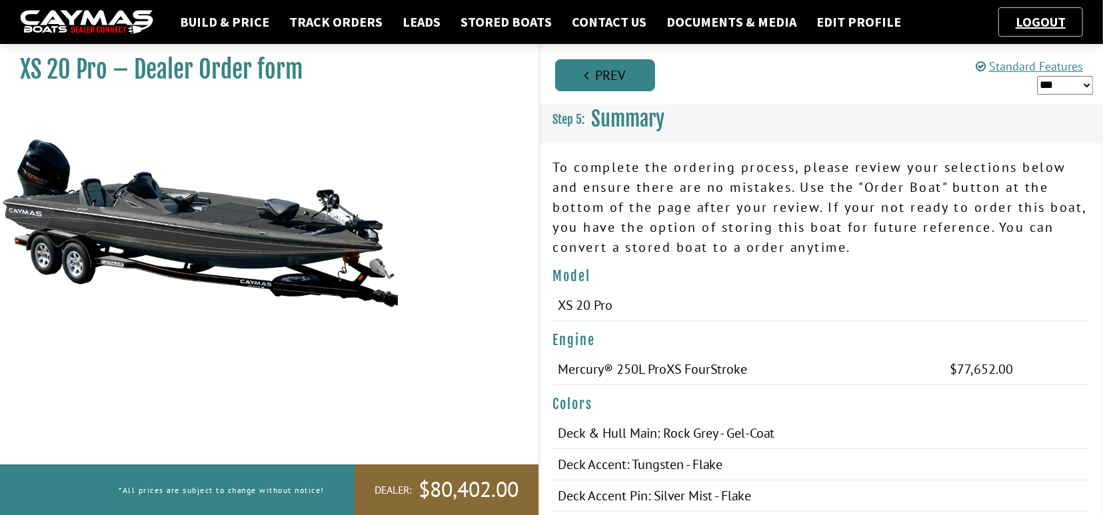
click at [593, 73] on link "Prev" at bounding box center [605, 75] width 100 height 32
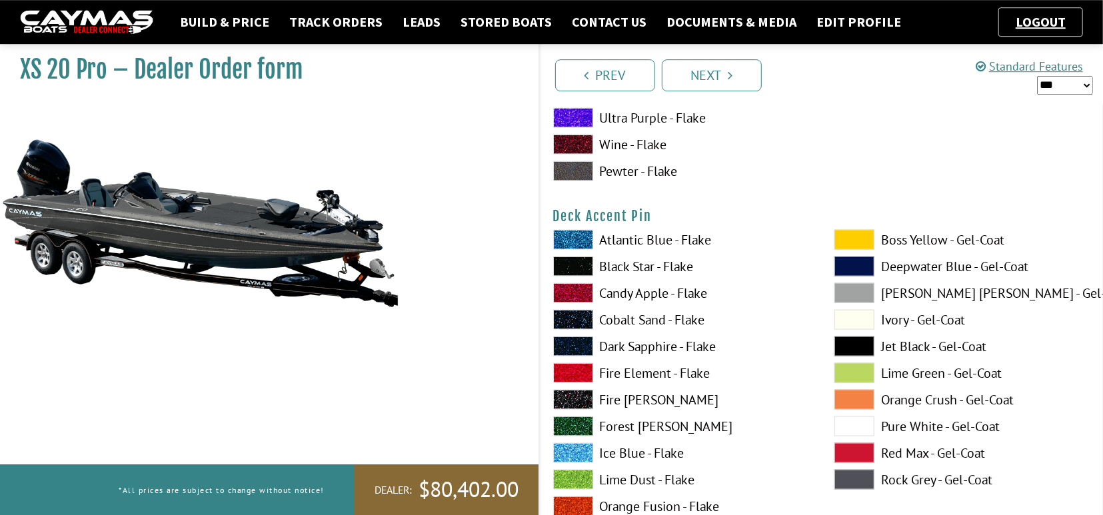
scroll to position [1040, 0]
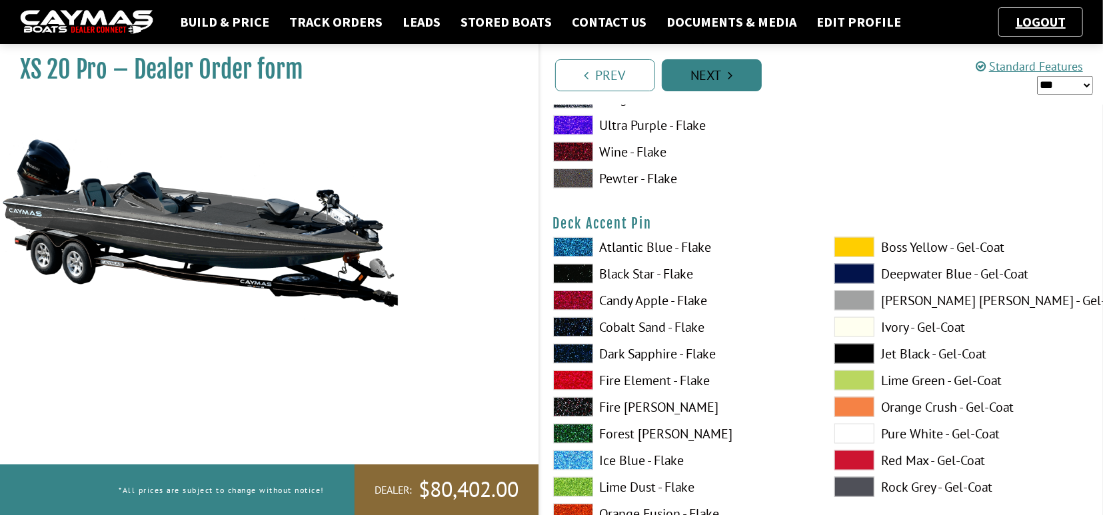
click at [695, 71] on link "Next" at bounding box center [712, 75] width 100 height 32
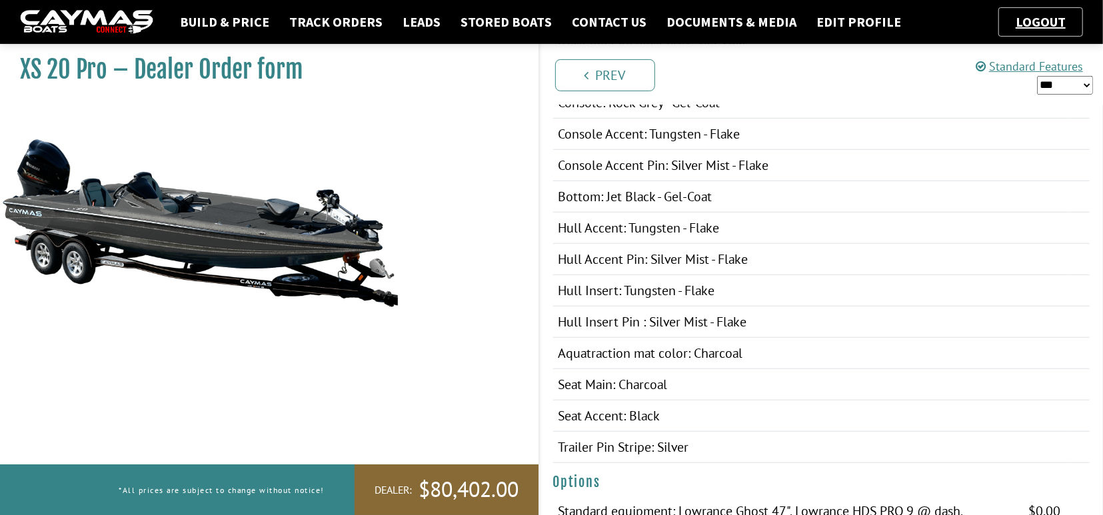
scroll to position [485, 0]
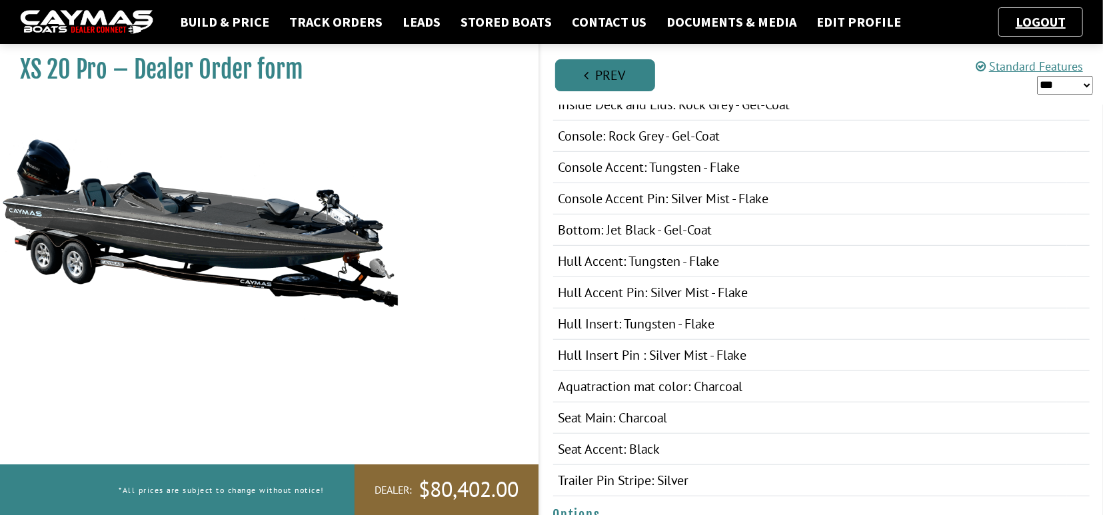
click at [605, 73] on link "Prev" at bounding box center [605, 75] width 100 height 32
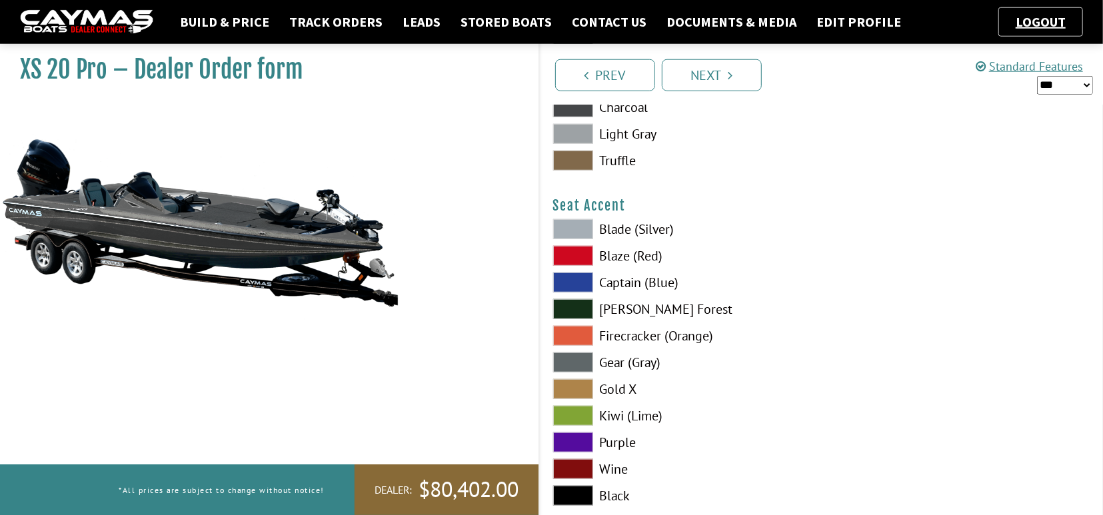
scroll to position [7278, 0]
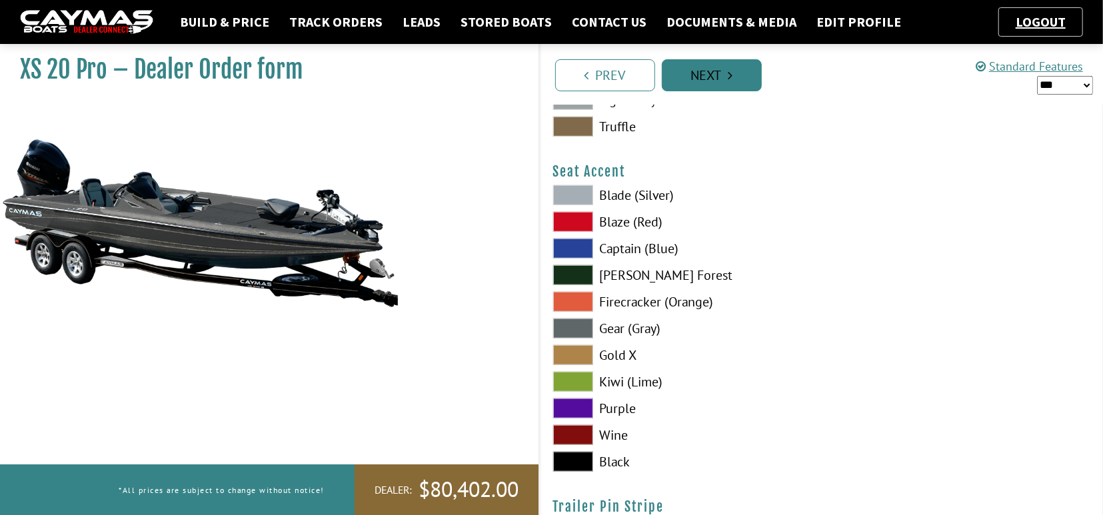
click at [702, 71] on link "Next" at bounding box center [712, 75] width 100 height 32
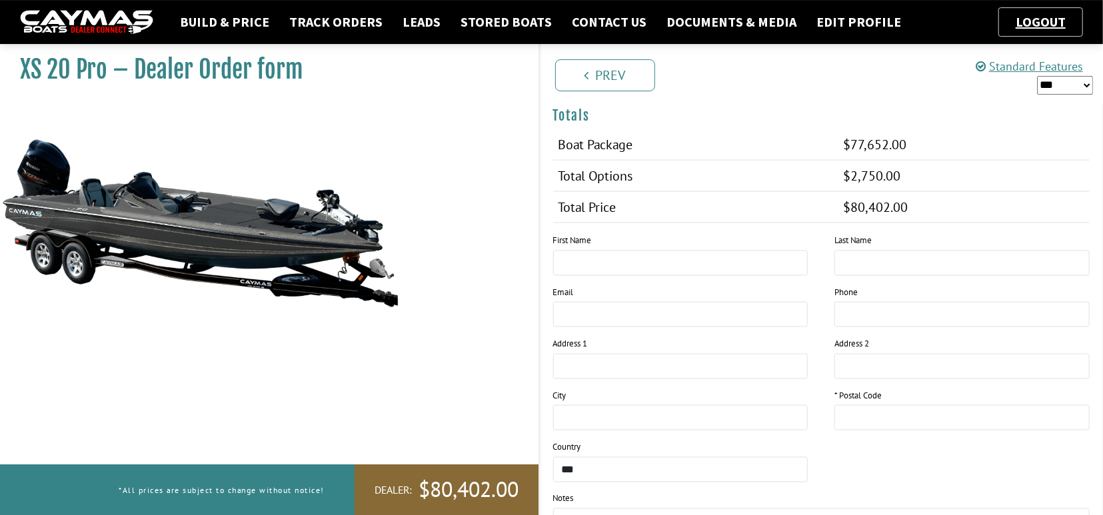
scroll to position [1178, 0]
click at [569, 254] on input "text" at bounding box center [680, 261] width 255 height 25
type input "******"
type input "*****"
click at [676, 303] on input "**********" at bounding box center [680, 313] width 255 height 25
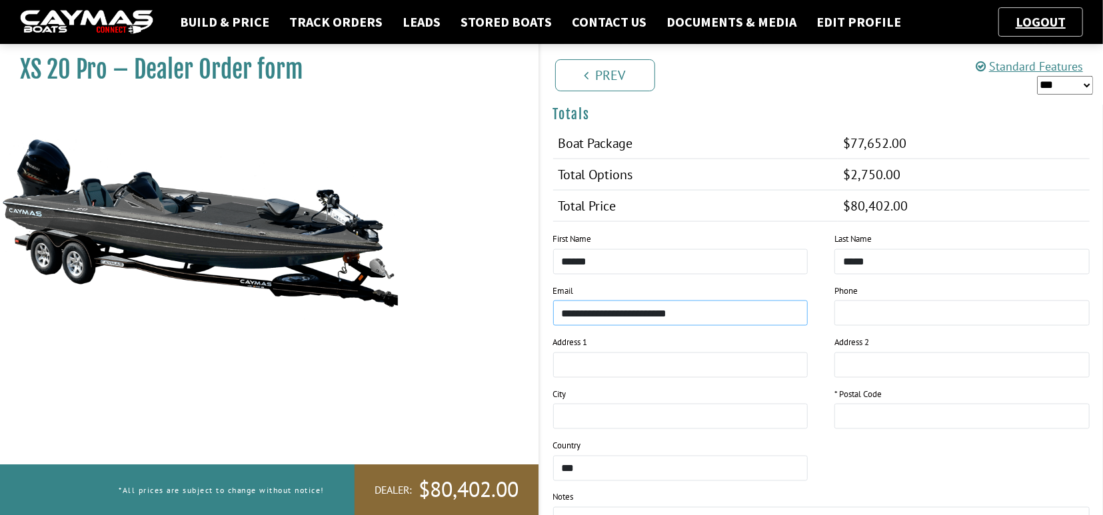
type input "**********"
click at [852, 301] on input "tel" at bounding box center [961, 313] width 255 height 25
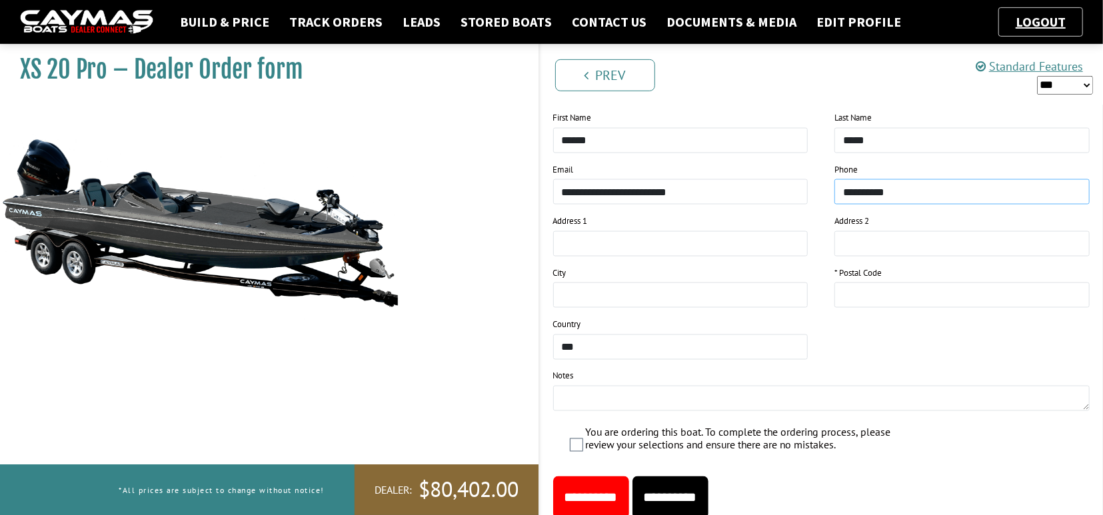
scroll to position [1317, 0]
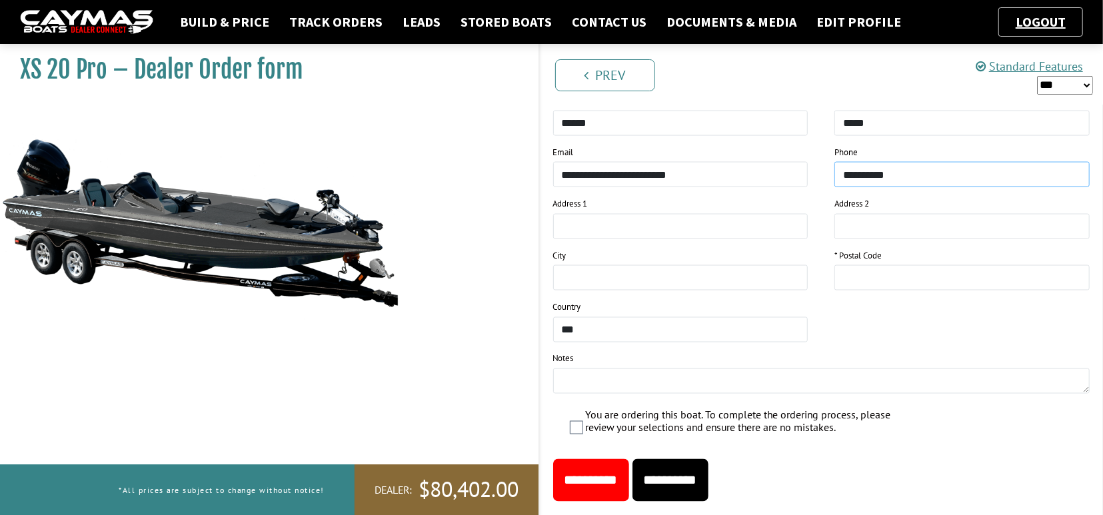
type input "**********"
click at [570, 221] on input "text" at bounding box center [680, 226] width 255 height 25
type input "**********"
click at [478, 283] on div "XS 20 Pro – Dealer Order form" at bounding box center [263, 295] width 552 height 515
click at [583, 269] on input "text" at bounding box center [680, 277] width 255 height 25
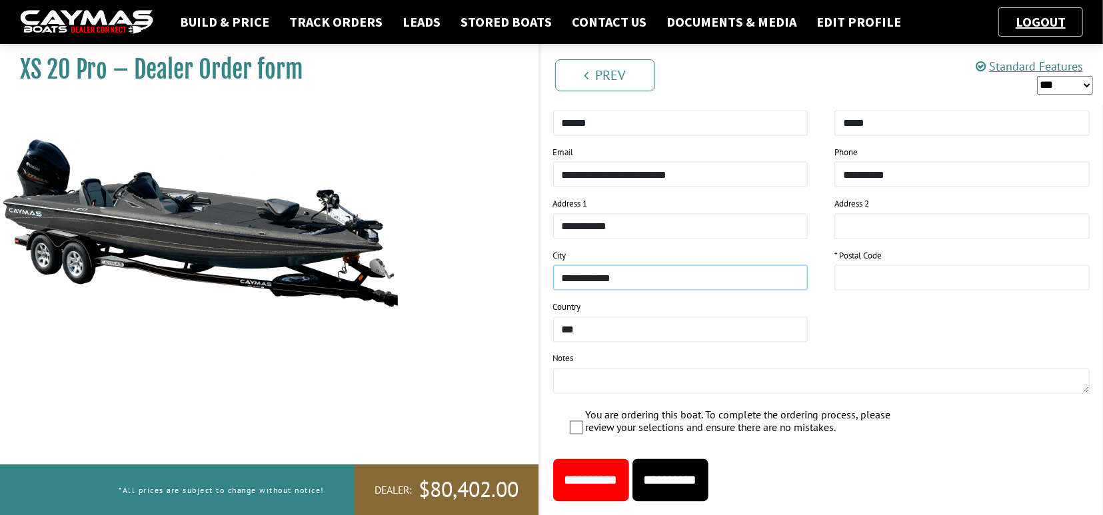
type input "**********"
type input "*****"
click at [571, 360] on div "Notes" at bounding box center [821, 374] width 537 height 42
click at [568, 369] on textarea at bounding box center [821, 381] width 537 height 25
type textarea "**********"
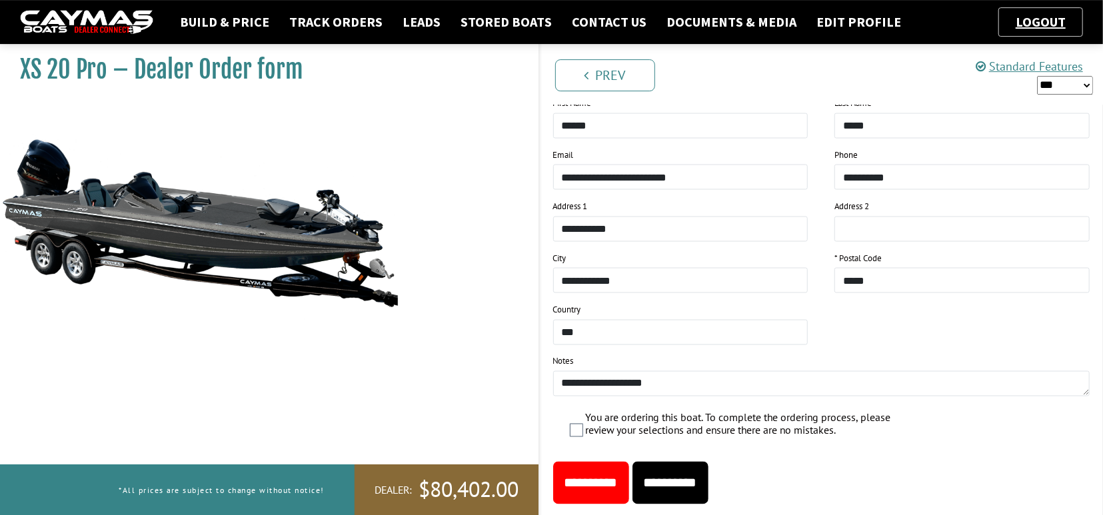
scroll to position [1341, 0]
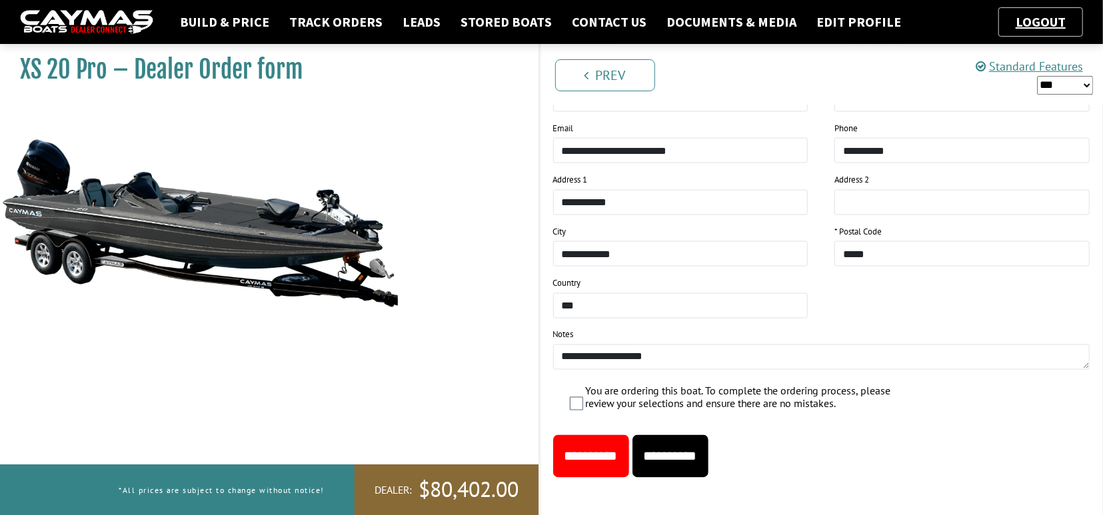
click at [593, 451] on input "**********" at bounding box center [591, 456] width 76 height 43
click at [594, 451] on input "**********" at bounding box center [591, 456] width 76 height 43
click at [672, 349] on textarea "**********" at bounding box center [821, 357] width 537 height 25
click at [611, 448] on input "**********" at bounding box center [591, 456] width 76 height 43
click at [319, 22] on link "Track Orders" at bounding box center [336, 21] width 107 height 17
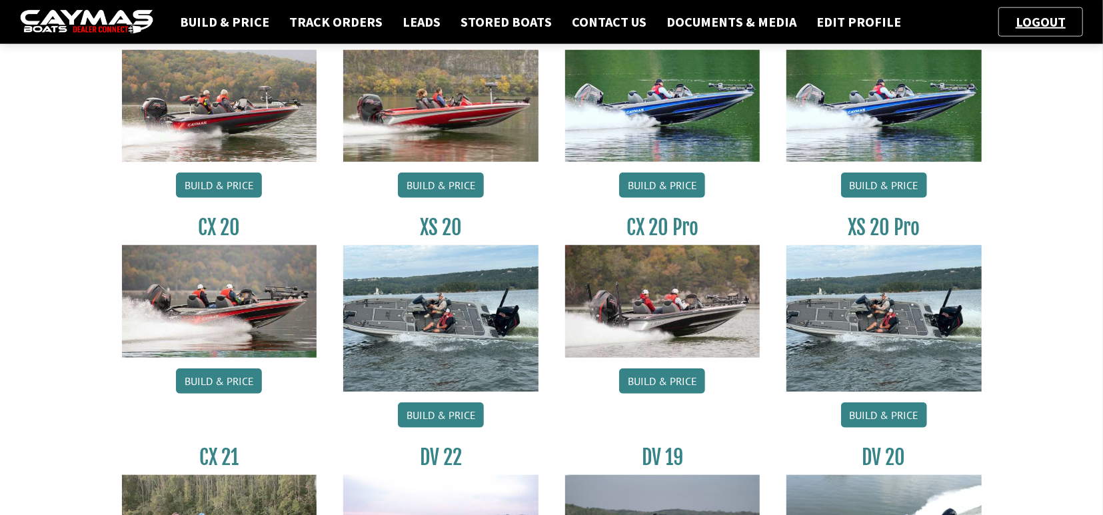
scroll to position [693, 0]
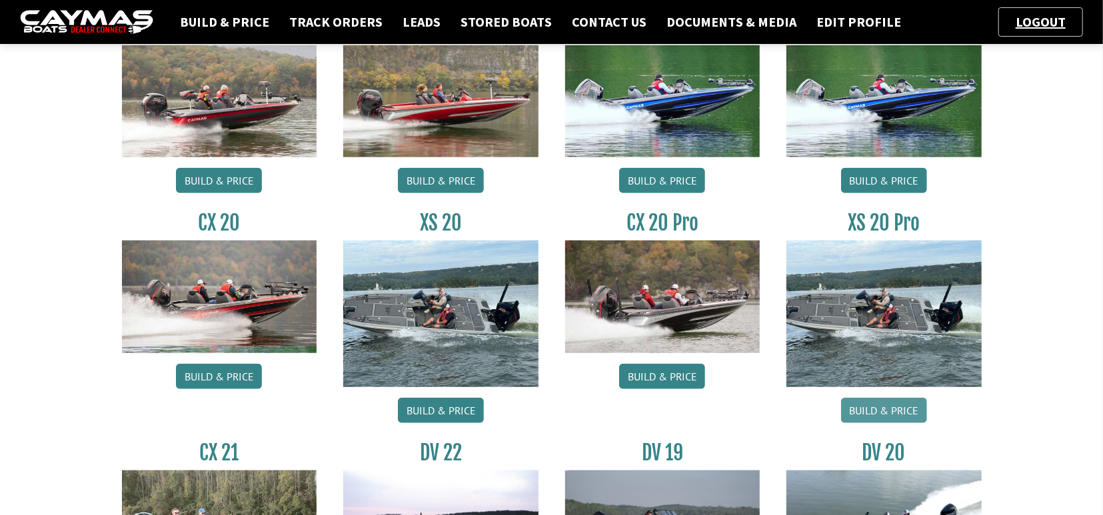
click at [875, 402] on link "Build & Price" at bounding box center [884, 410] width 86 height 25
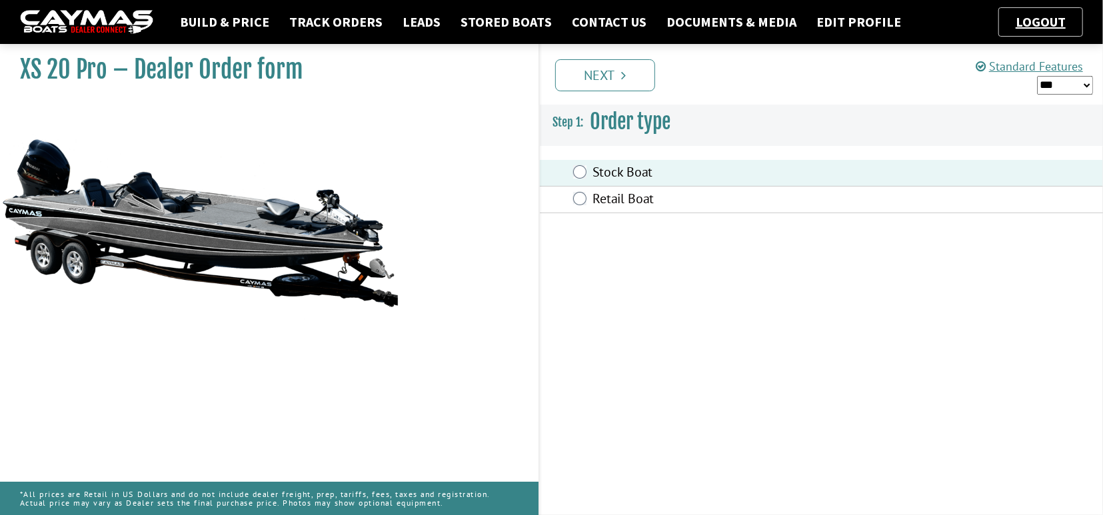
click at [1037, 76] on select "*** ****** ******" at bounding box center [1065, 85] width 56 height 19
select select "*"
click option "******" at bounding box center [0, 0] width 0 height 0
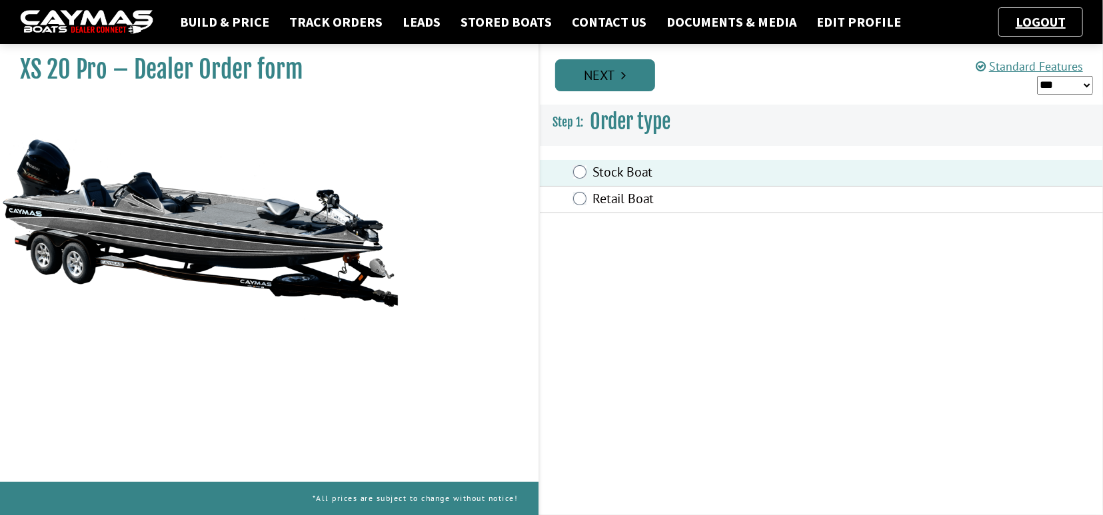
click at [605, 71] on link "Next" at bounding box center [605, 75] width 100 height 32
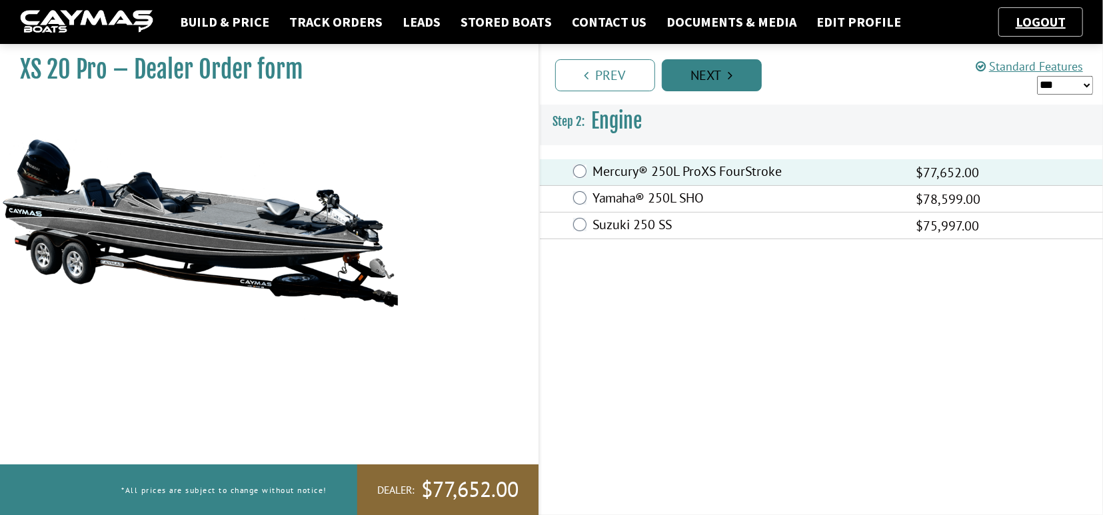
click at [690, 75] on link "Next" at bounding box center [712, 75] width 100 height 32
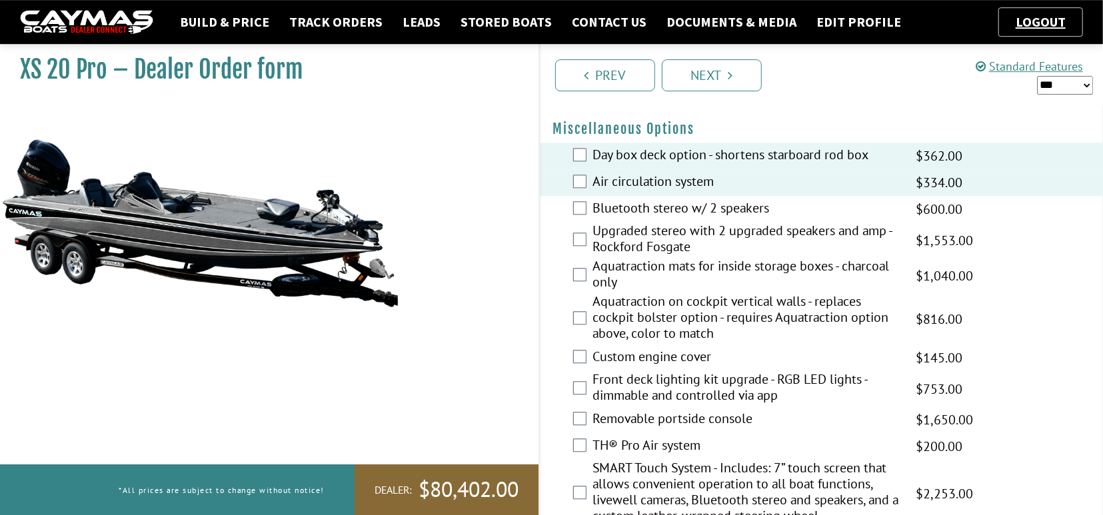
scroll to position [1921, 0]
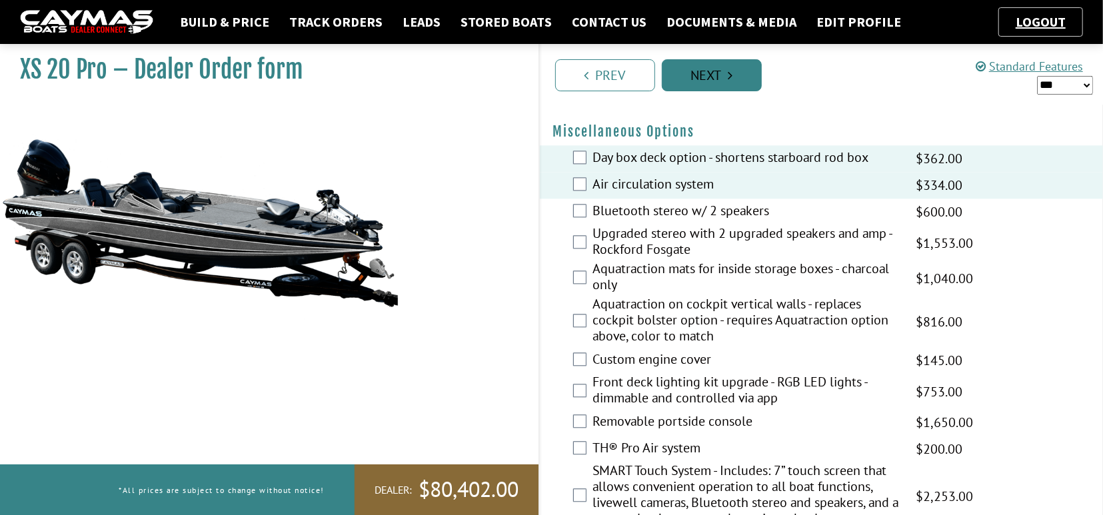
click at [708, 73] on link "Next" at bounding box center [712, 75] width 100 height 32
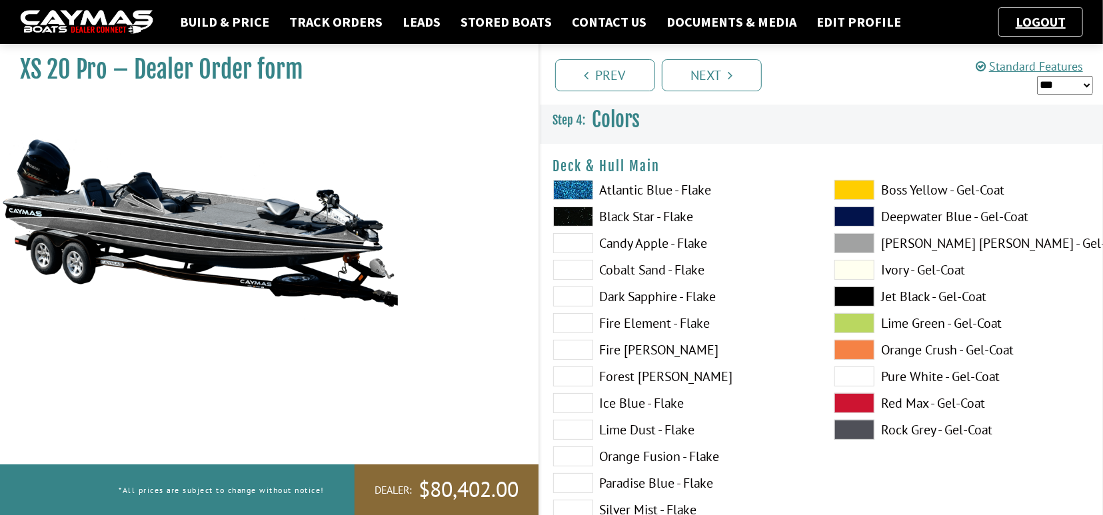
scroll to position [0, 0]
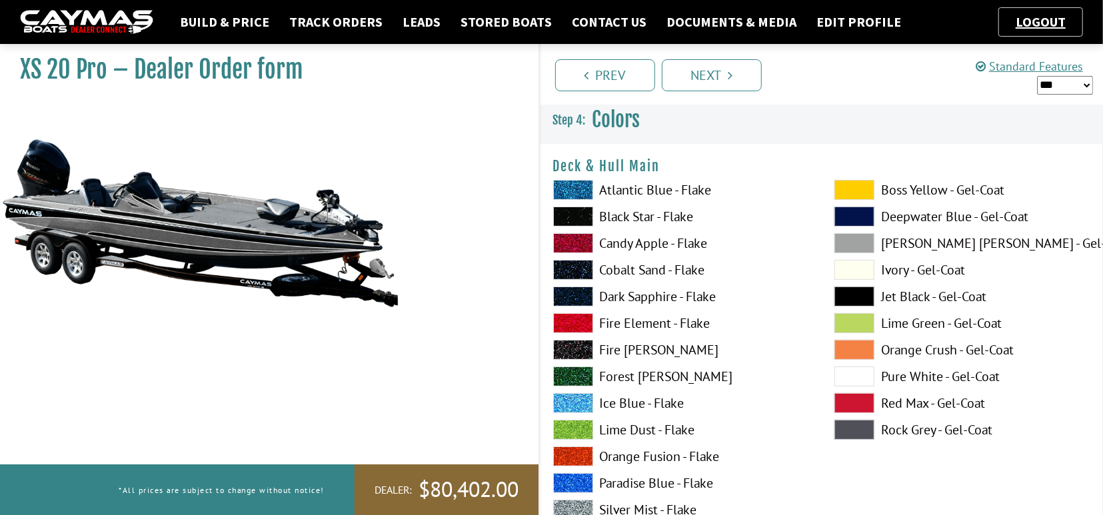
click at [850, 431] on span at bounding box center [854, 430] width 40 height 20
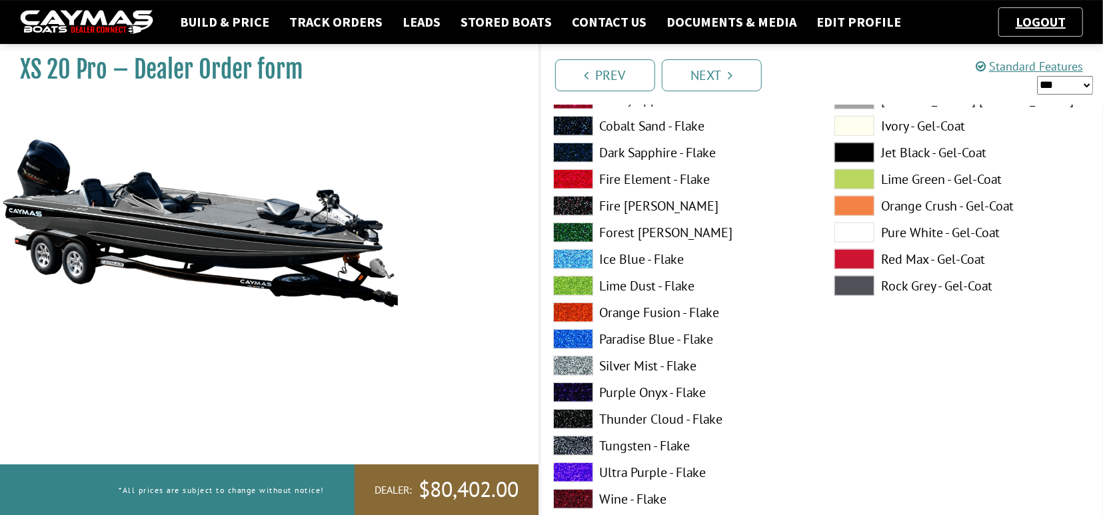
scroll to position [693, 0]
click at [573, 443] on span at bounding box center [573, 445] width 40 height 20
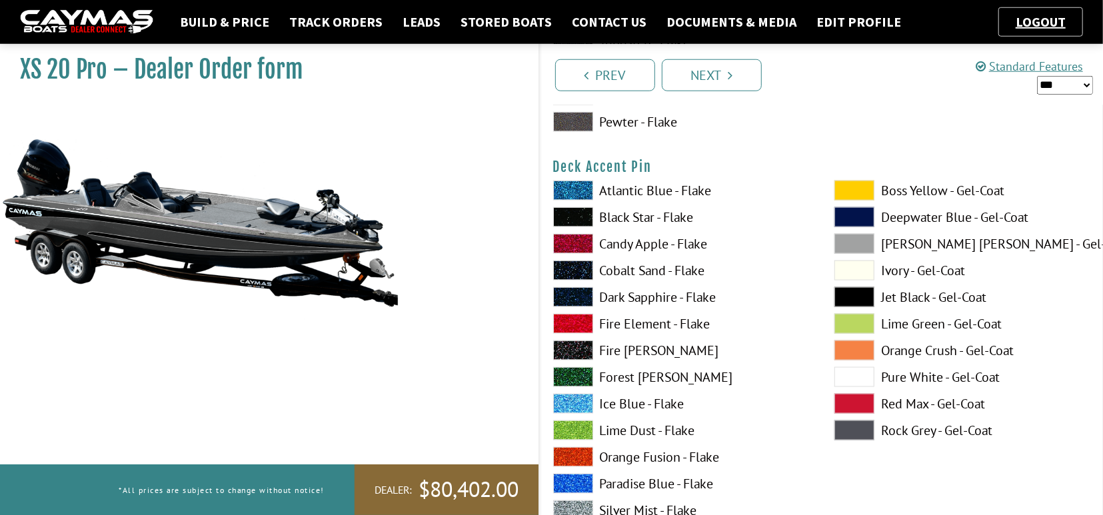
scroll to position [1178, 0]
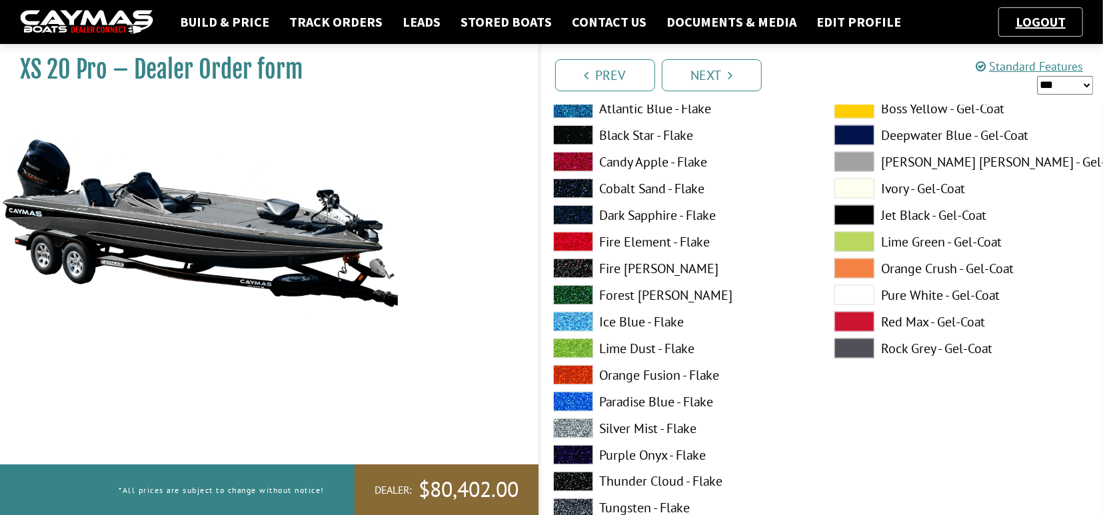
click at [576, 422] on span at bounding box center [573, 429] width 40 height 20
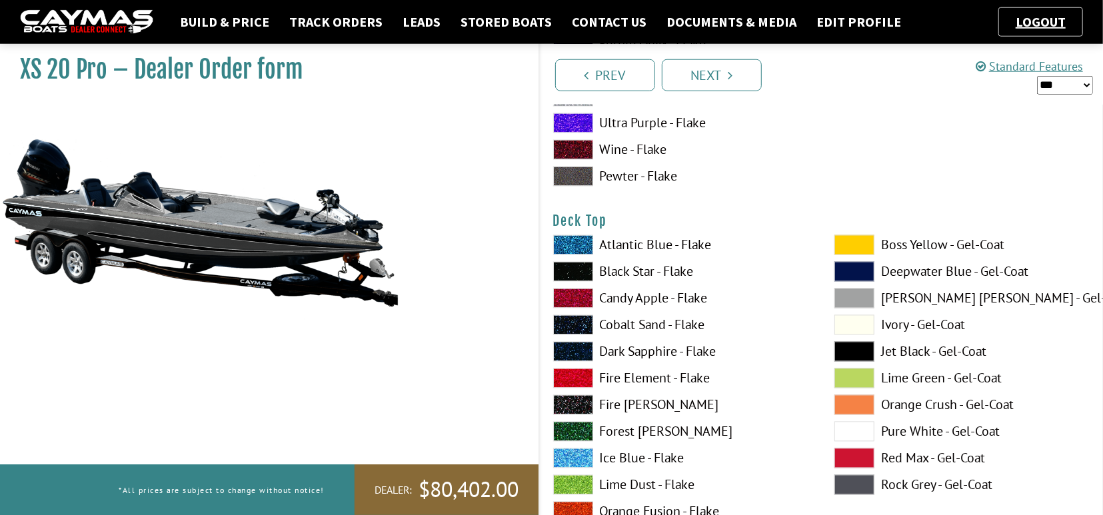
scroll to position [1733, 0]
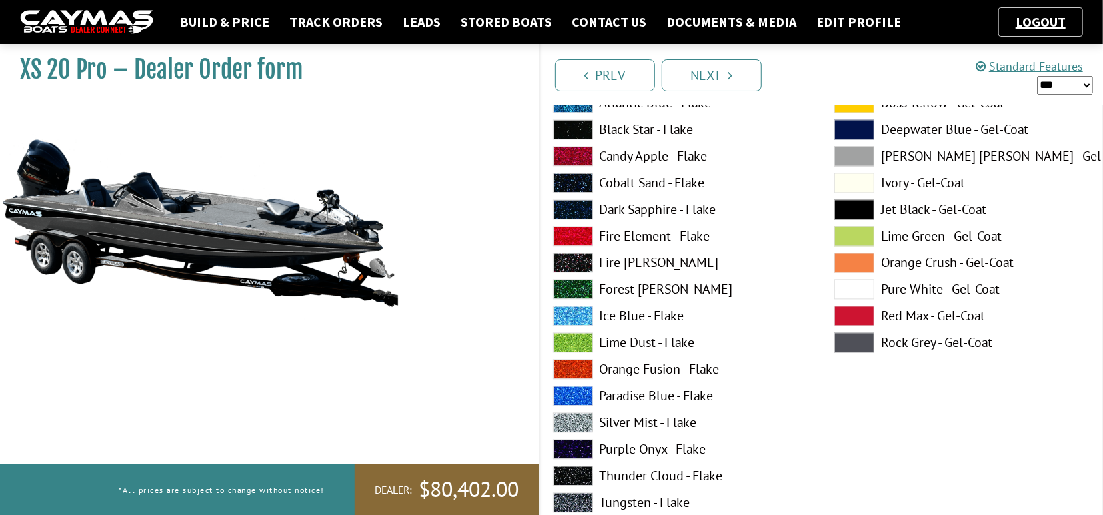
click at [852, 339] on span at bounding box center [854, 343] width 40 height 20
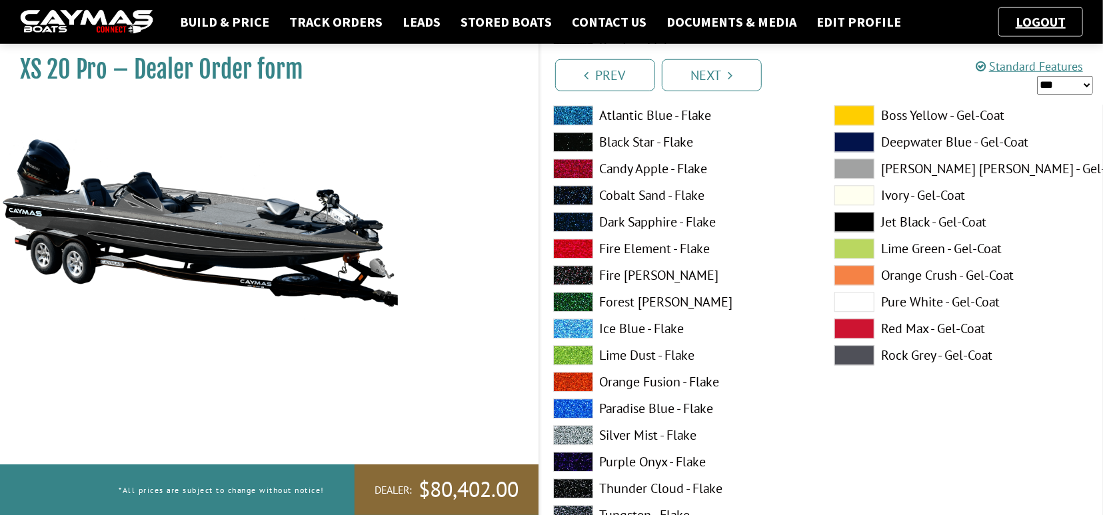
scroll to position [2287, 0]
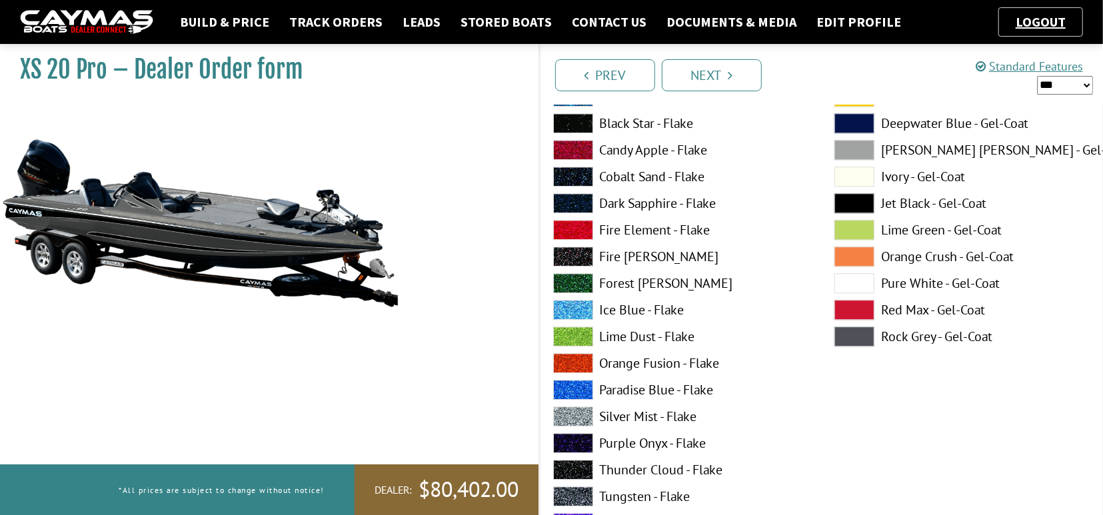
click at [858, 334] on span at bounding box center [854, 337] width 40 height 20
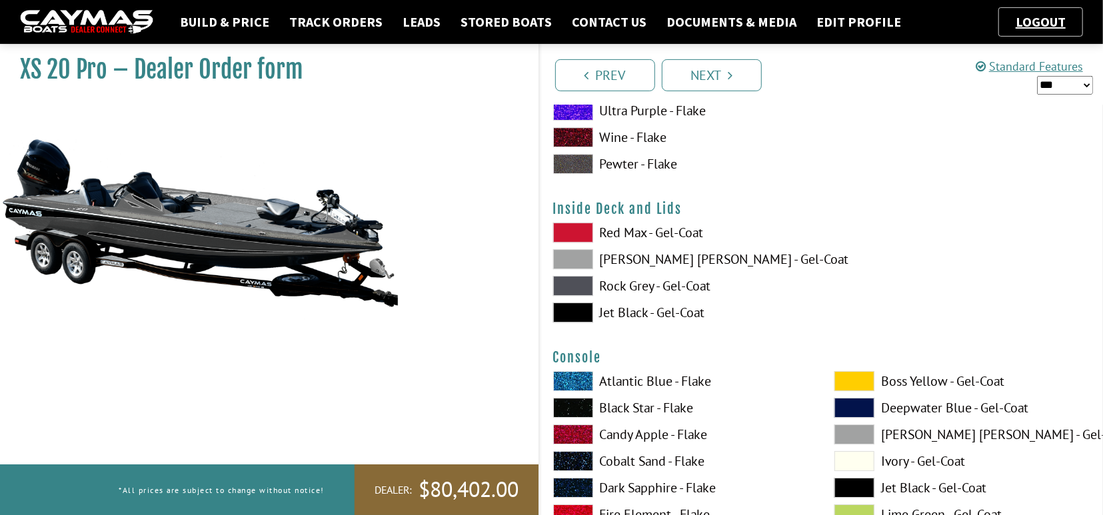
scroll to position [2703, 0]
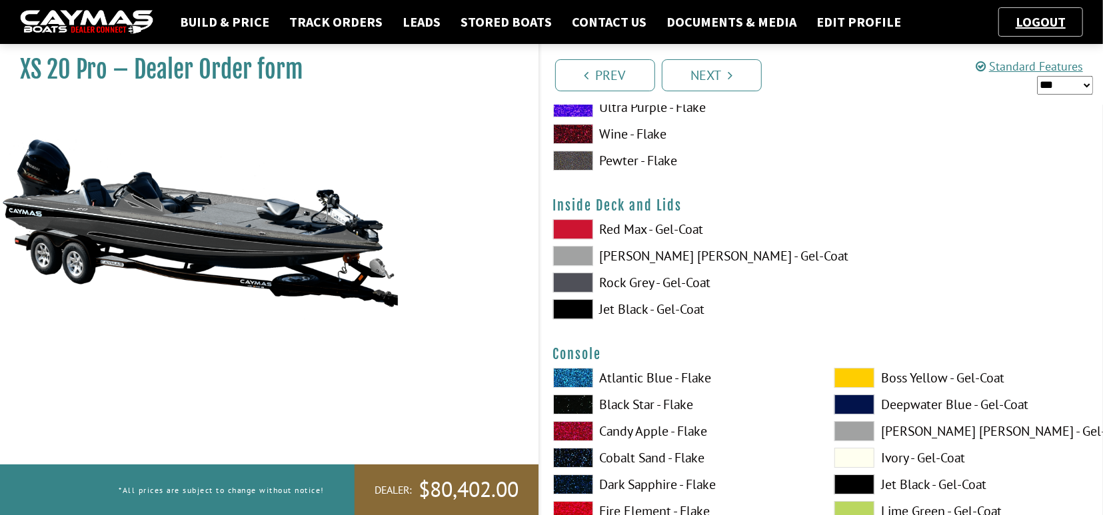
click at [575, 281] on span at bounding box center [573, 283] width 40 height 20
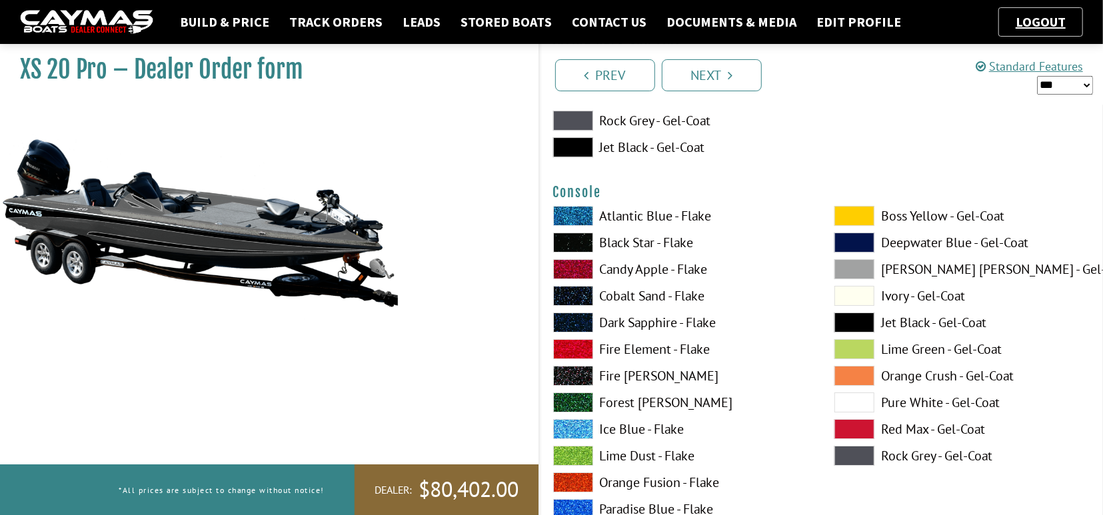
scroll to position [2911, 0]
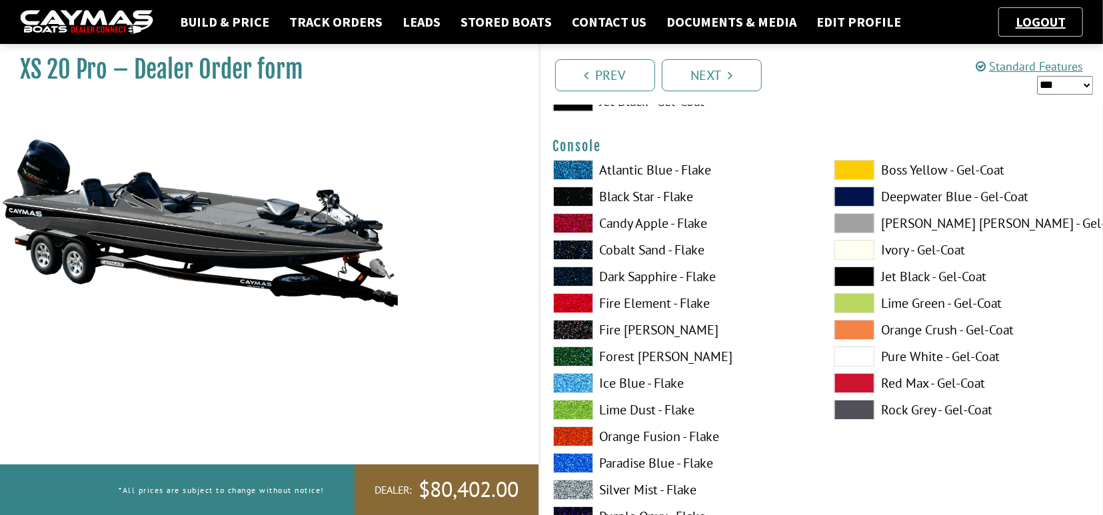
click at [858, 409] on span at bounding box center [854, 410] width 40 height 20
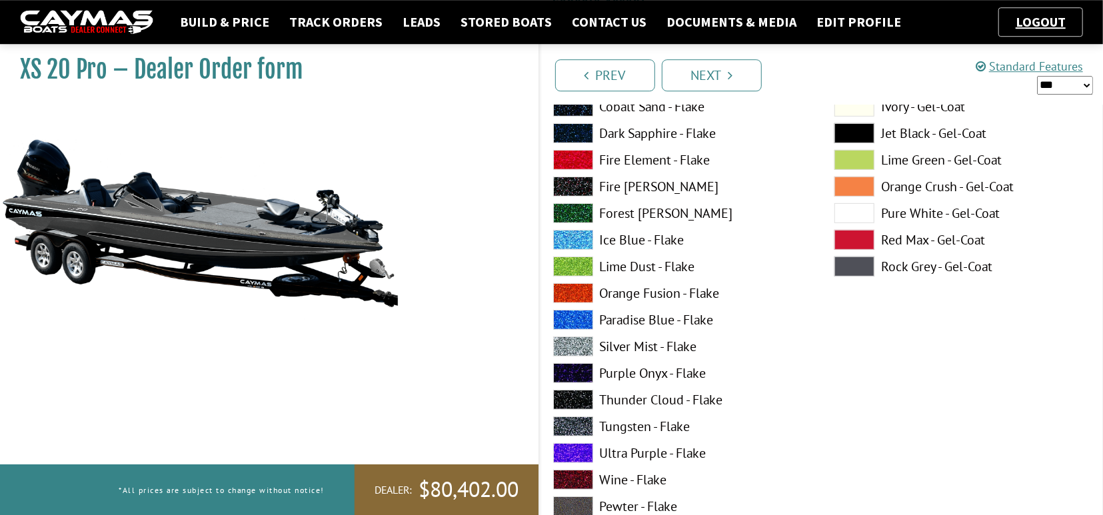
scroll to position [3604, 0]
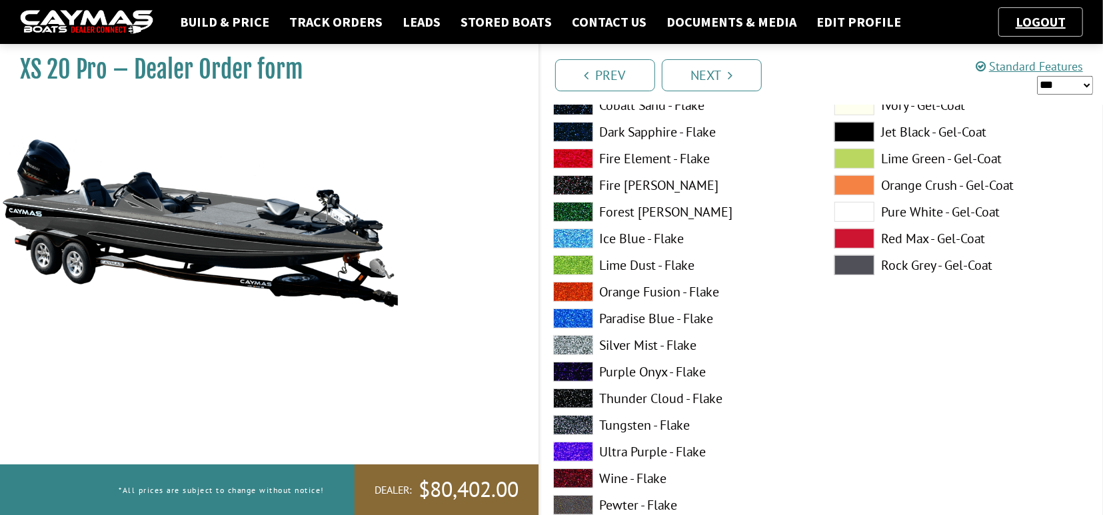
click at [573, 426] on span at bounding box center [573, 425] width 40 height 20
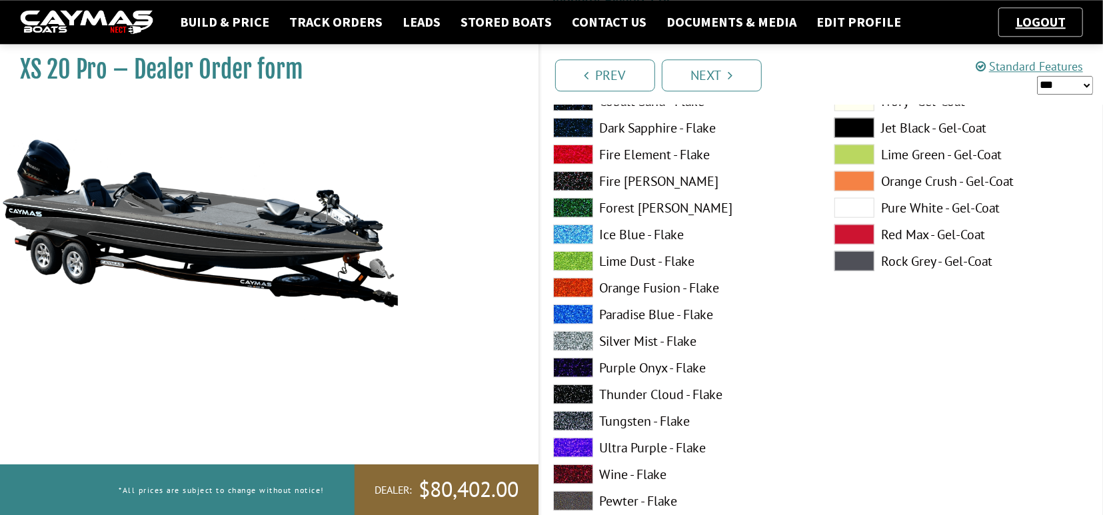
scroll to position [4159, 0]
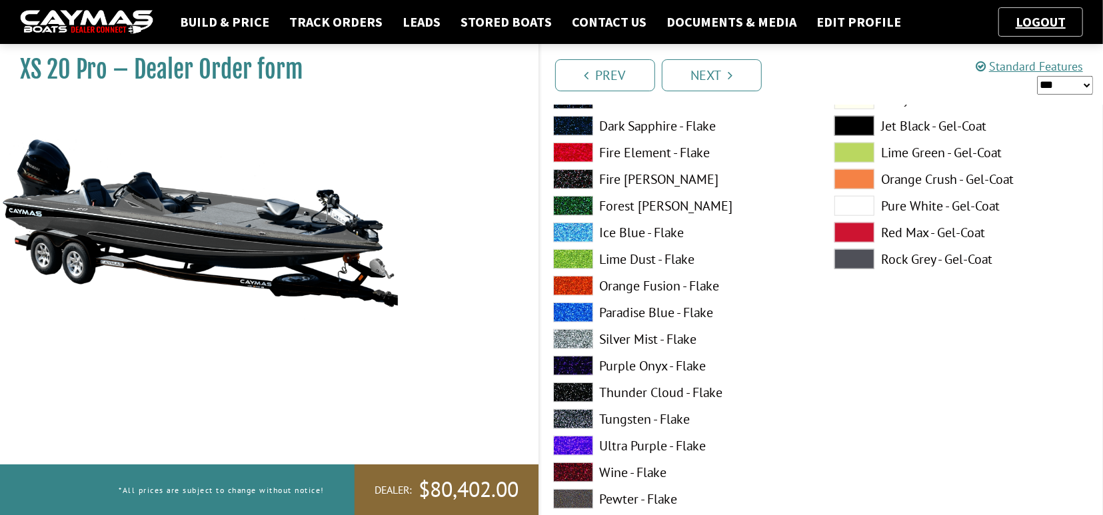
click at [577, 337] on span at bounding box center [573, 339] width 40 height 20
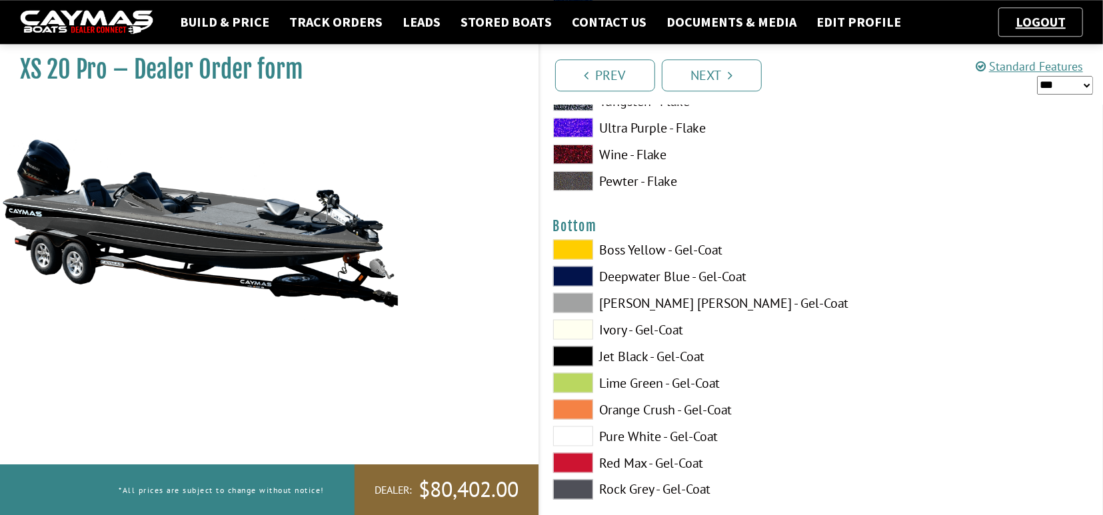
scroll to position [4505, 0]
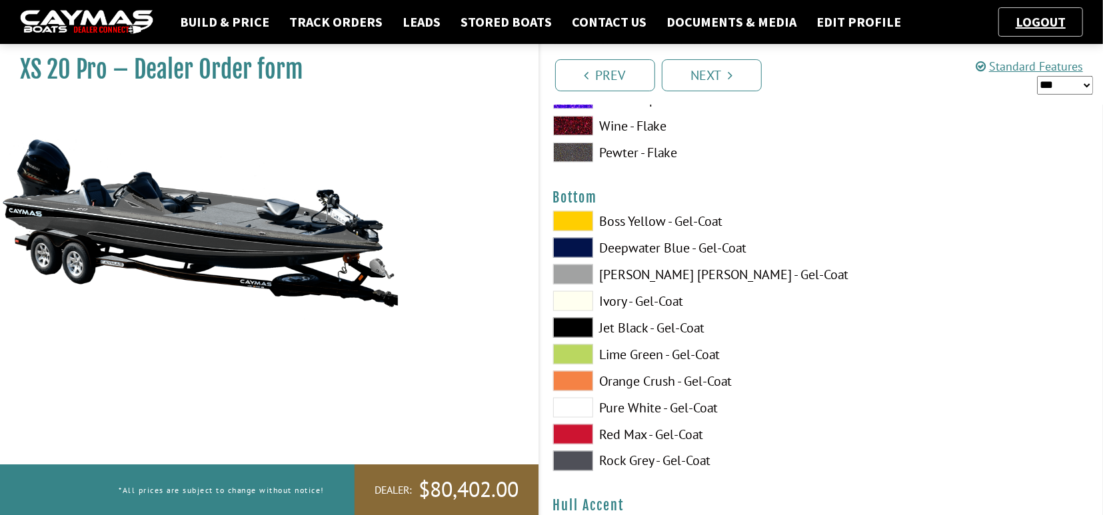
click at [568, 324] on span at bounding box center [573, 328] width 40 height 20
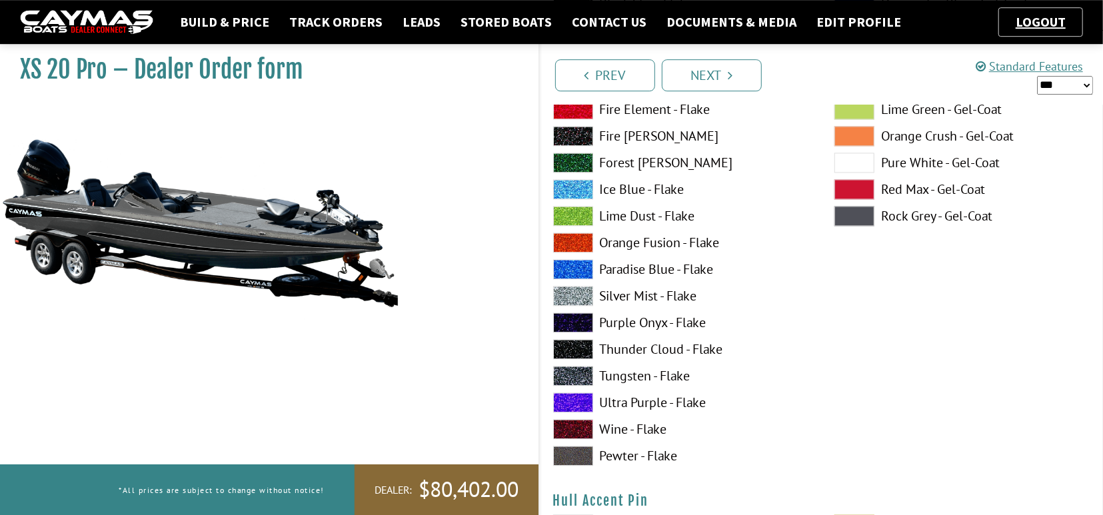
scroll to position [5060, 0]
click at [566, 373] on span at bounding box center [573, 375] width 40 height 20
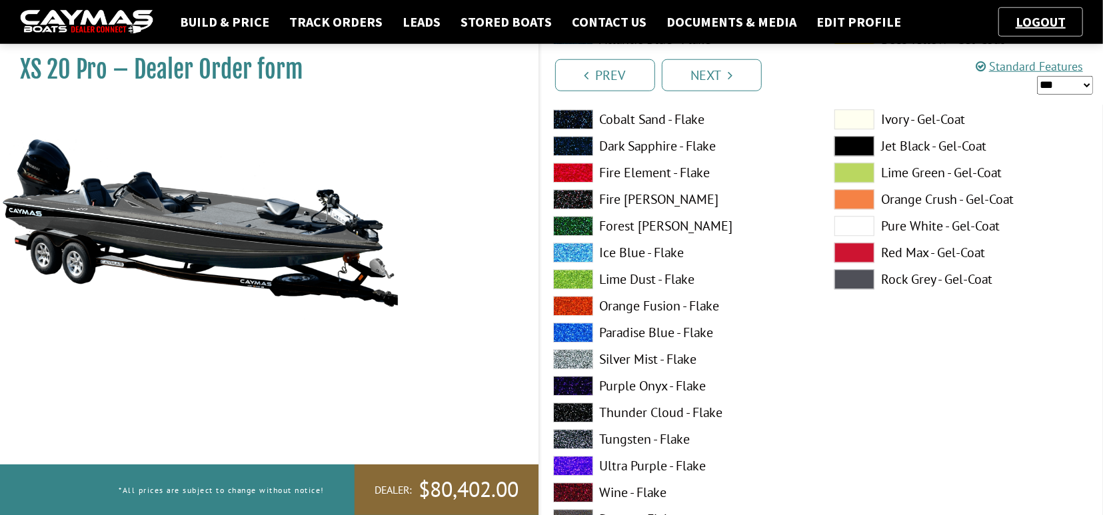
scroll to position [5545, 0]
click at [574, 354] on span at bounding box center [573, 359] width 40 height 20
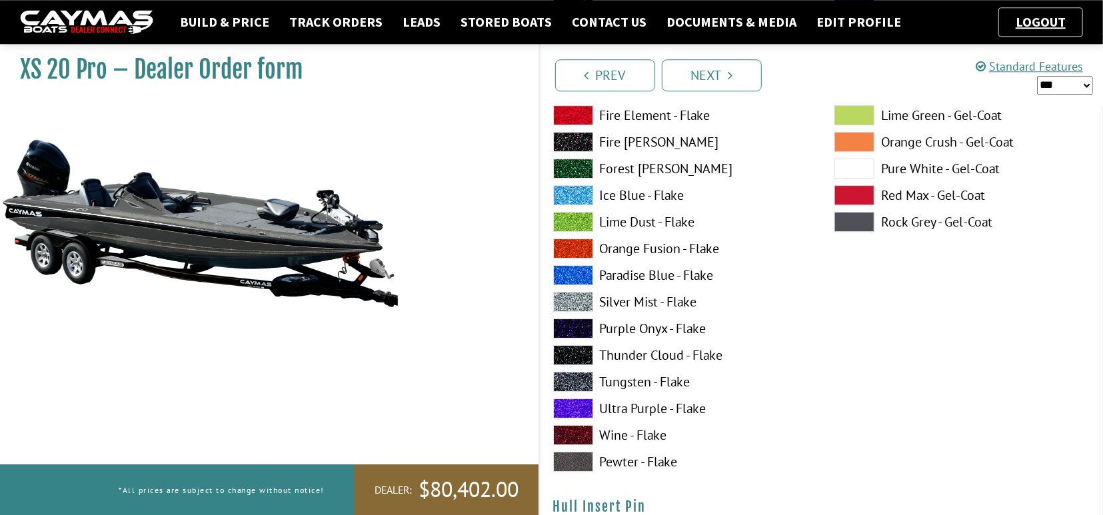
scroll to position [6169, 0]
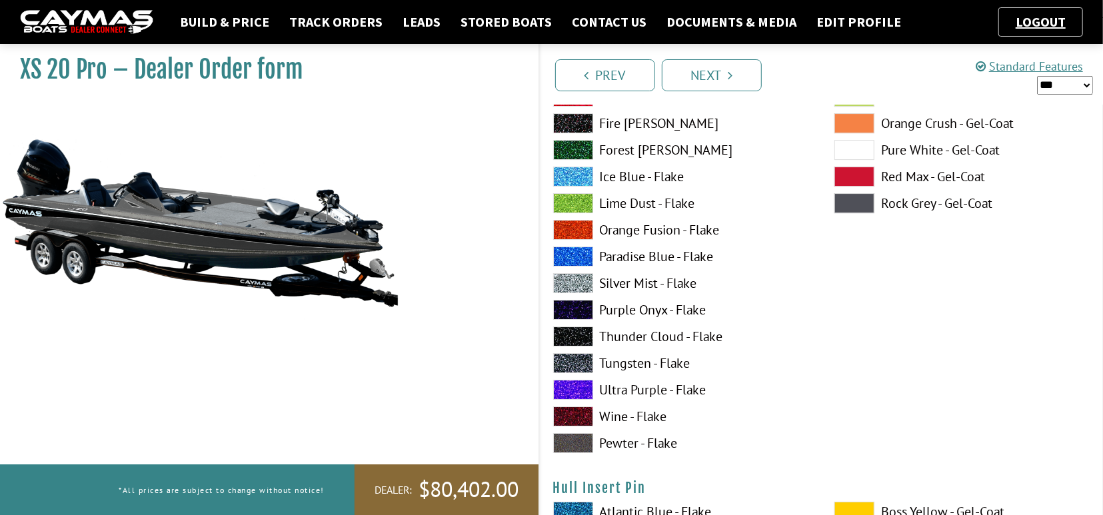
click at [580, 359] on span at bounding box center [573, 363] width 40 height 20
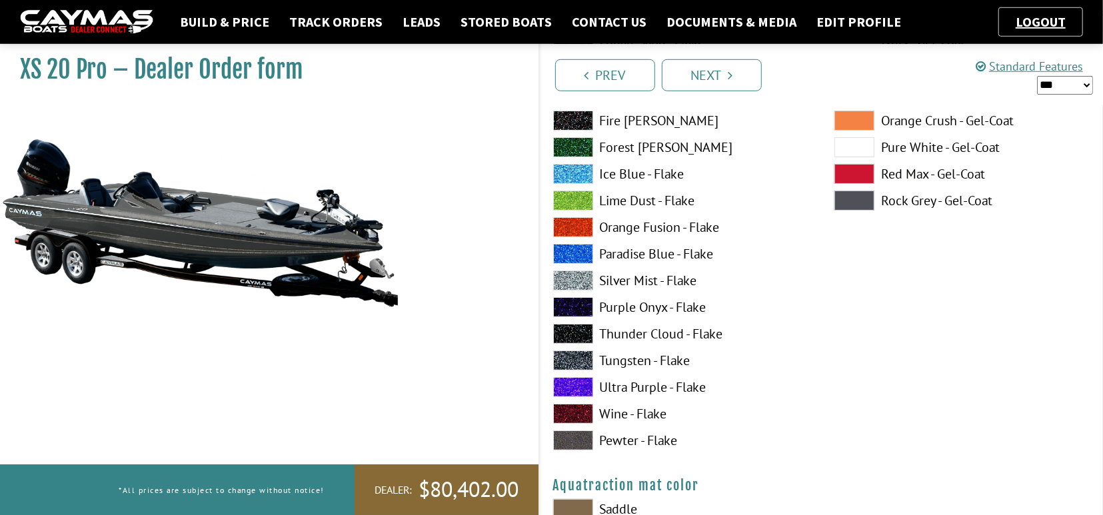
scroll to position [6724, 0]
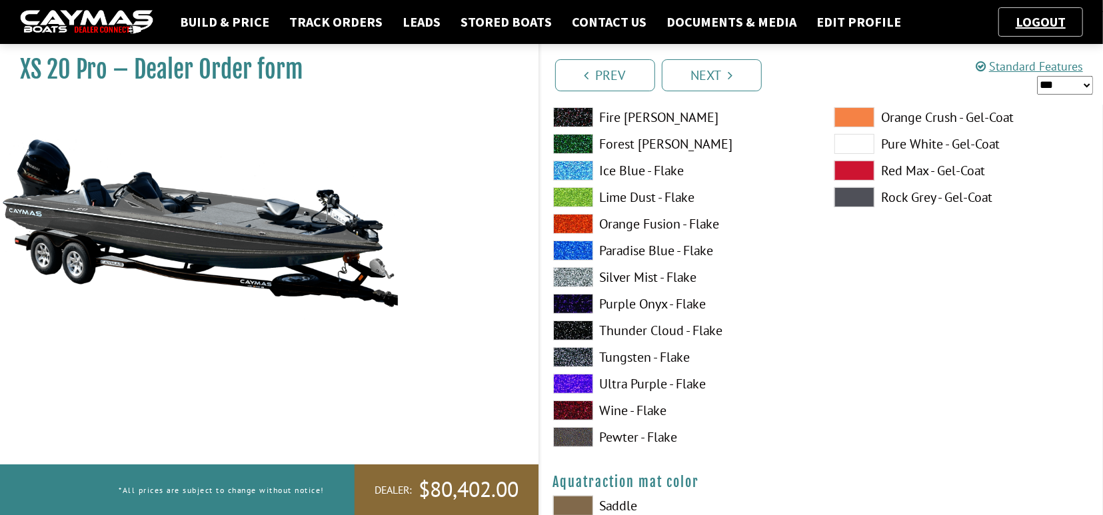
click at [567, 275] on span at bounding box center [573, 277] width 40 height 20
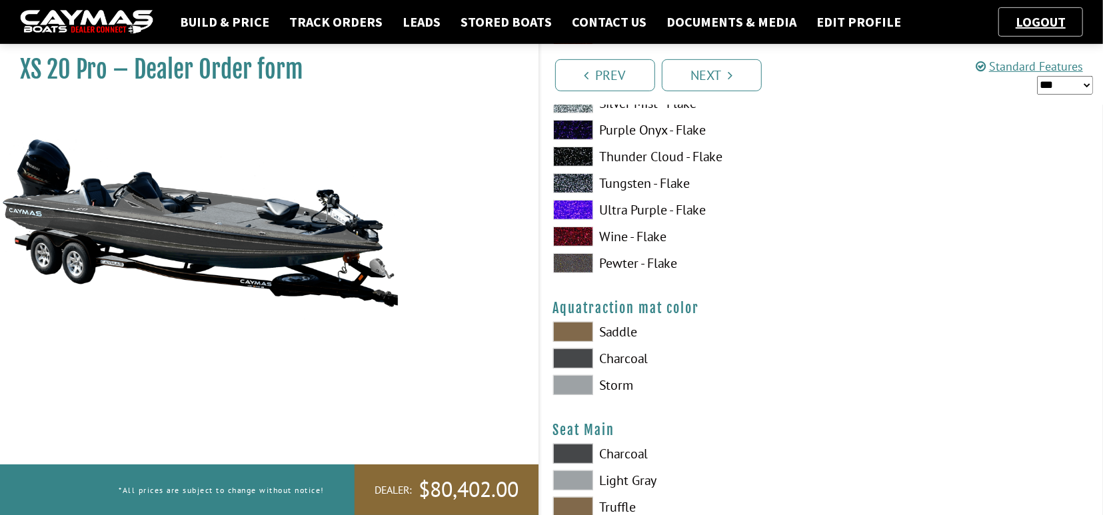
scroll to position [7001, 0]
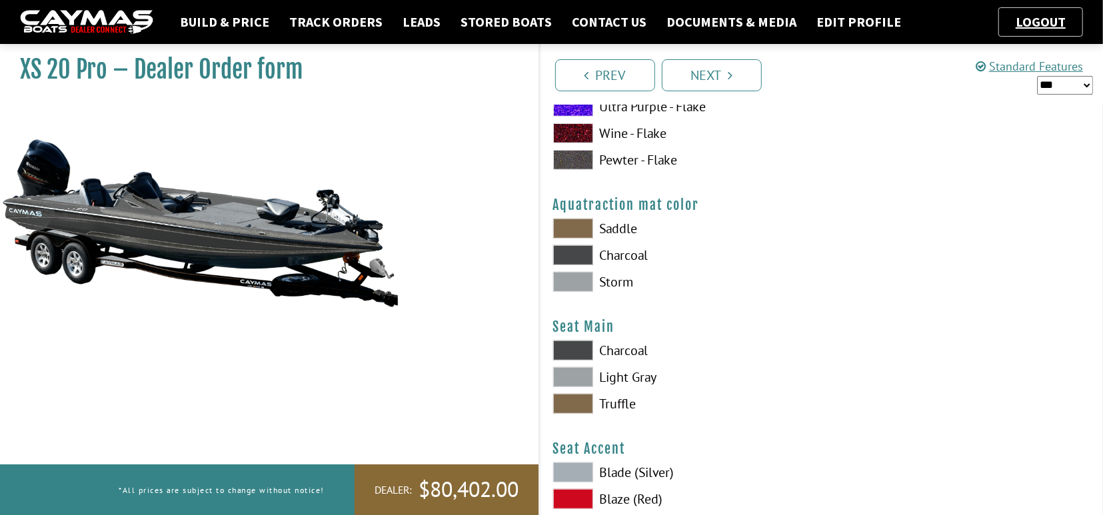
click at [580, 251] on span at bounding box center [573, 255] width 40 height 20
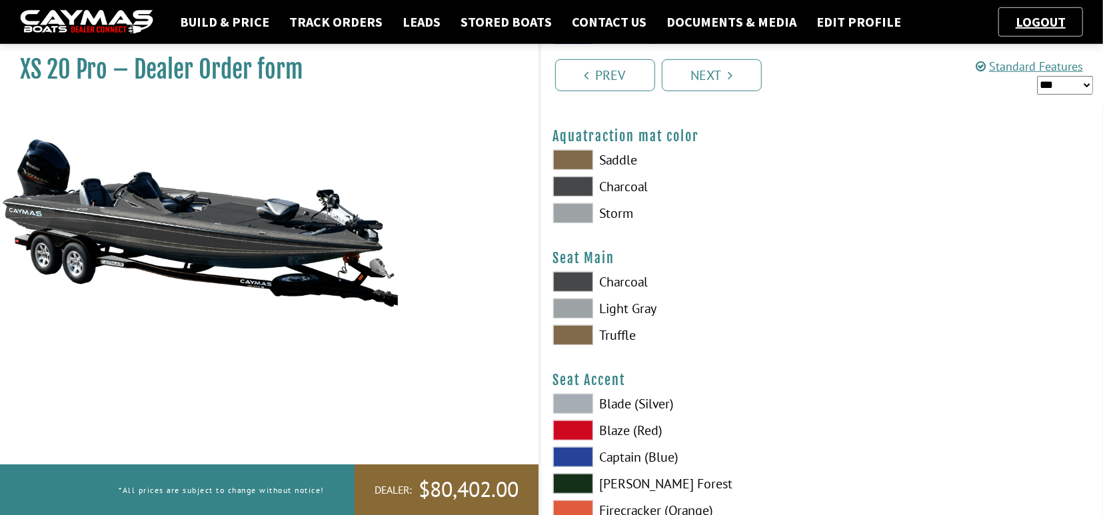
scroll to position [7070, 0]
click at [568, 275] on span at bounding box center [573, 281] width 40 height 20
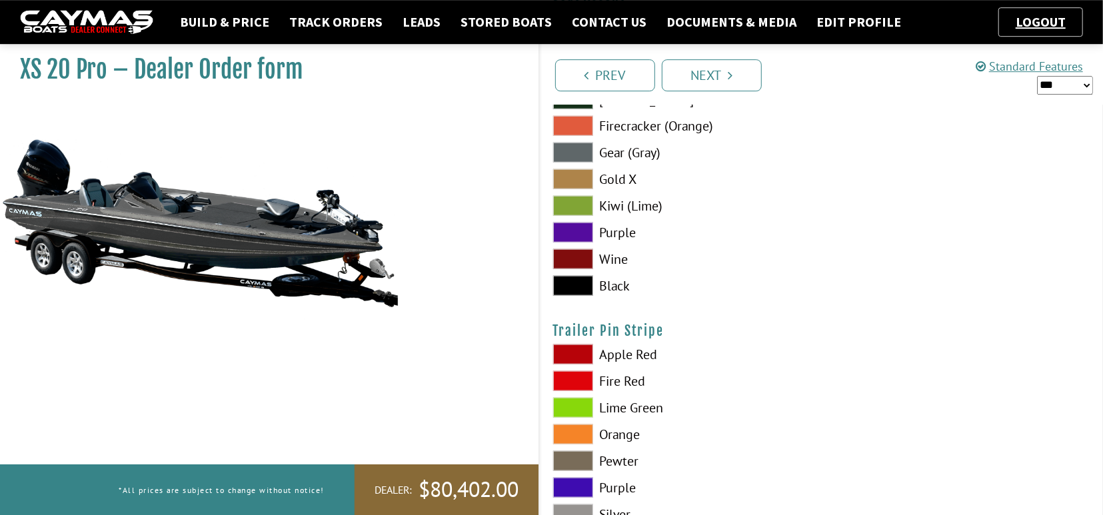
scroll to position [7486, 0]
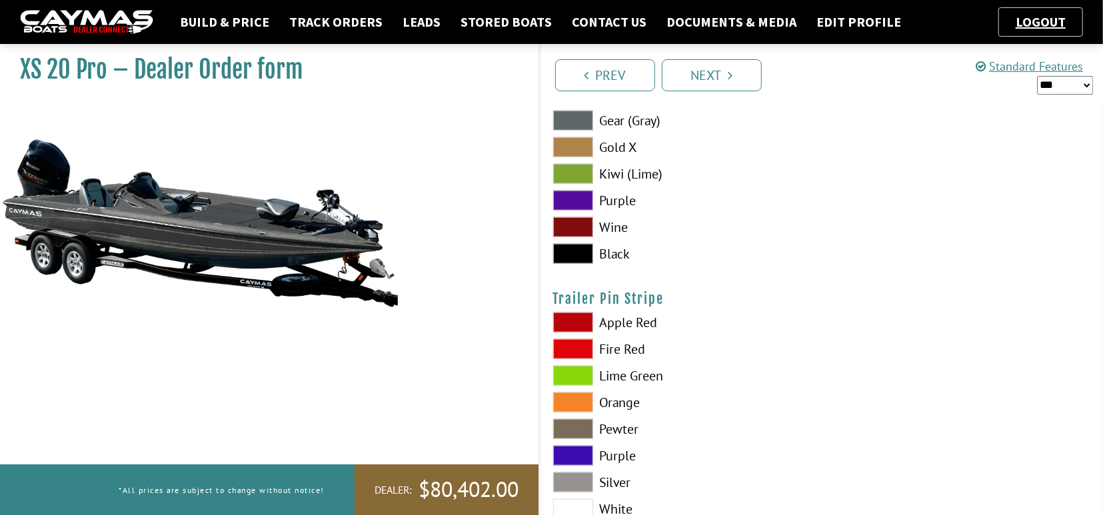
click at [574, 250] on span at bounding box center [573, 254] width 40 height 20
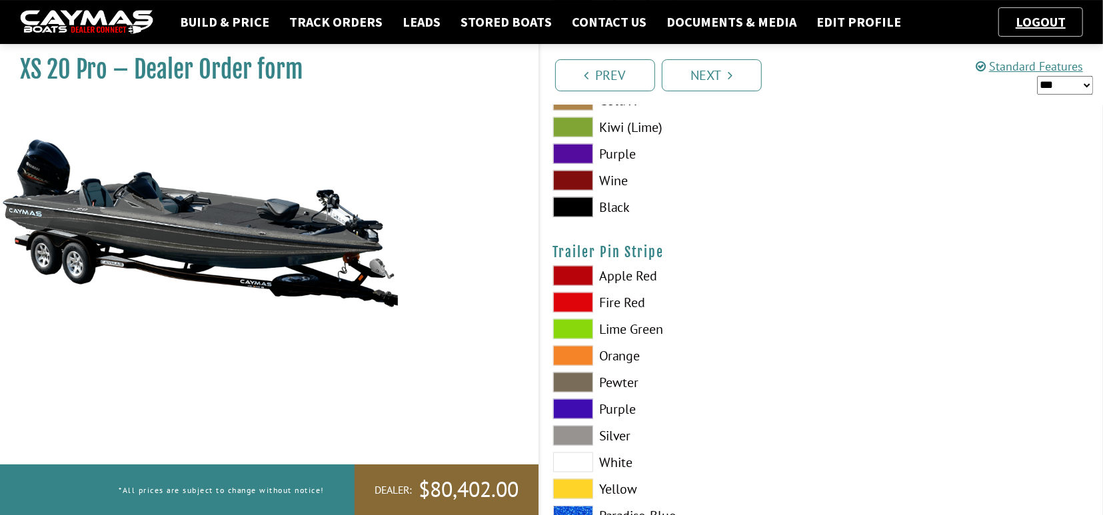
scroll to position [7555, 0]
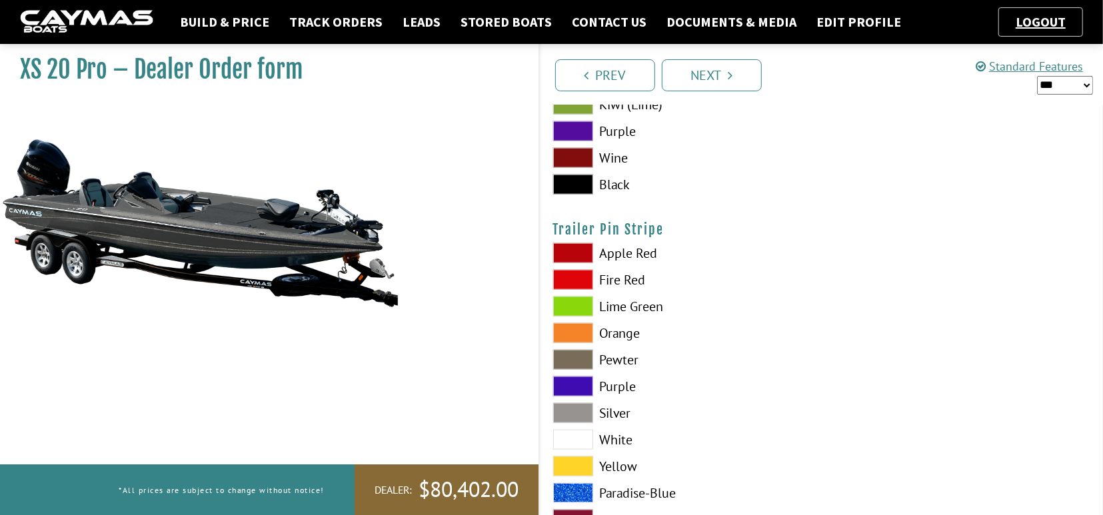
click at [577, 410] on span at bounding box center [573, 413] width 40 height 20
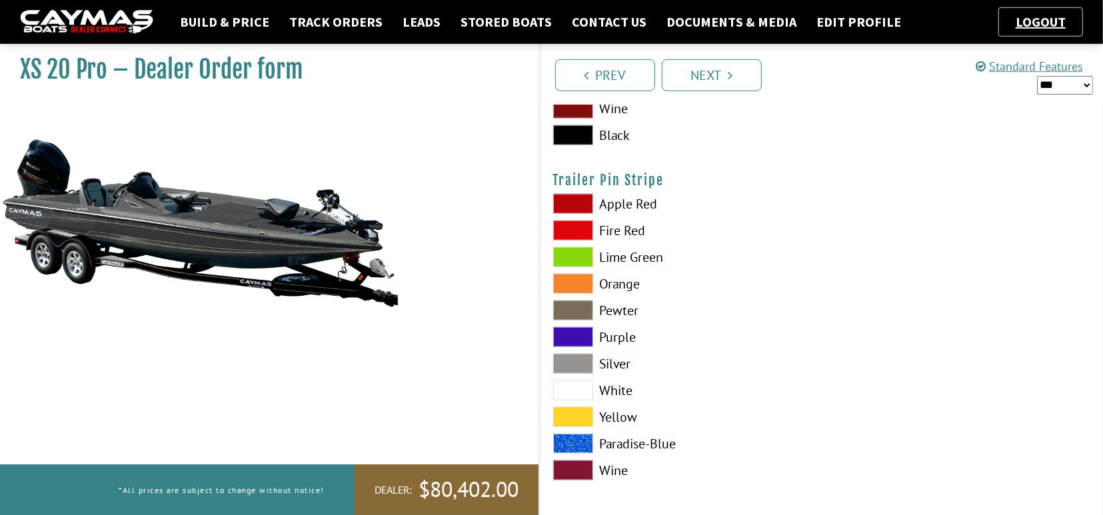
scroll to position [7605, 0]
click at [690, 77] on link "Next" at bounding box center [712, 75] width 100 height 32
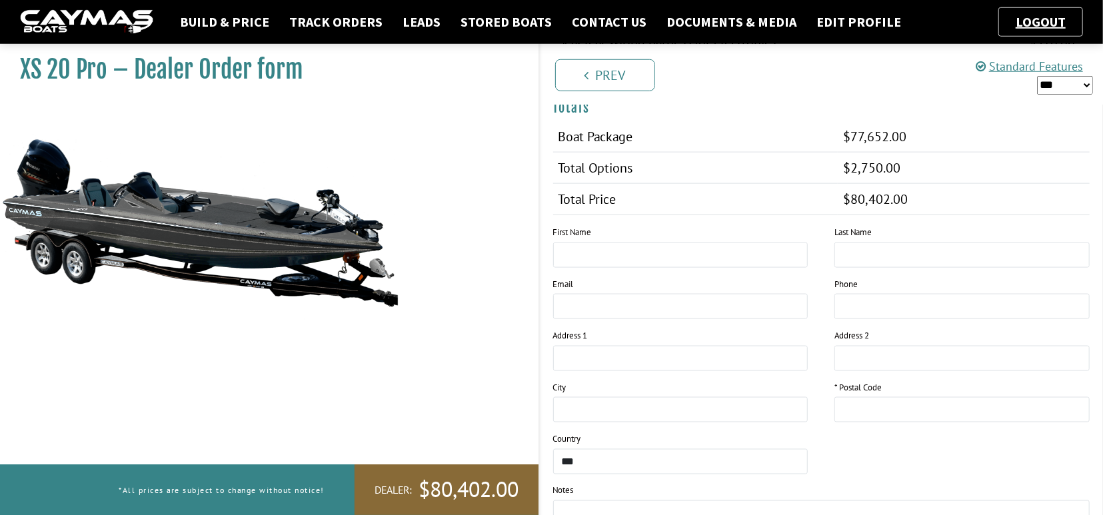
scroll to position [1109, 0]
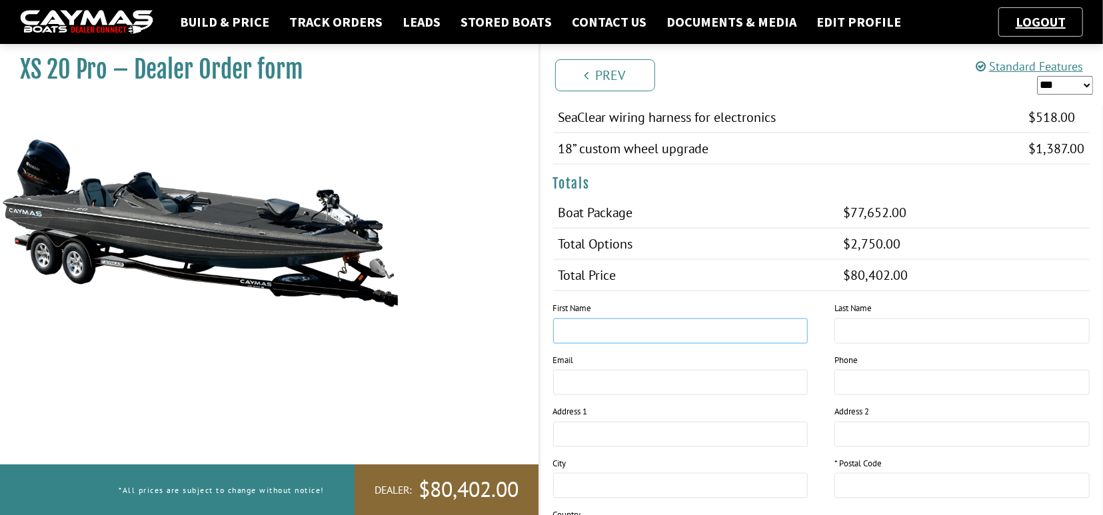
click at [572, 329] on input "text" at bounding box center [680, 331] width 255 height 25
type input "******"
type input "*****"
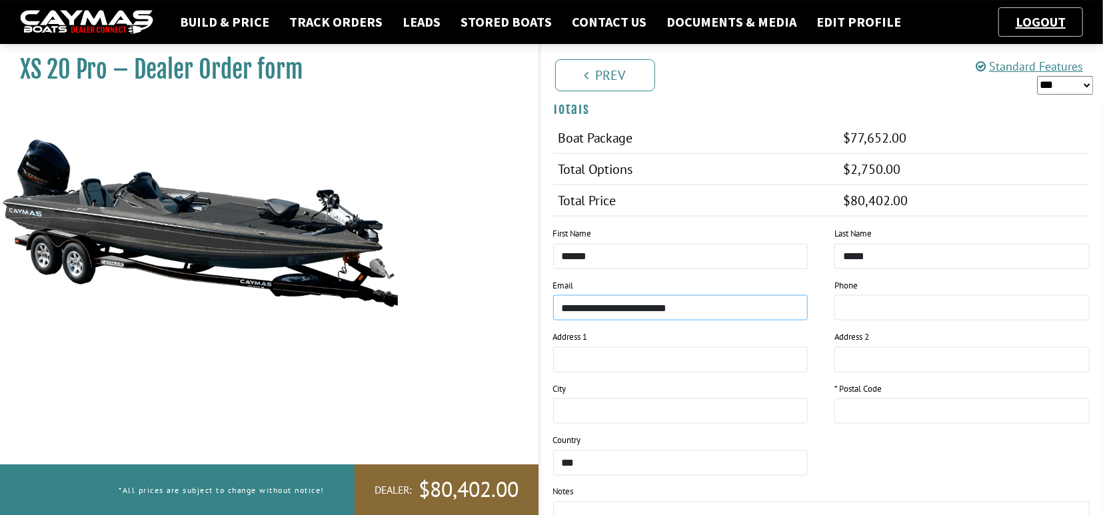
scroll to position [1248, 0]
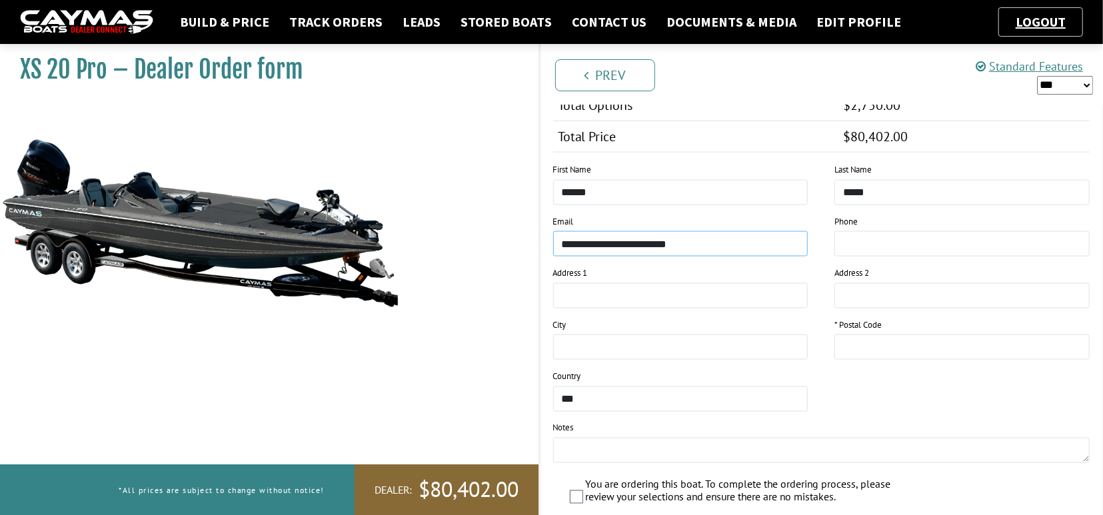
type input "**********"
click at [577, 288] on input "text" at bounding box center [680, 295] width 255 height 25
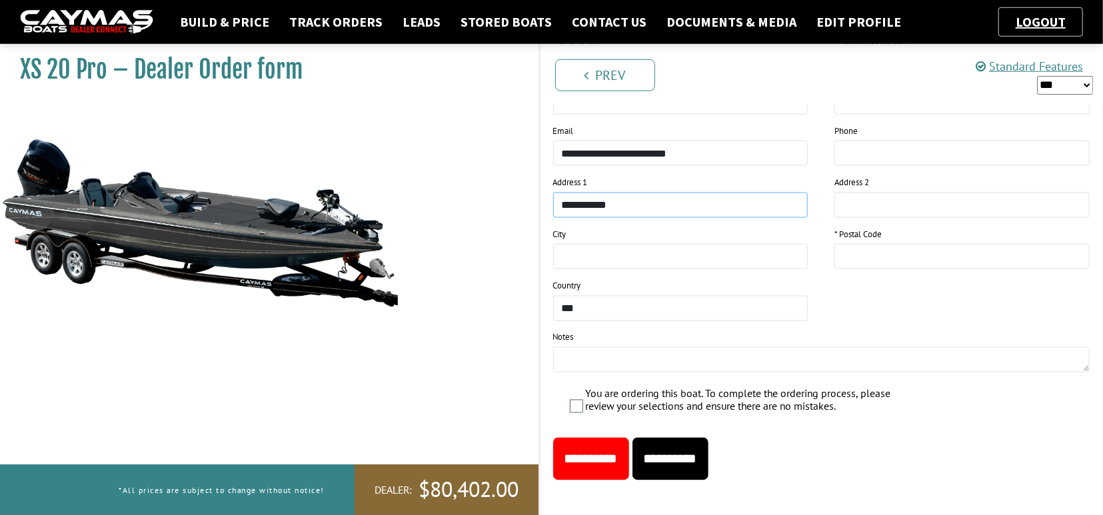
scroll to position [1341, 0]
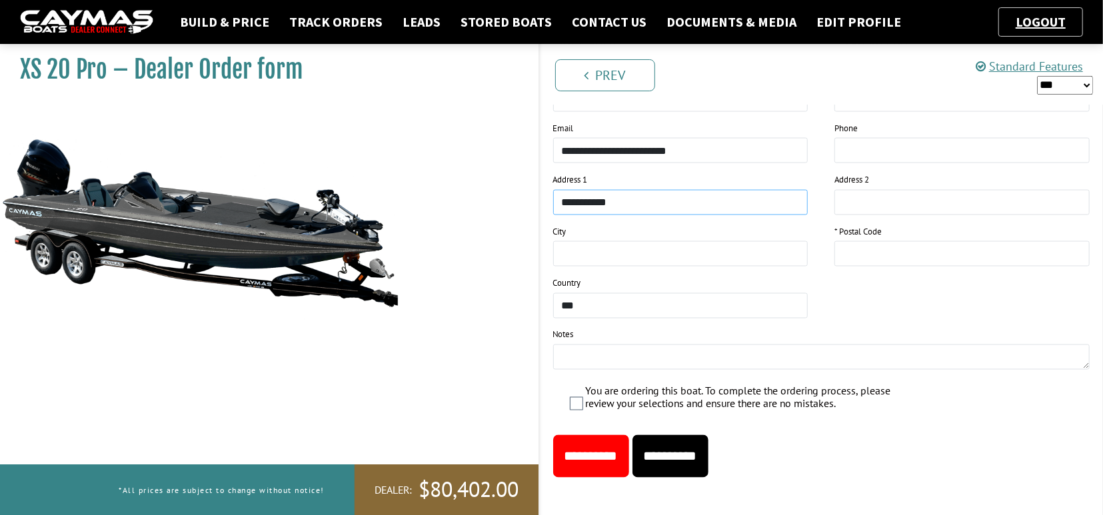
type input "**********"
click at [569, 246] on input "text" at bounding box center [680, 253] width 255 height 25
type input "**********"
click at [887, 248] on input "text" at bounding box center [961, 253] width 255 height 25
type input "*****"
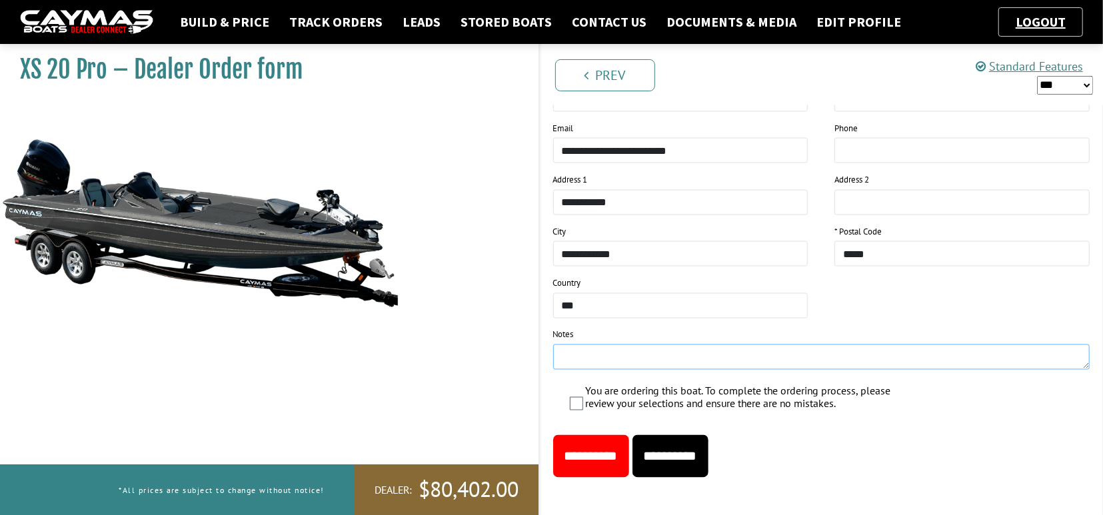
click at [578, 359] on textarea at bounding box center [821, 357] width 537 height 25
type textarea "**********"
click at [593, 450] on input "**********" at bounding box center [591, 456] width 76 height 43
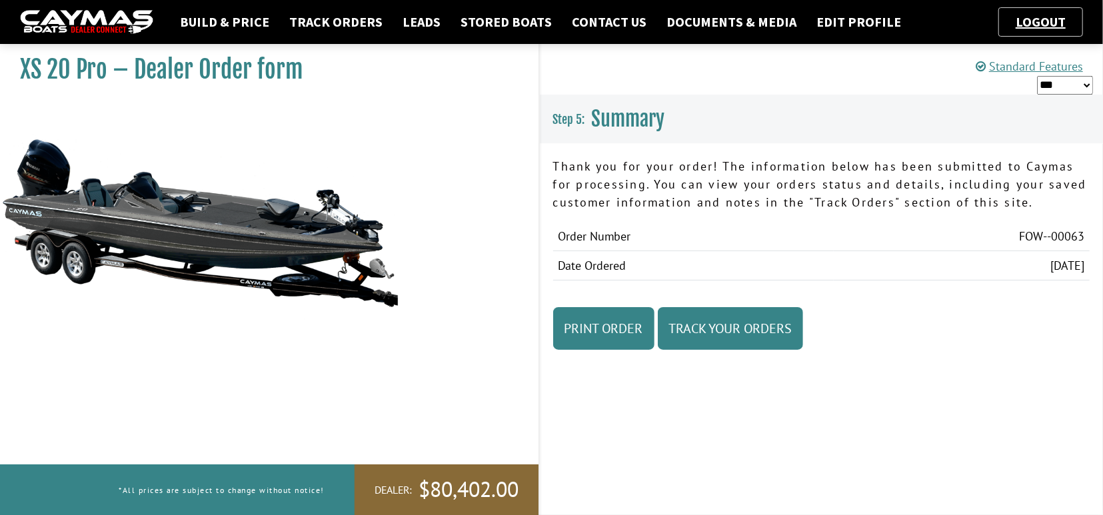
scroll to position [0, 0]
click at [601, 330] on link "Print Order" at bounding box center [603, 328] width 101 height 43
click at [1028, 18] on link "Logout" at bounding box center [1040, 21] width 63 height 17
